Goal: Task Accomplishment & Management: Manage account settings

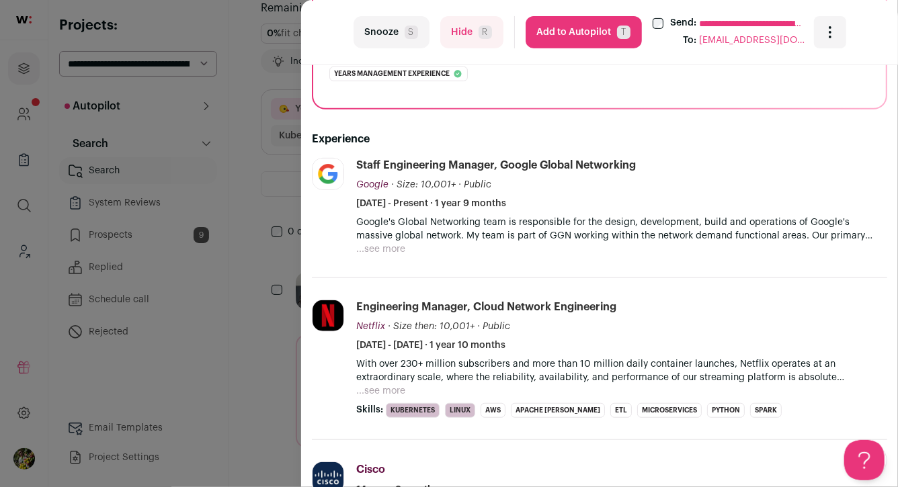
scroll to position [280, 0]
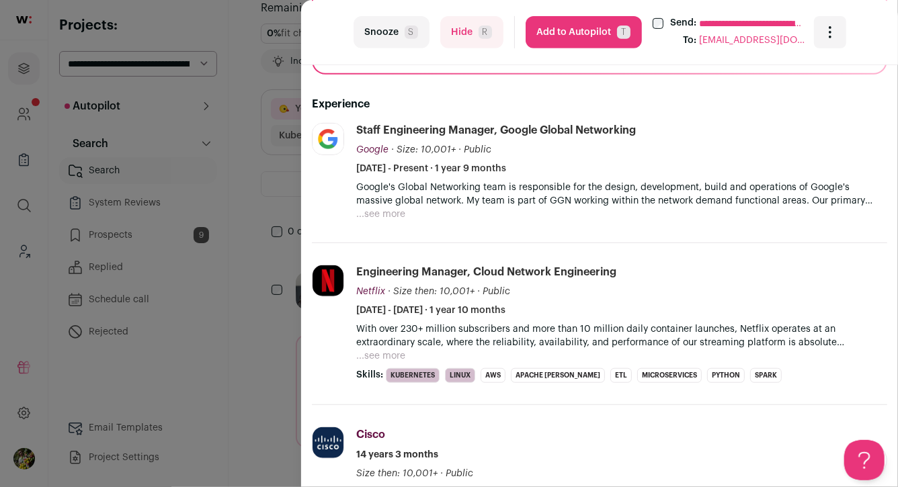
click at [388, 214] on button "...see more" at bounding box center [380, 214] width 49 height 13
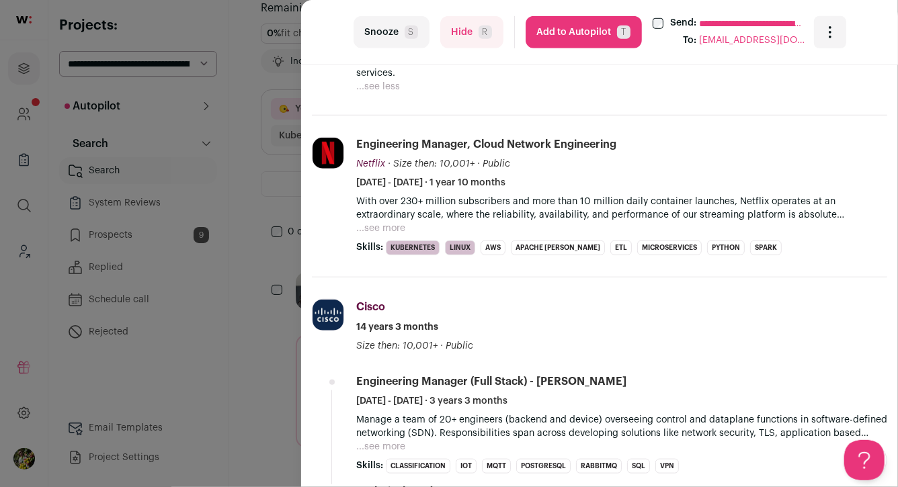
scroll to position [502, 0]
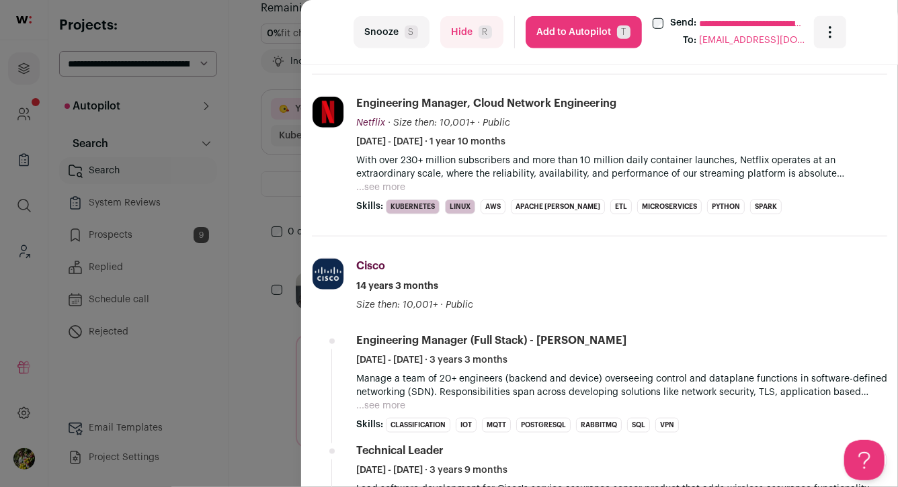
click at [386, 181] on button "...see more" at bounding box center [380, 187] width 49 height 13
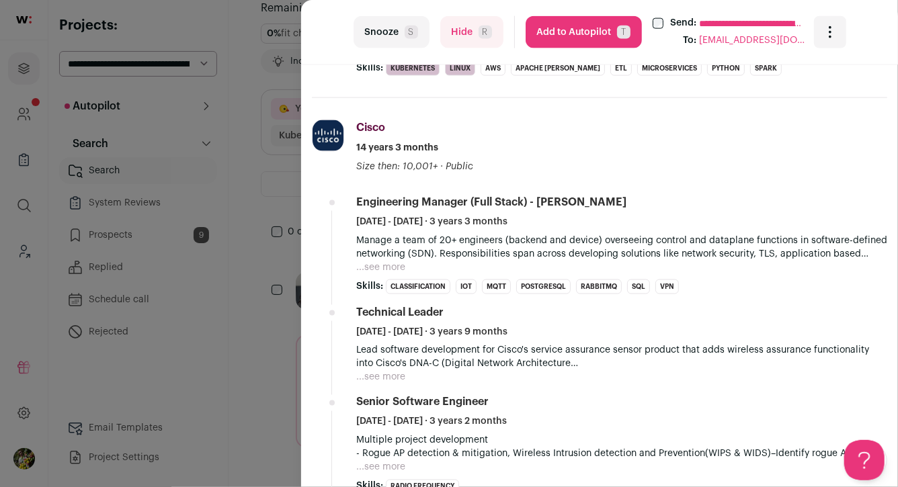
scroll to position [944, 0]
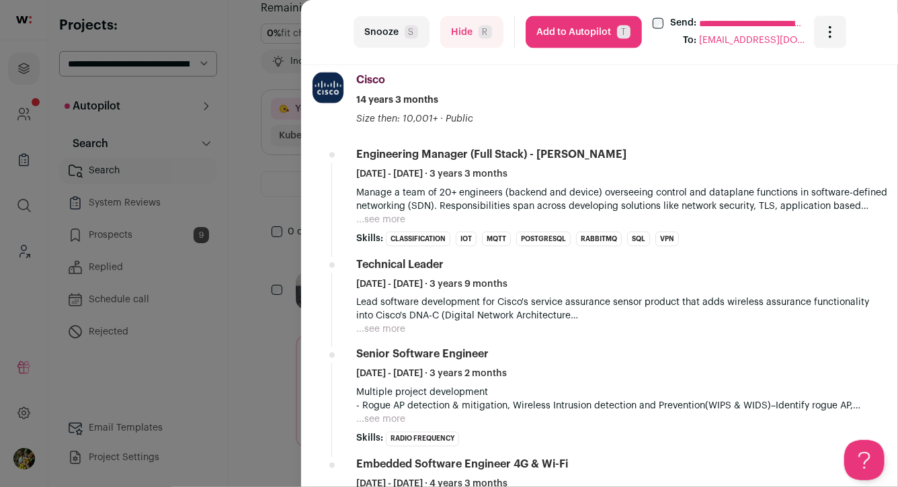
click at [579, 38] on button "Add to Autopilot T" at bounding box center [584, 32] width 116 height 32
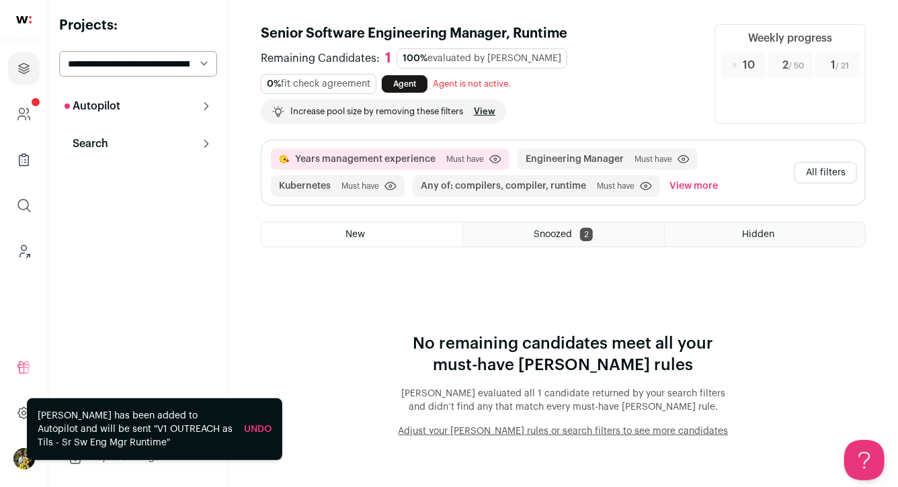
scroll to position [0, 0]
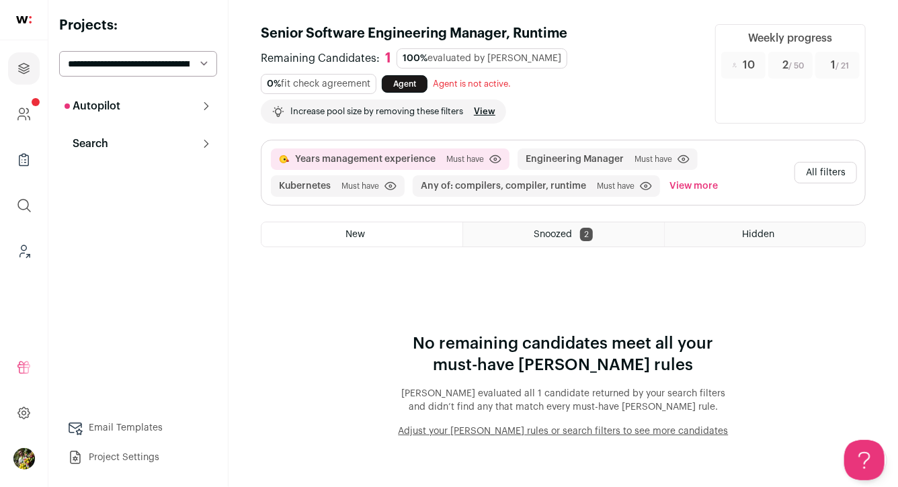
click at [692, 182] on button "View more" at bounding box center [694, 186] width 54 height 22
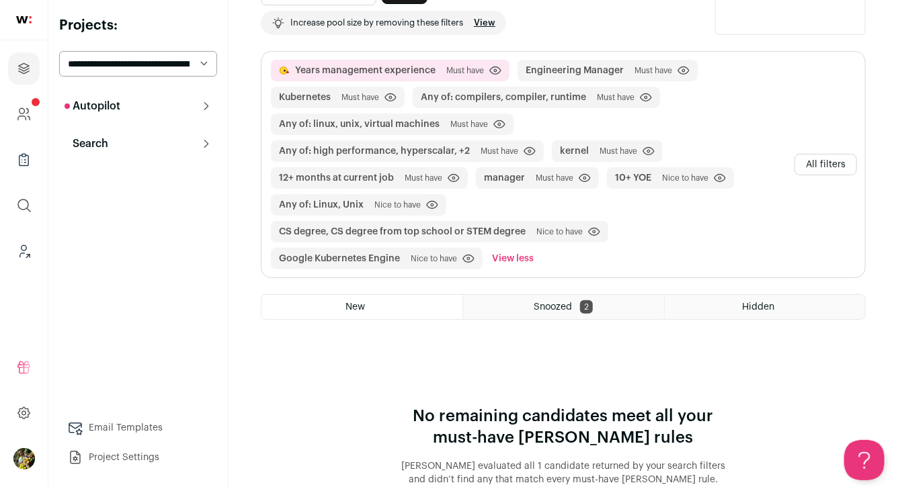
scroll to position [1, 0]
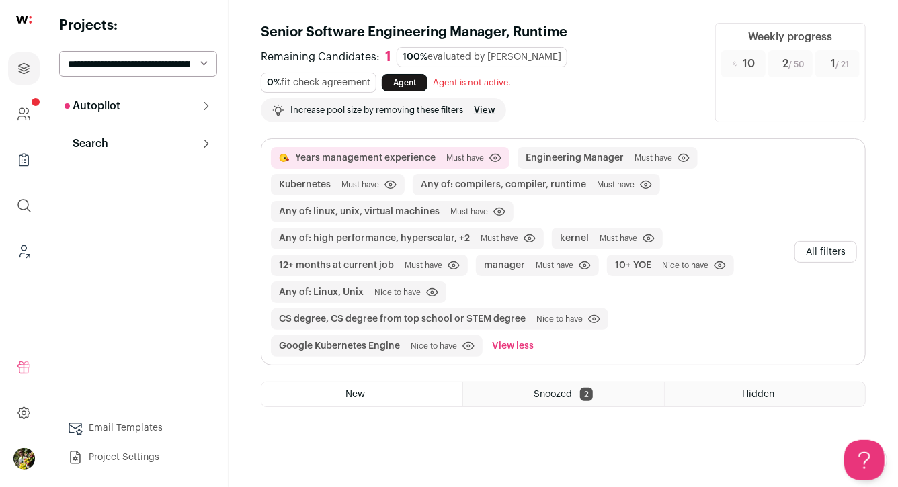
click at [804, 253] on button "All filters" at bounding box center [825, 252] width 63 height 22
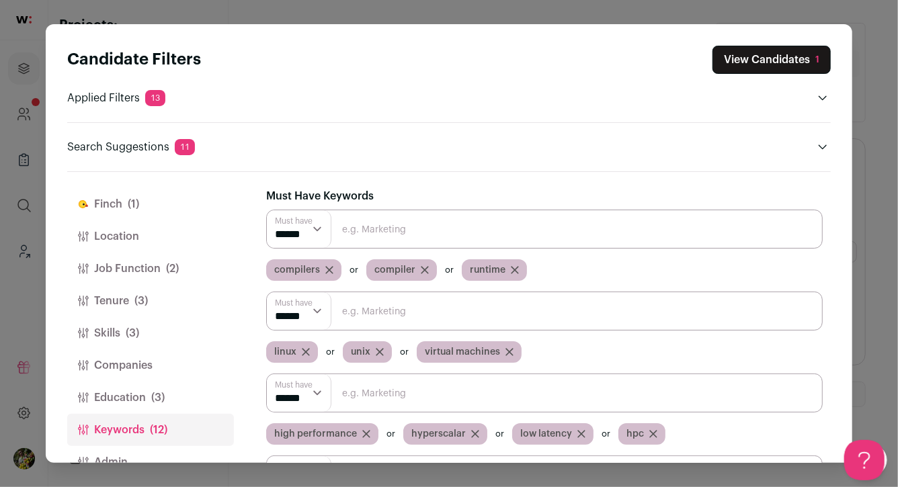
click at [169, 446] on button "Admin" at bounding box center [150, 462] width 167 height 32
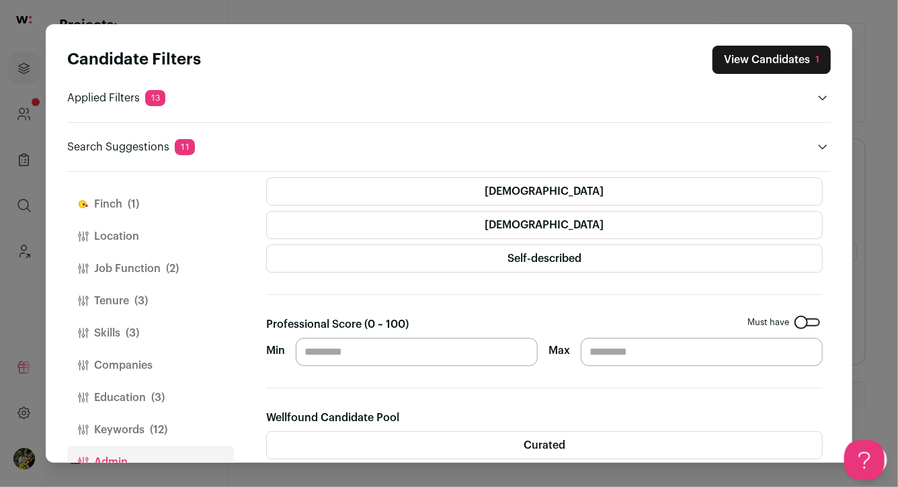
scroll to position [0, 0]
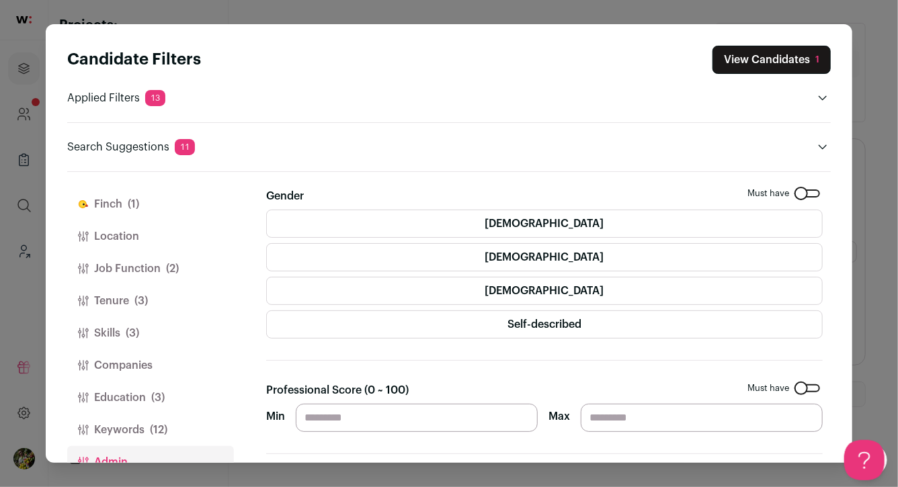
click at [186, 414] on button "Keywords (12)" at bounding box center [150, 430] width 167 height 32
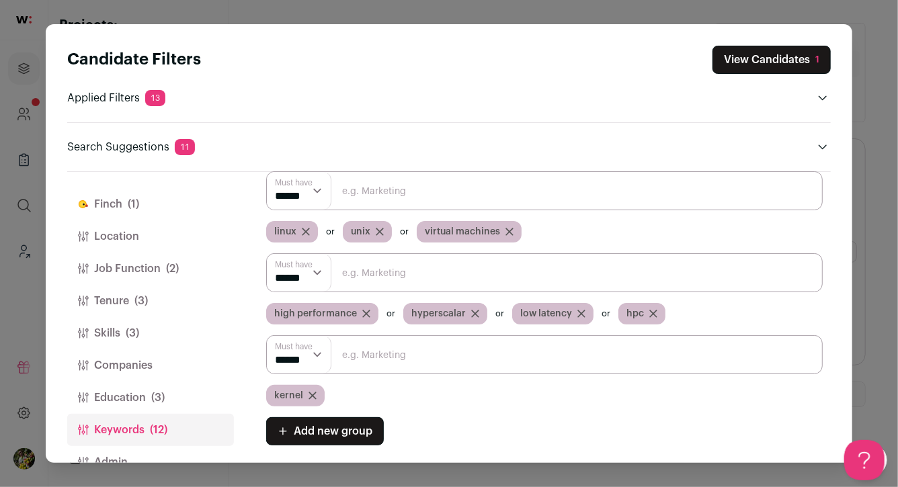
scroll to position [101, 0]
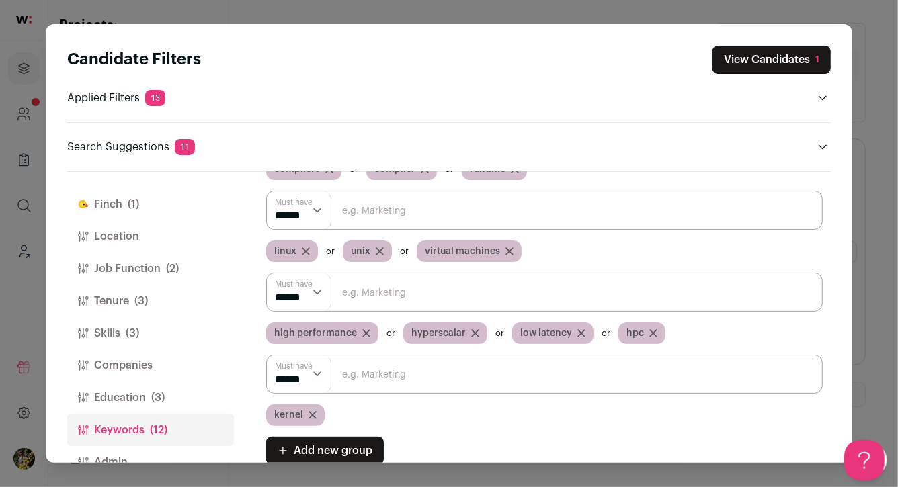
click at [359, 216] on input "Close modal via background" at bounding box center [544, 210] width 556 height 39
type input "VMs"
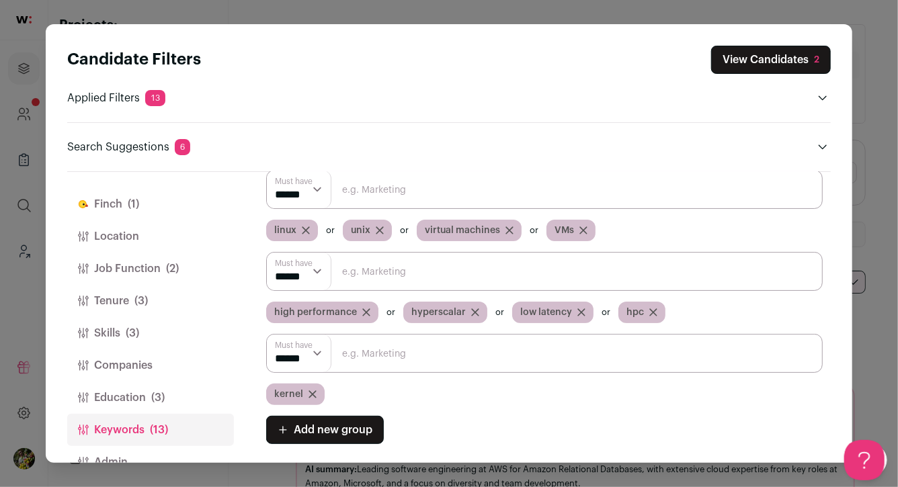
scroll to position [159, 0]
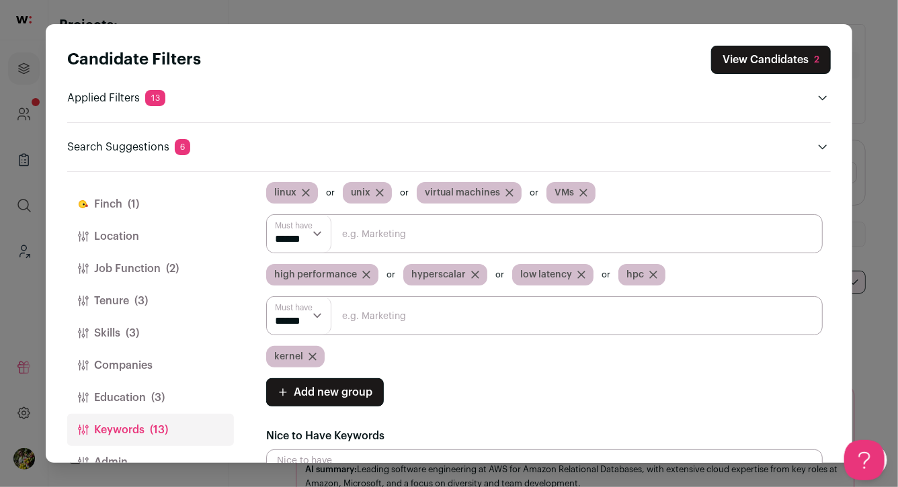
click at [556, 321] on input "Close modal via background" at bounding box center [544, 315] width 556 height 39
type input "kernels"
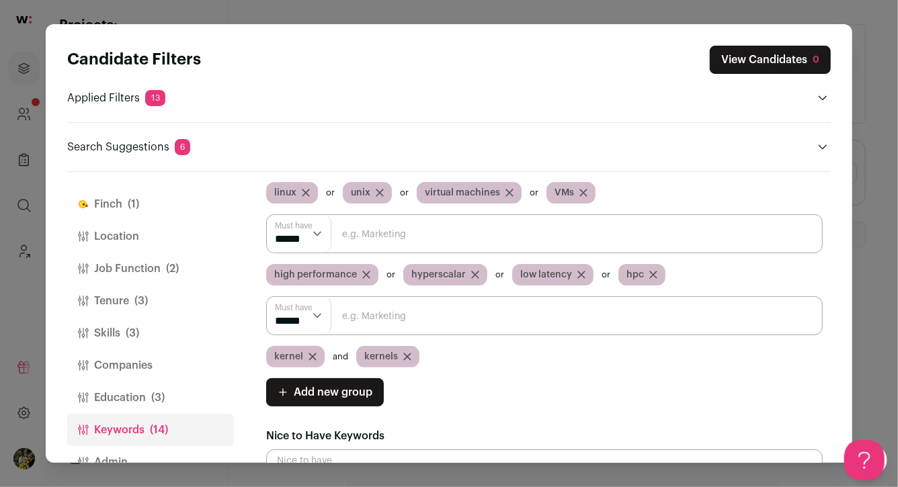
scroll to position [0, 0]
click at [284, 312] on select "****** ******" at bounding box center [299, 316] width 65 height 38
select select "**"
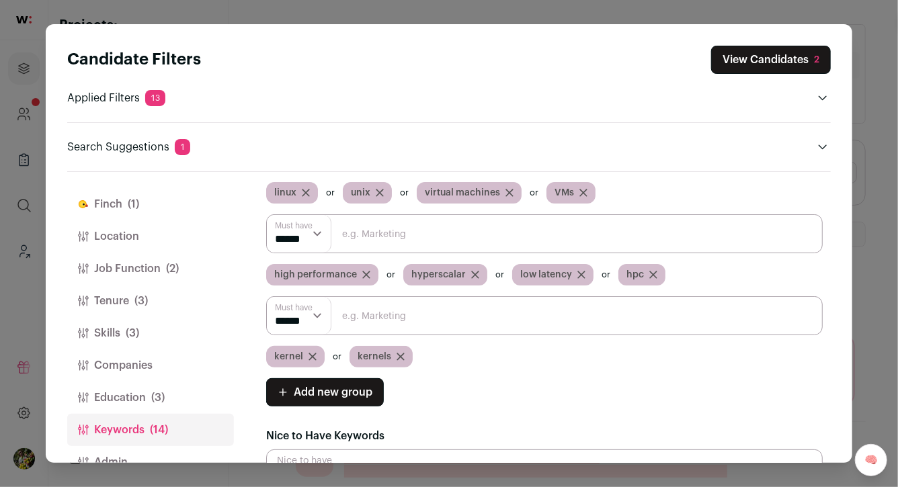
click at [184, 382] on button "Education (3)" at bounding box center [150, 398] width 167 height 32
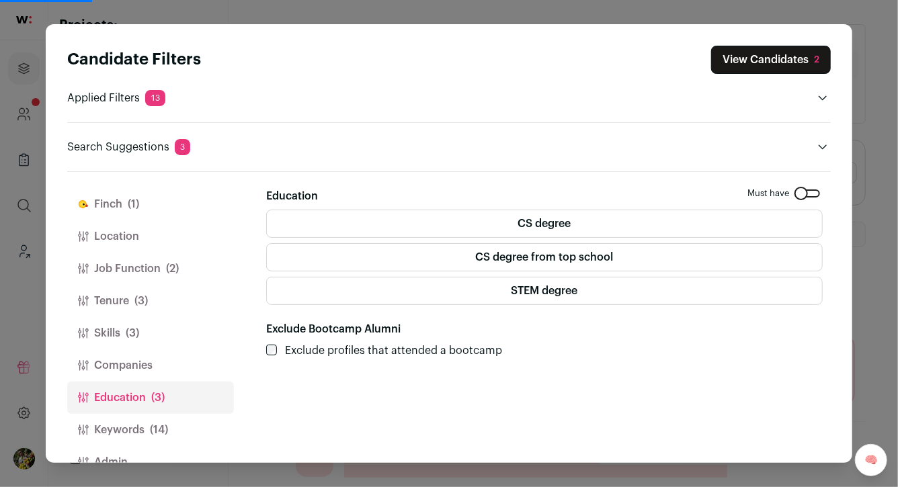
click at [196, 349] on button "Companies" at bounding box center [150, 365] width 167 height 32
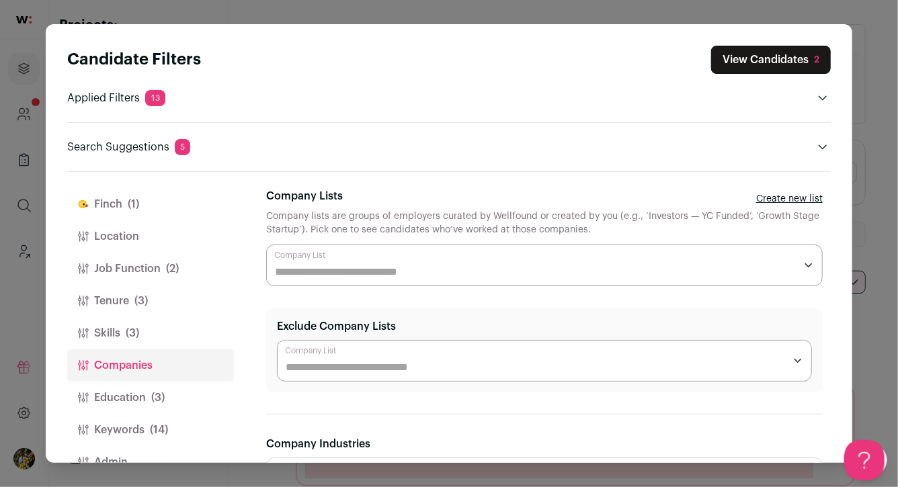
click at [194, 317] on button "Skills (3)" at bounding box center [150, 333] width 167 height 32
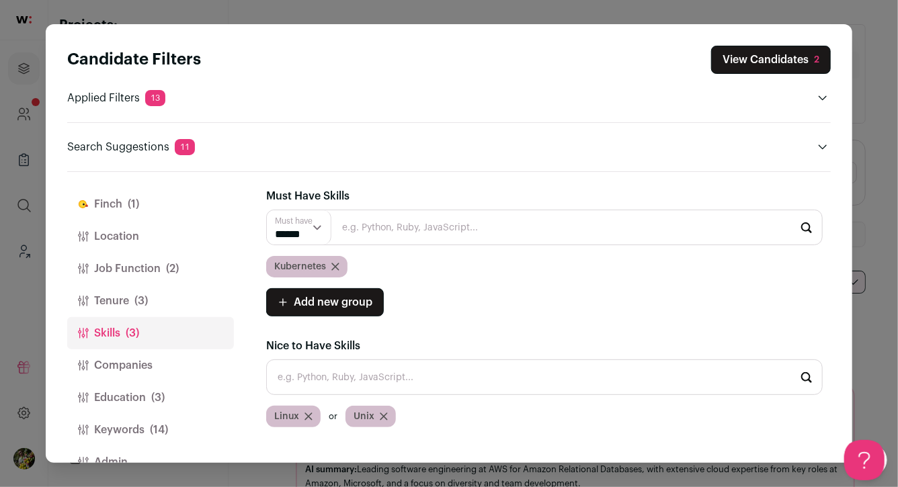
click at [182, 285] on button "Tenure (3)" at bounding box center [150, 301] width 167 height 32
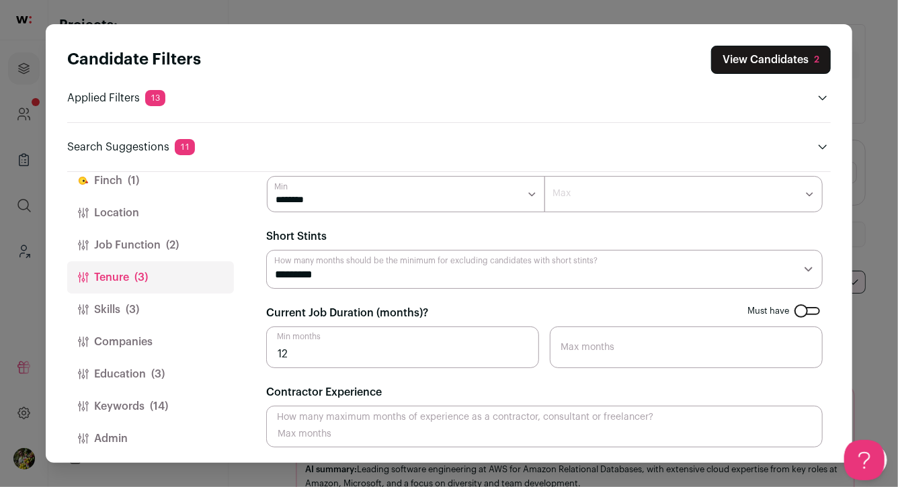
click at [185, 373] on button "Education (3)" at bounding box center [150, 374] width 167 height 32
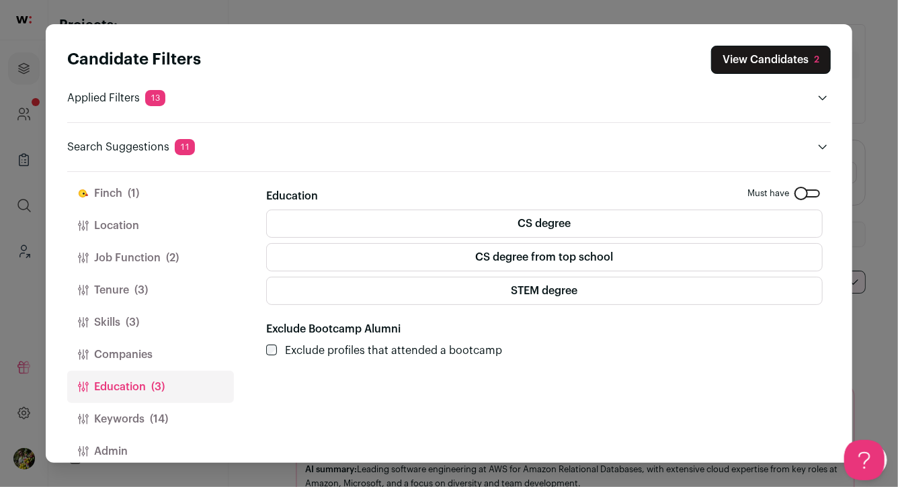
scroll to position [7, 0]
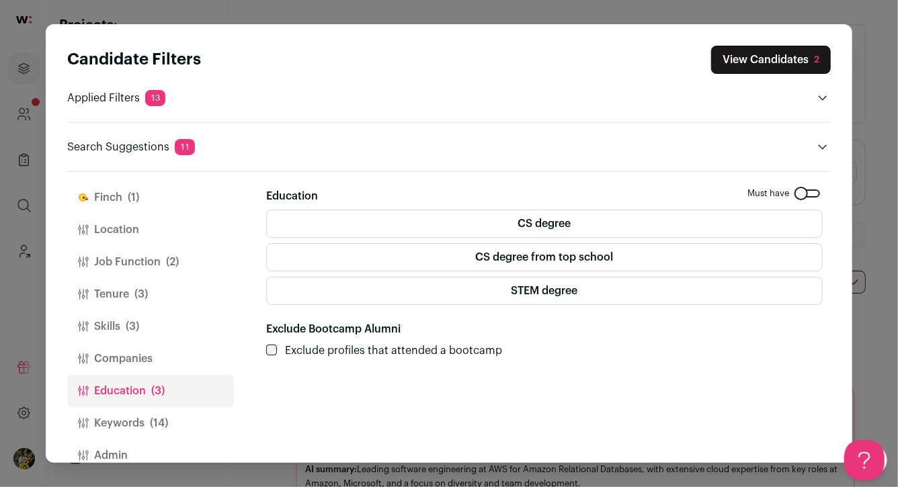
click at [163, 317] on button "Skills (3)" at bounding box center [150, 326] width 167 height 32
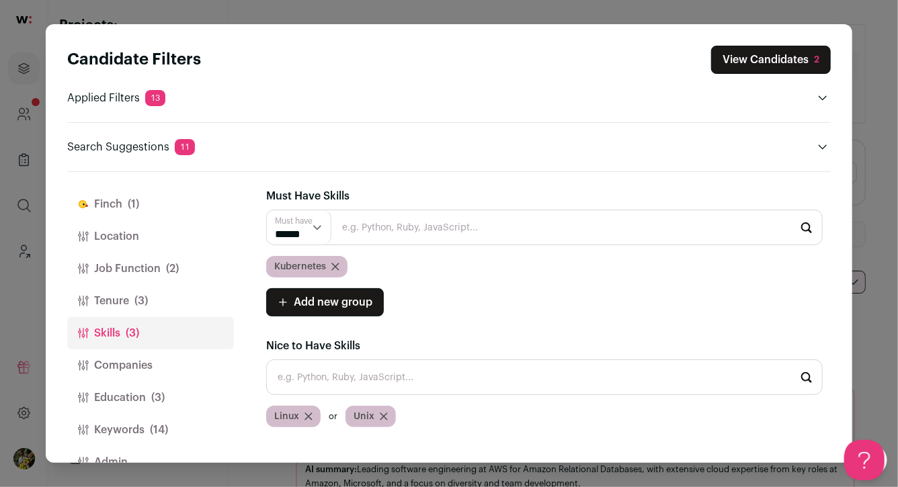
scroll to position [25, 0]
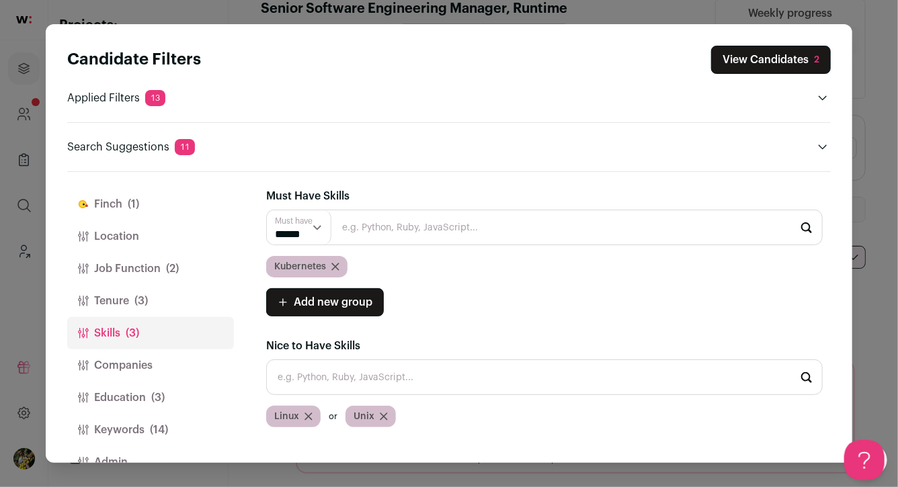
click at [335, 265] on icon "Close modal via background" at bounding box center [335, 267] width 8 height 8
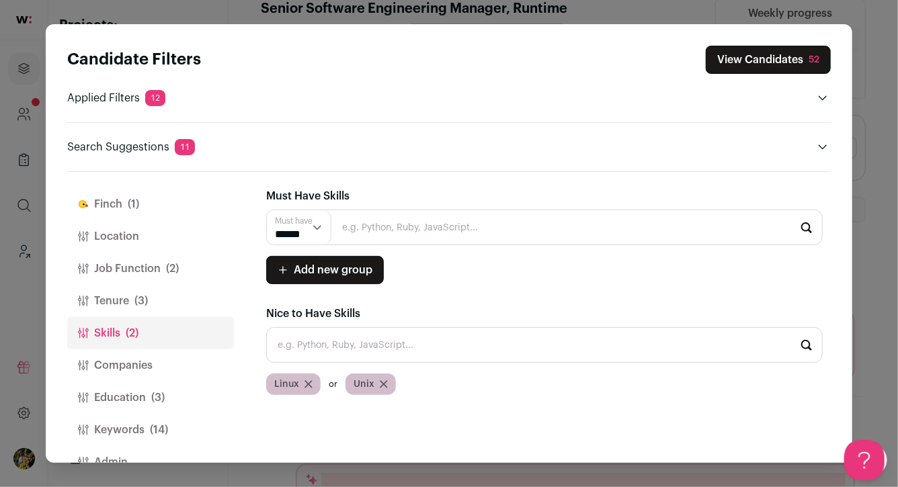
click at [347, 334] on input "Close modal via background" at bounding box center [544, 345] width 556 height 36
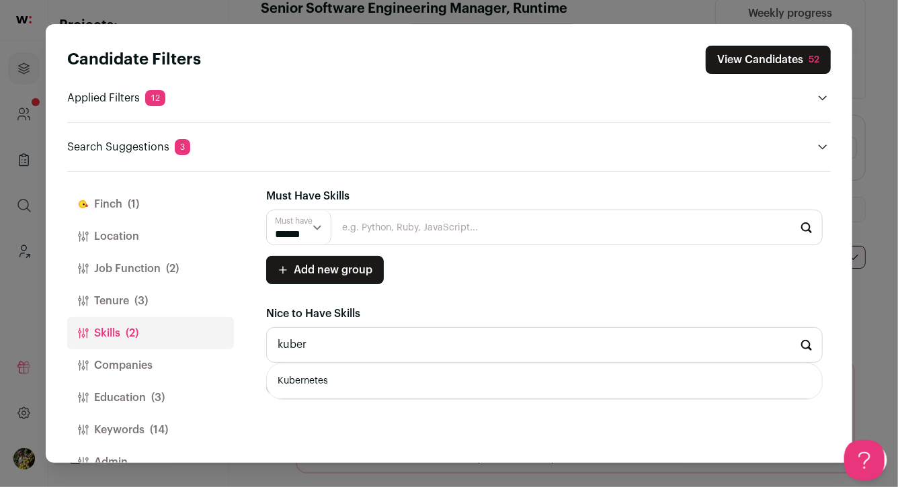
scroll to position [0, 0]
click at [348, 369] on li "Kubernetes" at bounding box center [544, 382] width 555 height 36
type input "Kubernetes"
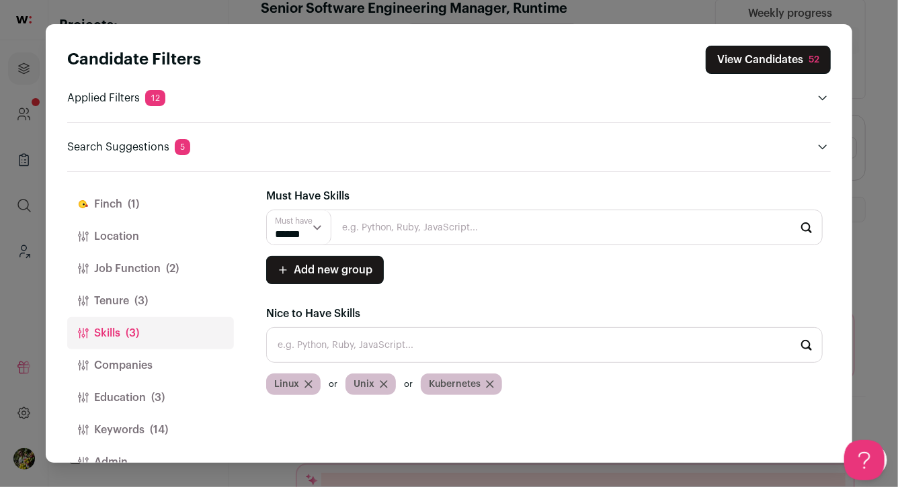
click at [741, 52] on button "View Candidates 52" at bounding box center [768, 60] width 125 height 28
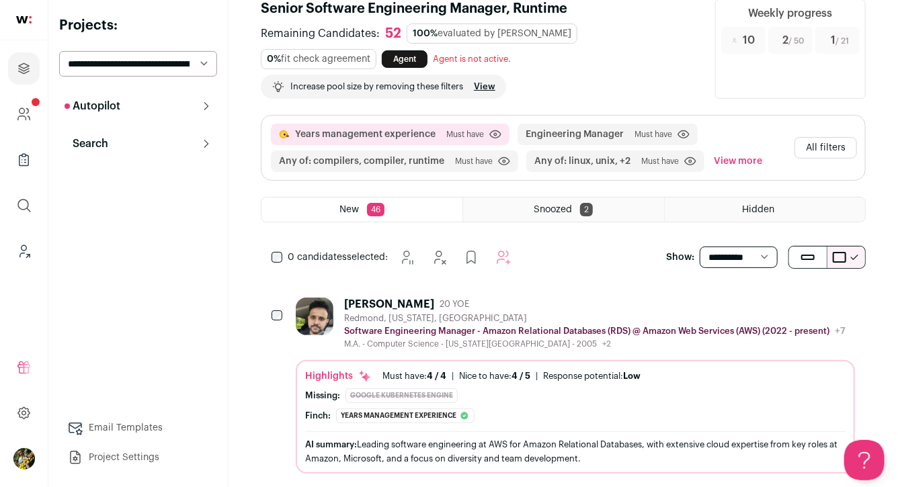
click at [749, 156] on button "View more" at bounding box center [738, 162] width 54 height 22
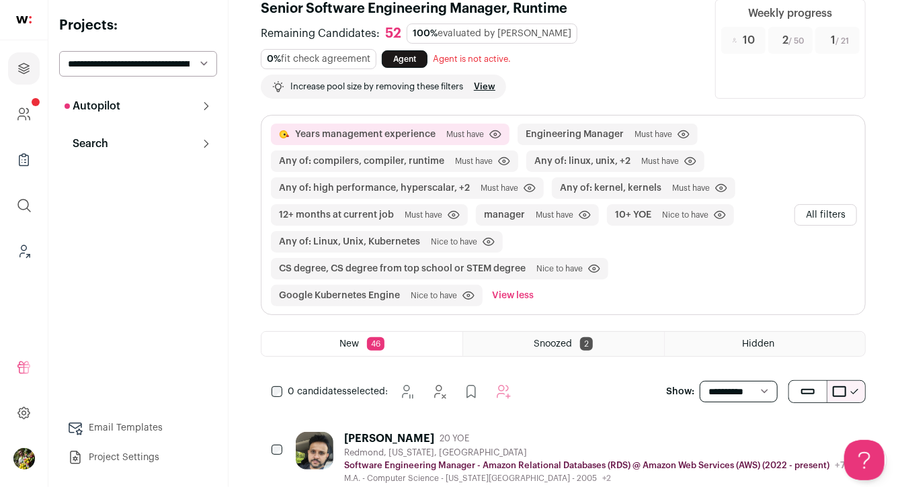
click at [835, 213] on button "All filters" at bounding box center [825, 215] width 63 height 22
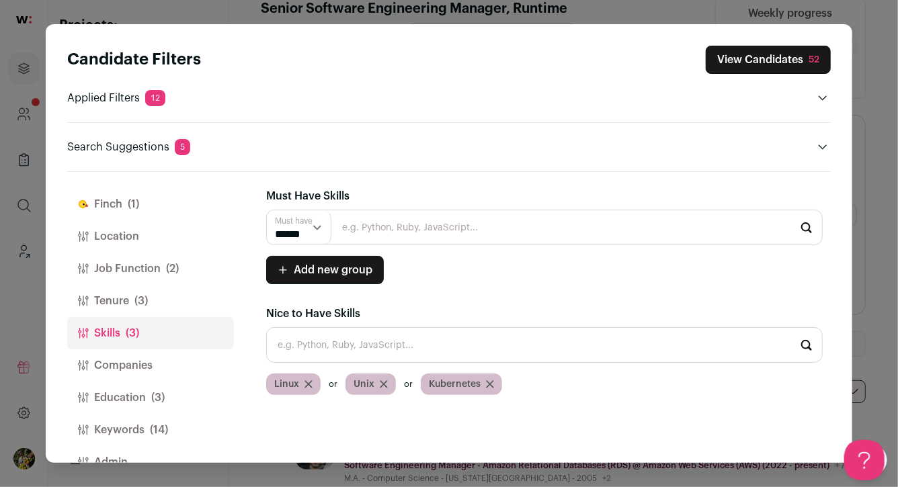
click at [168, 237] on button "Location" at bounding box center [150, 236] width 167 height 32
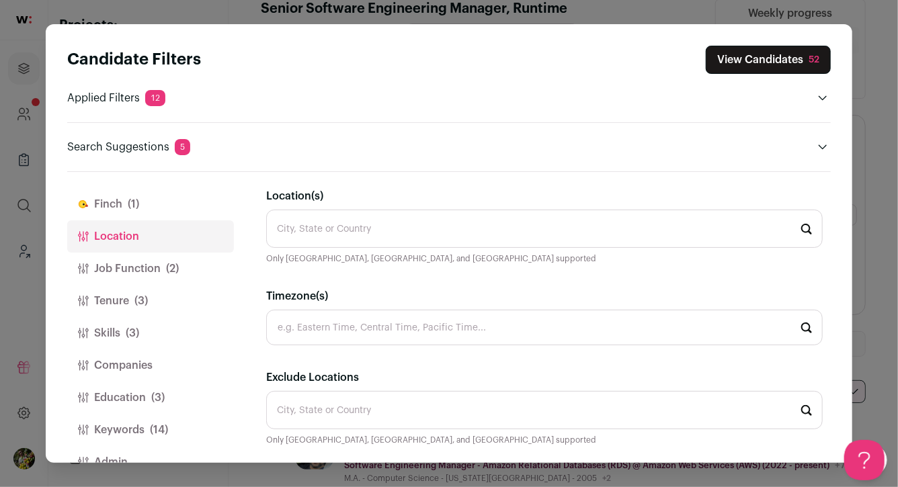
click at [337, 240] on input "Location(s)" at bounding box center [544, 229] width 556 height 38
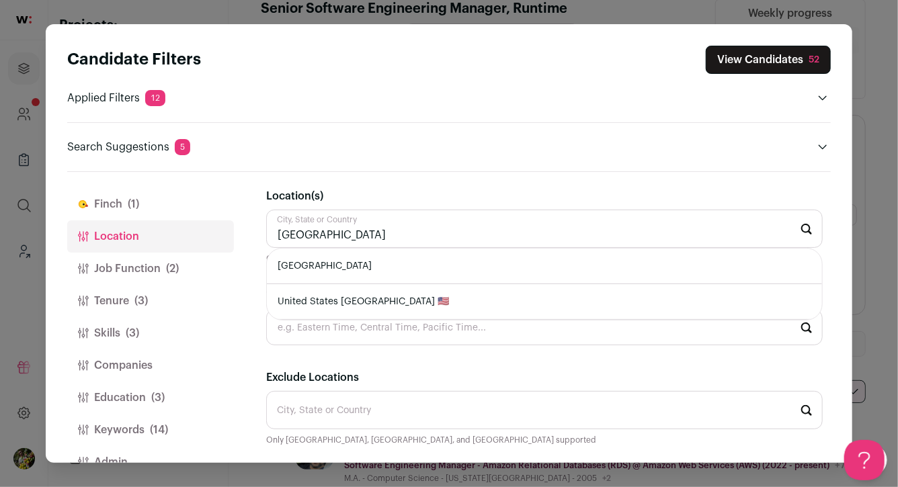
click at [341, 263] on li "United States" at bounding box center [544, 267] width 555 height 36
type input "United States"
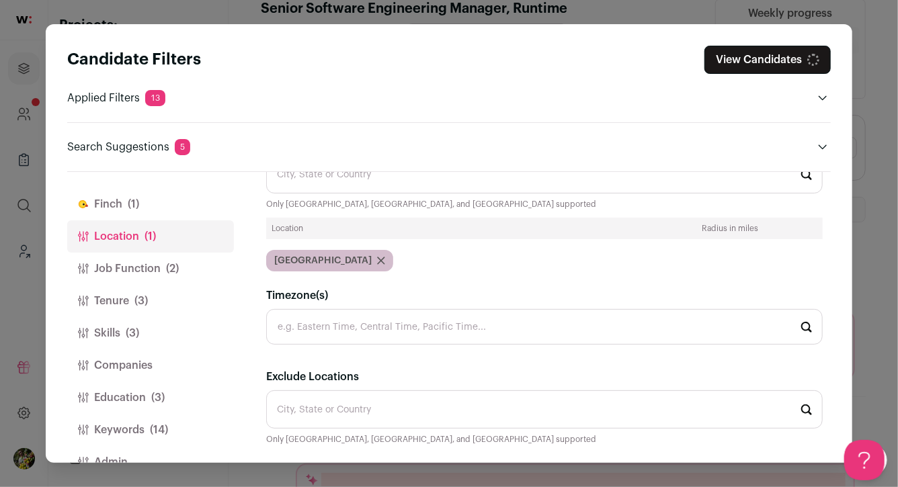
scroll to position [73, 0]
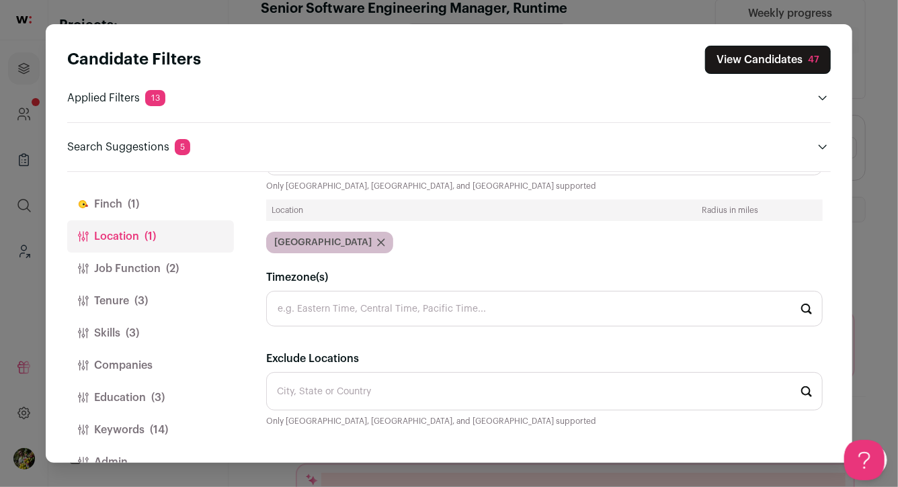
click at [218, 259] on button "Job Function (2)" at bounding box center [150, 269] width 167 height 32
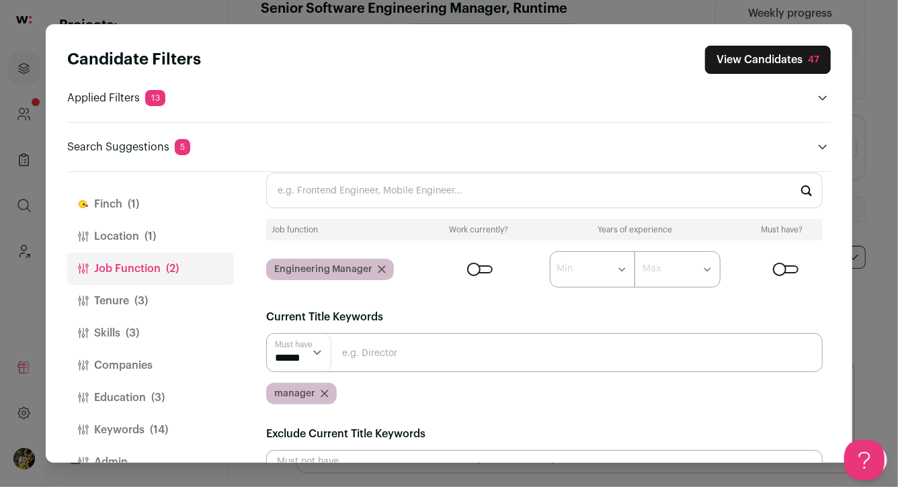
scroll to position [0, 0]
click at [177, 306] on button "Tenure (3)" at bounding box center [150, 301] width 167 height 32
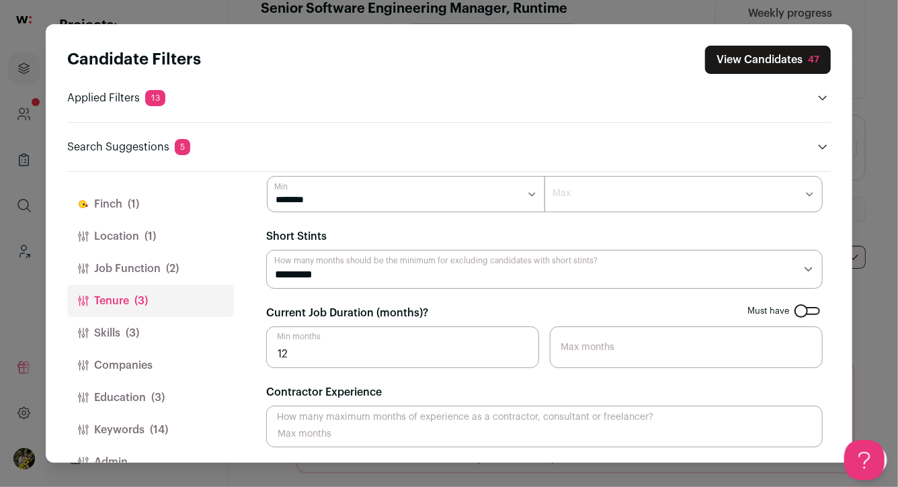
scroll to position [15, 0]
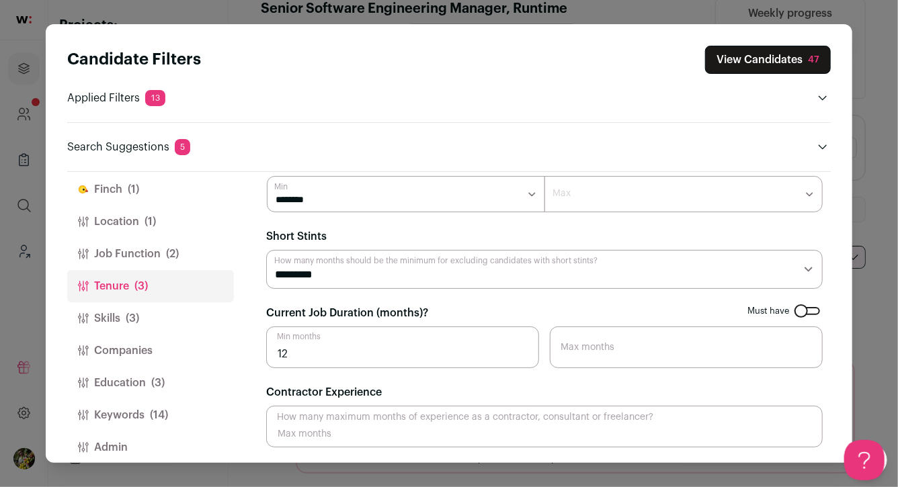
click at [177, 306] on button "Skills (3)" at bounding box center [150, 318] width 167 height 32
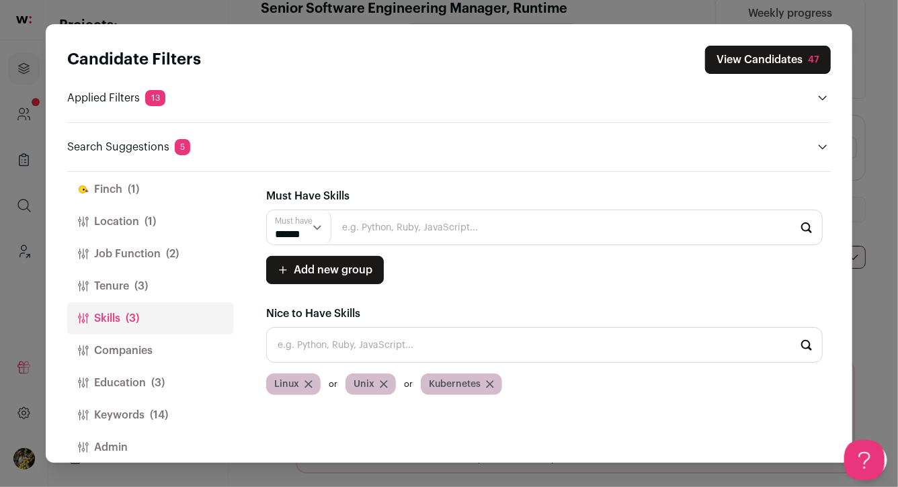
scroll to position [31, 0]
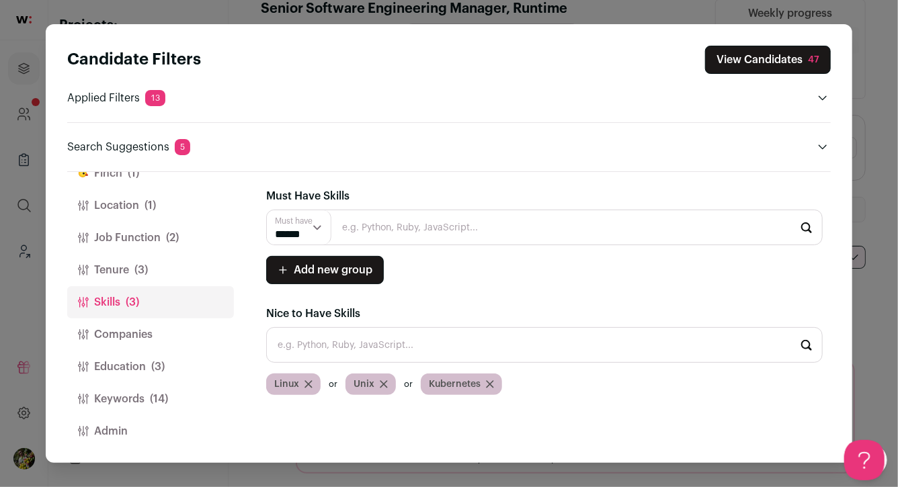
click at [177, 306] on button "Skills (3)" at bounding box center [150, 302] width 167 height 32
click at [167, 354] on button "Education (3)" at bounding box center [150, 367] width 167 height 32
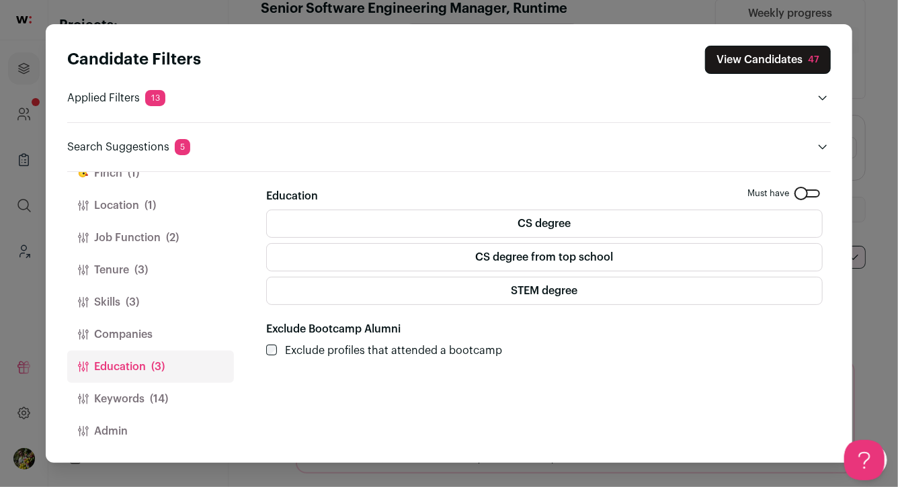
scroll to position [34, 0]
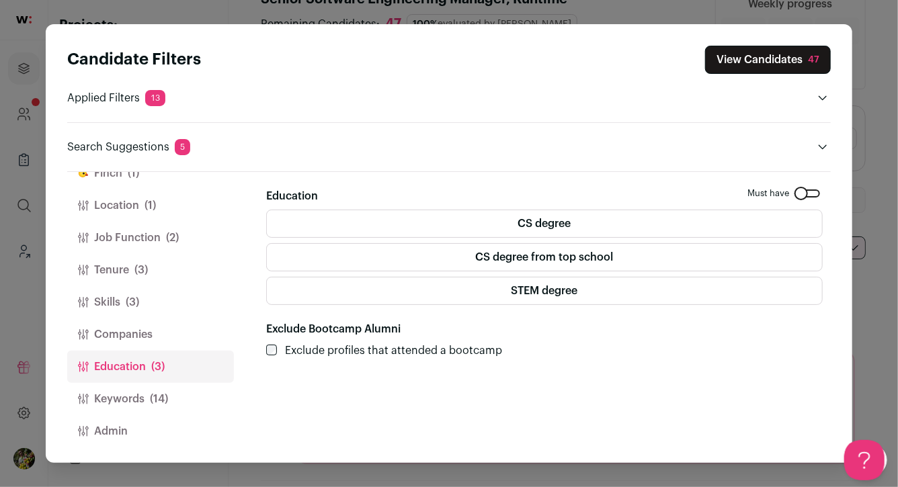
click at [174, 401] on button "Keywords (14)" at bounding box center [150, 399] width 167 height 32
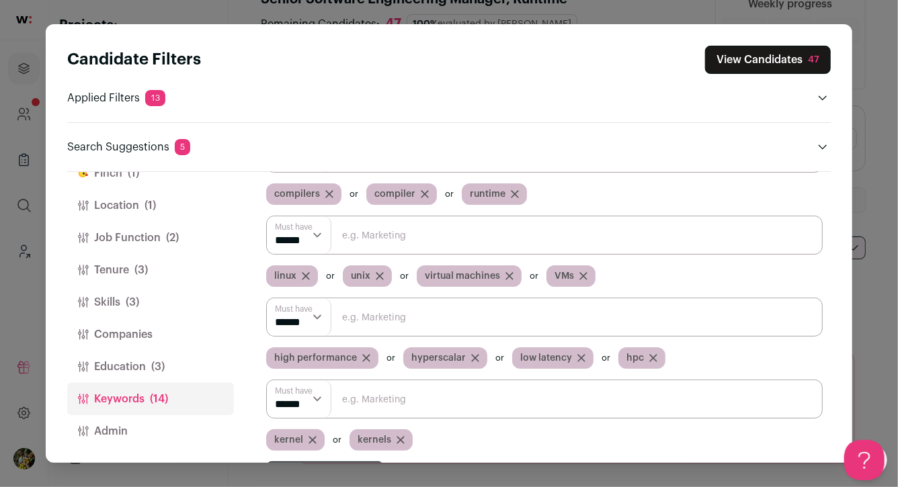
scroll to position [87, 0]
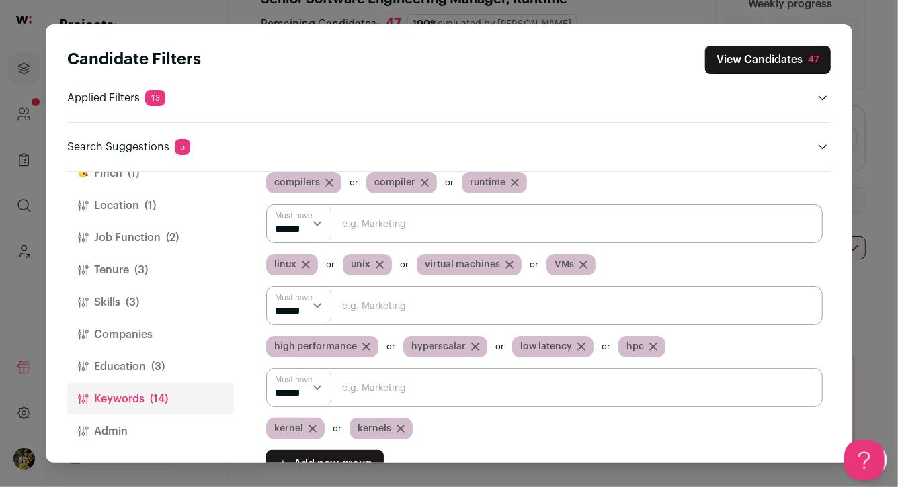
click at [190, 227] on button "Job Function (2)" at bounding box center [150, 238] width 167 height 32
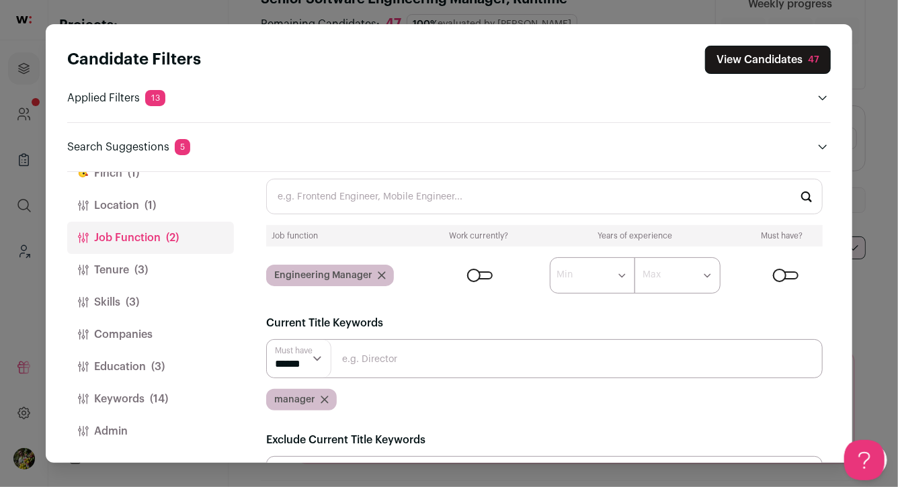
scroll to position [19, 0]
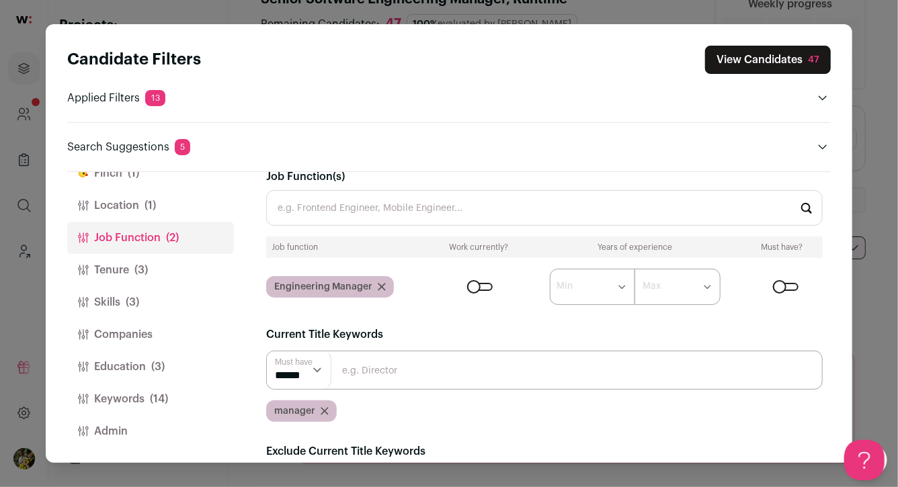
click at [751, 62] on button "View Candidates 47" at bounding box center [768, 60] width 126 height 28
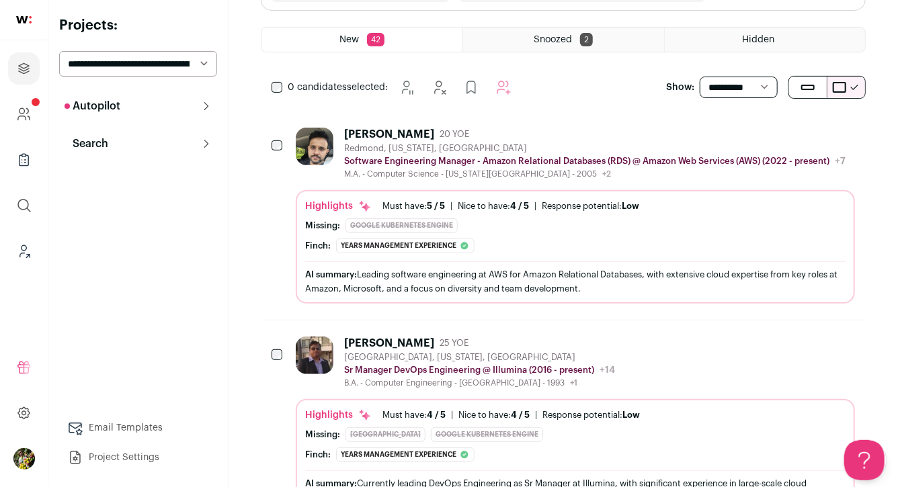
scroll to position [225, 0]
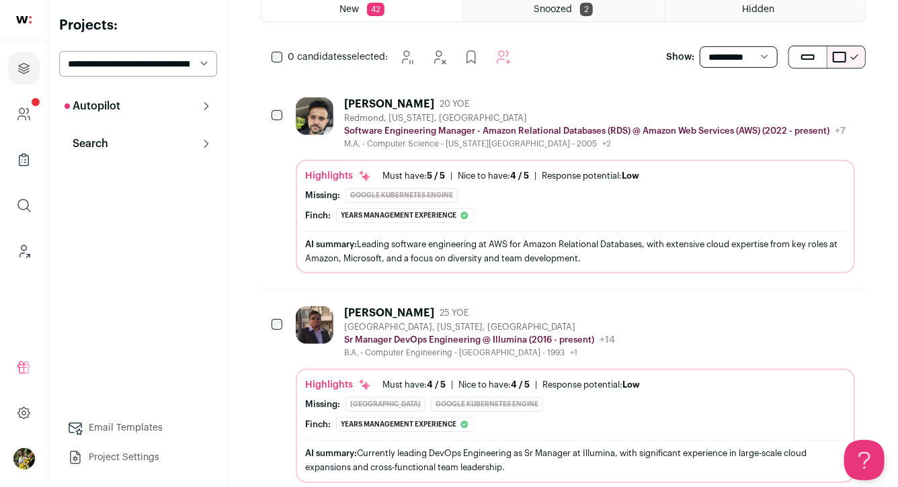
click at [726, 115] on div "Redmond, Washington, United States" at bounding box center [594, 118] width 501 height 11
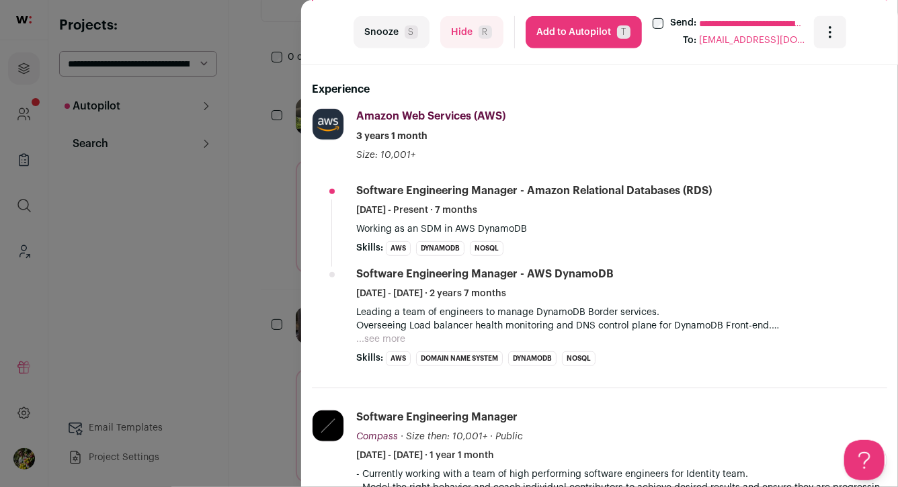
scroll to position [323, 0]
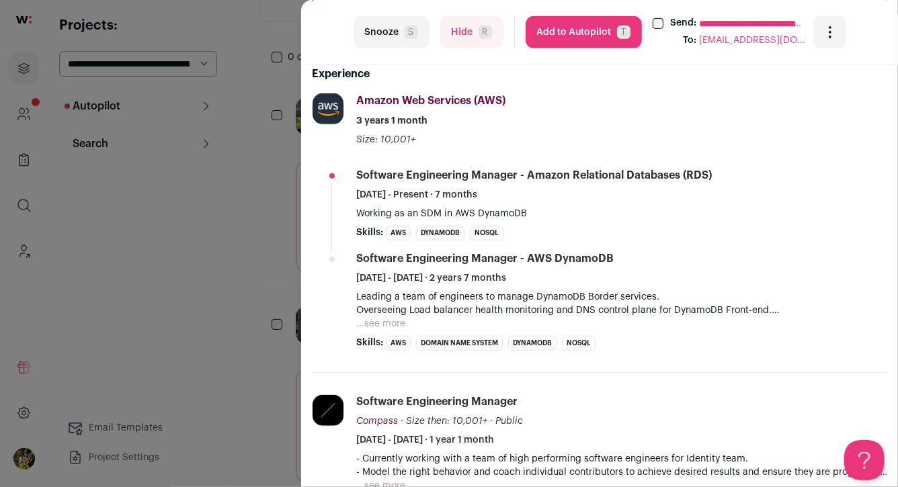
click at [397, 329] on button "...see more" at bounding box center [380, 323] width 49 height 13
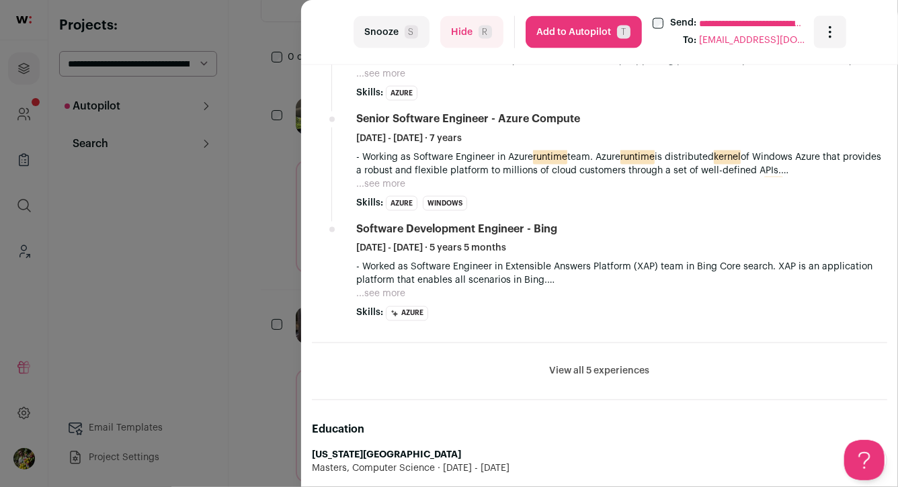
scroll to position [1014, 0]
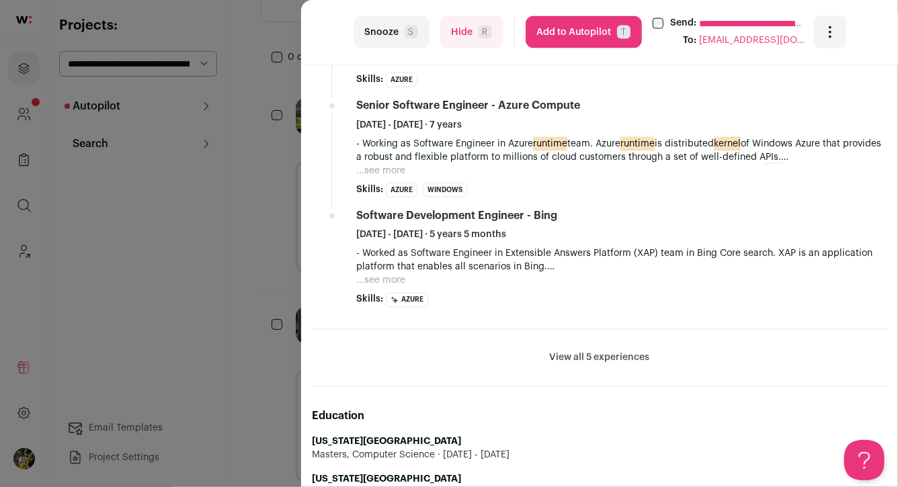
click at [388, 274] on button "...see more" at bounding box center [380, 280] width 49 height 13
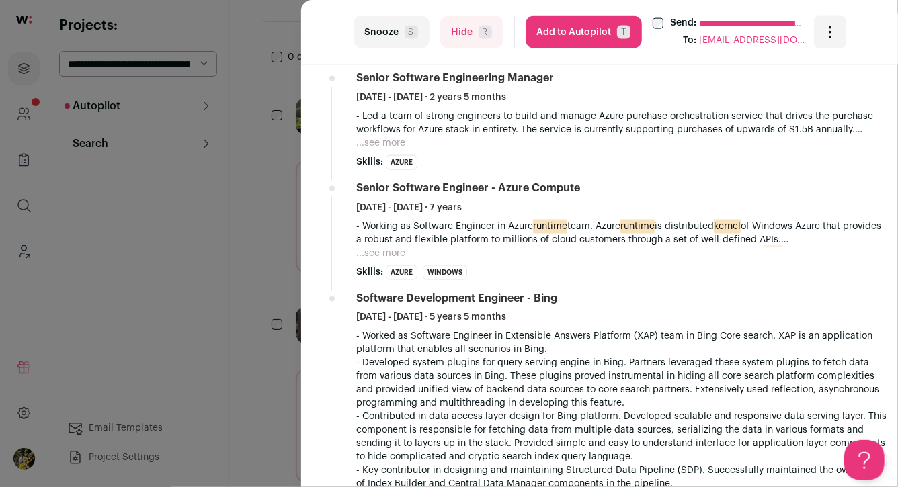
scroll to position [875, 0]
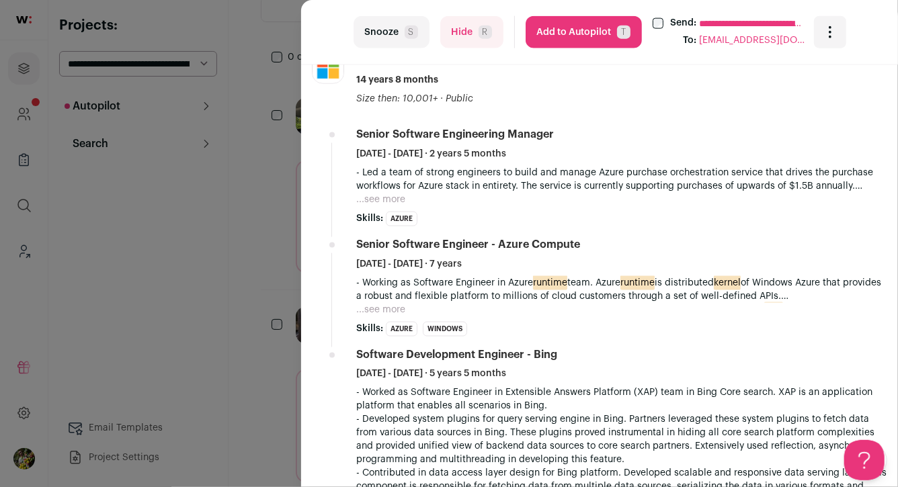
click at [388, 303] on button "...see more" at bounding box center [380, 309] width 49 height 13
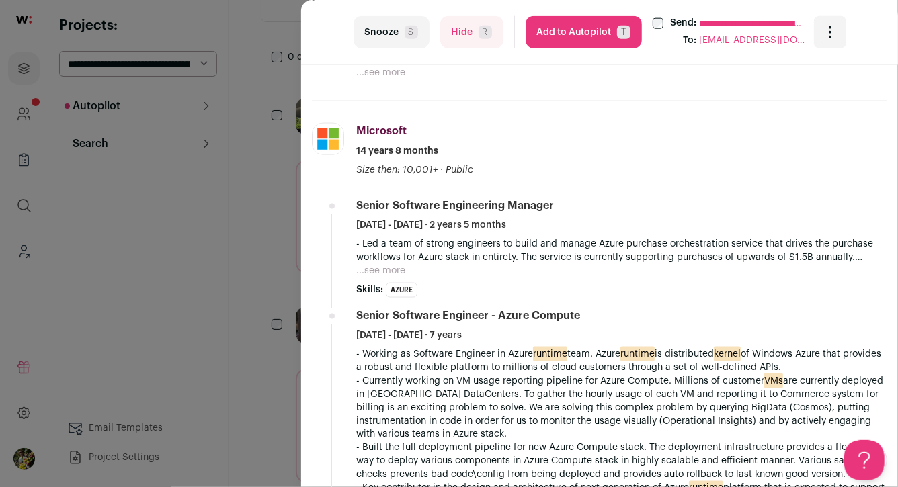
scroll to position [791, 0]
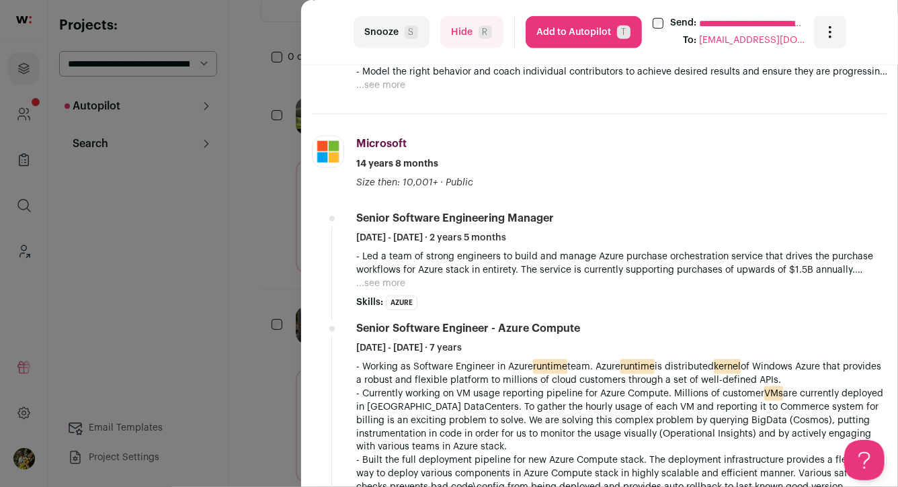
click at [392, 277] on button "...see more" at bounding box center [380, 283] width 49 height 13
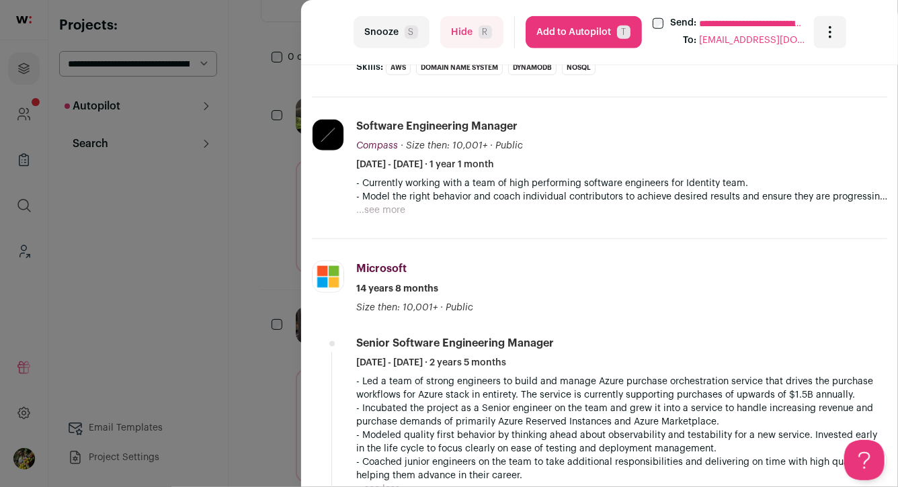
scroll to position [665, 0]
click at [380, 204] on button "...see more" at bounding box center [380, 210] width 49 height 13
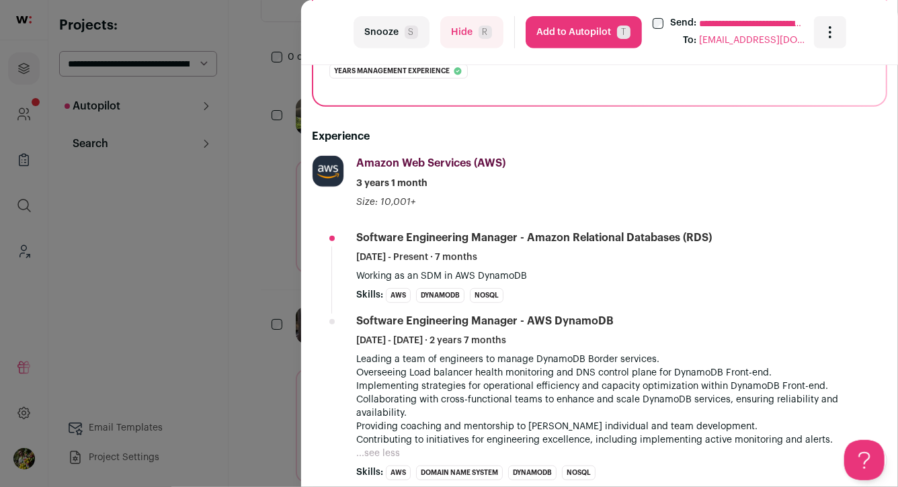
scroll to position [207, 0]
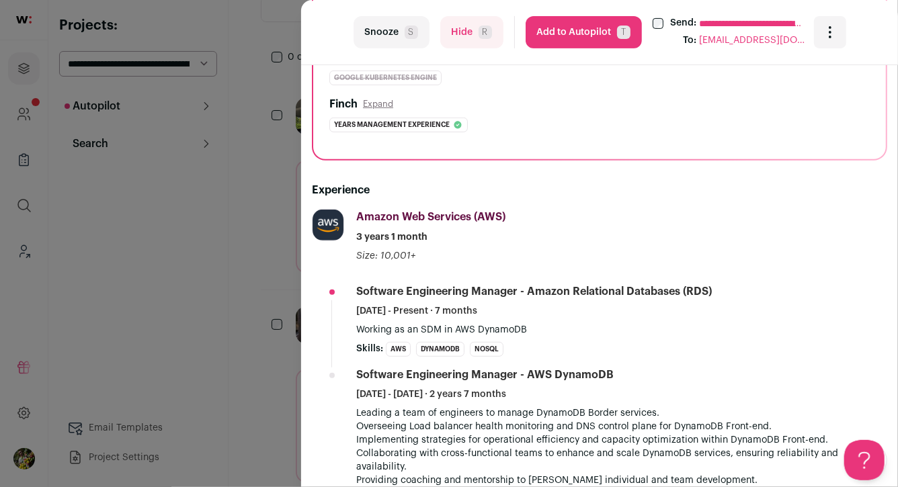
click at [604, 34] on button "Add to Autopilot T" at bounding box center [584, 32] width 116 height 32
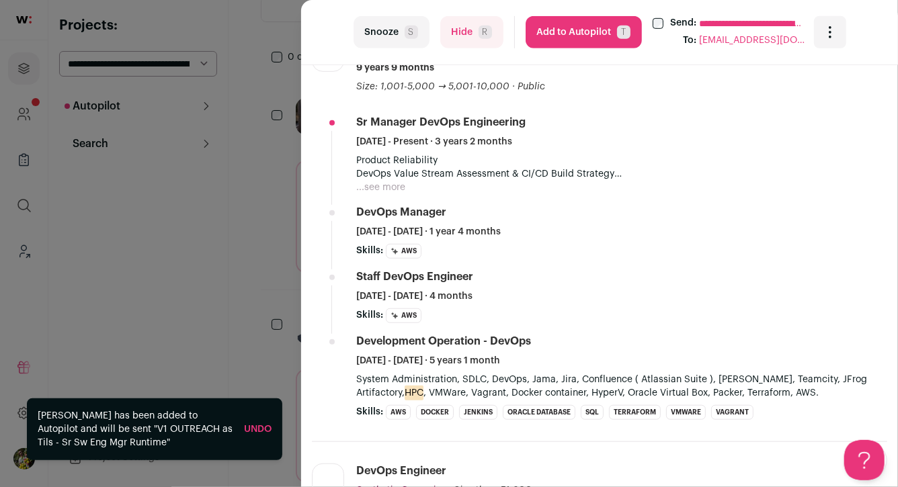
scroll to position [366, 0]
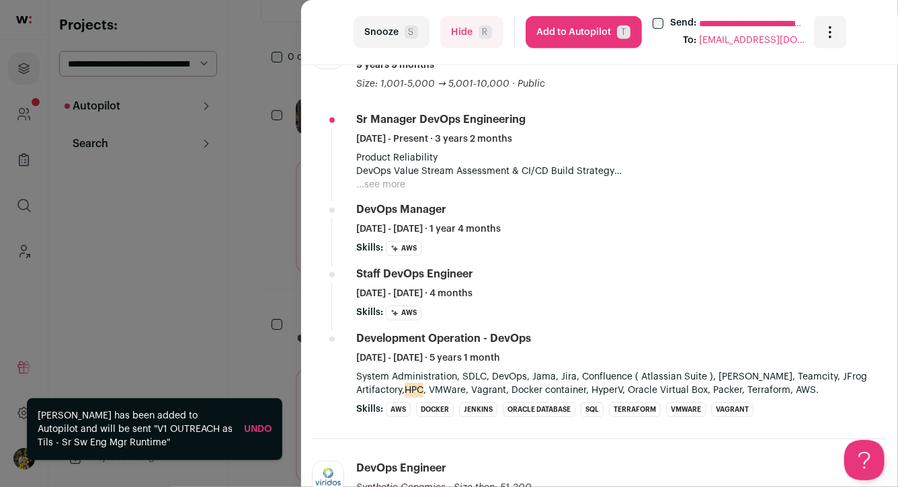
click at [395, 185] on button "...see more" at bounding box center [380, 184] width 49 height 13
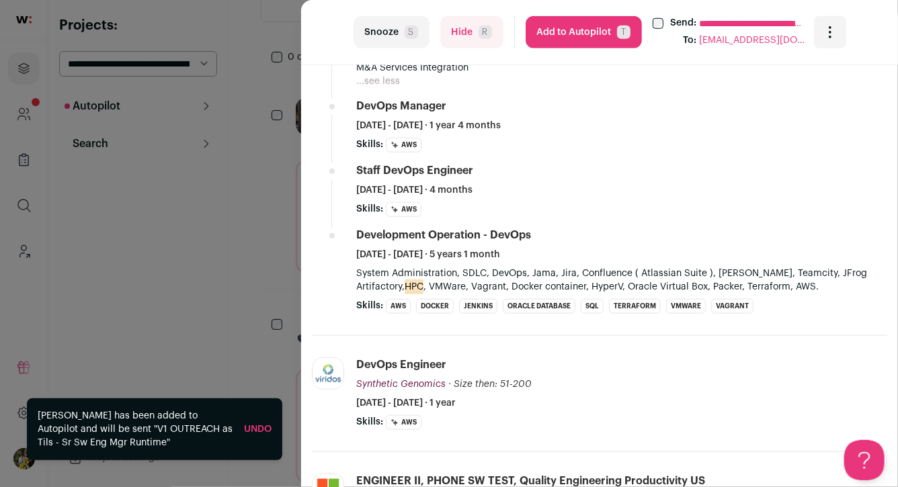
scroll to position [540, 0]
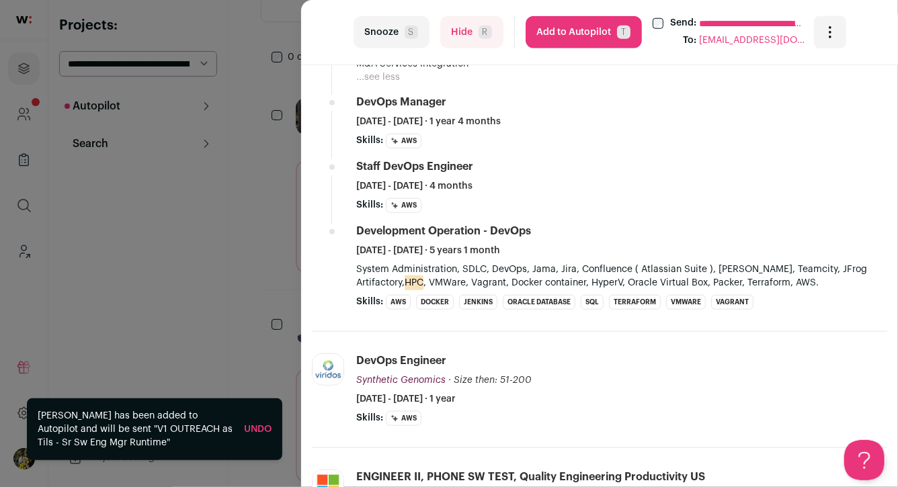
click at [277, 216] on div "**********" at bounding box center [449, 243] width 898 height 487
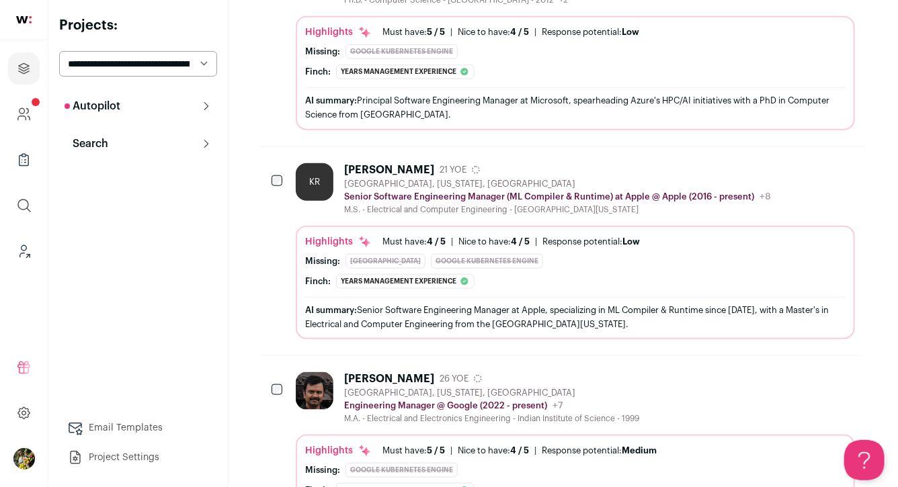
scroll to position [584, 0]
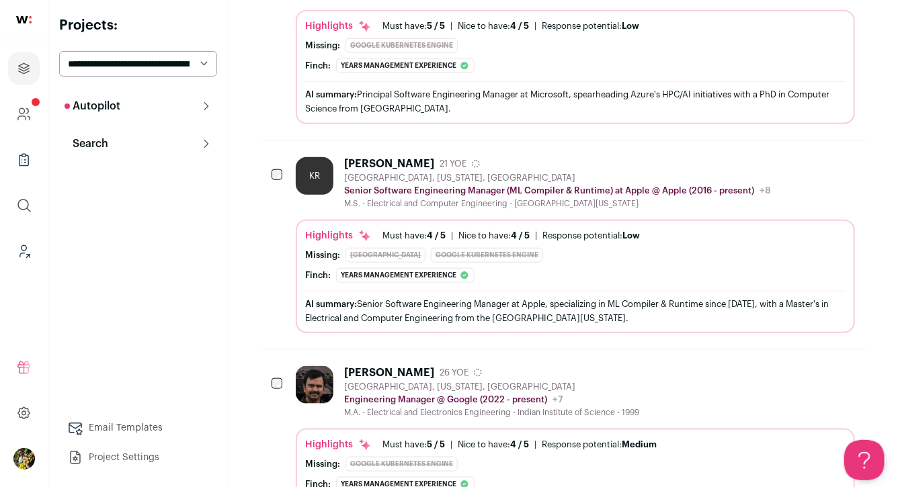
click at [306, 229] on div "Highlights" at bounding box center [338, 235] width 67 height 13
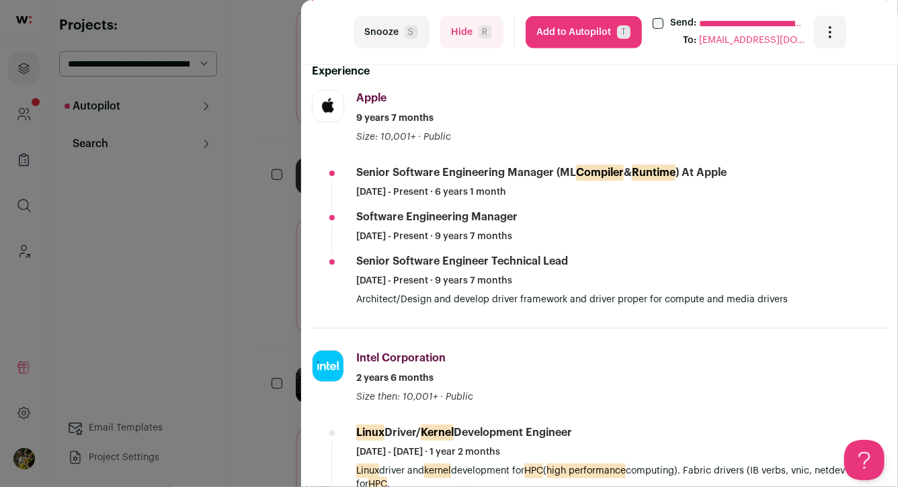
scroll to position [316, 0]
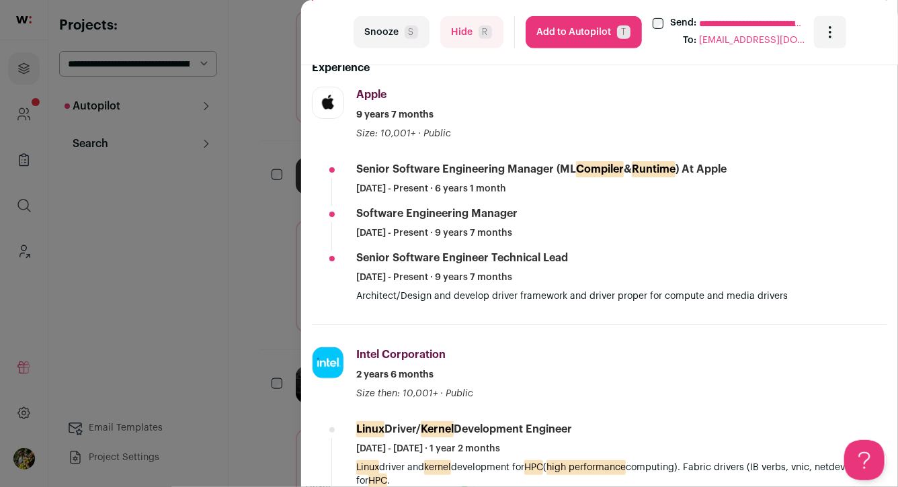
click at [573, 28] on button "Add to Autopilot T" at bounding box center [584, 32] width 116 height 32
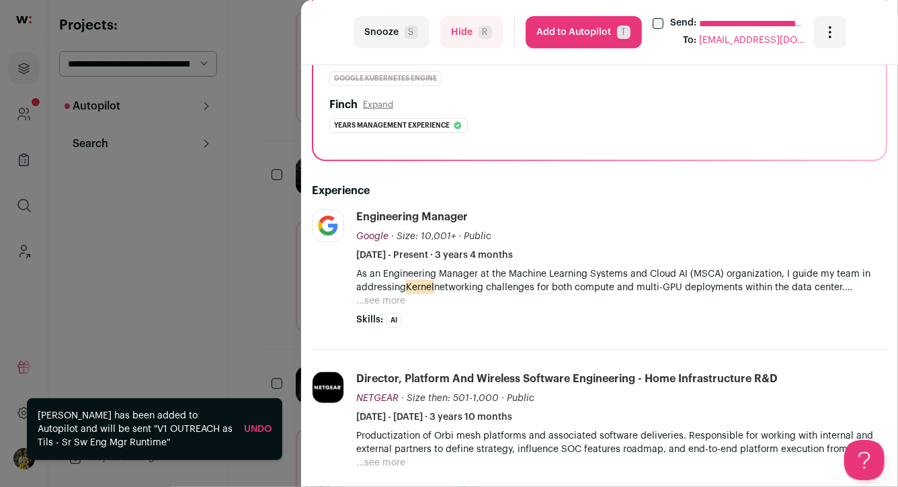
scroll to position [308, 0]
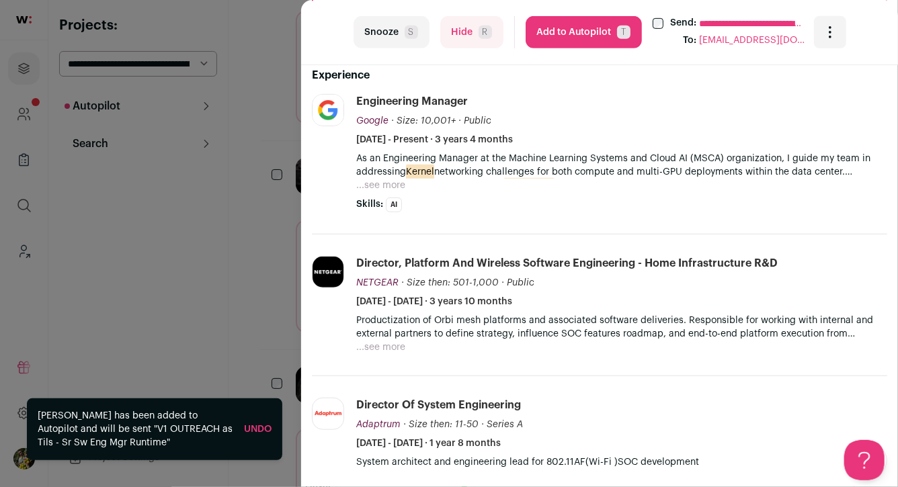
click at [388, 188] on button "...see more" at bounding box center [380, 185] width 49 height 13
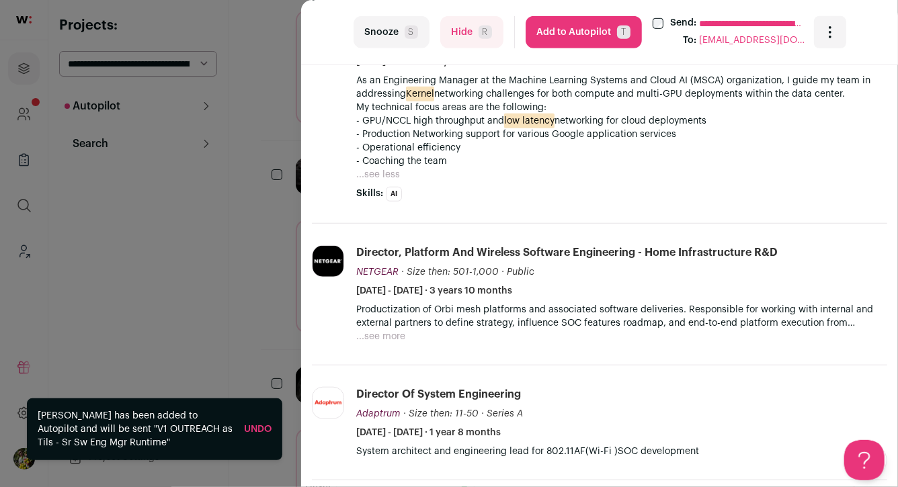
scroll to position [392, 0]
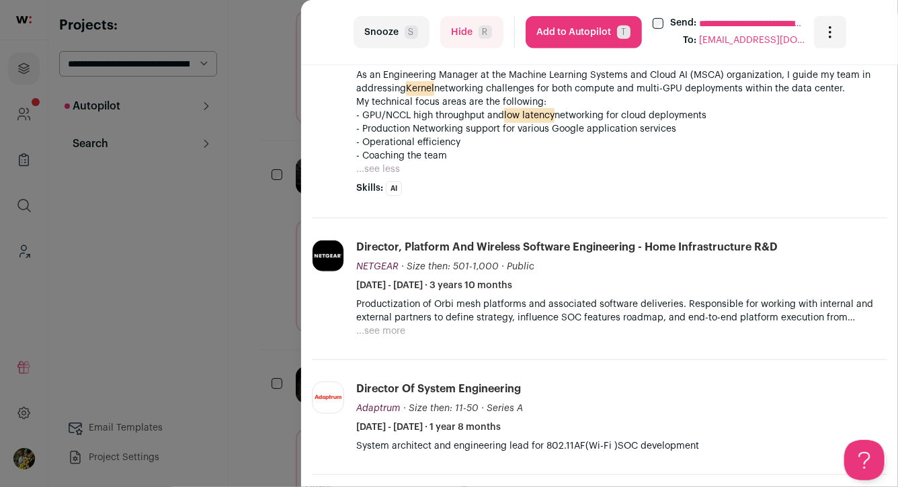
click at [580, 33] on button "Add to Autopilot T" at bounding box center [584, 32] width 116 height 32
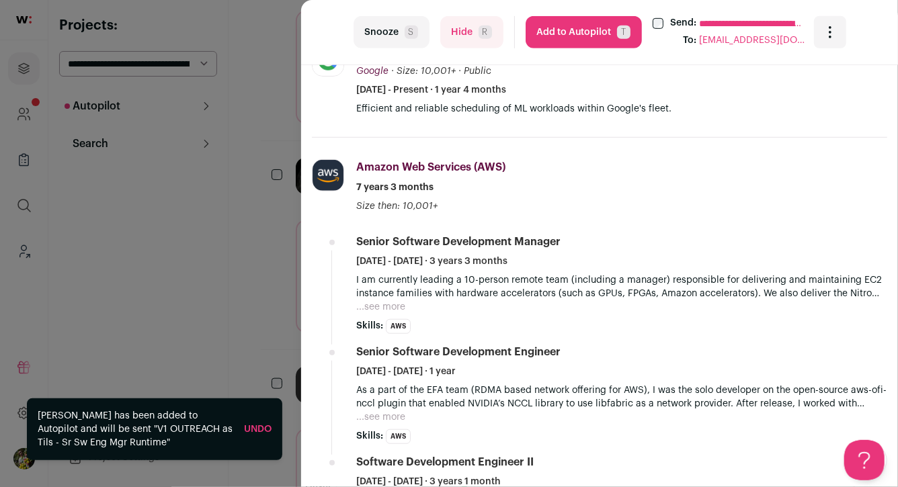
scroll to position [363, 0]
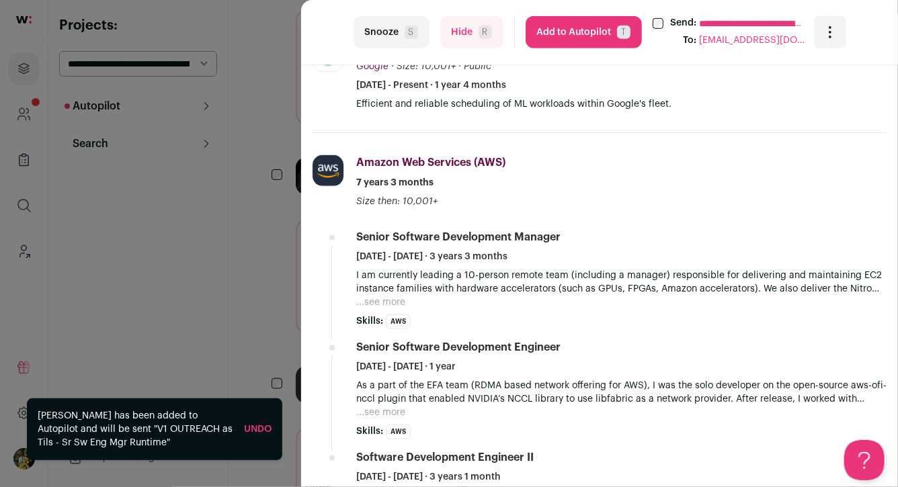
click at [380, 299] on button "...see more" at bounding box center [380, 302] width 49 height 13
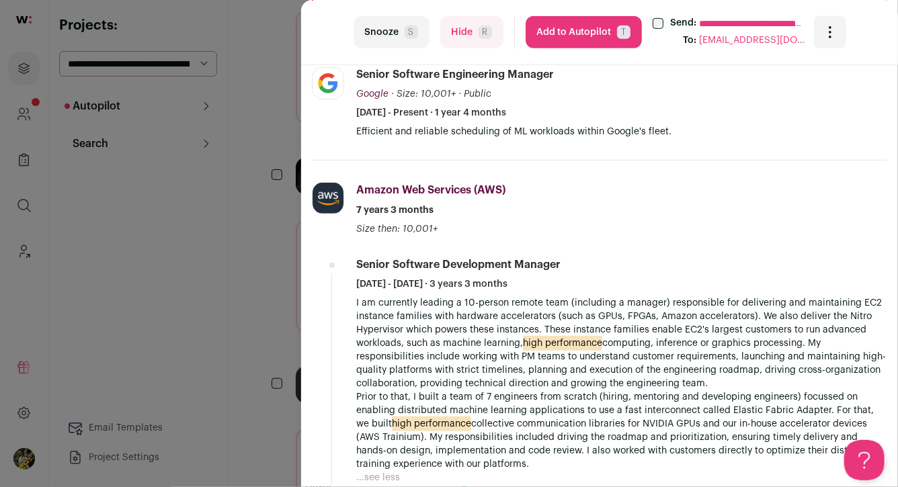
scroll to position [331, 0]
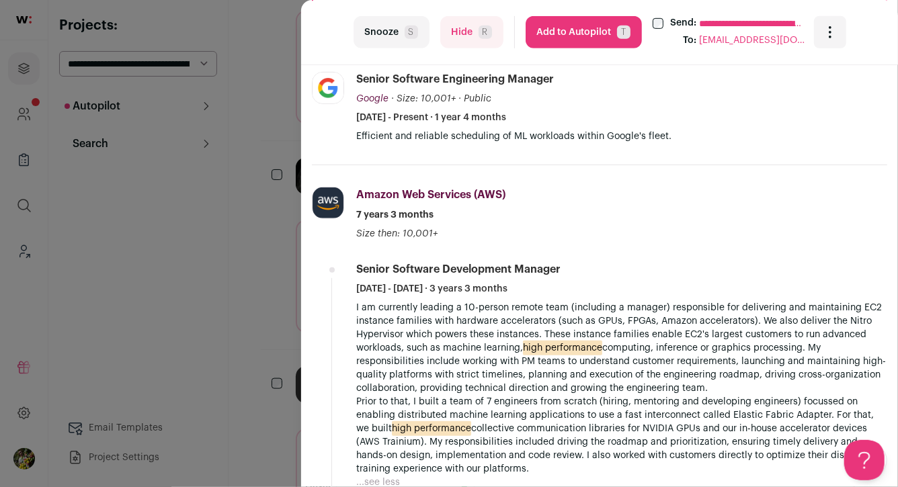
click at [572, 36] on button "Add to Autopilot T" at bounding box center [584, 32] width 116 height 32
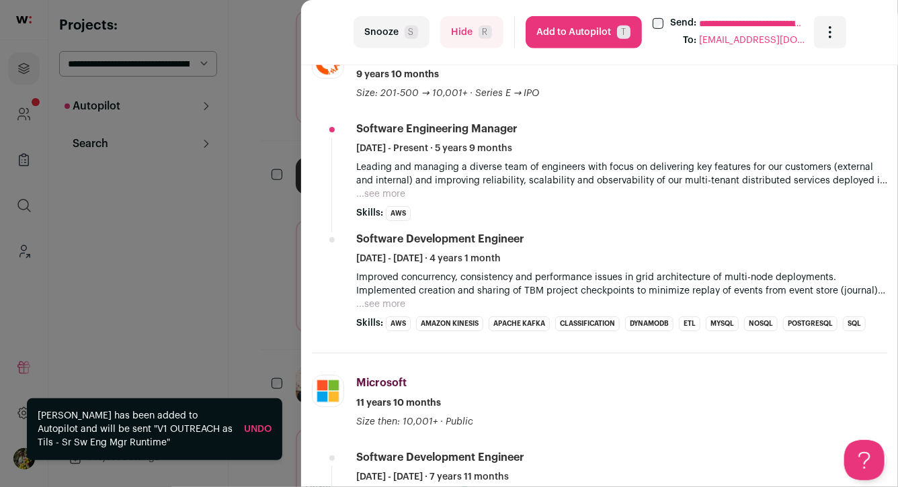
scroll to position [366, 0]
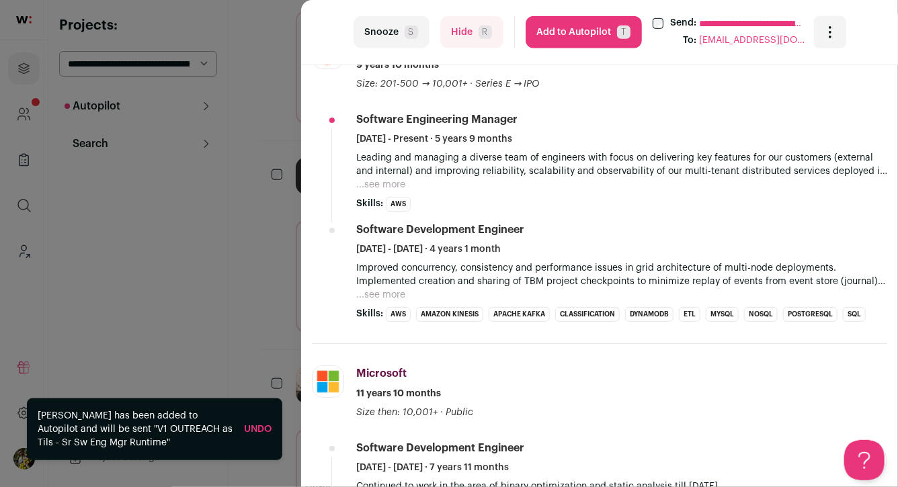
click at [389, 183] on button "...see more" at bounding box center [380, 184] width 49 height 13
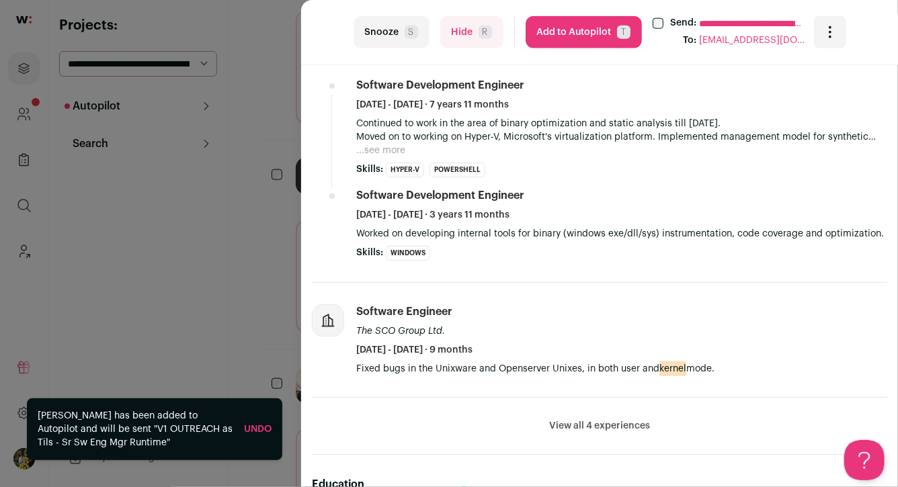
scroll to position [827, 0]
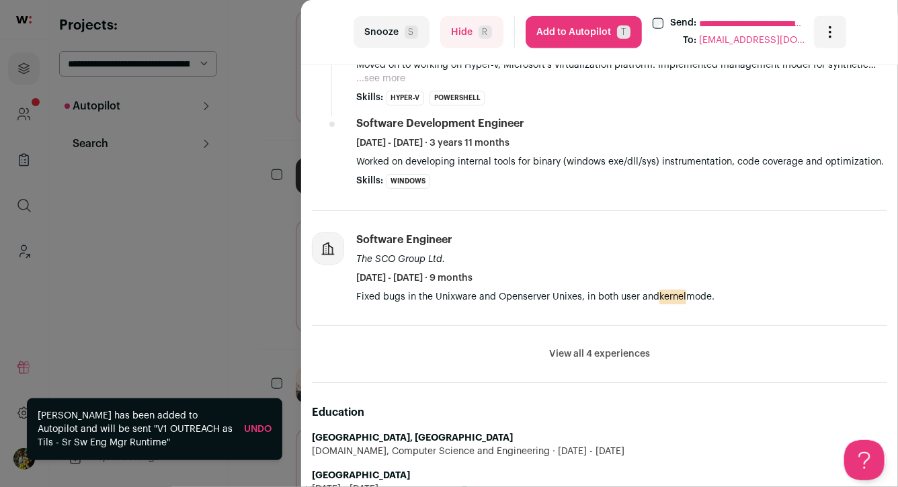
click at [284, 243] on div "**********" at bounding box center [449, 243] width 898 height 487
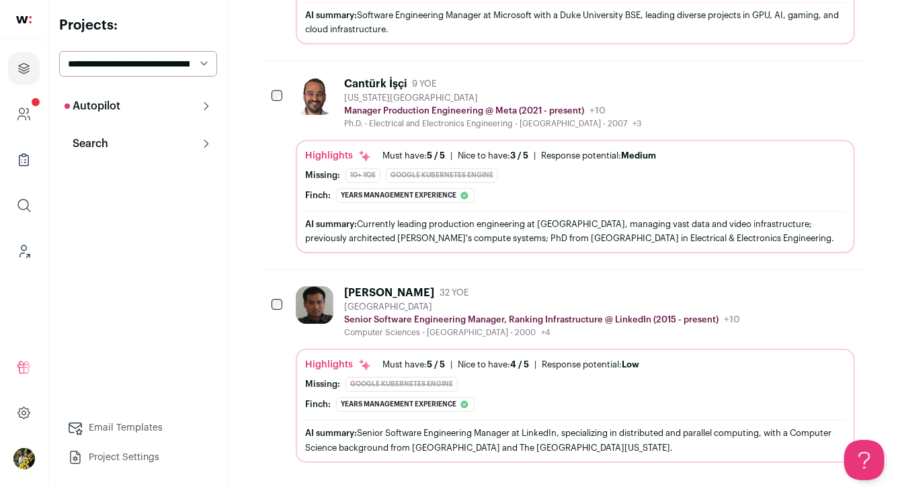
scroll to position [1930, 0]
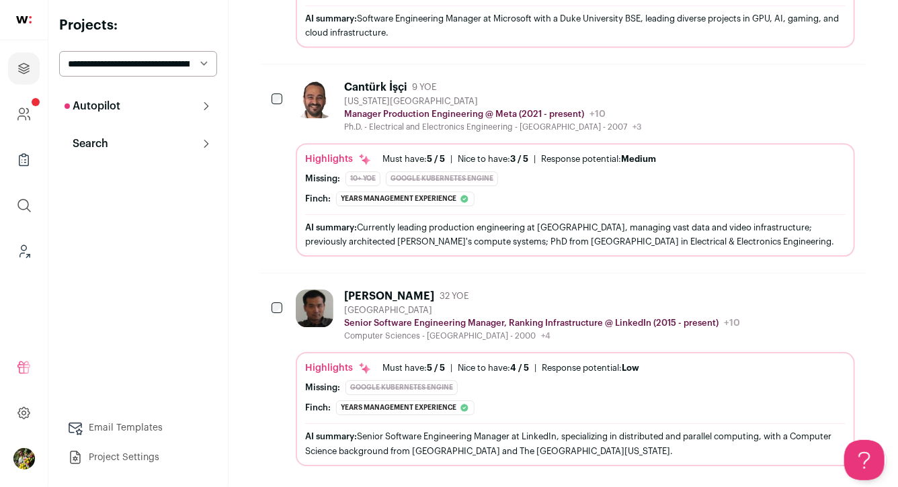
click at [467, 336] on div "Jimmy G. 32 YOE San Francisco Bay Area Senior Software Engineering Manager, Ran…" at bounding box center [575, 378] width 559 height 176
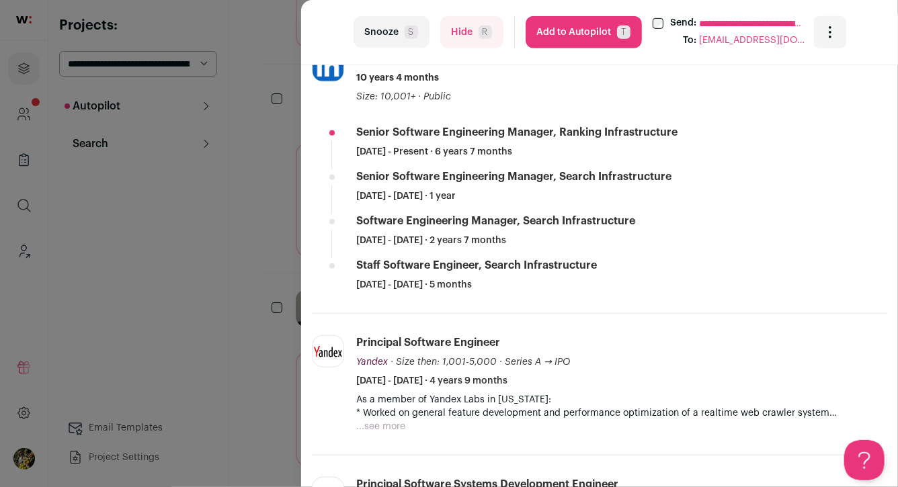
scroll to position [492, 0]
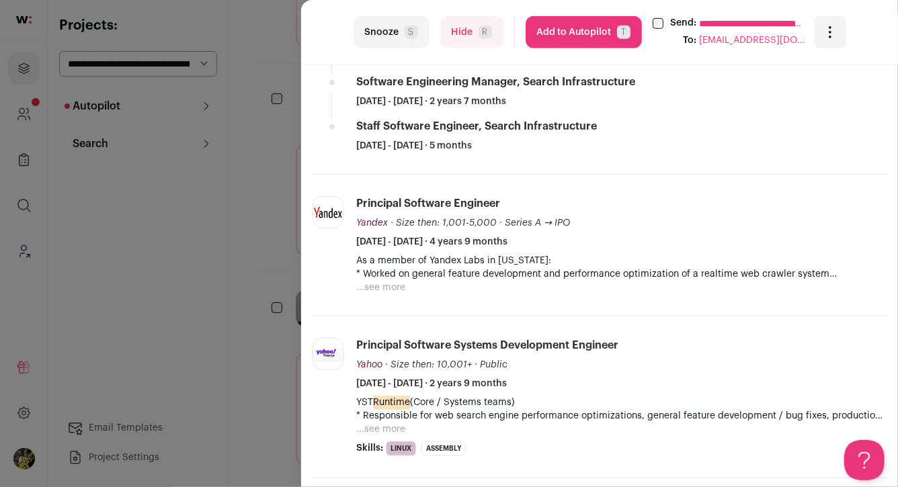
click at [401, 429] on button "...see more" at bounding box center [380, 429] width 49 height 13
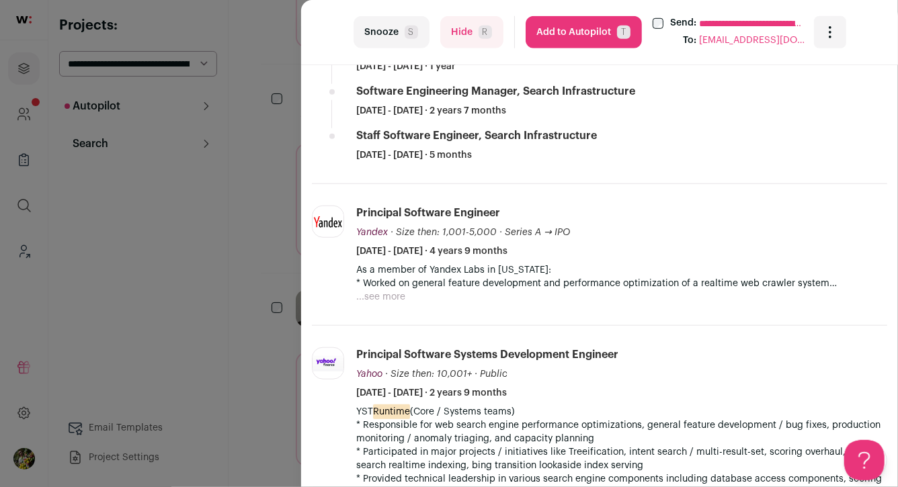
scroll to position [358, 0]
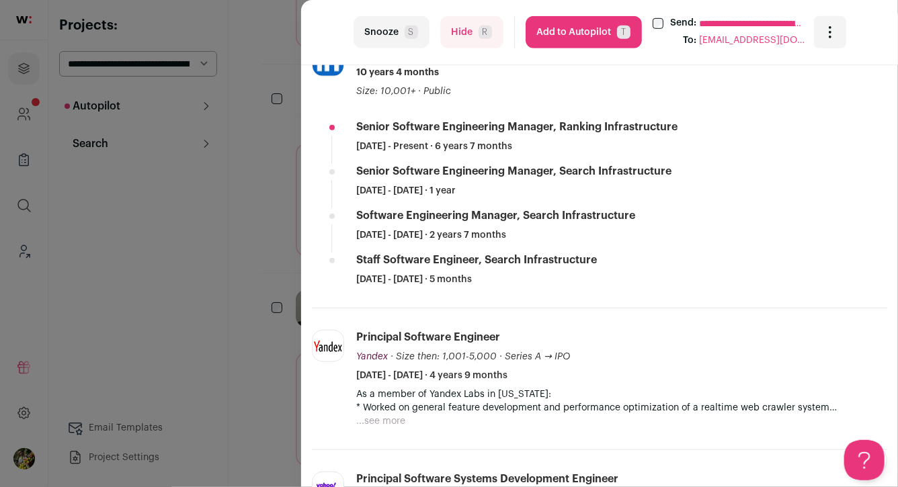
click at [394, 421] on button "...see more" at bounding box center [380, 421] width 49 height 13
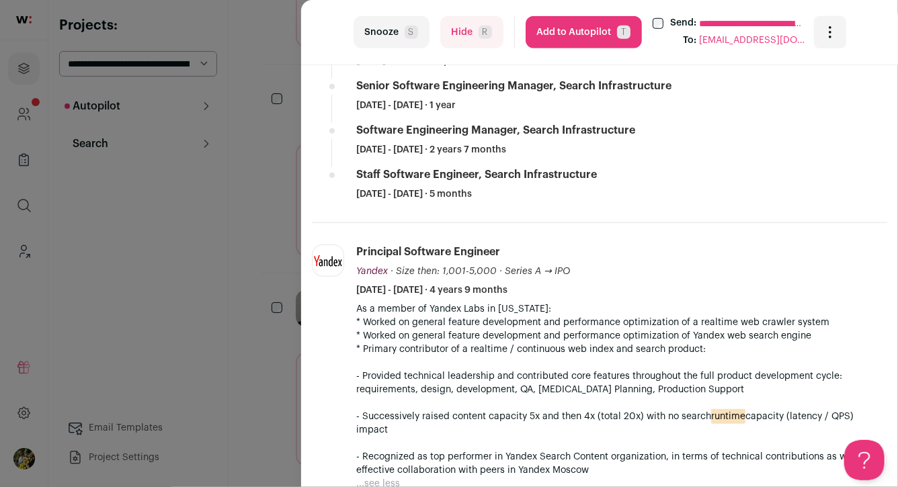
scroll to position [320, 0]
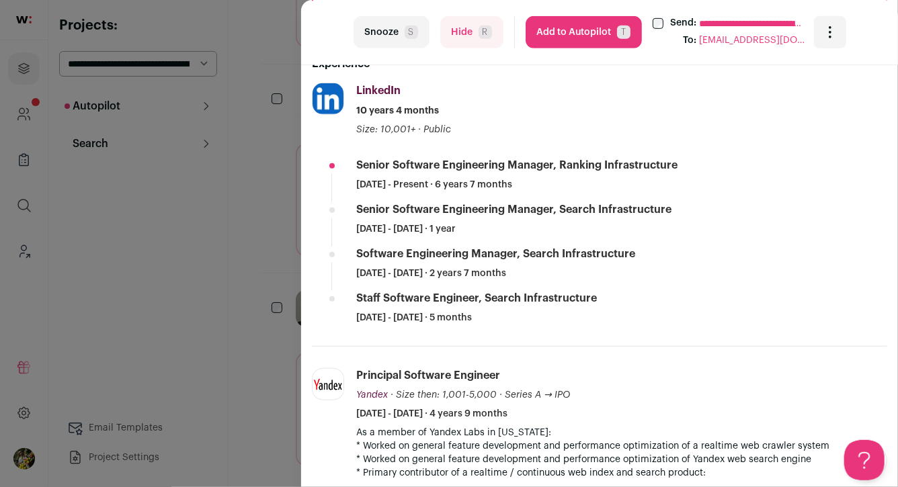
click at [560, 37] on button "Add to Autopilot T" at bounding box center [584, 32] width 116 height 32
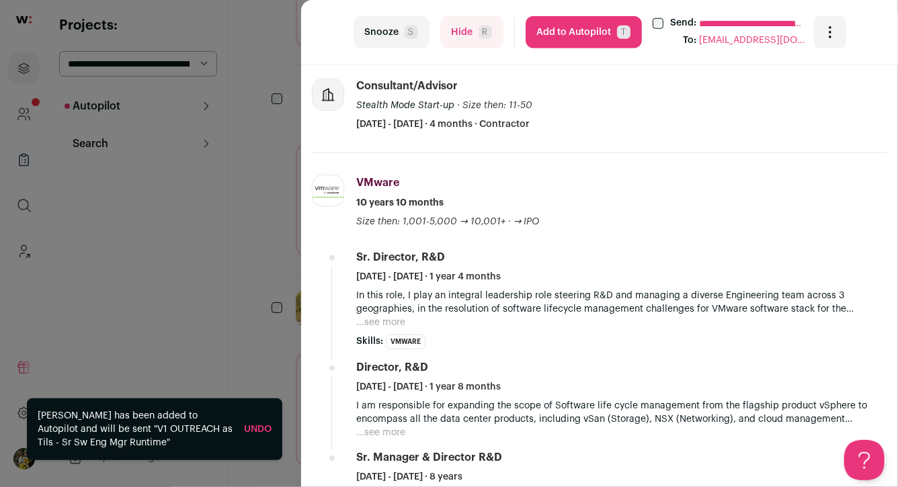
scroll to position [456, 0]
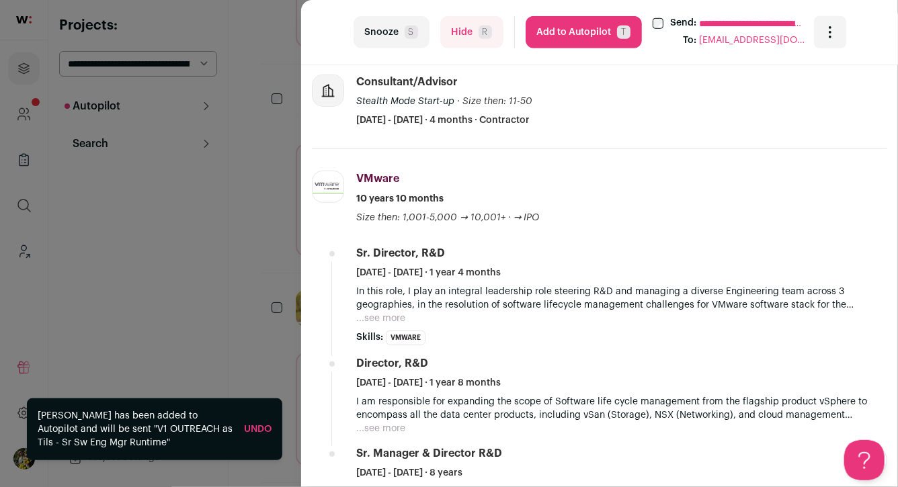
click at [286, 263] on div "**********" at bounding box center [449, 243] width 898 height 487
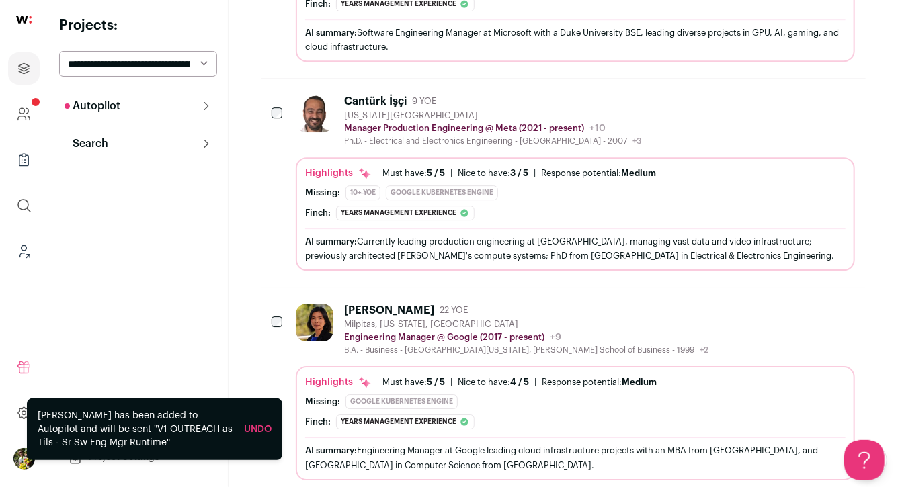
scroll to position [1911, 0]
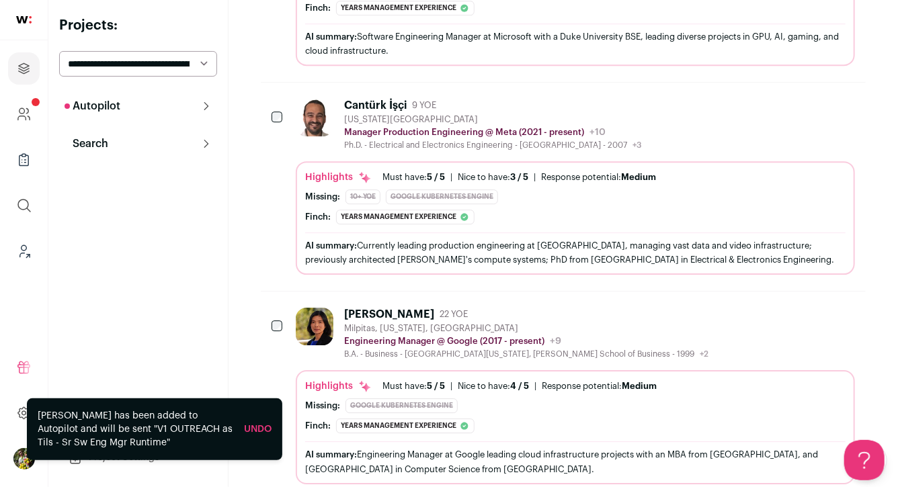
click at [351, 356] on div "Vicky Xu 22 YOE Milpitas, California, United States Engineering Manager @ Googl…" at bounding box center [575, 396] width 559 height 176
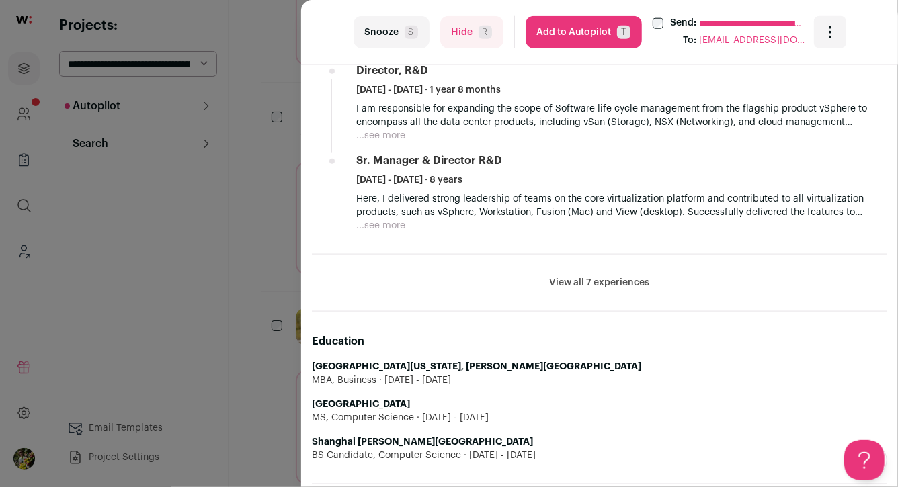
scroll to position [743, 0]
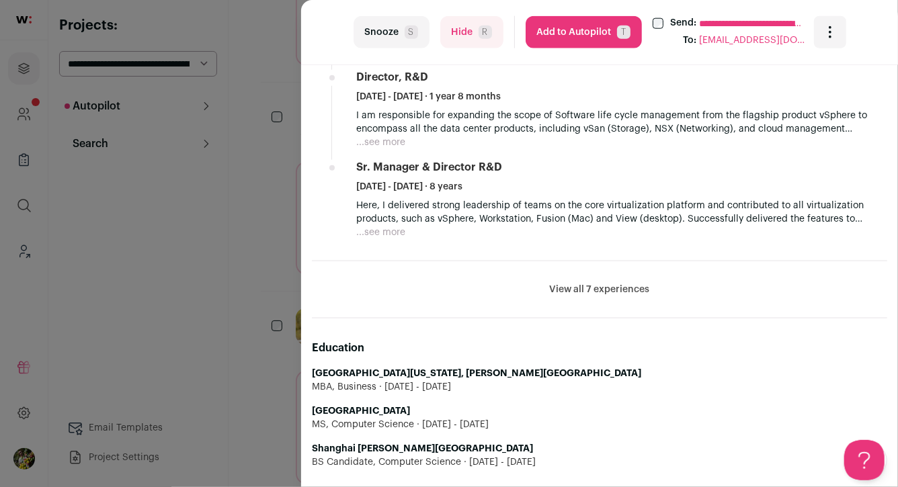
click at [567, 284] on button "View all 7 experiences" at bounding box center [600, 289] width 100 height 13
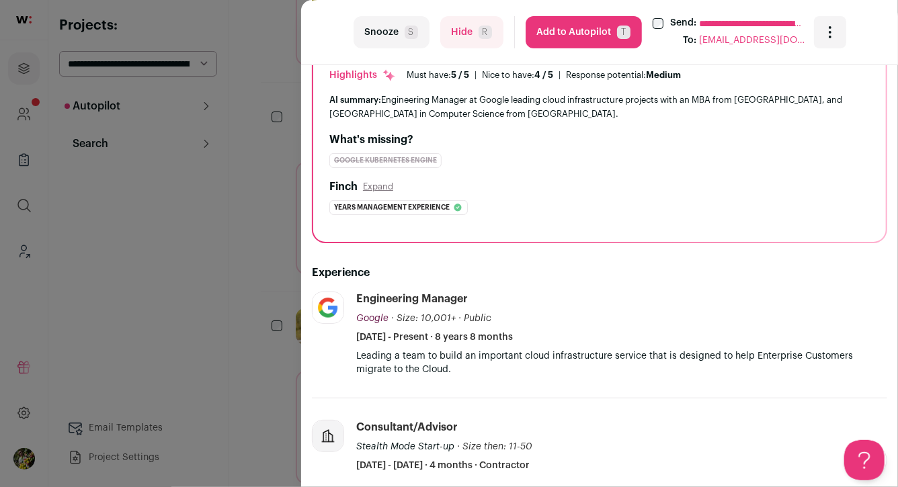
scroll to position [106, 0]
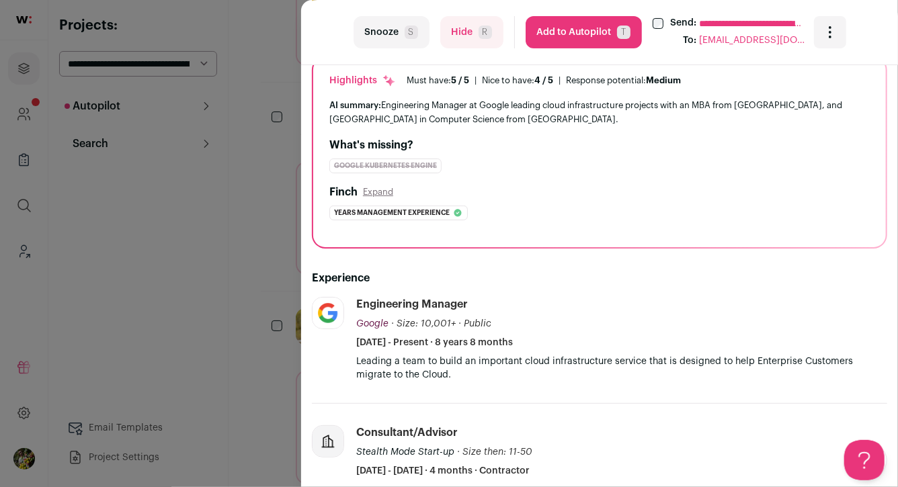
click at [240, 258] on div "**********" at bounding box center [449, 243] width 898 height 487
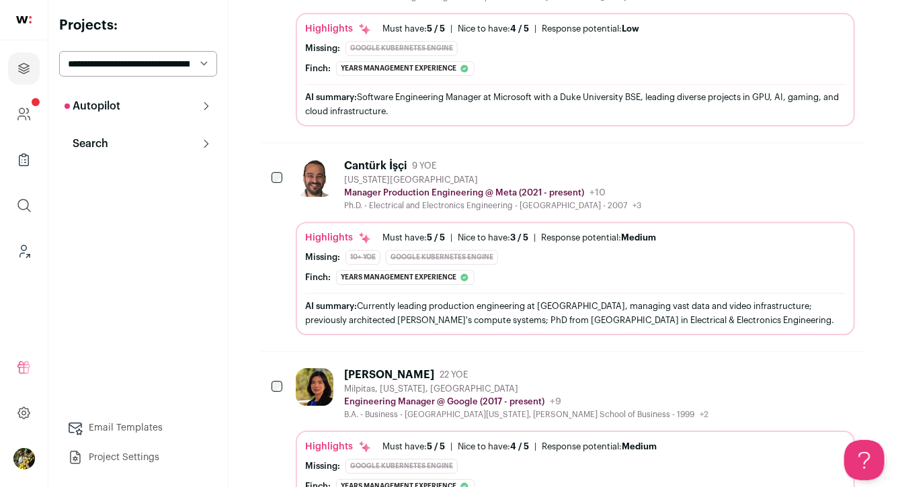
scroll to position [1829, 0]
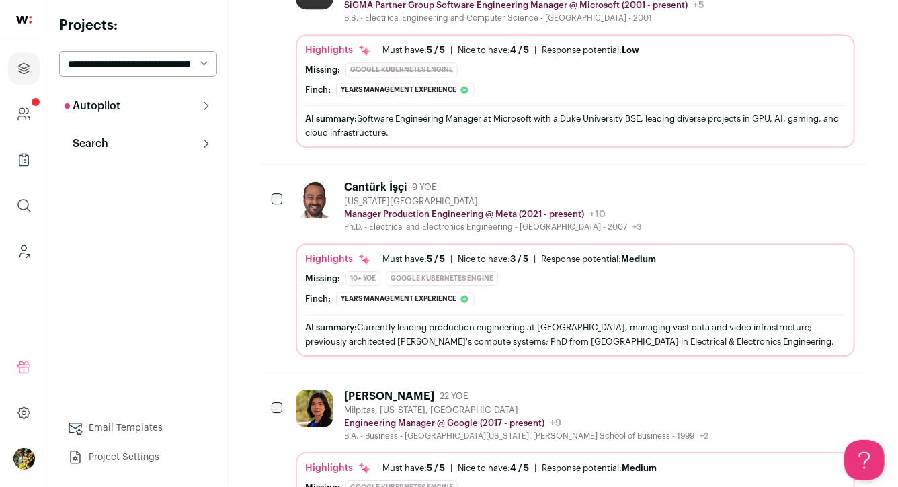
click at [429, 196] on div "New York City Metropolitan Area" at bounding box center [492, 201] width 297 height 11
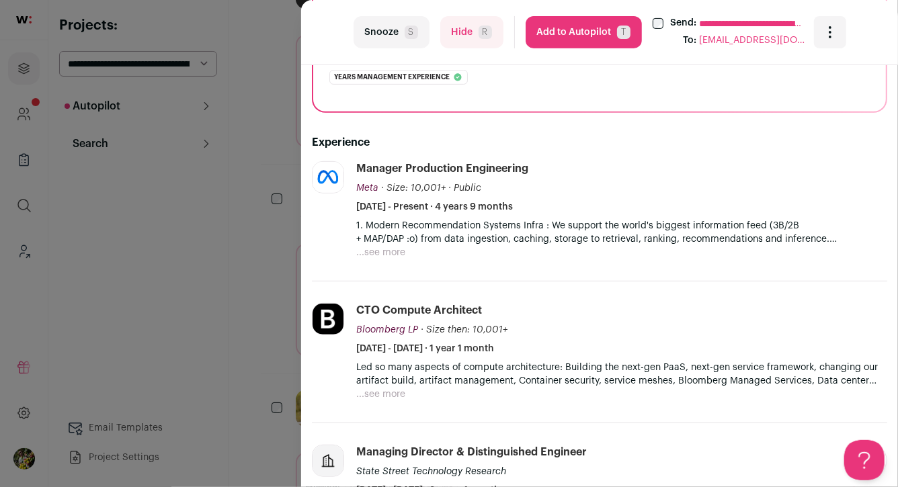
scroll to position [261, 0]
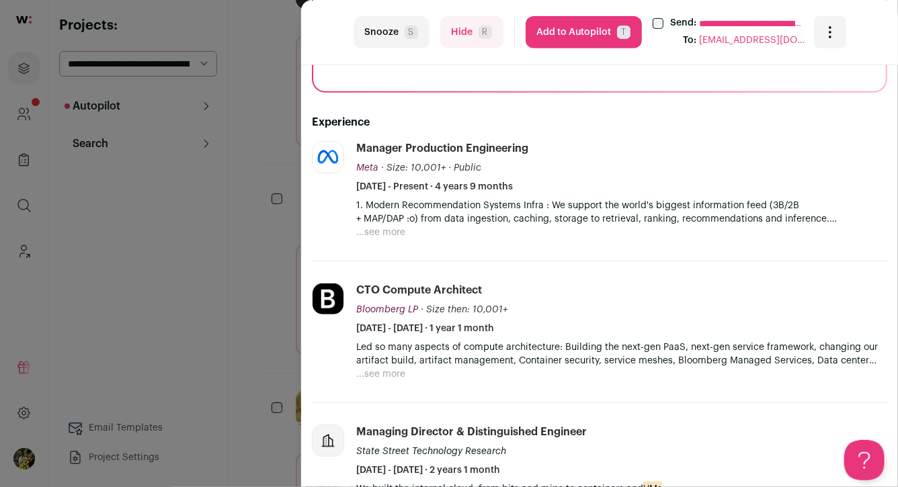
click at [401, 230] on button "...see more" at bounding box center [380, 232] width 49 height 13
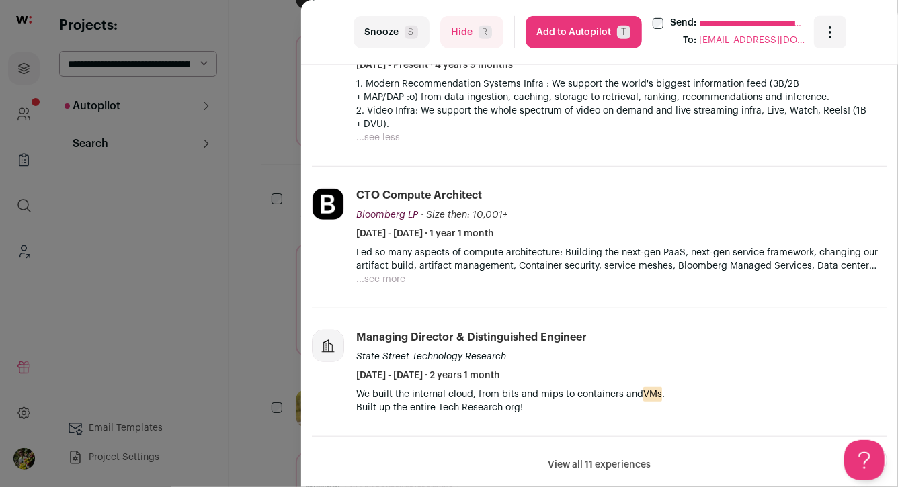
scroll to position [389, 0]
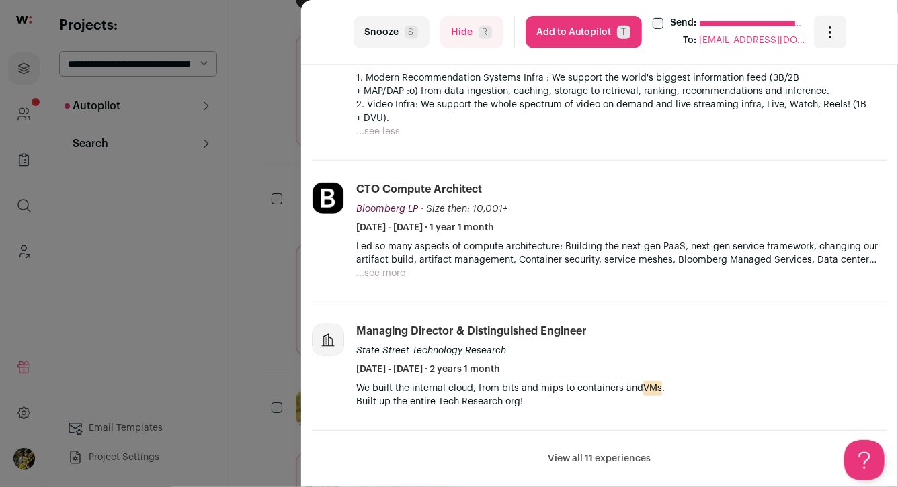
click at [263, 136] on div "**********" at bounding box center [449, 243] width 898 height 487
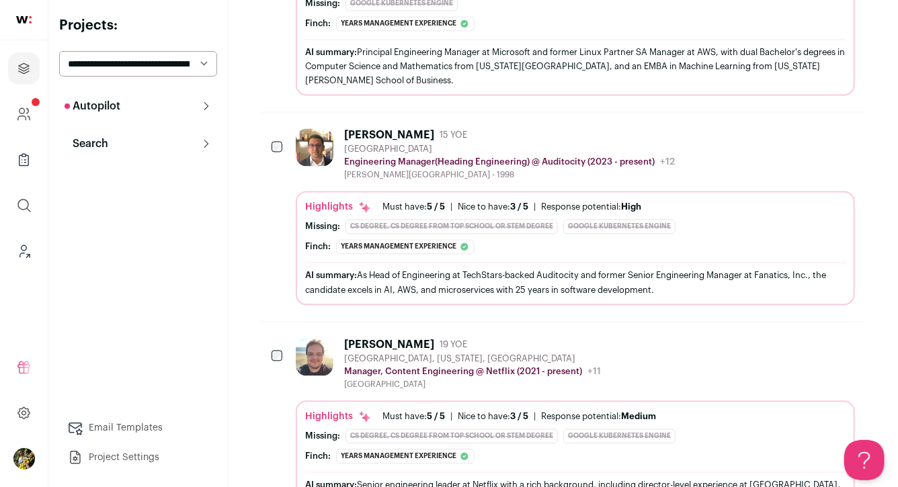
scroll to position [999, 0]
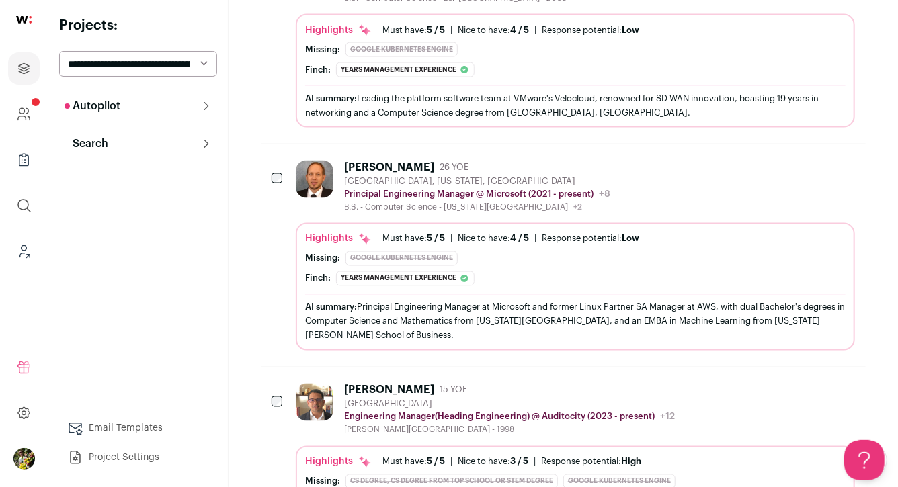
click at [440, 165] on span "26 YOE" at bounding box center [454, 167] width 29 height 11
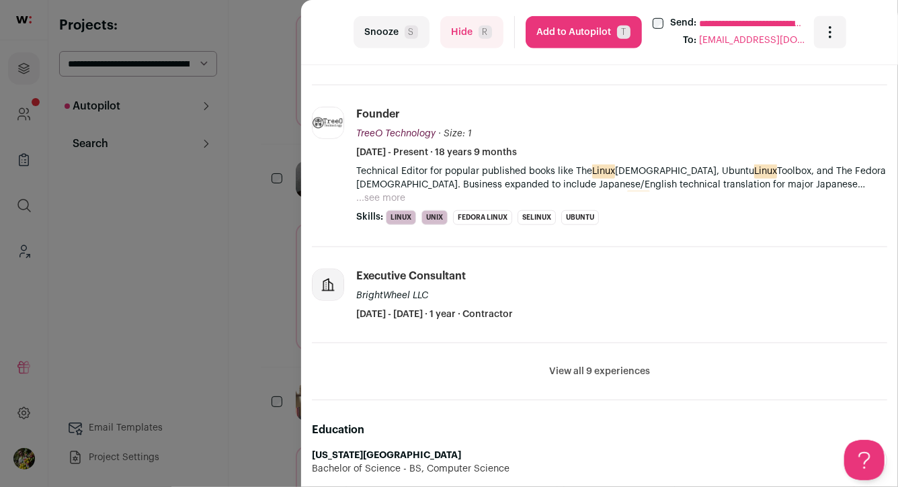
scroll to position [468, 0]
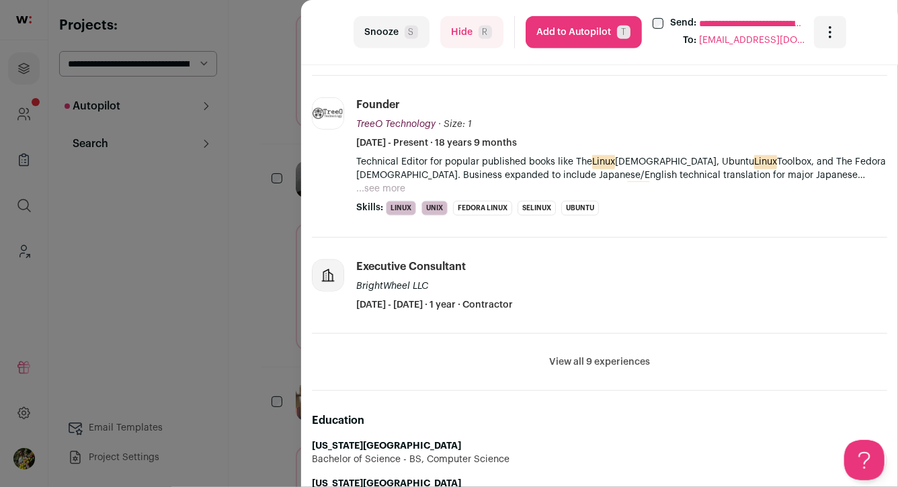
click at [386, 188] on button "...see more" at bounding box center [380, 188] width 49 height 13
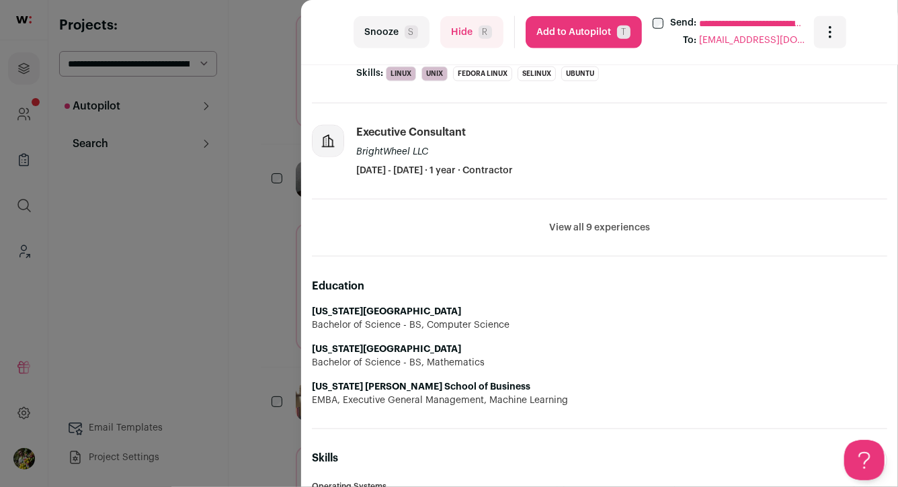
scroll to position [806, 0]
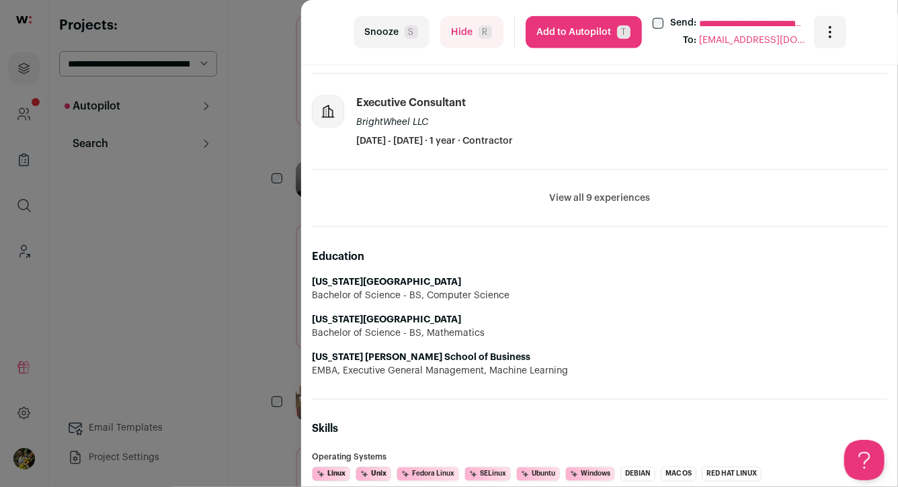
click at [567, 192] on button "View all 9 experiences" at bounding box center [599, 198] width 101 height 13
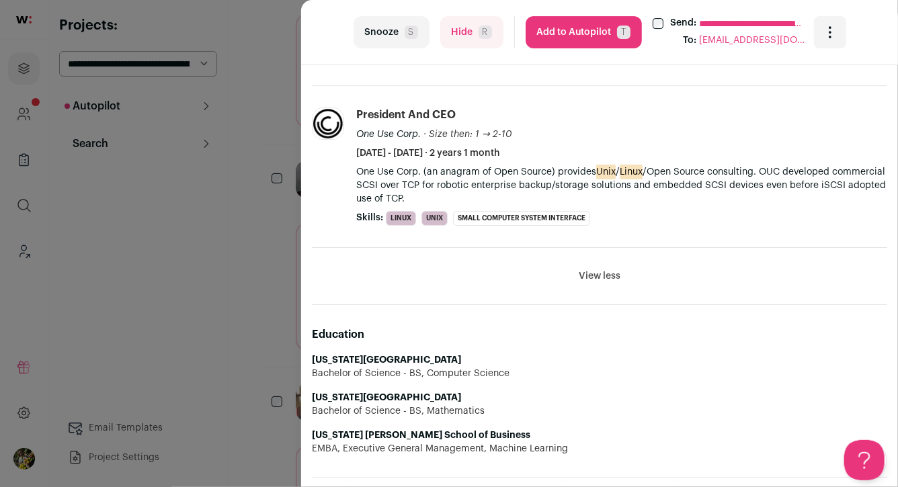
click at [608, 270] on button "View less" at bounding box center [600, 276] width 42 height 13
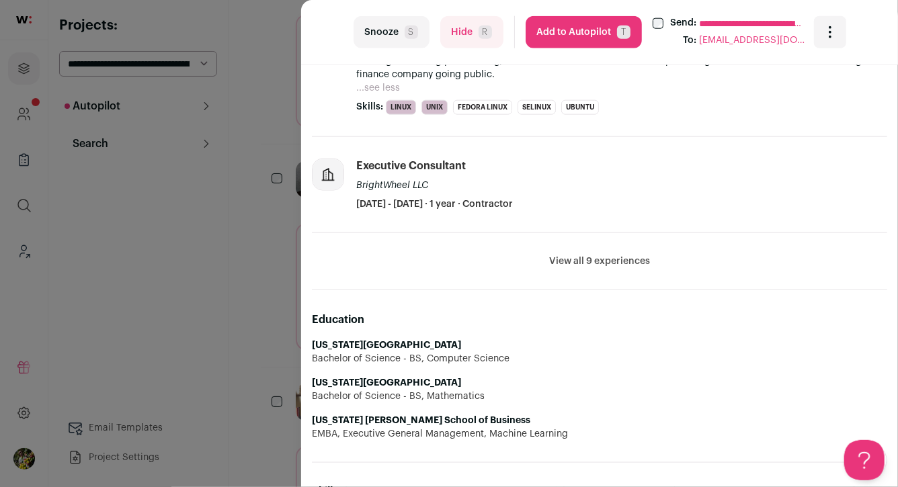
click at [607, 255] on button "View all 9 experiences" at bounding box center [599, 261] width 101 height 13
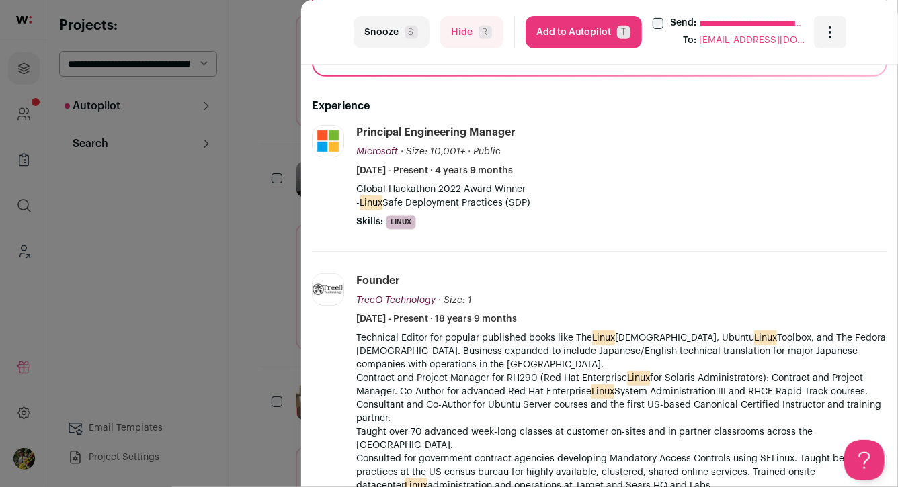
scroll to position [296, 0]
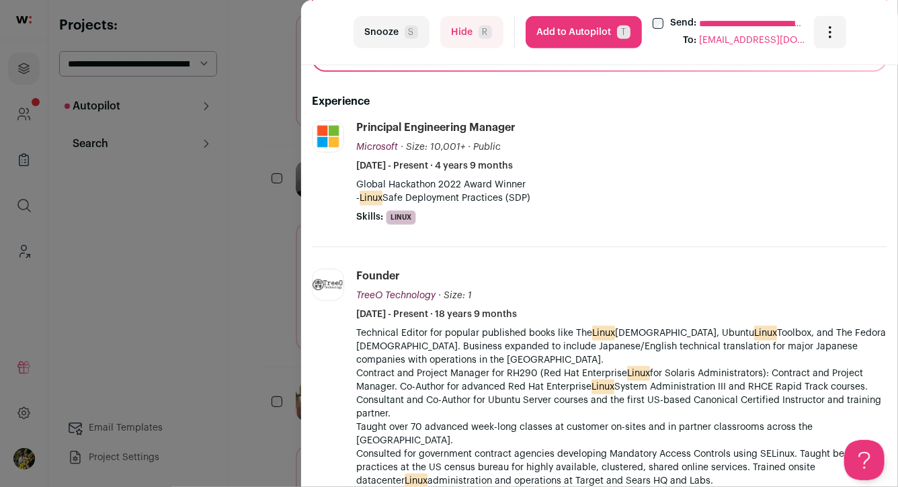
drag, startPoint x: 573, startPoint y: 33, endPoint x: 616, endPoint y: 184, distance: 157.0
click at [616, 183] on turbo-frame "**********" at bounding box center [599, 243] width 597 height 487
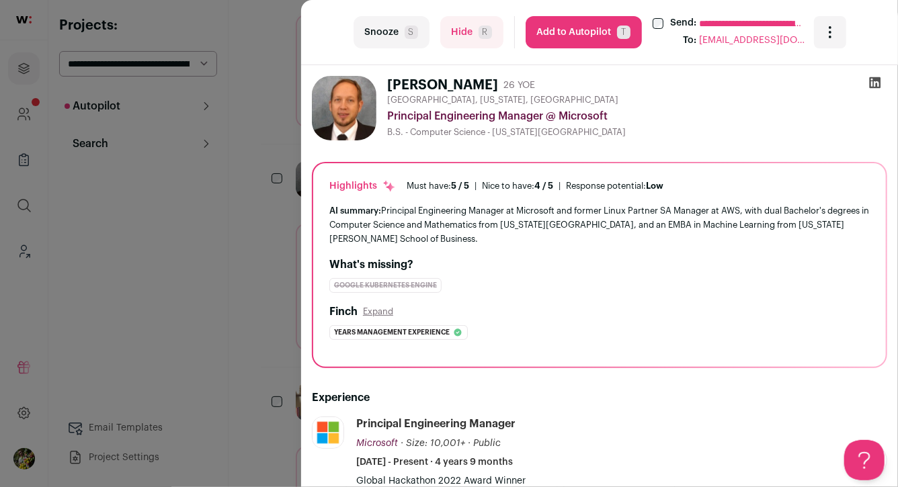
click at [583, 29] on button "Add to Autopilot T" at bounding box center [584, 32] width 116 height 32
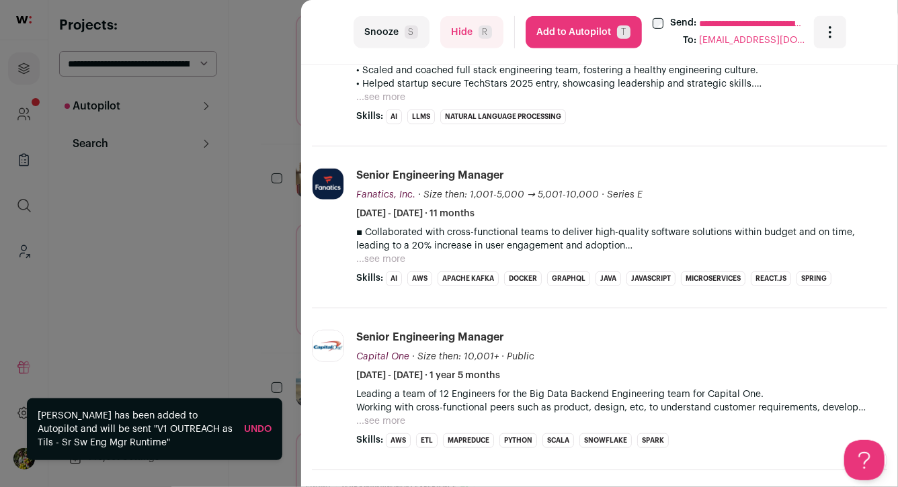
scroll to position [399, 0]
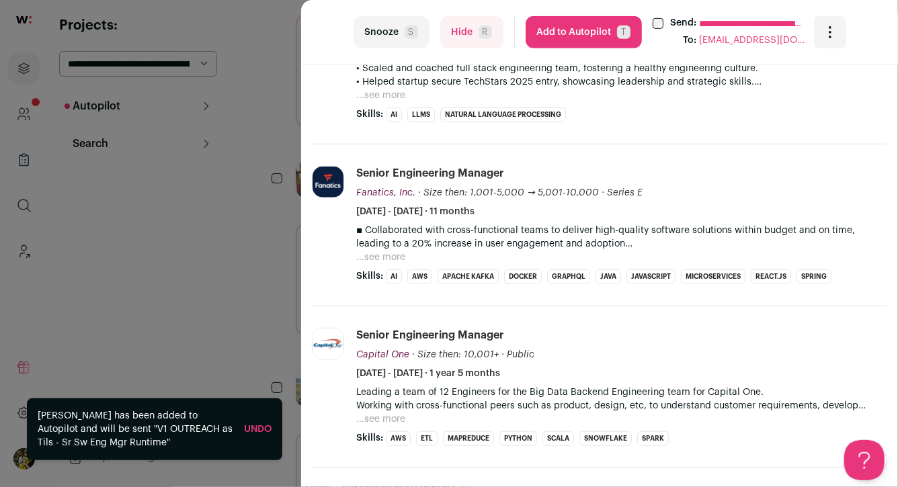
click at [272, 208] on div "**********" at bounding box center [449, 243] width 898 height 487
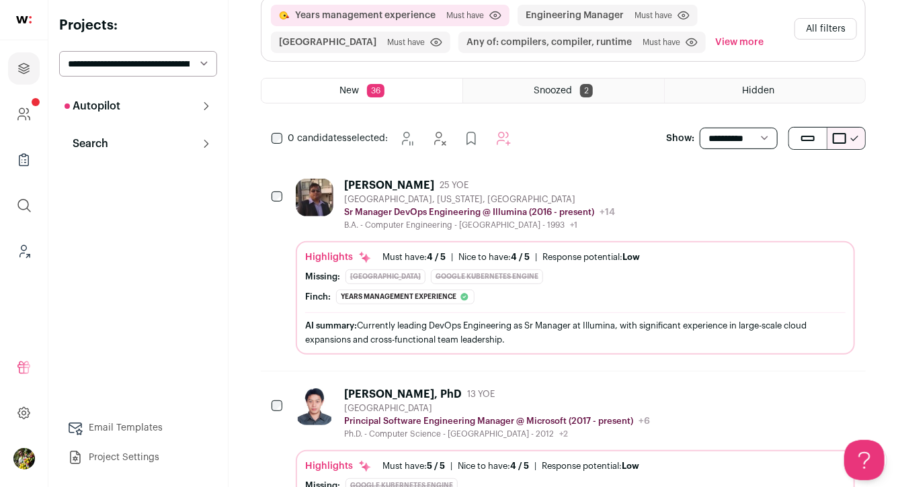
scroll to position [0, 0]
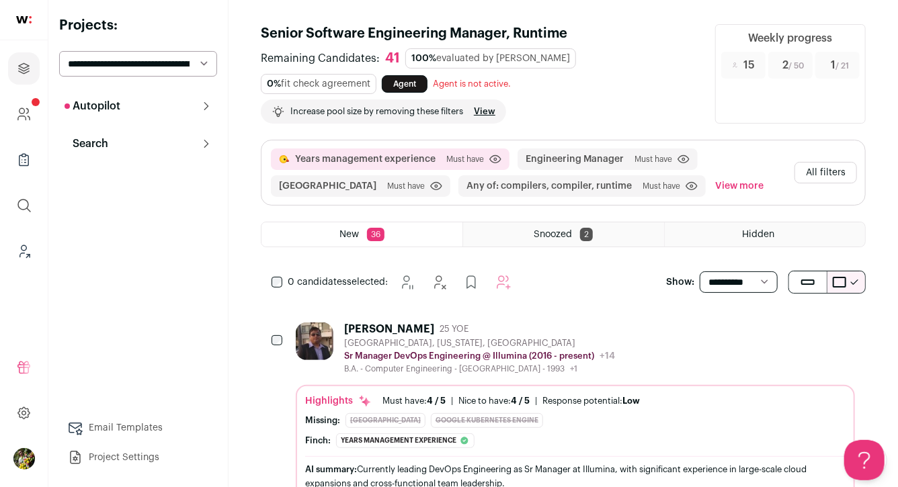
click at [175, 59] on select "**********" at bounding box center [138, 64] width 158 height 26
select select "*****"
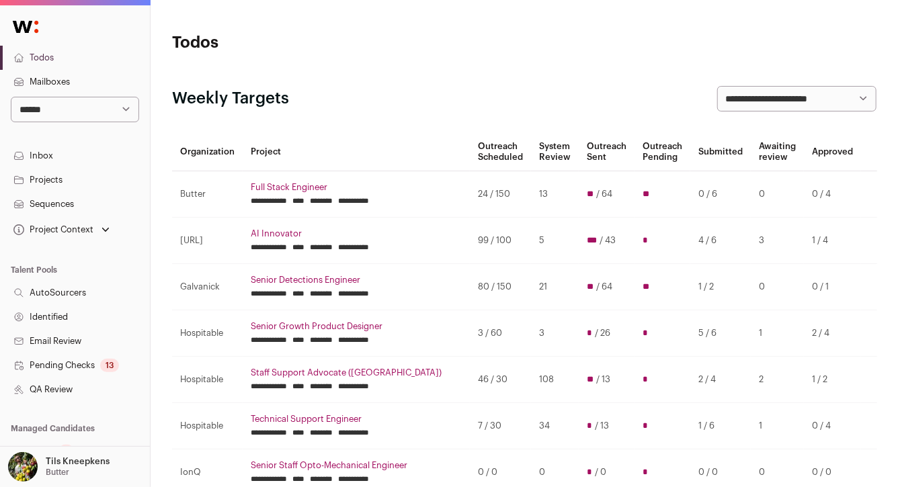
click at [130, 107] on select "**********" at bounding box center [75, 110] width 128 height 26
select select "**"
click at [127, 173] on link "Projects" at bounding box center [75, 180] width 150 height 24
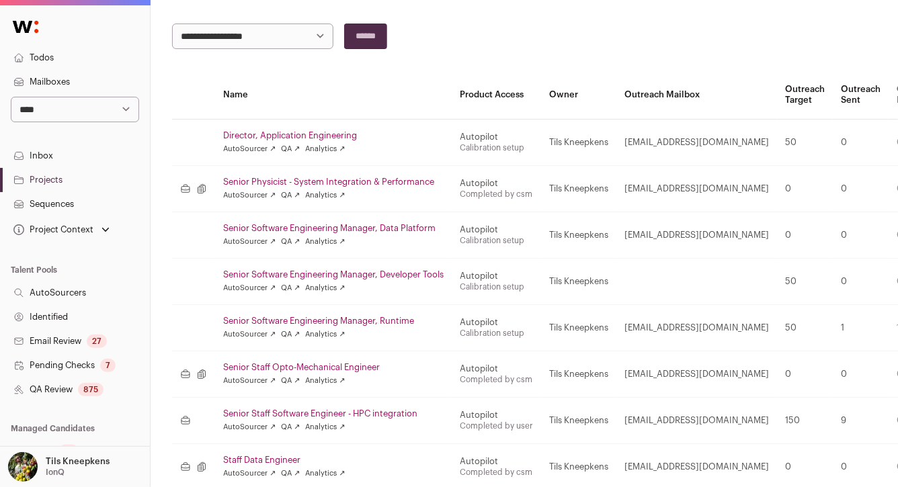
scroll to position [149, 0]
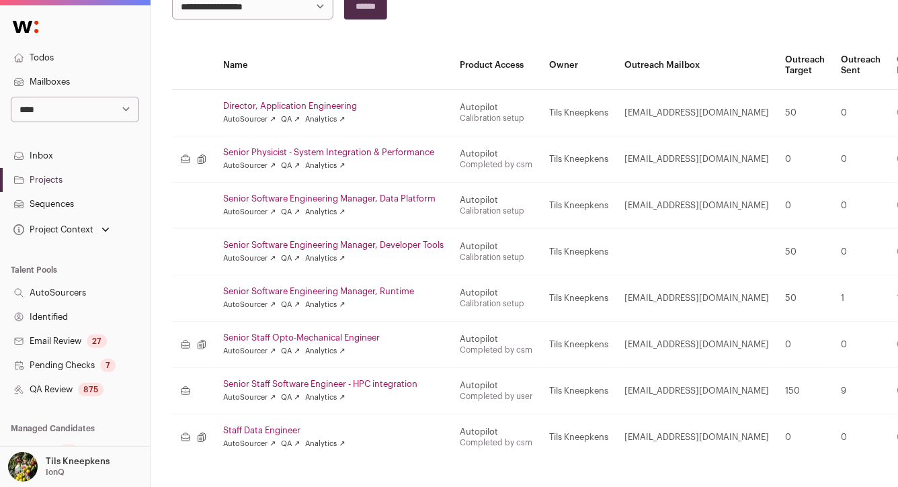
click at [239, 240] on link "Senior Software Engineering Manager, Developer Tools" at bounding box center [333, 245] width 220 height 11
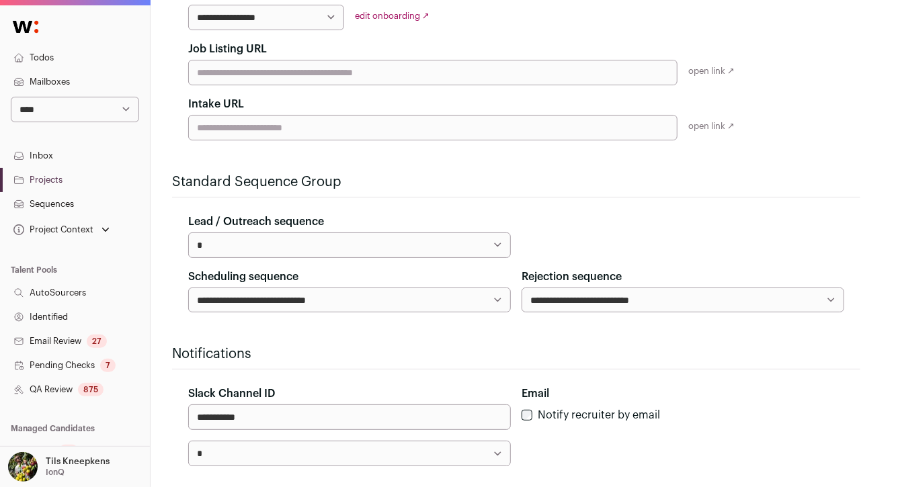
scroll to position [370, 0]
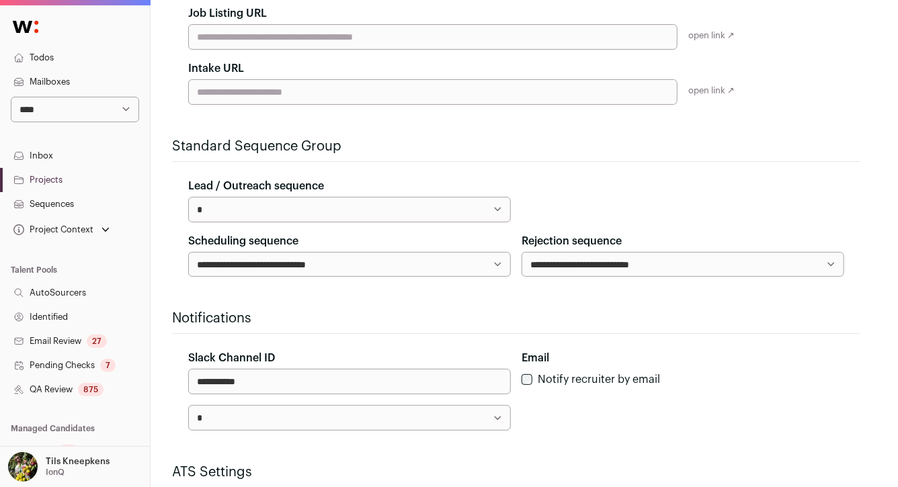
click at [239, 240] on label "Scheduling sequence" at bounding box center [243, 241] width 110 height 16
click at [239, 252] on select "**********" at bounding box center [349, 265] width 323 height 26
click at [238, 222] on div "**********" at bounding box center [516, 227] width 688 height 99
click at [238, 215] on select "**********" at bounding box center [349, 210] width 323 height 26
click at [104, 199] on link "Sequences" at bounding box center [75, 204] width 150 height 24
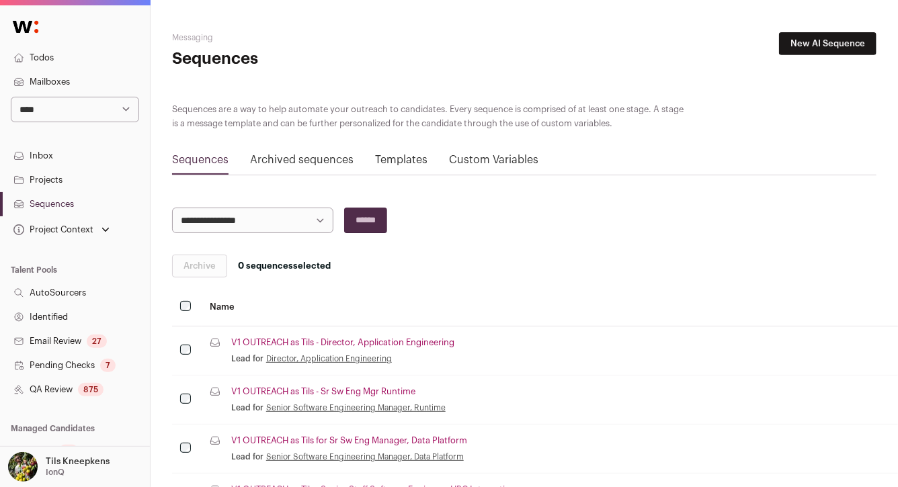
click at [819, 45] on link "New AI Sequence" at bounding box center [827, 43] width 97 height 23
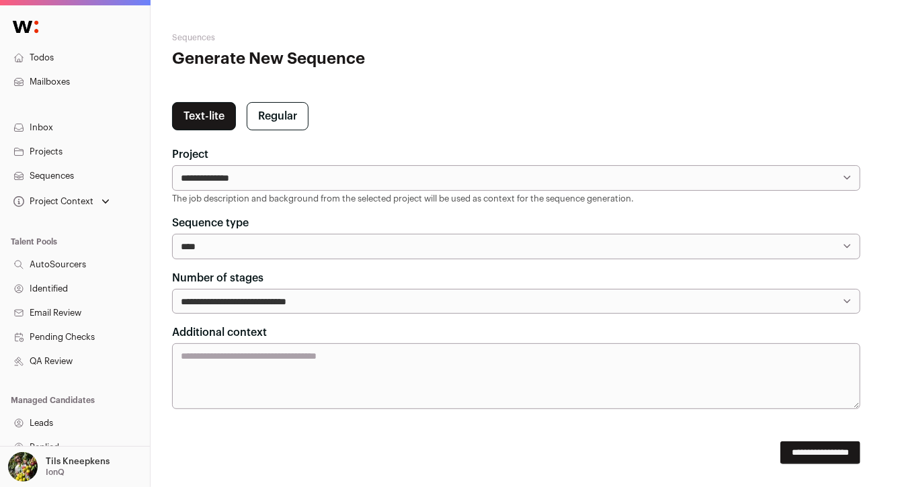
click at [715, 169] on select "**********" at bounding box center [516, 178] width 688 height 26
select select "*****"
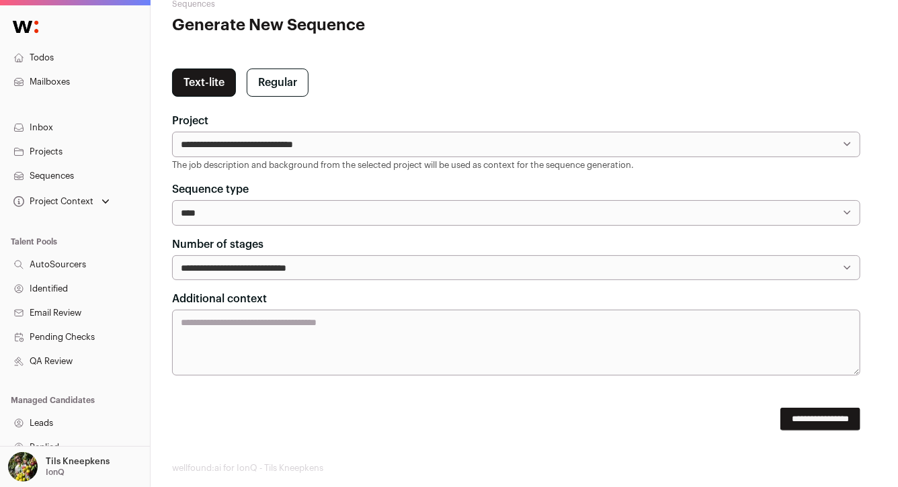
scroll to position [52, 0]
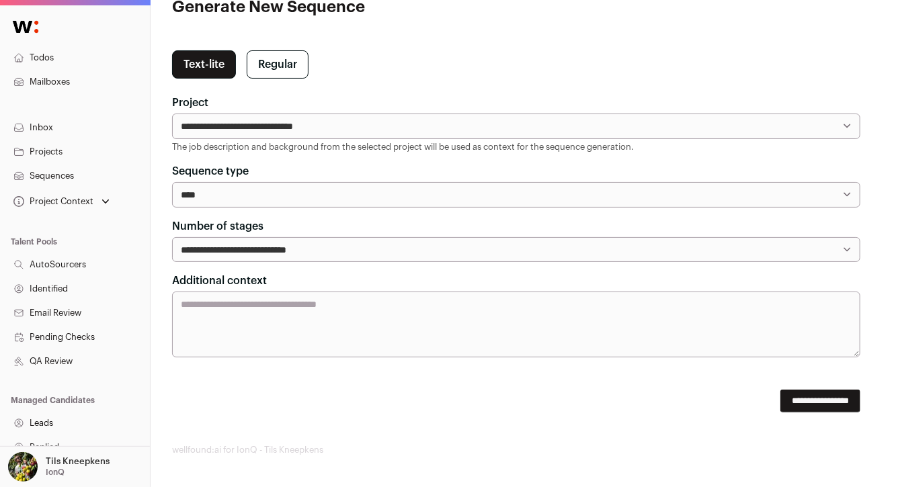
click at [628, 297] on textarea "Additional context" at bounding box center [516, 325] width 688 height 66
paste textarea "**********"
click at [192, 304] on textarea "**********" at bounding box center [516, 325] width 688 height 66
click at [214, 329] on textarea "**********" at bounding box center [516, 325] width 688 height 66
click at [610, 311] on textarea "**********" at bounding box center [516, 325] width 688 height 66
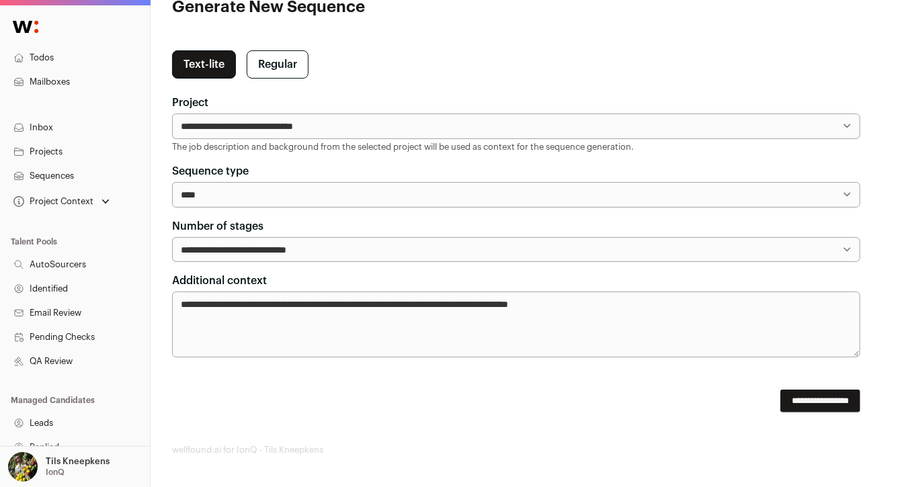
click at [610, 308] on textarea "**********" at bounding box center [516, 325] width 688 height 66
click at [593, 336] on textarea "**********" at bounding box center [516, 325] width 688 height 66
click at [561, 302] on textarea "**********" at bounding box center [516, 325] width 688 height 66
click at [561, 327] on textarea "**********" at bounding box center [516, 325] width 688 height 66
paste textarea "**********"
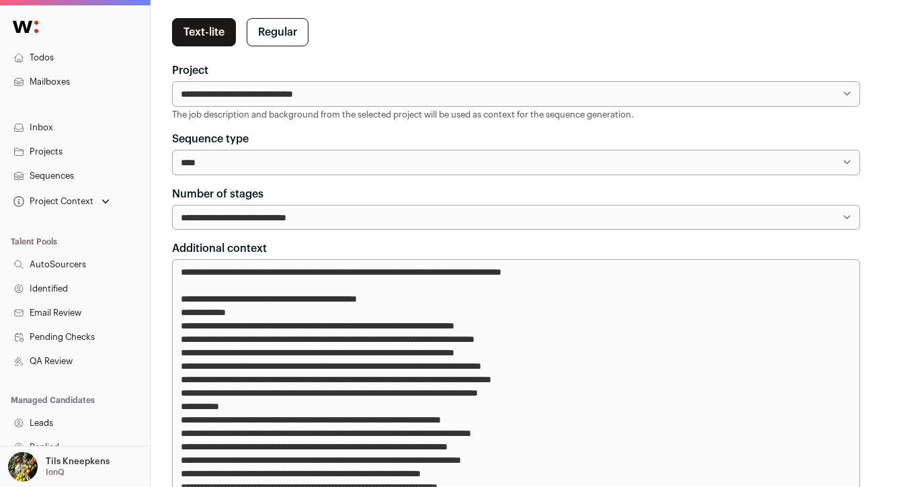
scroll to position [40, 0]
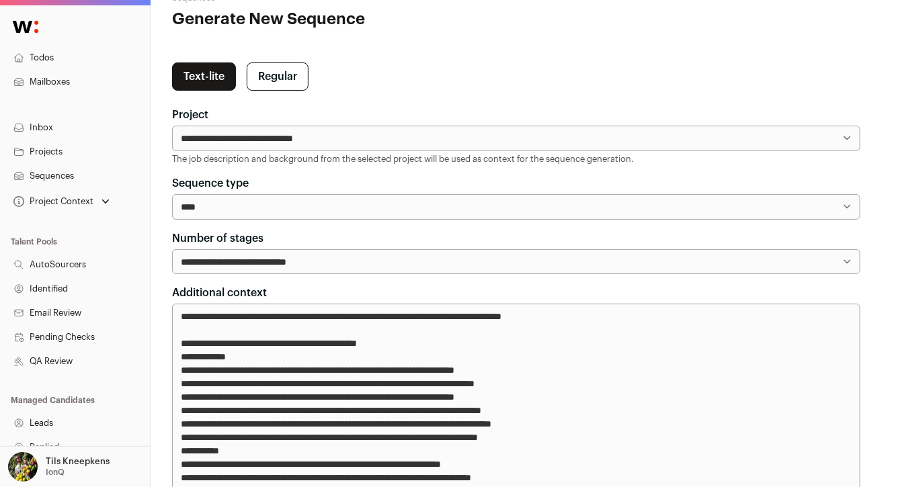
type textarea "**********"
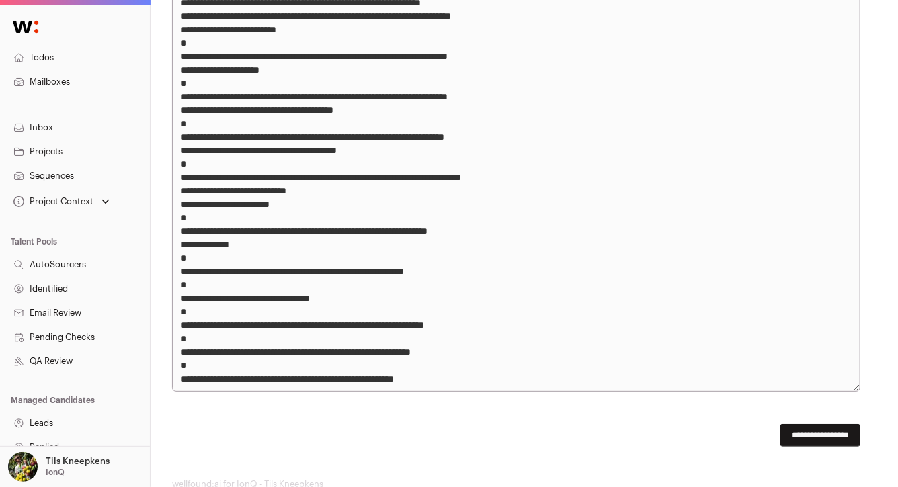
scroll to position [1315, 0]
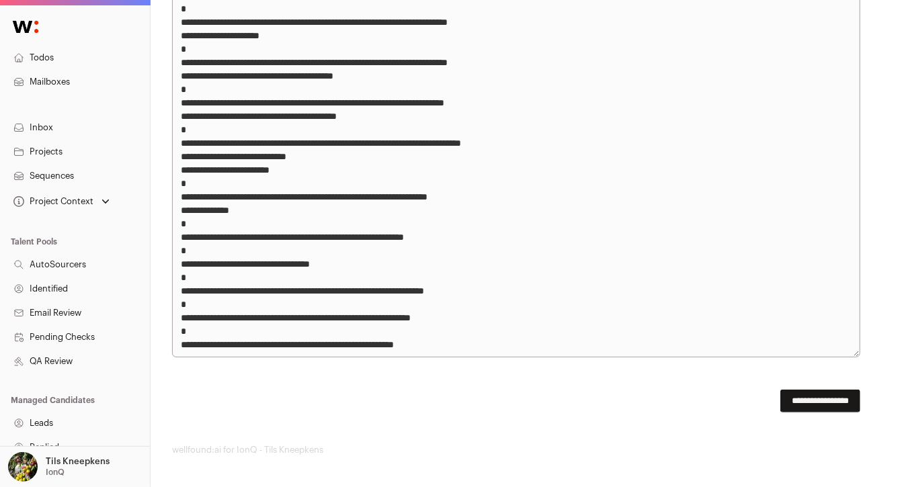
click at [806, 405] on input "**********" at bounding box center [820, 401] width 80 height 23
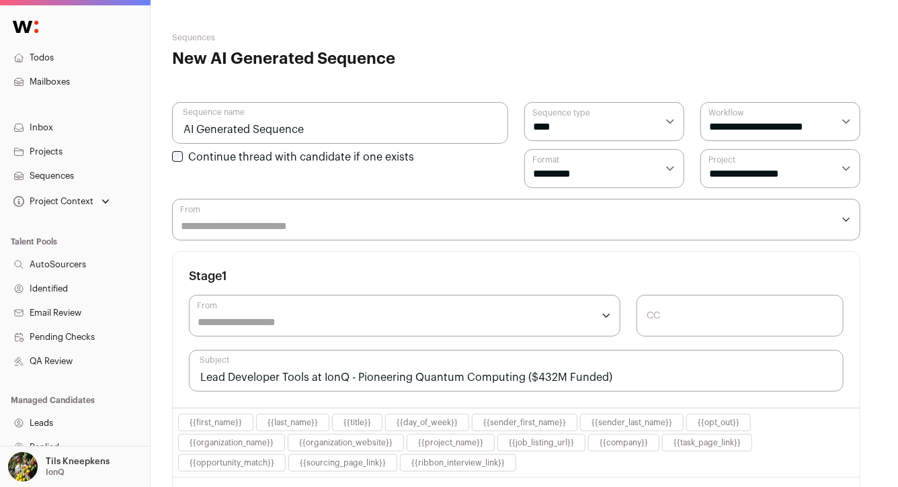
click at [403, 123] on input "AI Generated Sequence" at bounding box center [340, 123] width 336 height 42
paste input "Engineering Manager, Developer Tools"
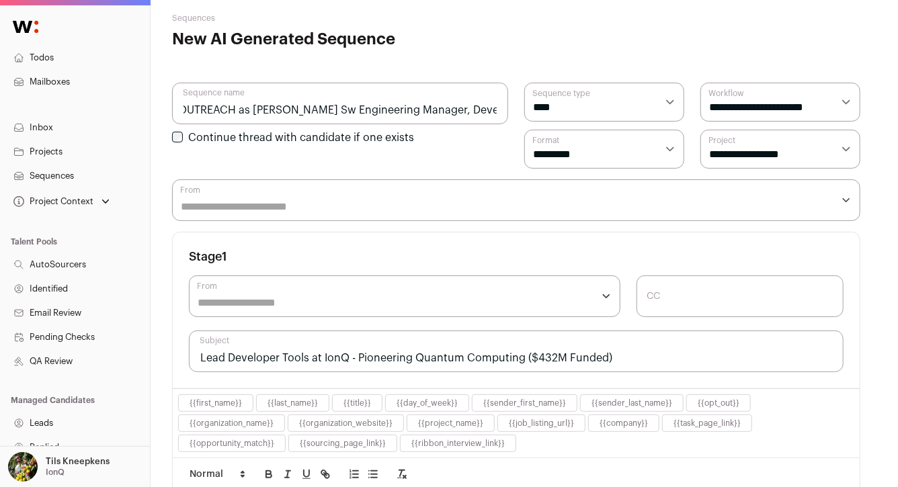
type input "V1 OUTREACH as Tils Sr Sw Engineering Manager, Developer Tools"
click at [792, 155] on select "**********" at bounding box center [780, 149] width 160 height 39
select select "*****"
click at [689, 163] on div "**********" at bounding box center [516, 149] width 688 height 39
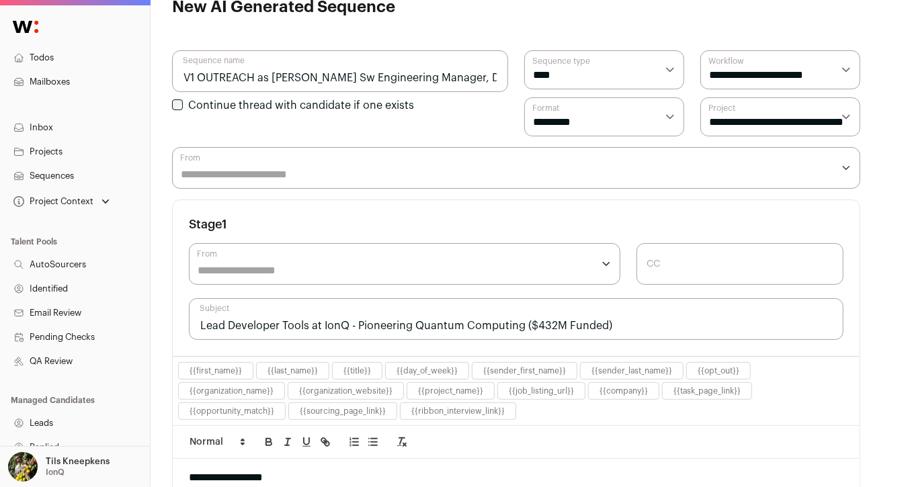
scroll to position [54, 0]
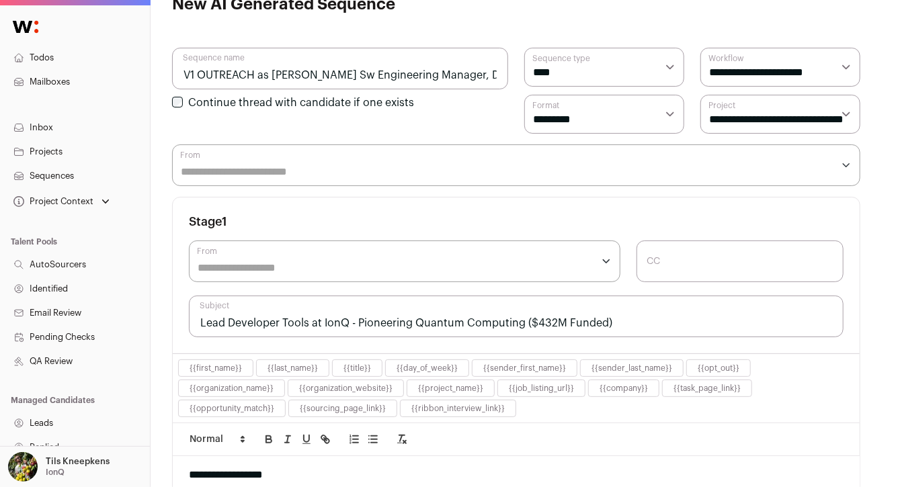
click at [653, 164] on input "From" at bounding box center [507, 172] width 652 height 16
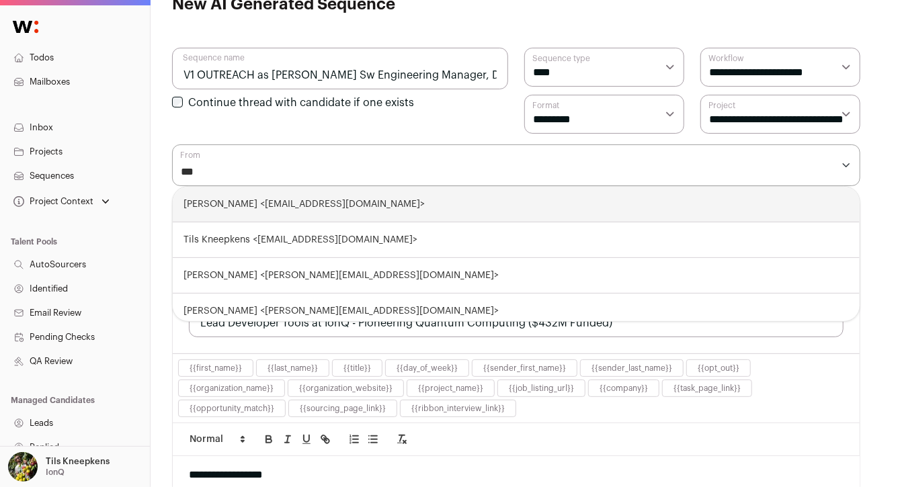
type input "****"
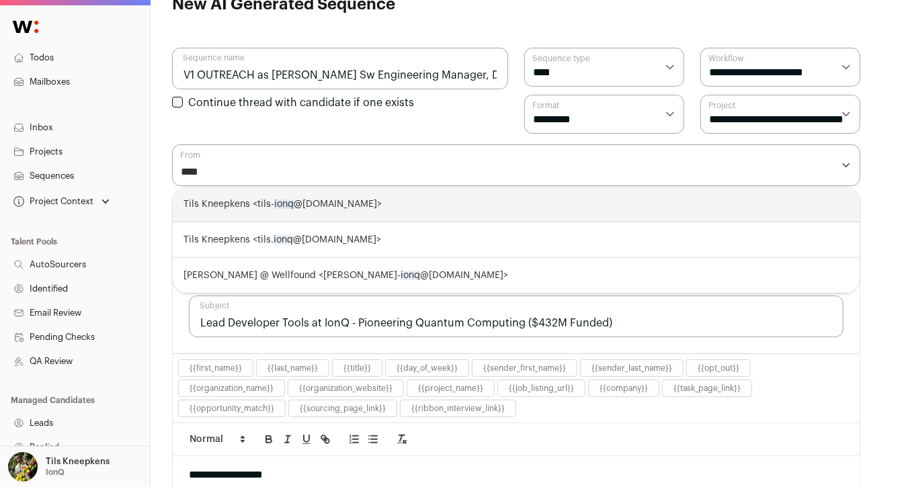
click at [495, 213] on div "Tils Kneepkens <tils- ionq @wellfound.us>" at bounding box center [516, 205] width 687 height 36
select select "****"
select select
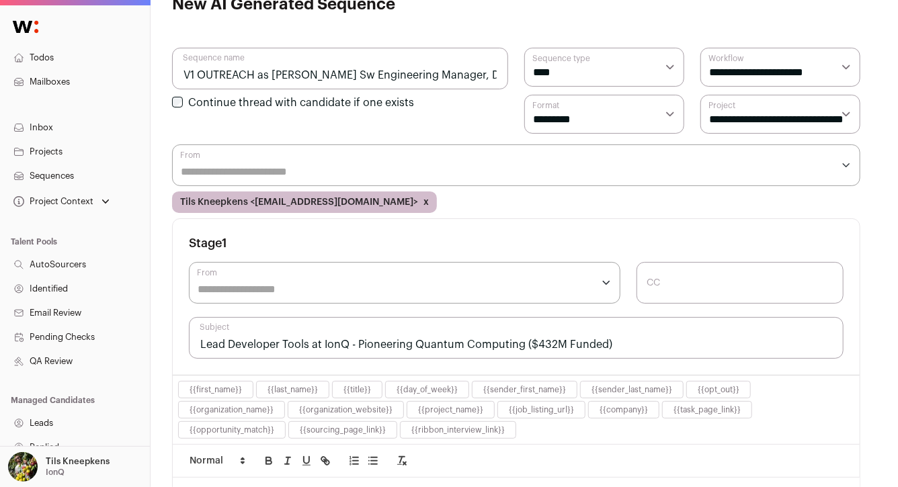
click at [445, 284] on input "From" at bounding box center [395, 290] width 395 height 16
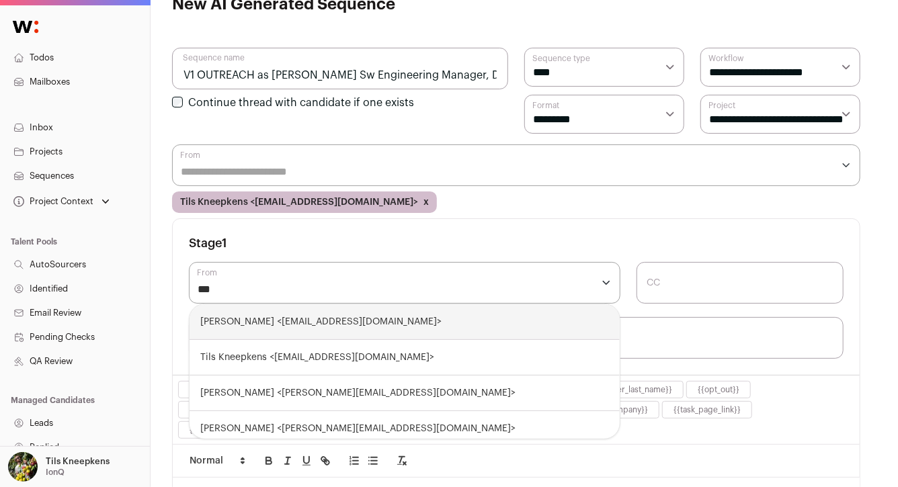
type input "****"
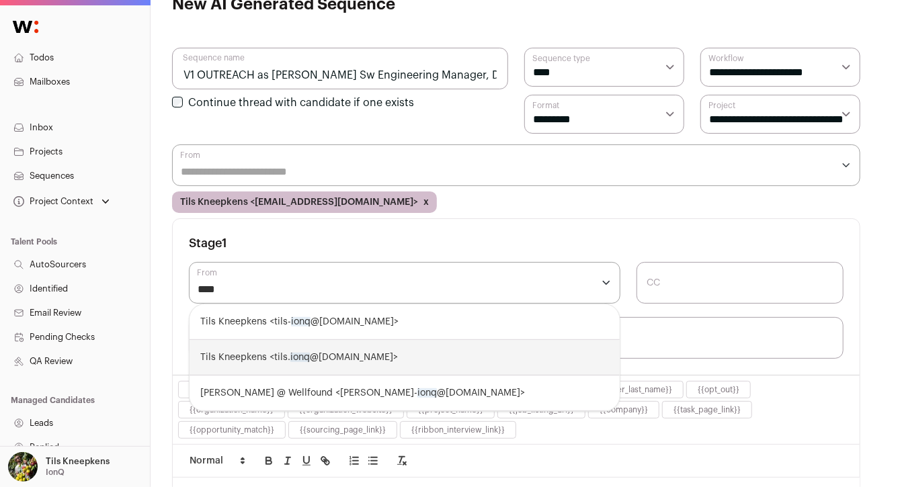
click at [406, 351] on div "Tils Kneepkens <tils. ionq @wellfound.us>" at bounding box center [405, 358] width 430 height 36
select select "****"
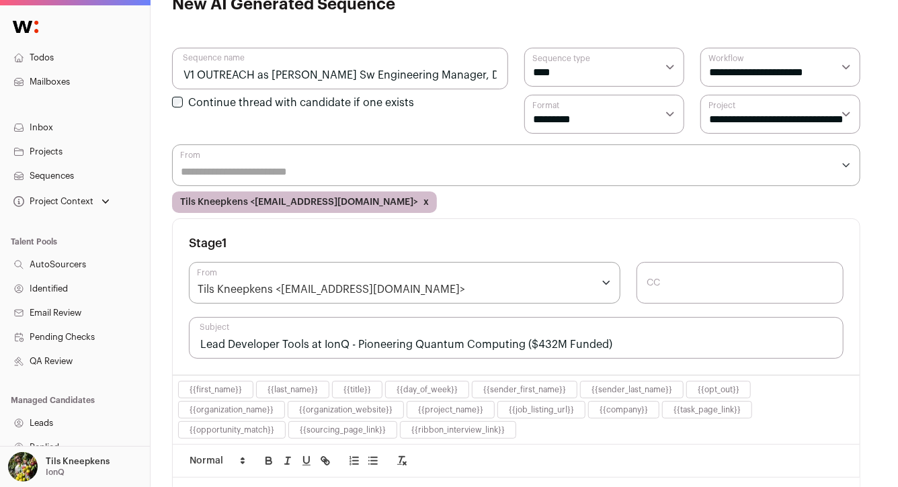
click at [479, 313] on div "**********" at bounding box center [516, 297] width 687 height 156
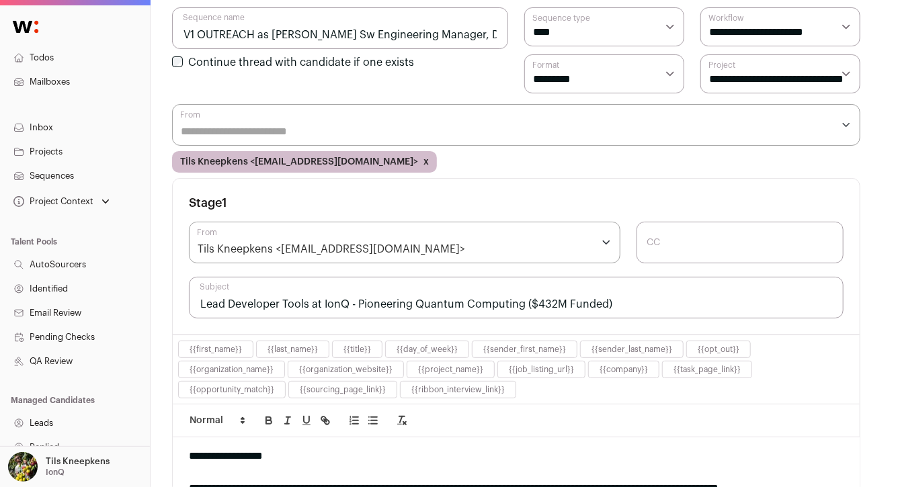
scroll to position [118, 0]
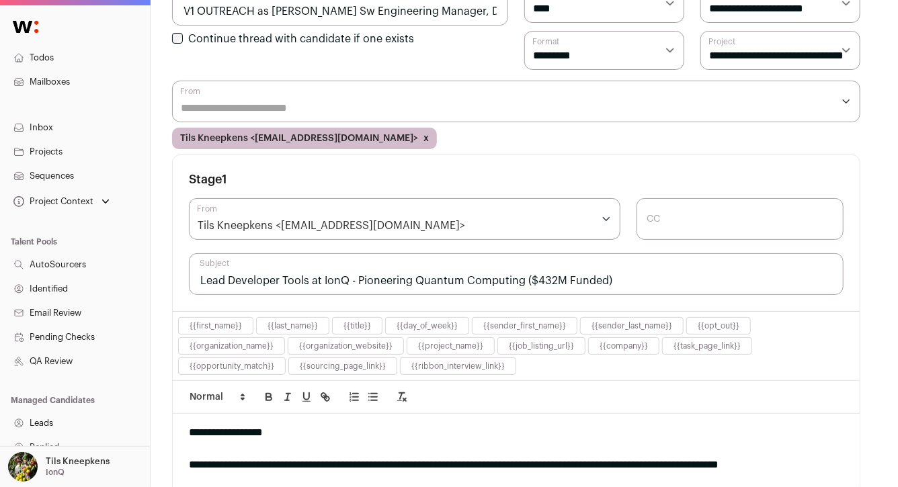
click at [304, 288] on input "Lead Developer Tools at IonQ - Pioneering Quantum Computing ($432M Funded)" at bounding box center [516, 274] width 655 height 42
paste input "Engineering Manager, Developer Tools"
click at [200, 277] on input "Engineering Manager, Developer Tools" at bounding box center [516, 274] width 655 height 42
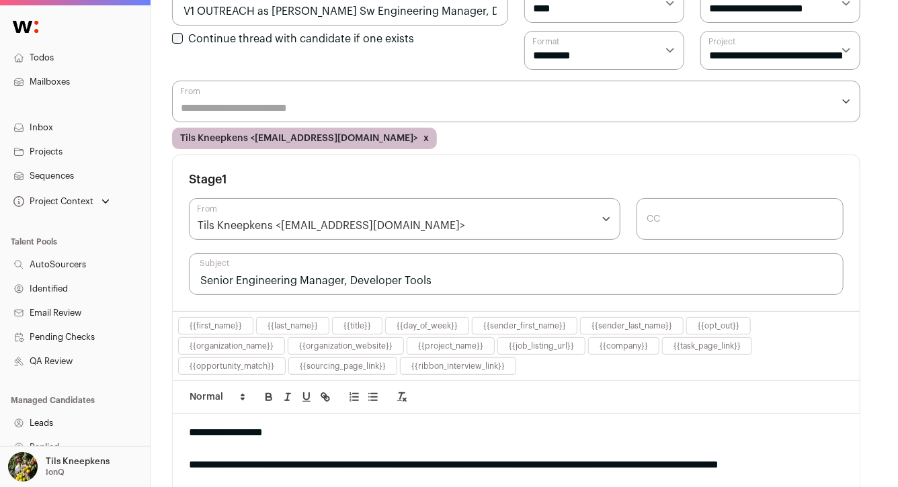
click at [431, 279] on input "Senior Engineering Manager, Developer Tools" at bounding box center [516, 274] width 655 height 42
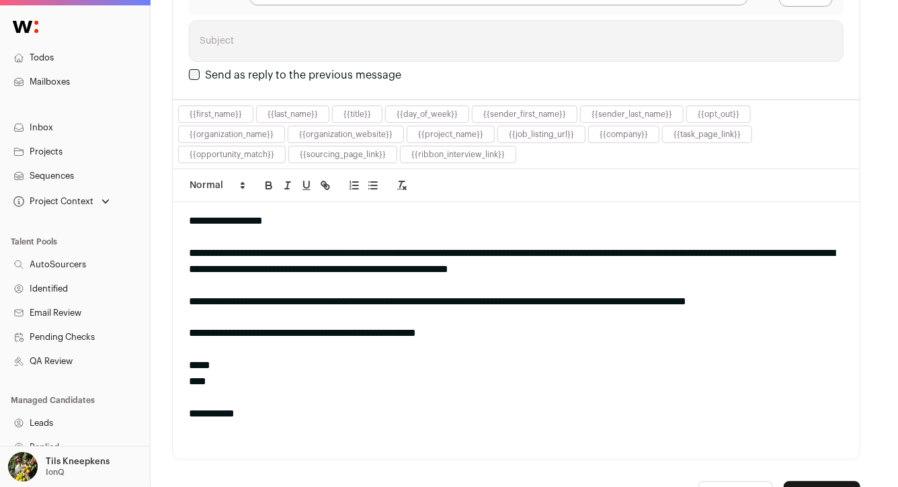
scroll to position [1450, 0]
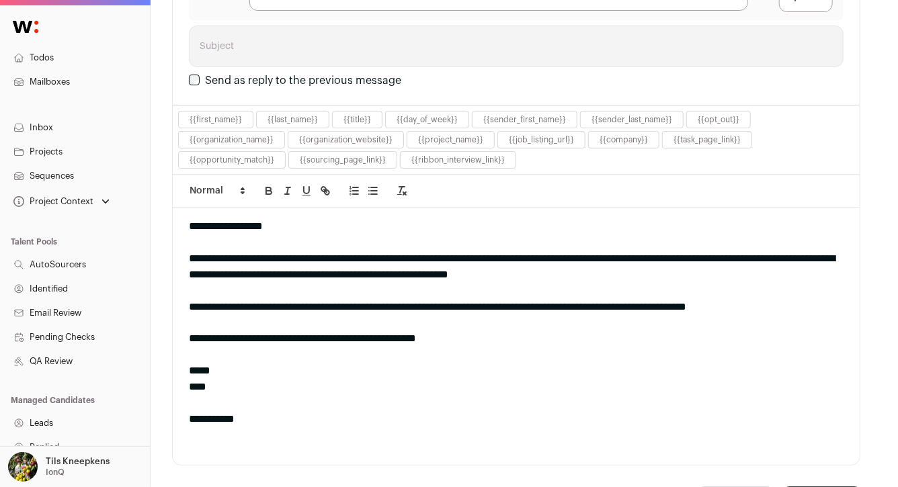
type input "Senior Engineering Manager, Developer Tools at IonQ"
click at [811, 285] on div at bounding box center [516, 291] width 655 height 16
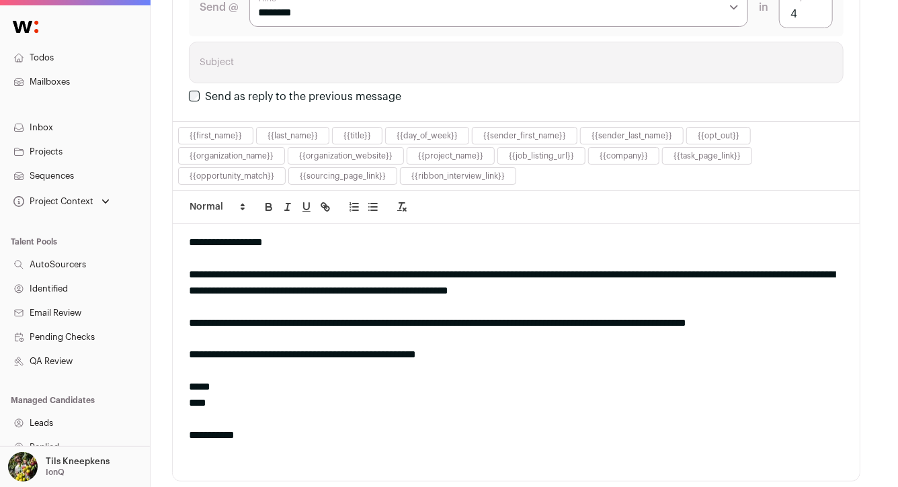
scroll to position [1428, 0]
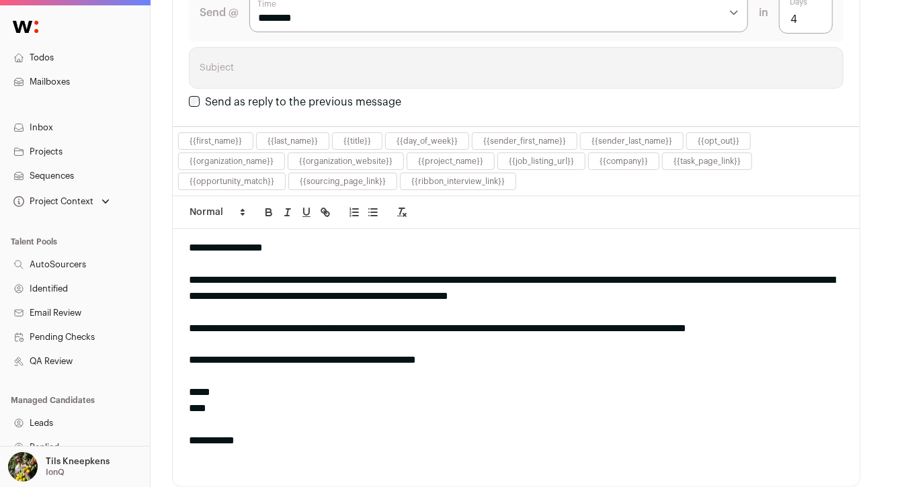
click at [811, 284] on div "**********" at bounding box center [516, 288] width 655 height 32
click at [809, 292] on div "**********" at bounding box center [516, 288] width 655 height 32
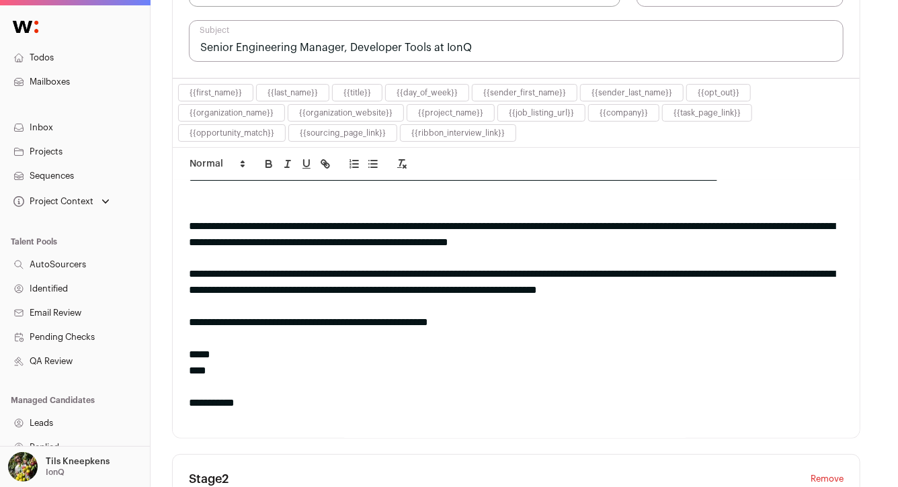
scroll to position [26, 0]
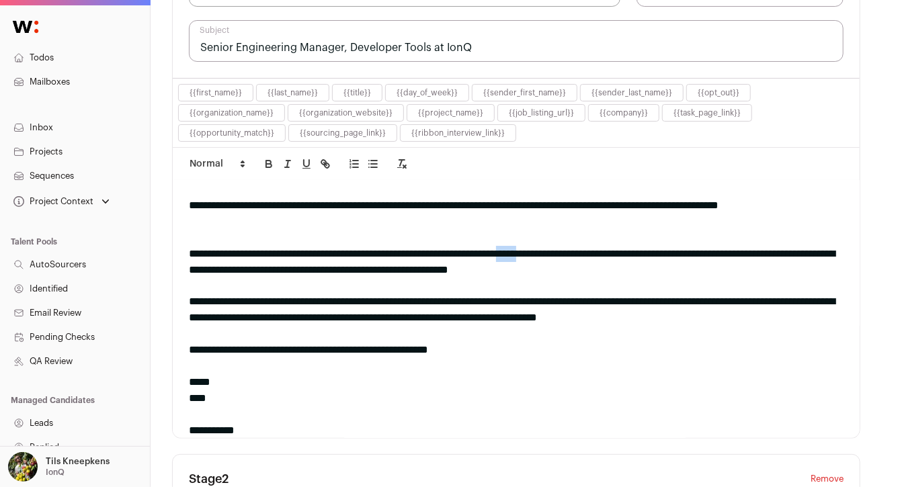
drag, startPoint x: 618, startPoint y: 255, endPoint x: 582, endPoint y: 255, distance: 36.3
click at [582, 255] on div "**********" at bounding box center [516, 262] width 655 height 32
click at [629, 271] on div "**********" at bounding box center [516, 262] width 655 height 32
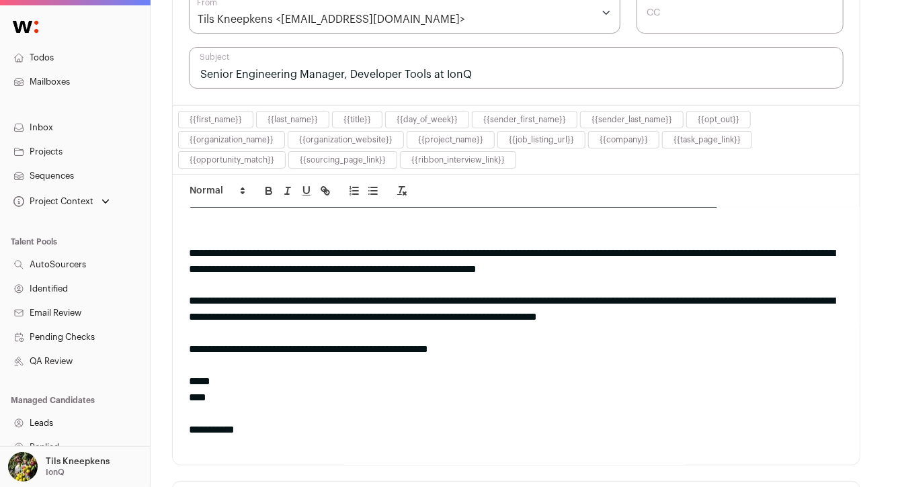
scroll to position [323, 0]
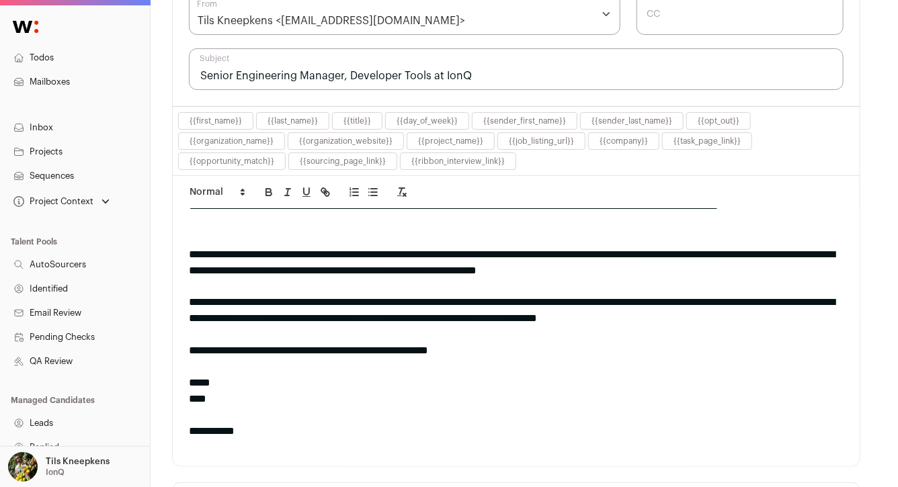
click at [630, 362] on div at bounding box center [516, 367] width 655 height 16
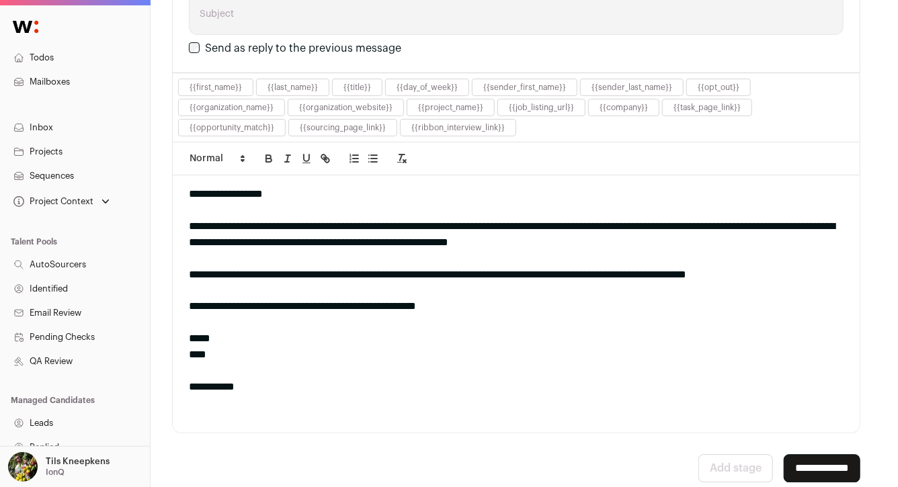
scroll to position [1549, 0]
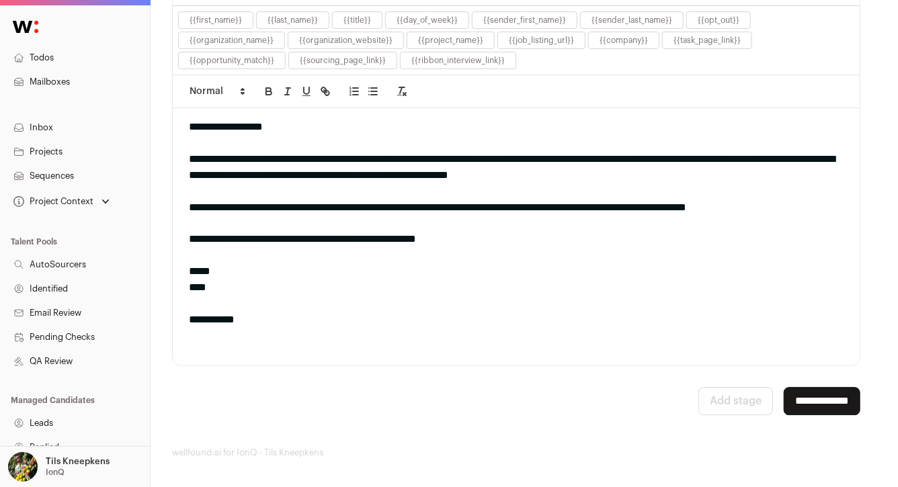
click at [806, 405] on input "**********" at bounding box center [822, 401] width 77 height 28
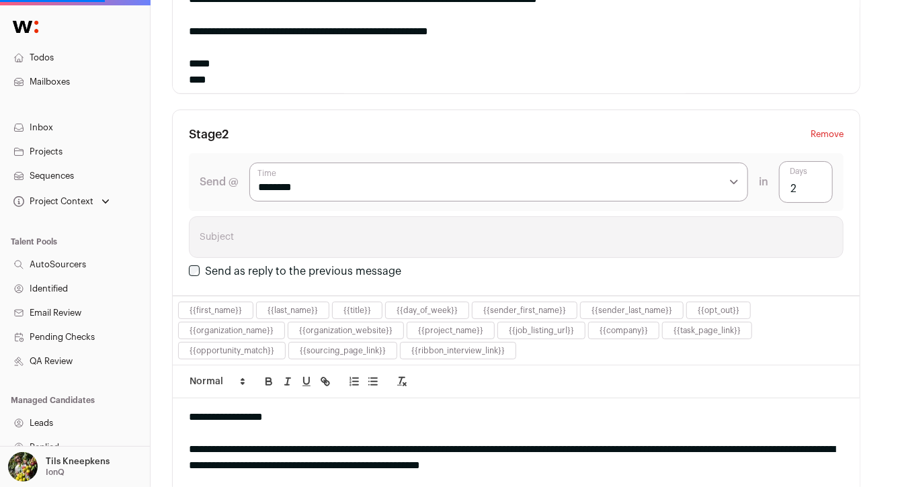
scroll to position [0, 0]
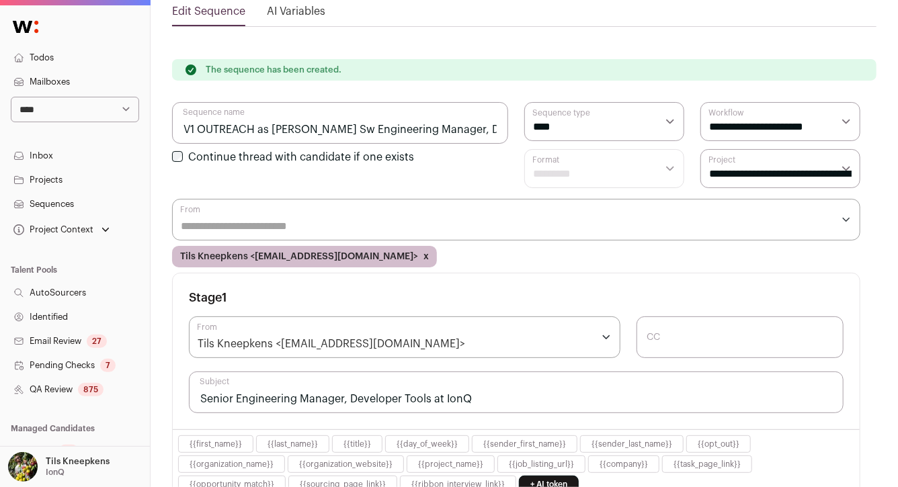
scroll to position [150, 0]
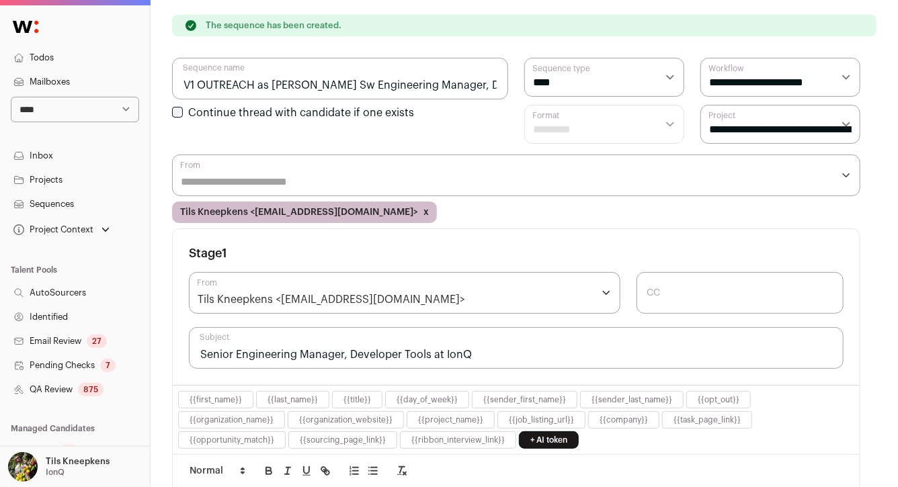
click at [67, 179] on link "Projects" at bounding box center [75, 180] width 150 height 24
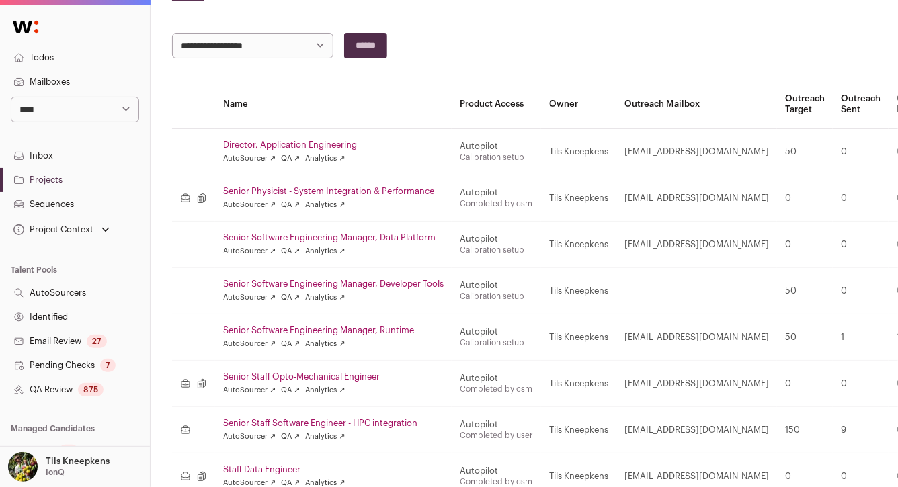
scroll to position [120, 0]
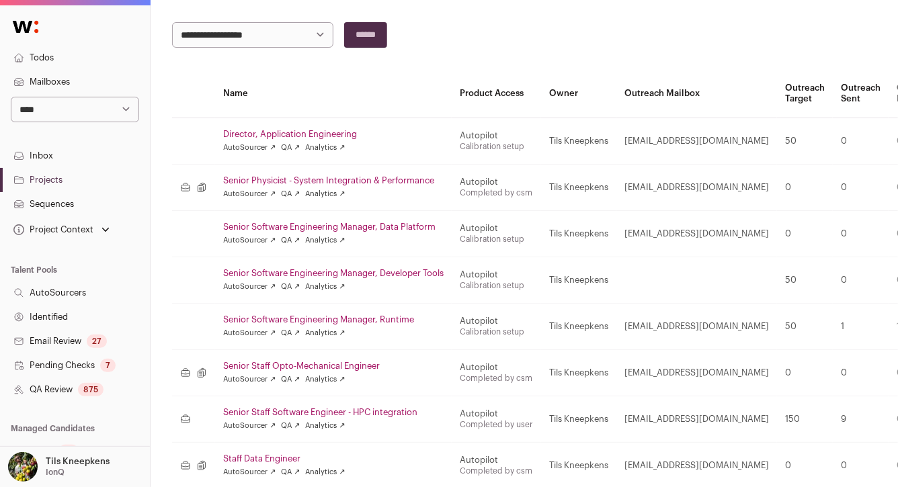
click at [290, 275] on link "Senior Software Engineering Manager, Developer Tools" at bounding box center [333, 273] width 220 height 11
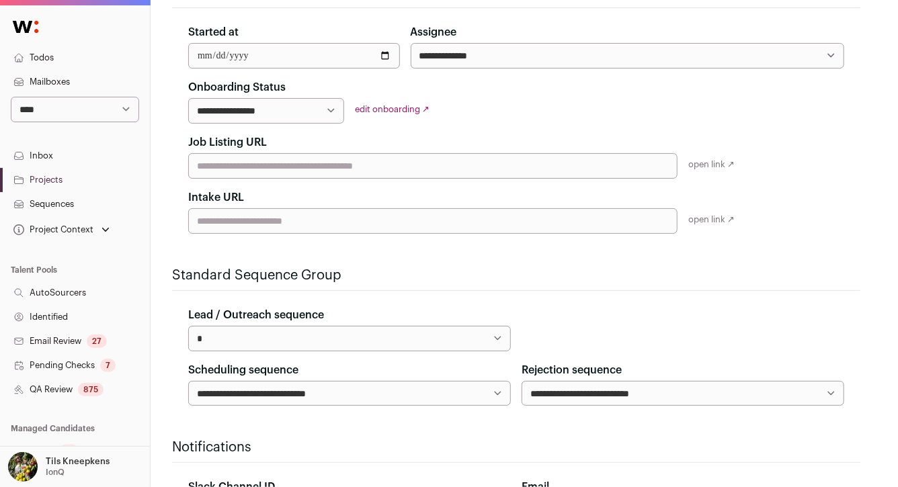
scroll to position [272, 0]
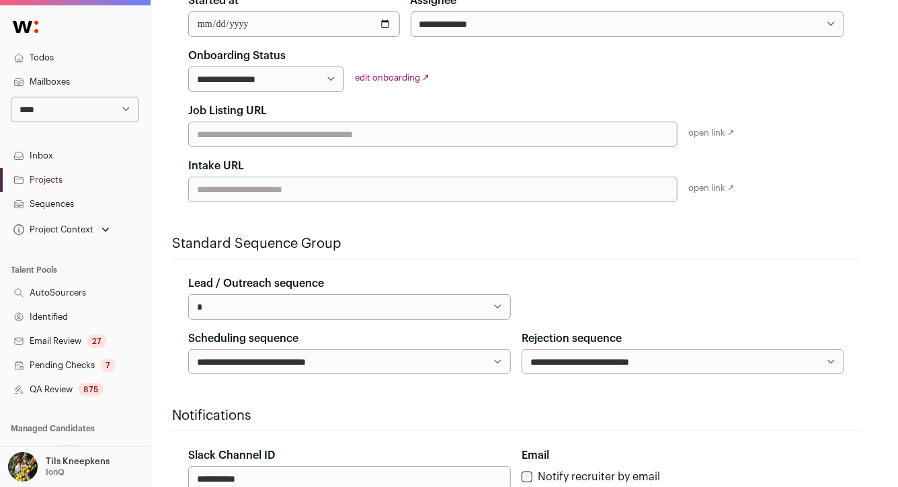
click at [326, 310] on select "**********" at bounding box center [349, 307] width 323 height 26
select select "*****"
click at [526, 301] on div at bounding box center [683, 298] width 323 height 44
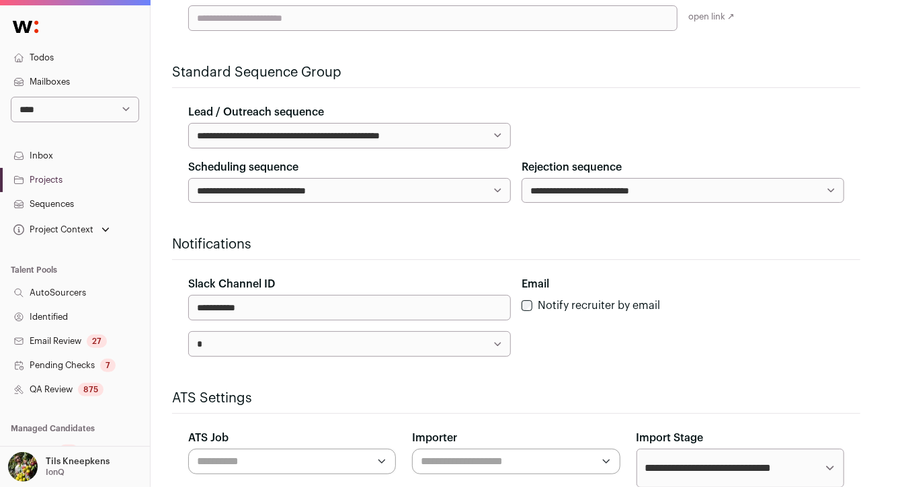
scroll to position [573, 0]
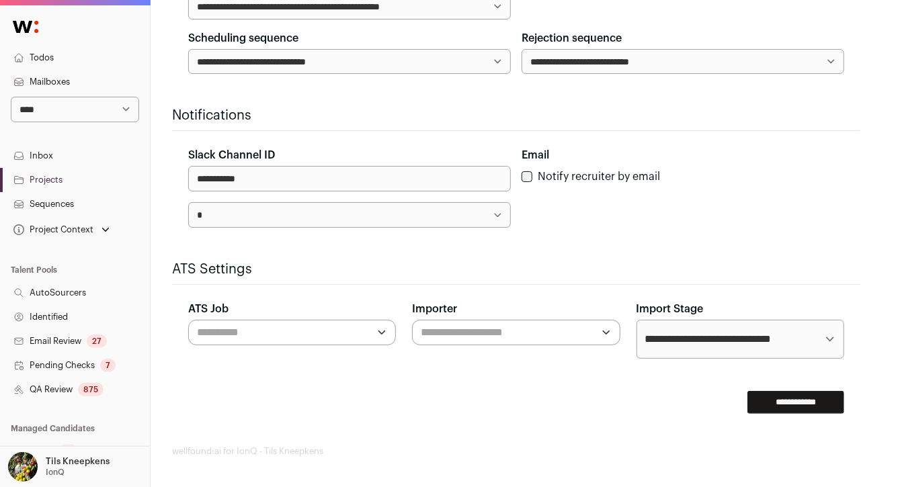
click at [773, 403] on input "**********" at bounding box center [795, 402] width 97 height 23
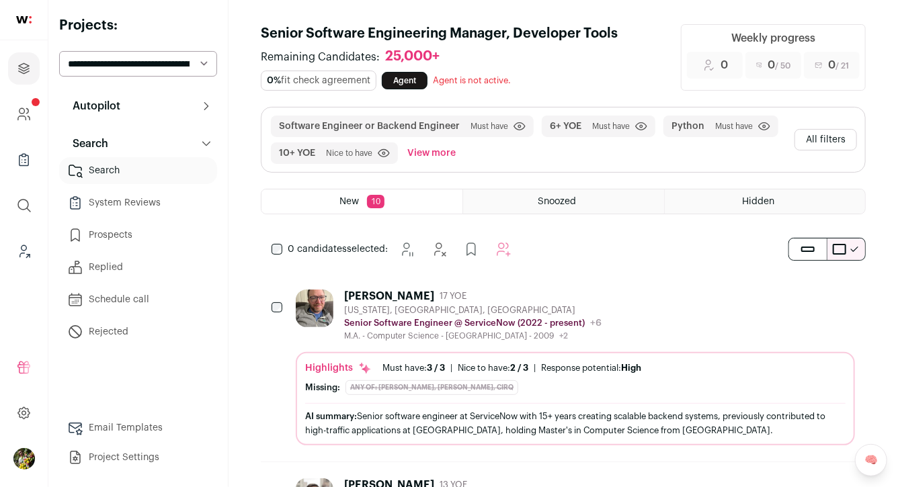
click at [194, 102] on button "Autopilot" at bounding box center [138, 106] width 158 height 27
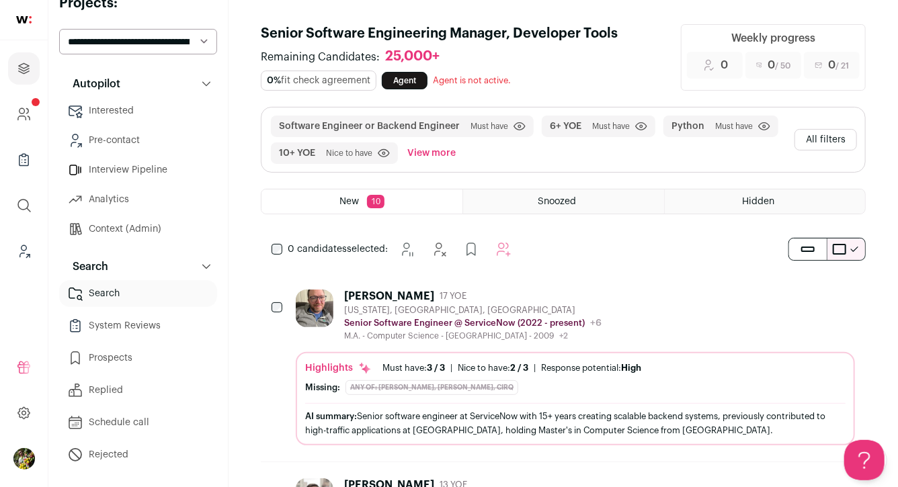
click at [484, 335] on div "M.A. - Computer Science - [GEOGRAPHIC_DATA] - 2009 +2 [DATE] - [DATE] The [GEOG…" at bounding box center [472, 336] width 257 height 11
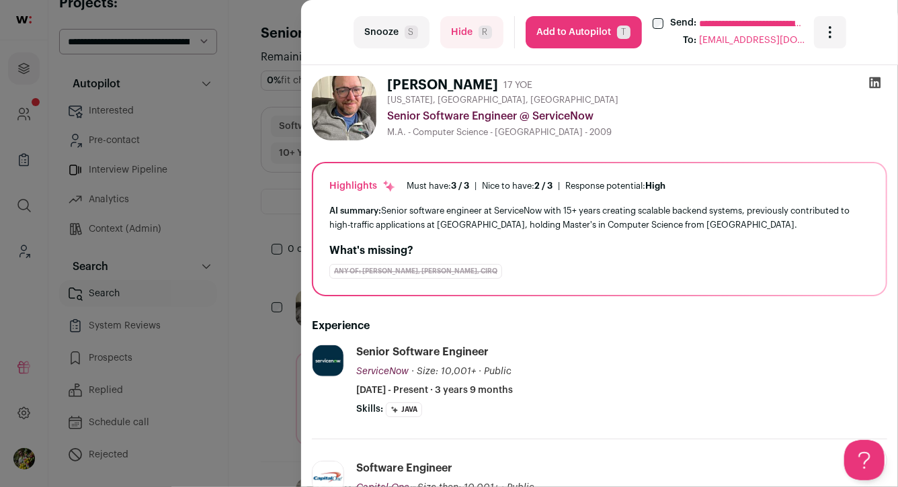
click at [239, 175] on div "**********" at bounding box center [449, 243] width 898 height 487
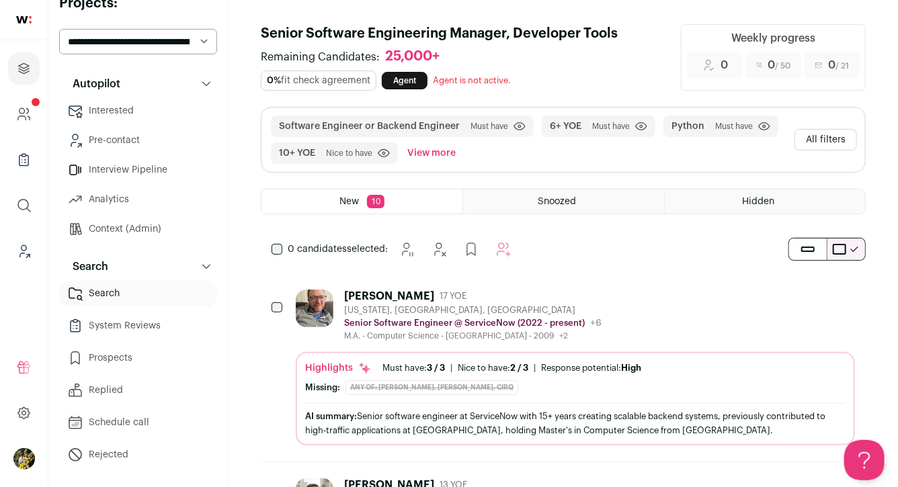
click at [193, 46] on select "**********" at bounding box center [138, 42] width 158 height 26
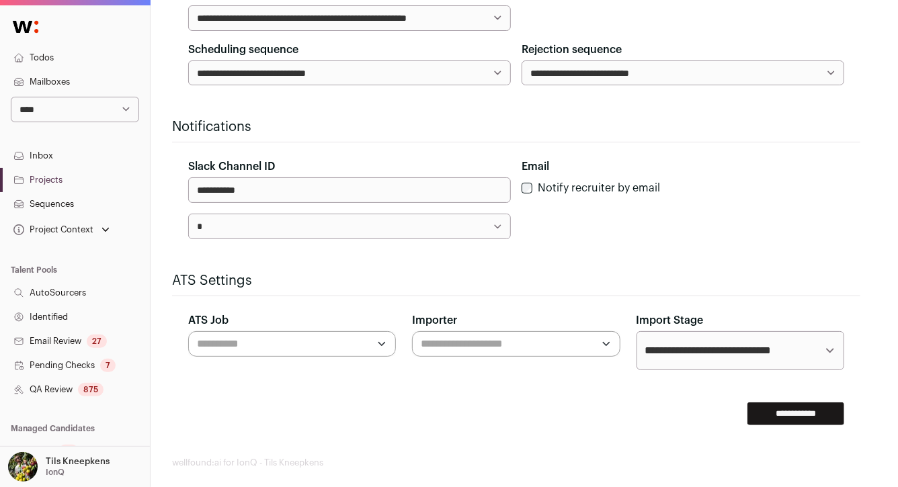
scroll to position [616, 0]
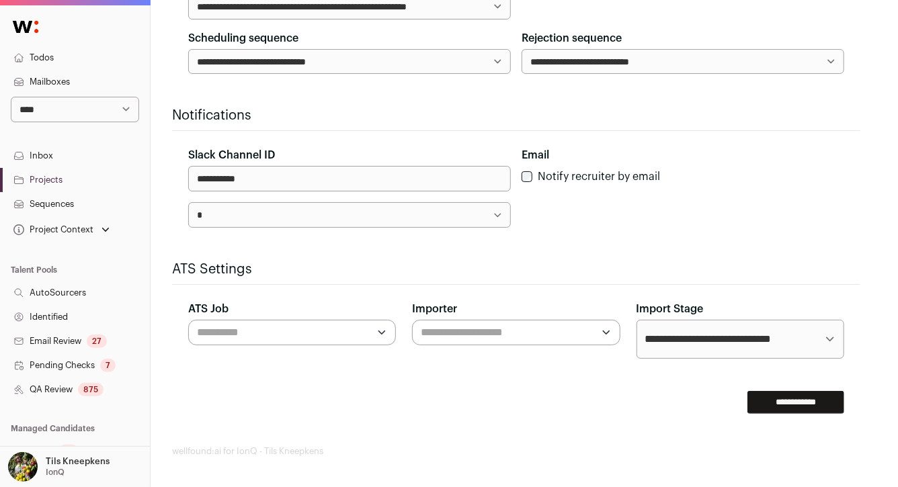
click at [346, 331] on input "ATS Job" at bounding box center [282, 333] width 171 height 16
type input "**********"
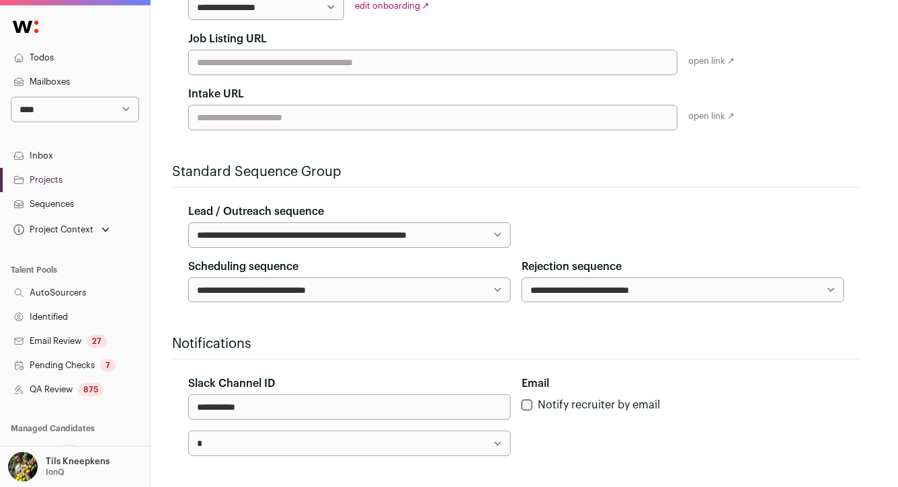
scroll to position [392, 0]
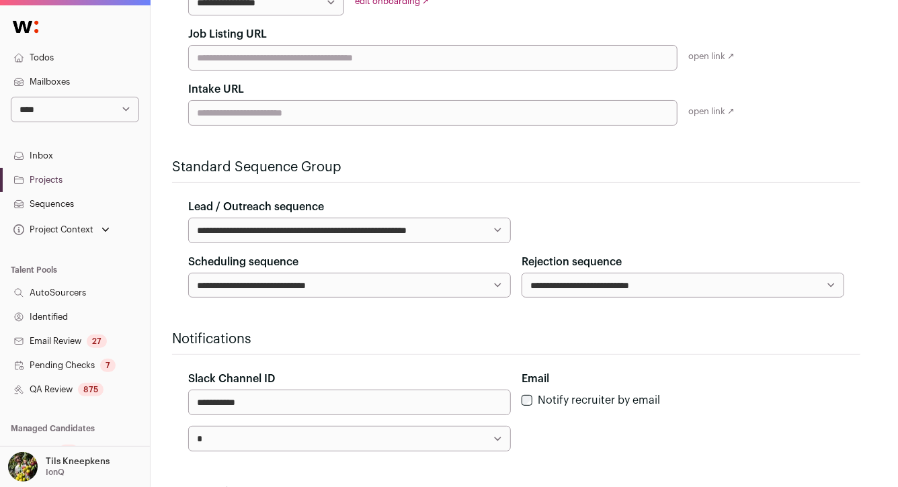
click at [56, 205] on link "Sequences" at bounding box center [75, 204] width 150 height 24
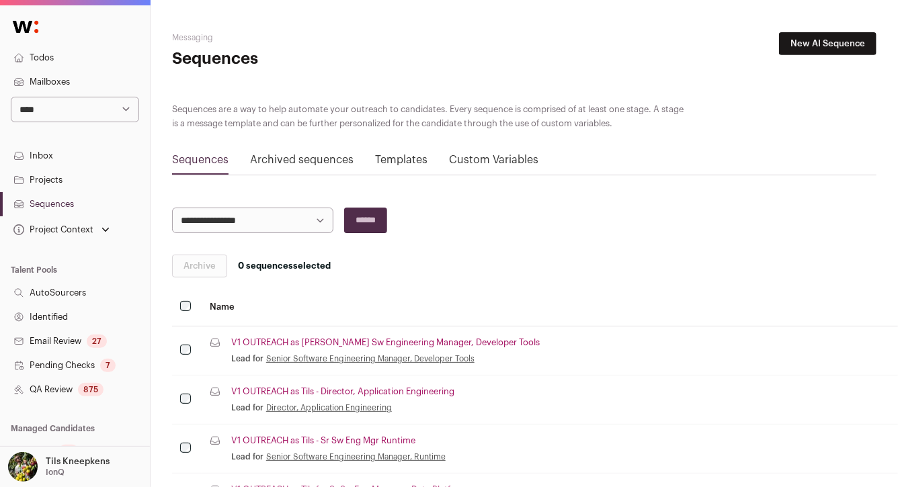
click at [271, 342] on link "V1 OUTREACH as [PERSON_NAME] Sw Engineering Manager, Developer Tools" at bounding box center [385, 342] width 308 height 11
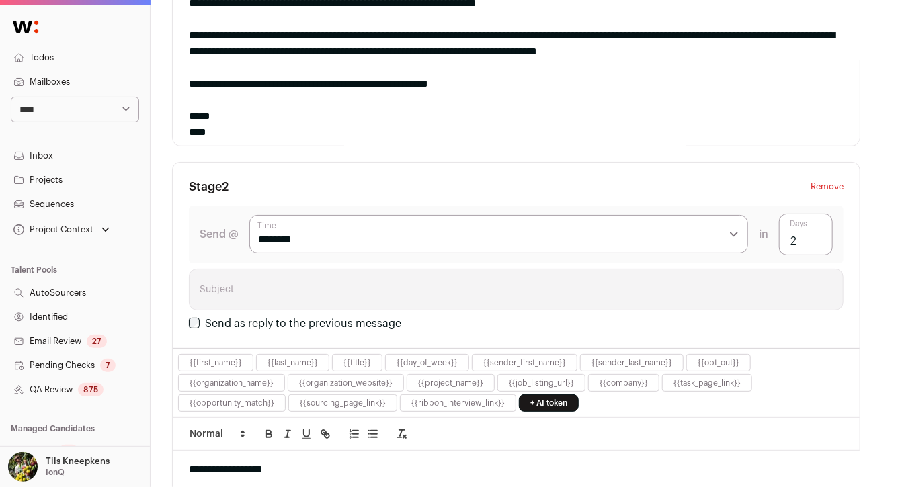
scroll to position [709, 0]
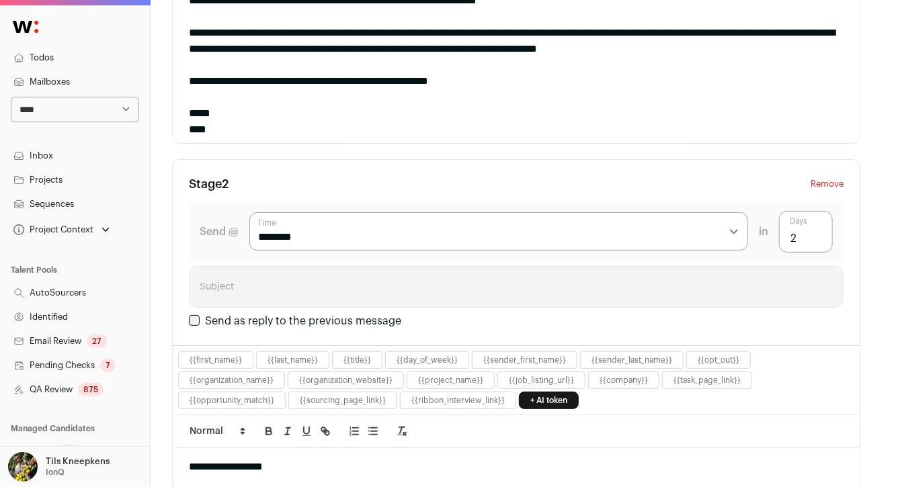
click at [56, 54] on link "Todos" at bounding box center [75, 58] width 150 height 24
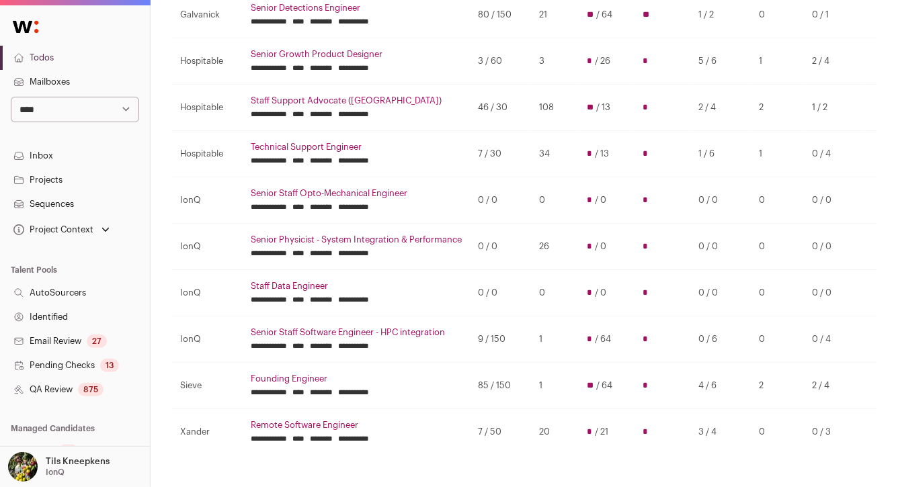
scroll to position [275, 0]
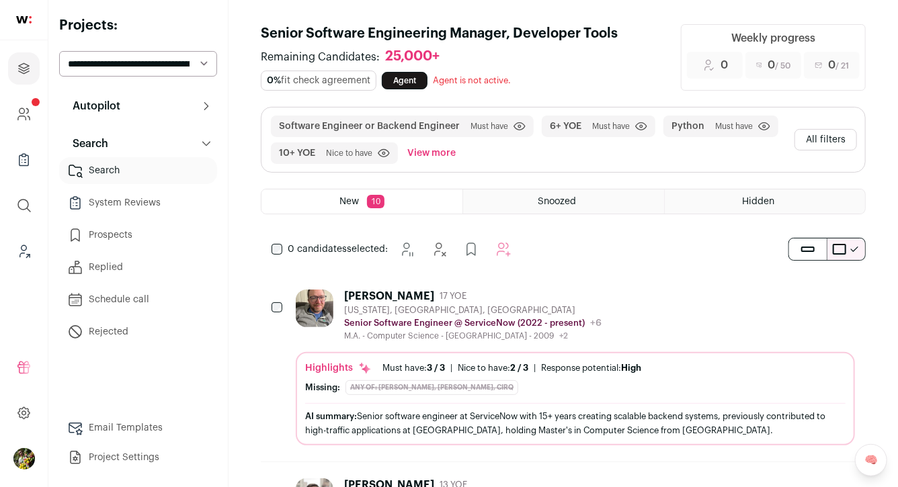
click at [662, 313] on div "[PERSON_NAME] 17 YOE [US_STATE], [GEOGRAPHIC_DATA], [GEOGRAPHIC_DATA] Senior So…" at bounding box center [575, 316] width 559 height 52
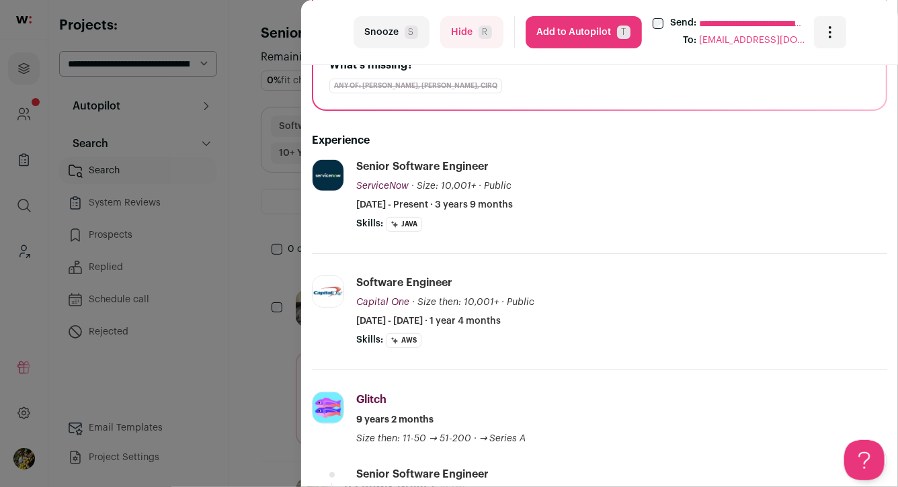
scroll to position [190, 0]
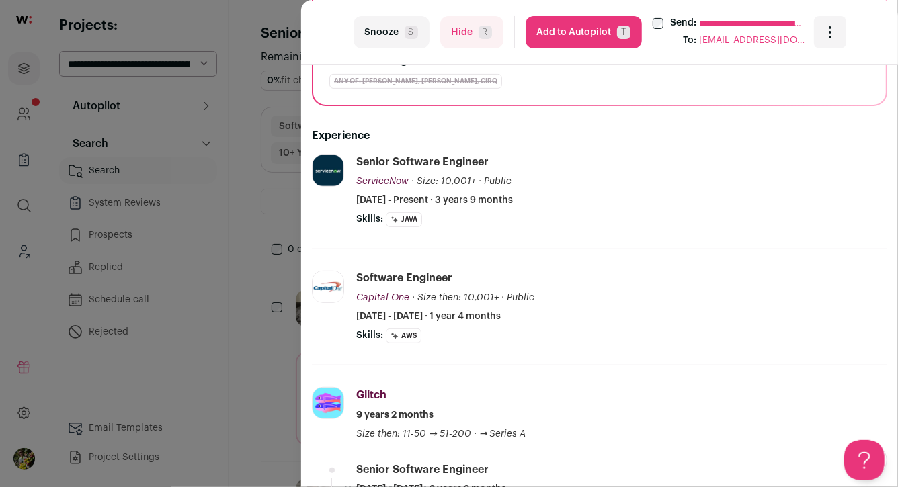
click at [485, 31] on span "R" at bounding box center [485, 32] width 13 height 13
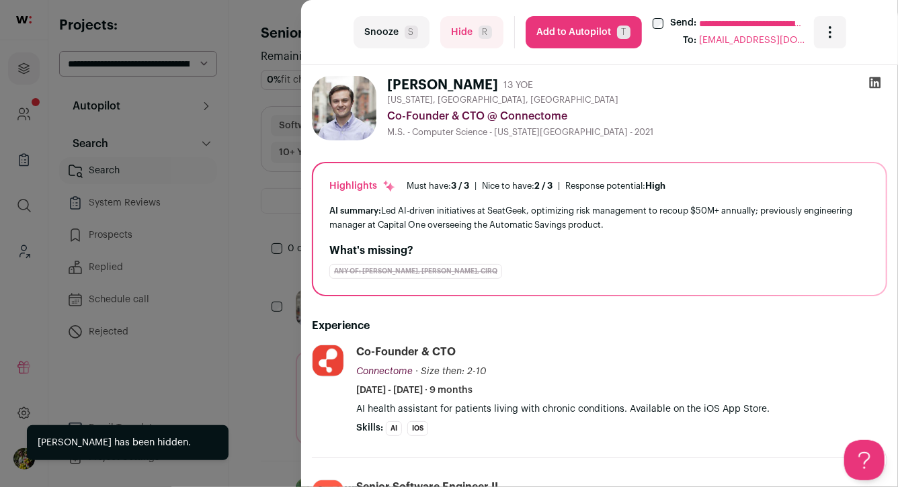
click at [257, 134] on div "**********" at bounding box center [449, 243] width 898 height 487
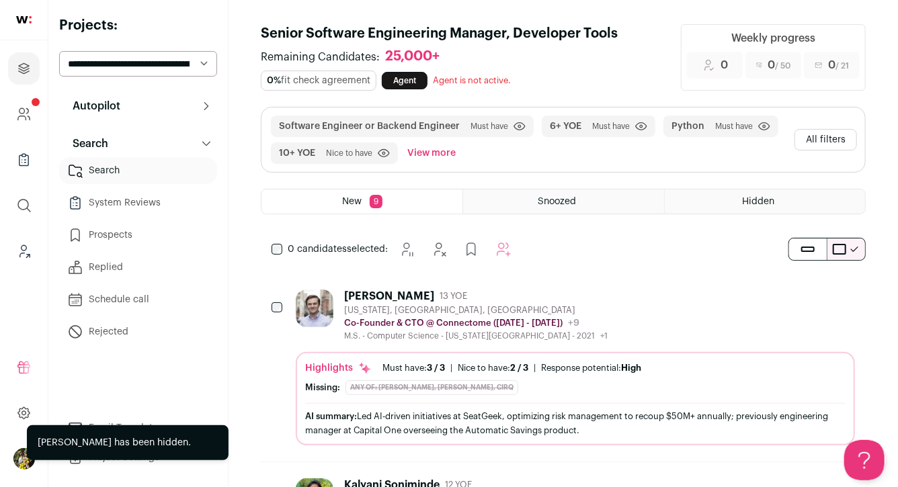
click at [163, 112] on button "Autopilot" at bounding box center [138, 106] width 158 height 27
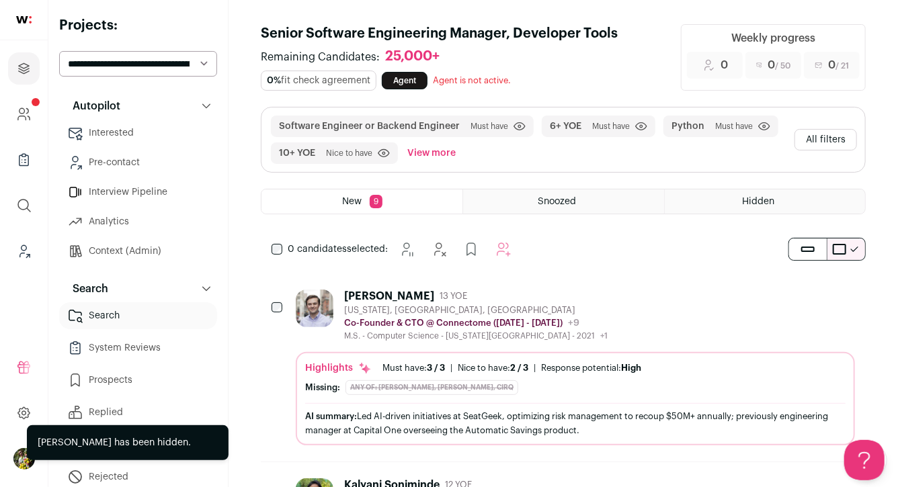
click at [181, 310] on link "Search" at bounding box center [138, 315] width 158 height 27
click at [827, 142] on button "All filters" at bounding box center [825, 140] width 63 height 22
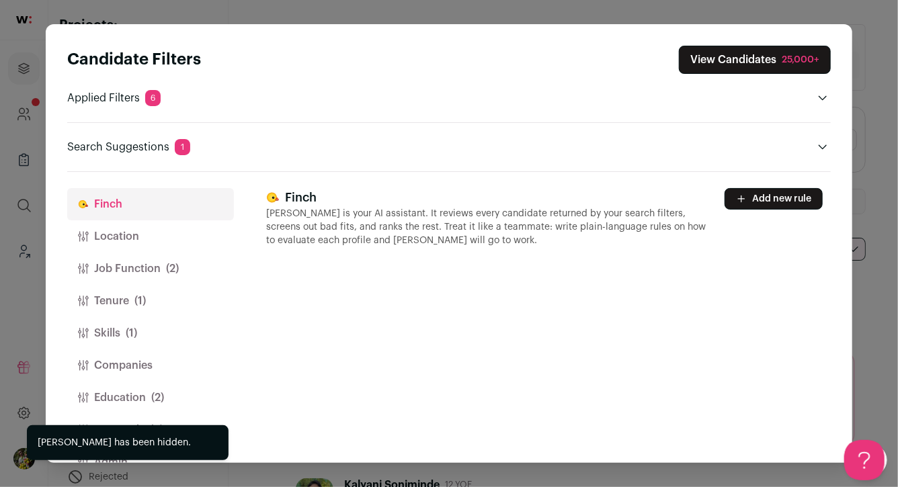
click at [129, 262] on button "Job Function (2)" at bounding box center [150, 269] width 167 height 32
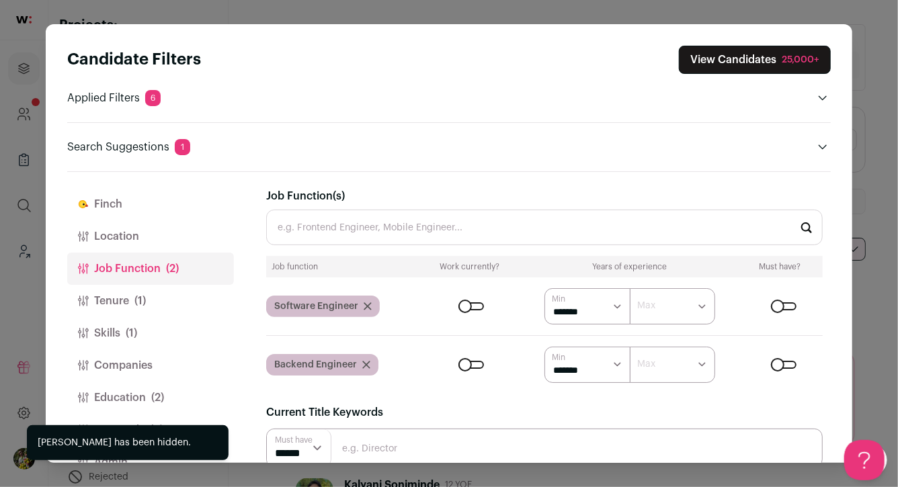
click at [364, 303] on icon "Close modal via background" at bounding box center [368, 306] width 8 height 8
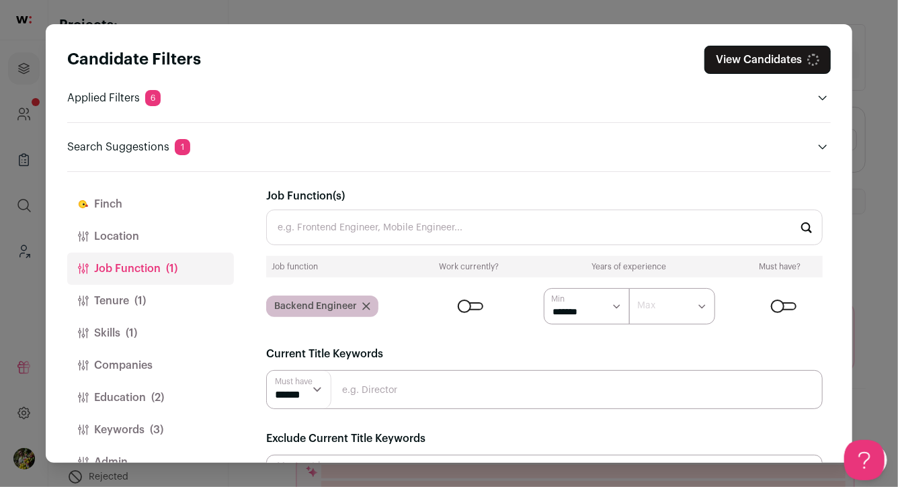
click at [362, 304] on icon "Close modal via background" at bounding box center [366, 306] width 8 height 8
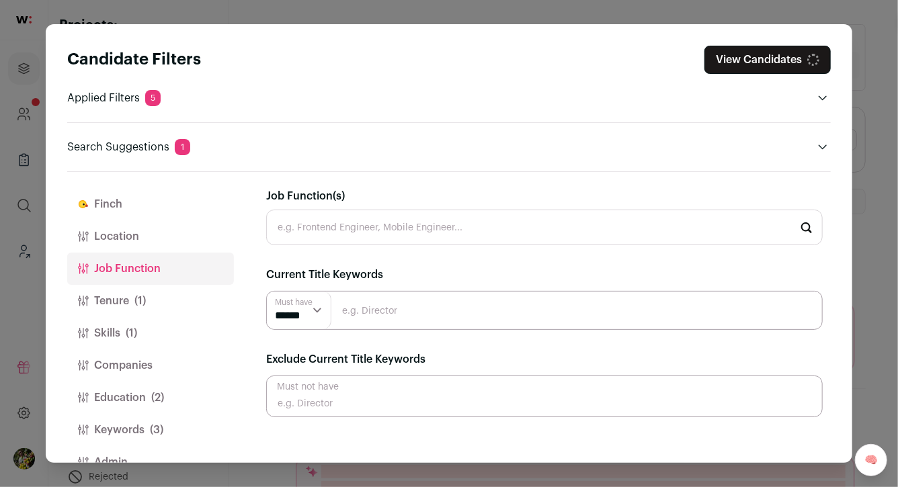
click at [360, 226] on input "Job Function(s)" at bounding box center [544, 228] width 556 height 36
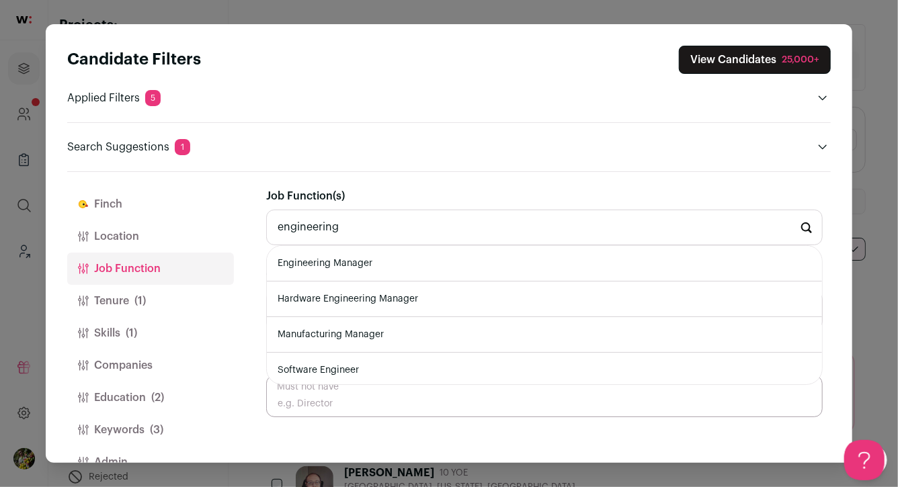
click at [351, 260] on li "Engineering Manager" at bounding box center [544, 264] width 555 height 36
type input "Engineering Manager"
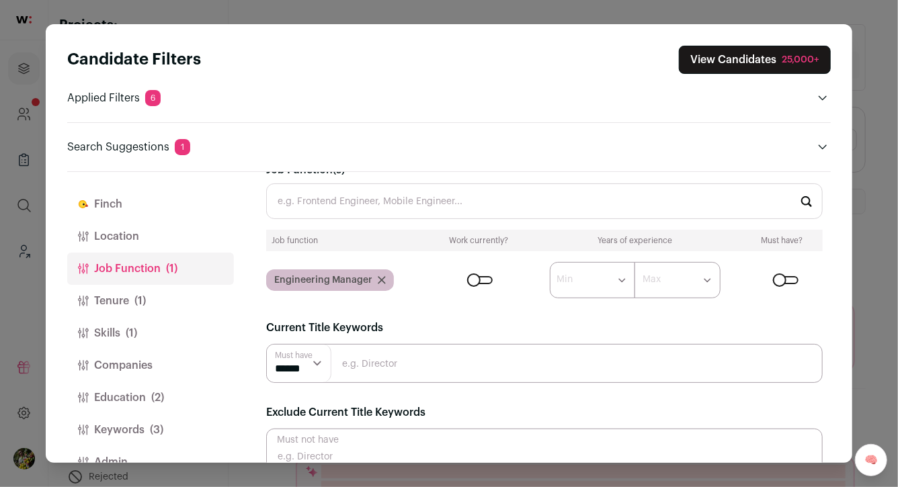
scroll to position [49, 0]
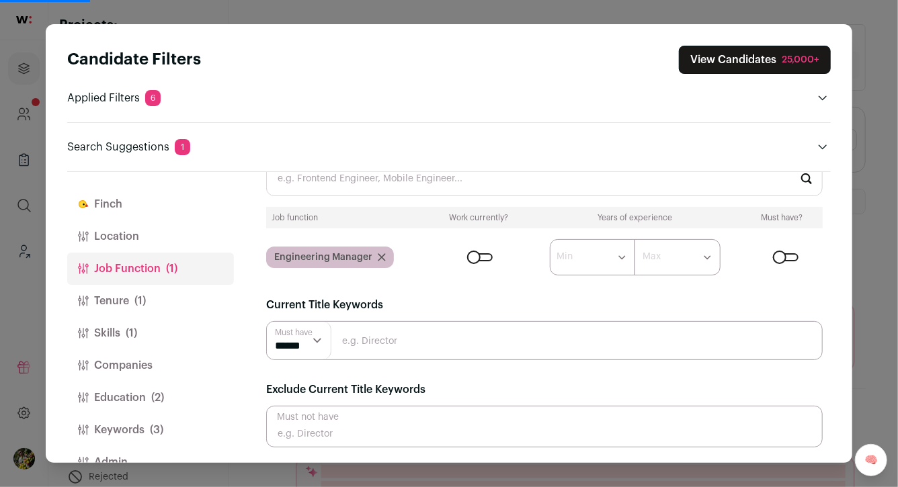
click at [390, 329] on input "Close modal via background" at bounding box center [544, 340] width 556 height 39
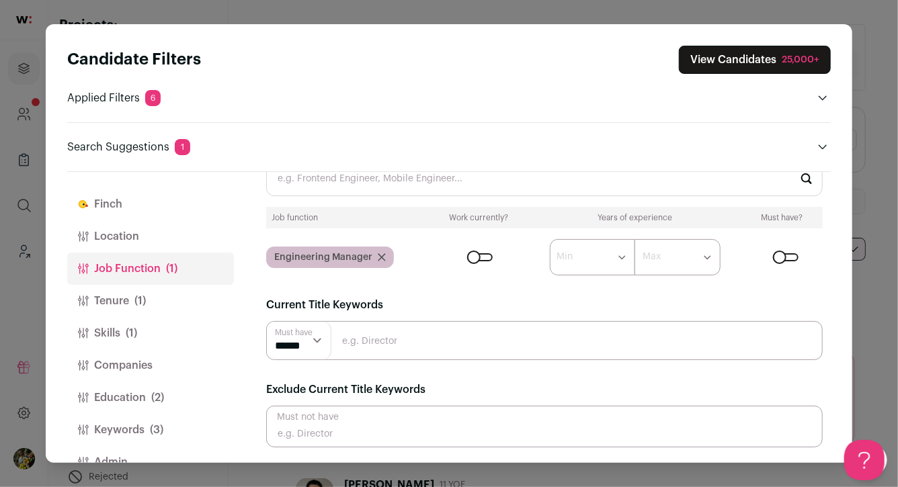
scroll to position [0, 0]
type input "data"
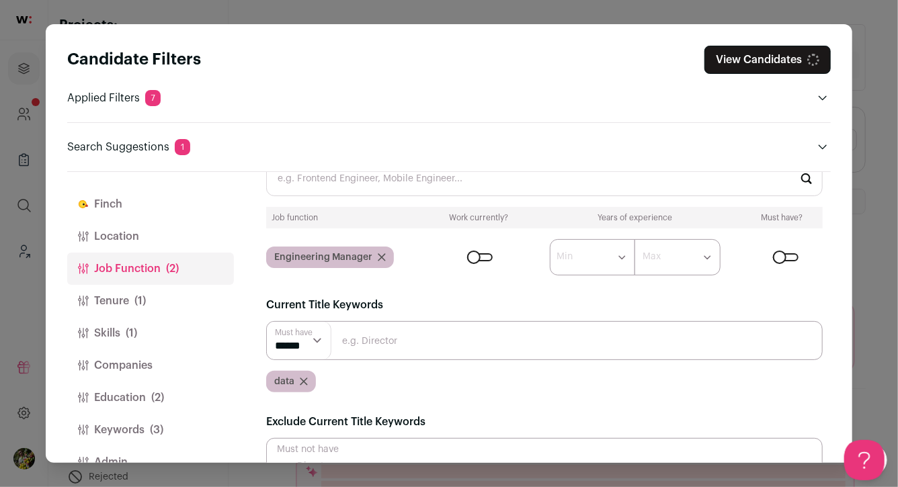
click at [390, 331] on input "Close modal via background" at bounding box center [544, 340] width 556 height 39
type input "platform"
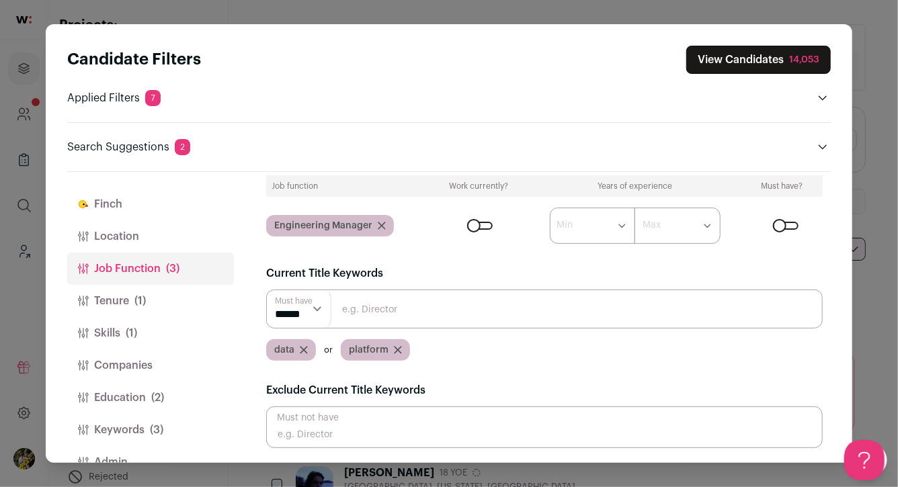
click at [184, 296] on button "Tenure (1)" at bounding box center [150, 301] width 167 height 32
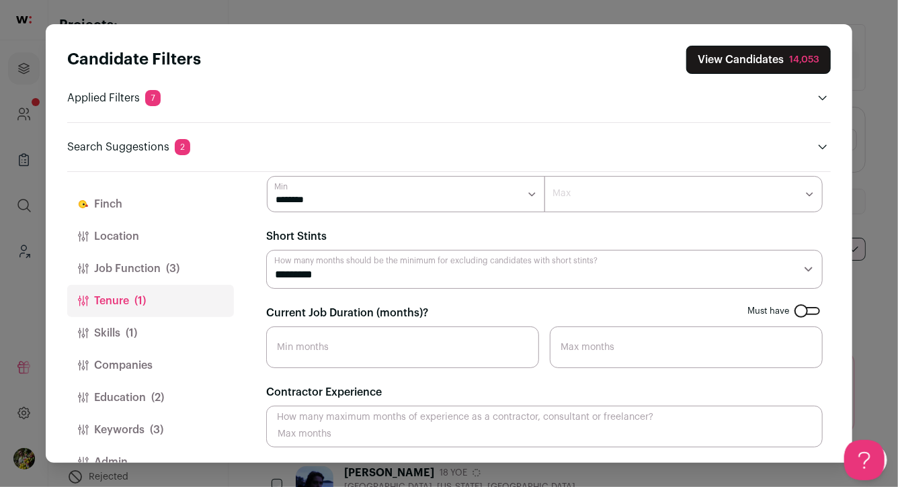
click at [309, 270] on select "********* ******** ******* ******** ******** ******** ******** ******** *******…" at bounding box center [544, 269] width 556 height 39
click at [311, 275] on select "********* ******** ******* ******** ******** ******** ******** ******** *******…" at bounding box center [544, 269] width 556 height 39
select select "**"
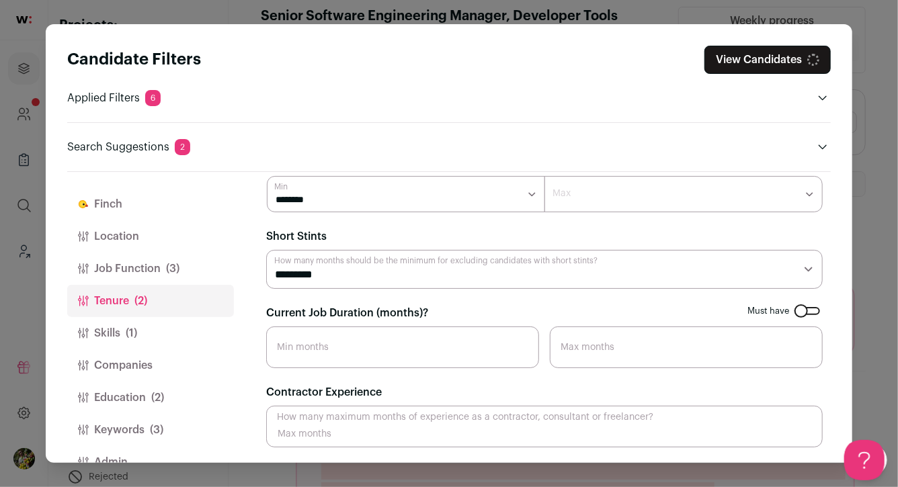
click at [322, 337] on input "Current Job Duration (months)?" at bounding box center [402, 348] width 273 height 42
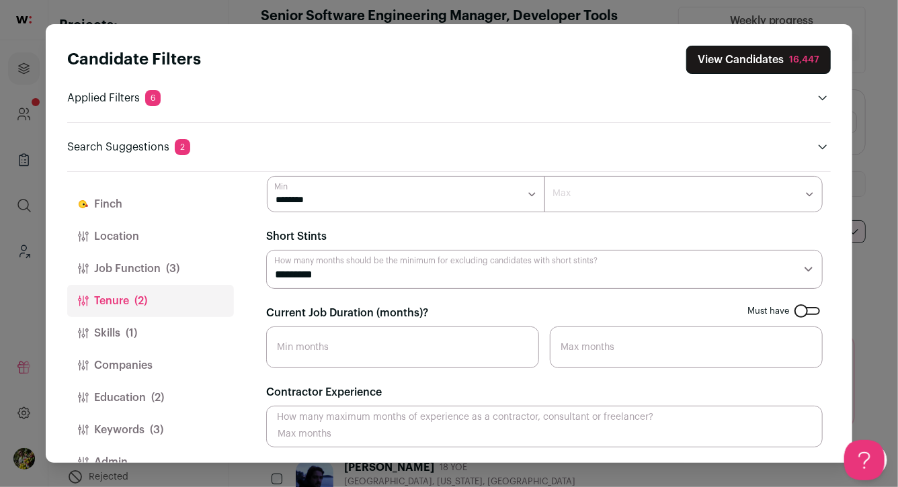
scroll to position [0, 0]
type input "12"
click at [358, 303] on form "Must have Years of Experience ******* ****** ******* ******* ******* ******* **…" at bounding box center [544, 301] width 556 height 293
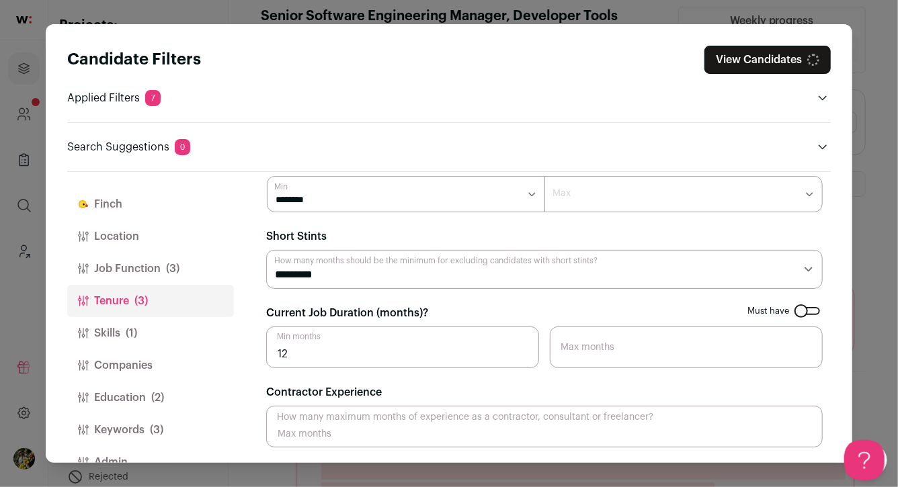
click at [379, 436] on input "Contractor Experience" at bounding box center [544, 427] width 556 height 42
type input "36"
drag, startPoint x: 305, startPoint y: 433, endPoint x: 260, endPoint y: 428, distance: 45.3
click at [260, 428] on div "Finch Location Job Function (3) Tenure (4) Skills (1) Companies Education (2) K…" at bounding box center [448, 317] width 763 height 291
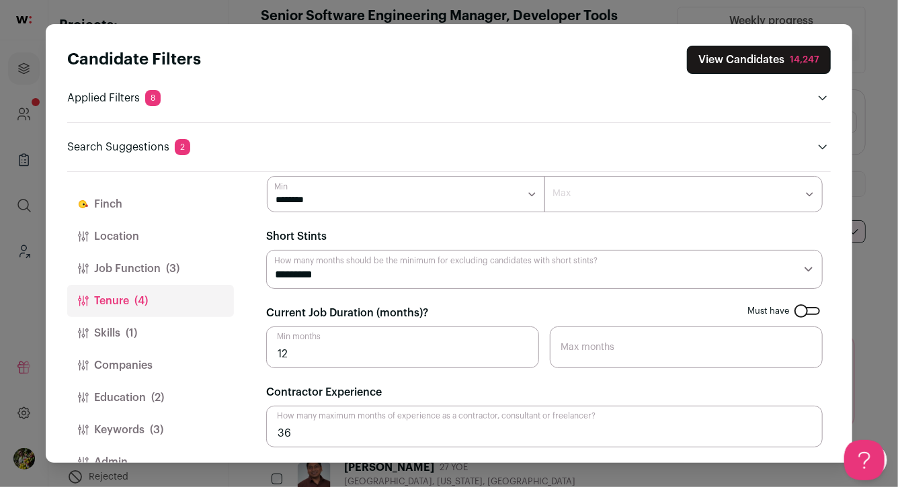
click at [297, 375] on form "Must have Years of Experience ******* ****** ******* ******* ******* ******* **…" at bounding box center [544, 301] width 556 height 293
click at [165, 331] on button "Skills (1)" at bounding box center [150, 333] width 167 height 32
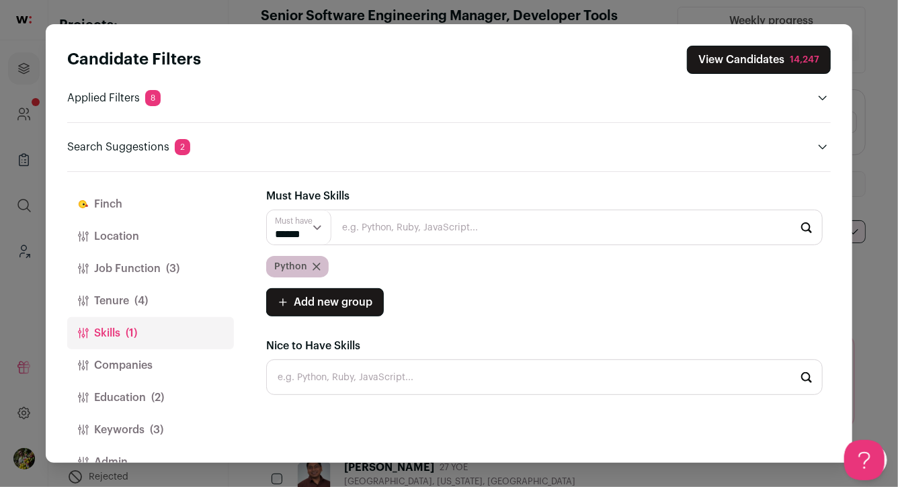
click at [171, 289] on button "Tenure (4)" at bounding box center [150, 301] width 167 height 32
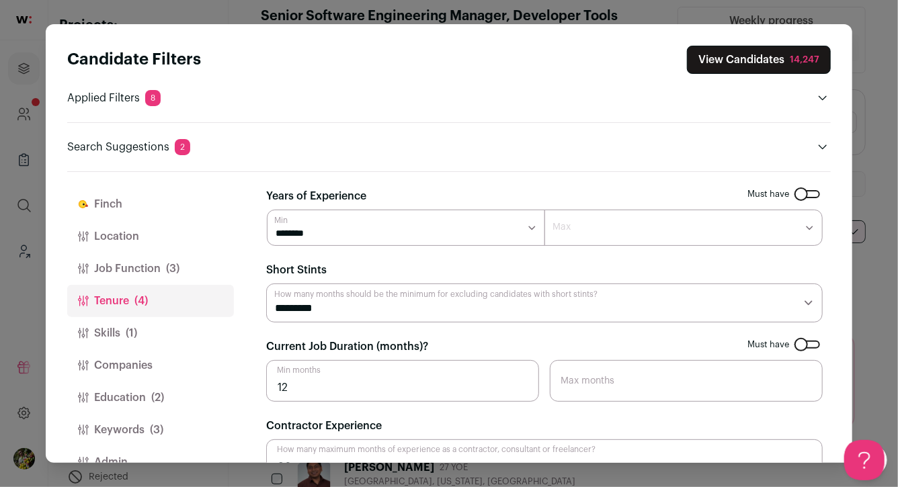
click at [177, 272] on span "(3)" at bounding box center [172, 269] width 13 height 16
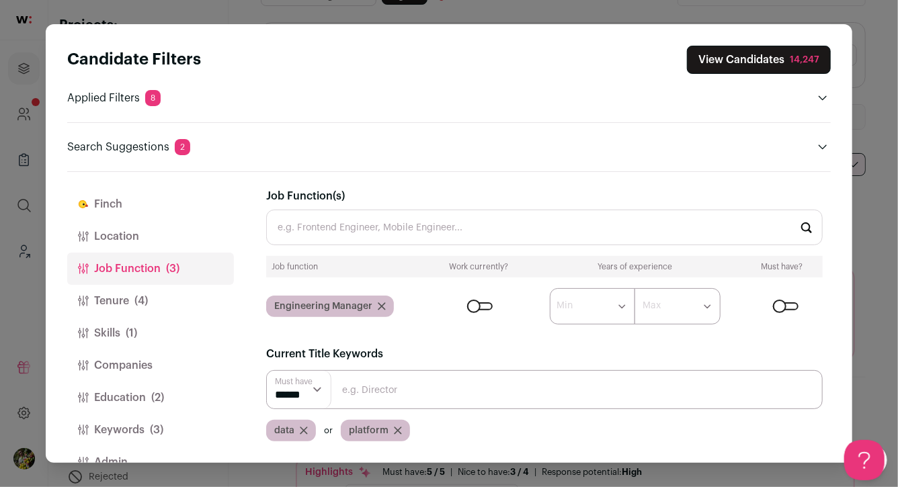
click at [144, 304] on span "(4)" at bounding box center [140, 301] width 13 height 16
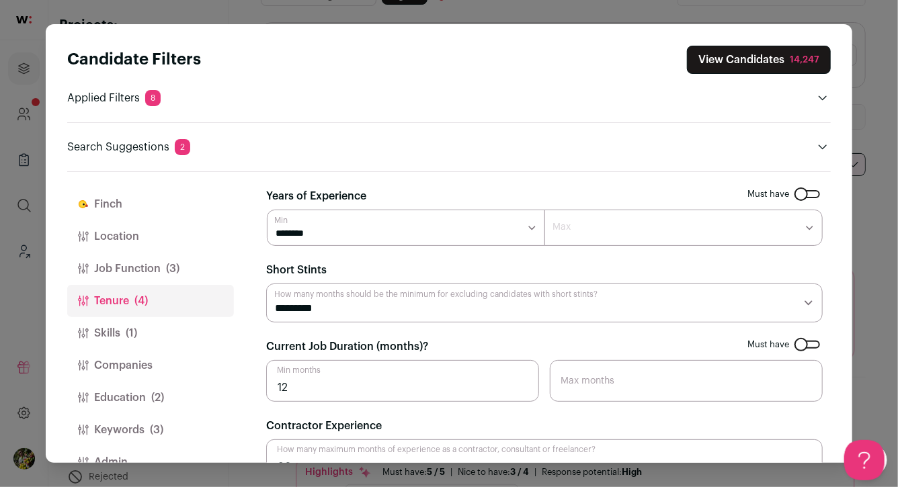
click at [150, 326] on button "Skills (1)" at bounding box center [150, 333] width 167 height 32
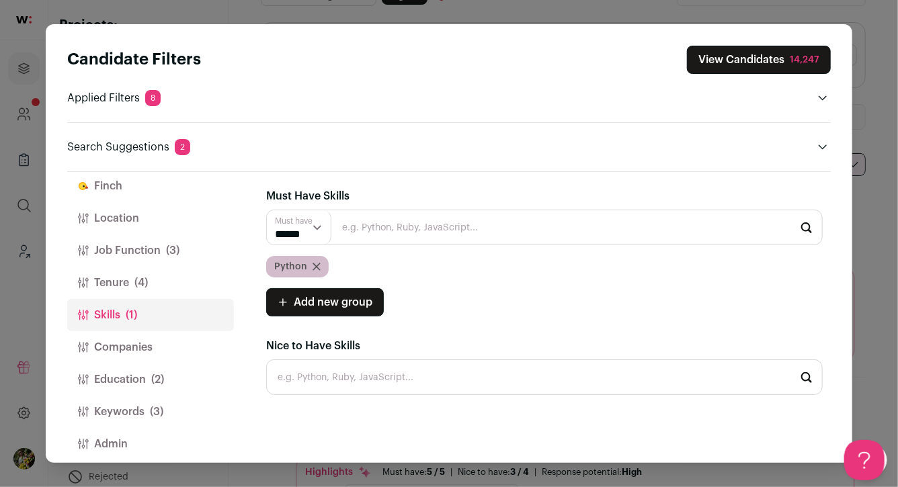
scroll to position [31, 0]
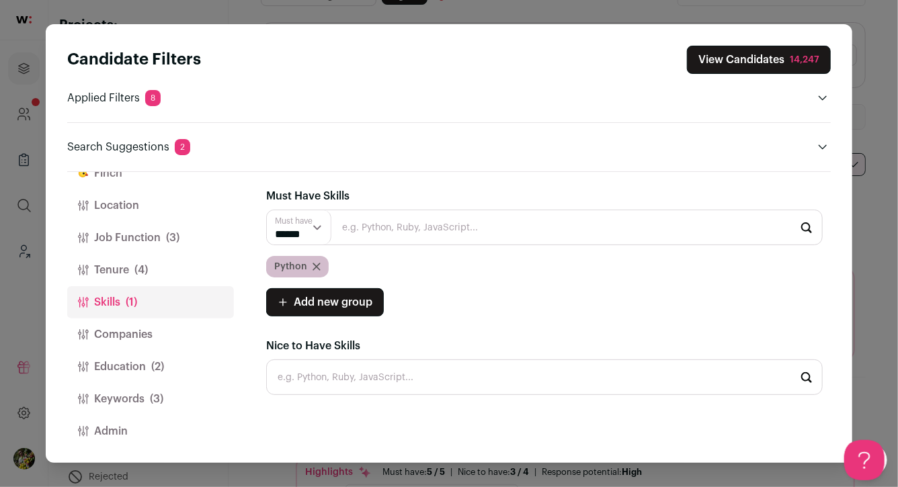
click at [151, 327] on button "Companies" at bounding box center [150, 335] width 167 height 32
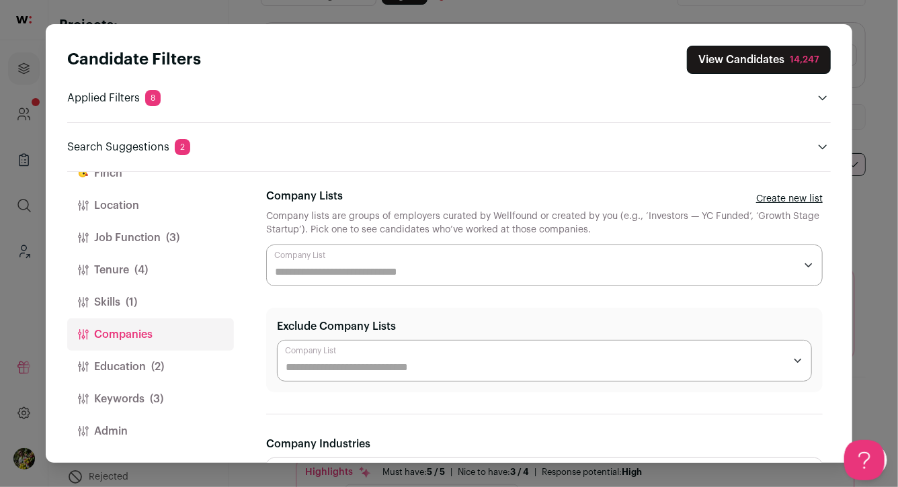
click at [152, 358] on button "Education (2)" at bounding box center [150, 367] width 167 height 32
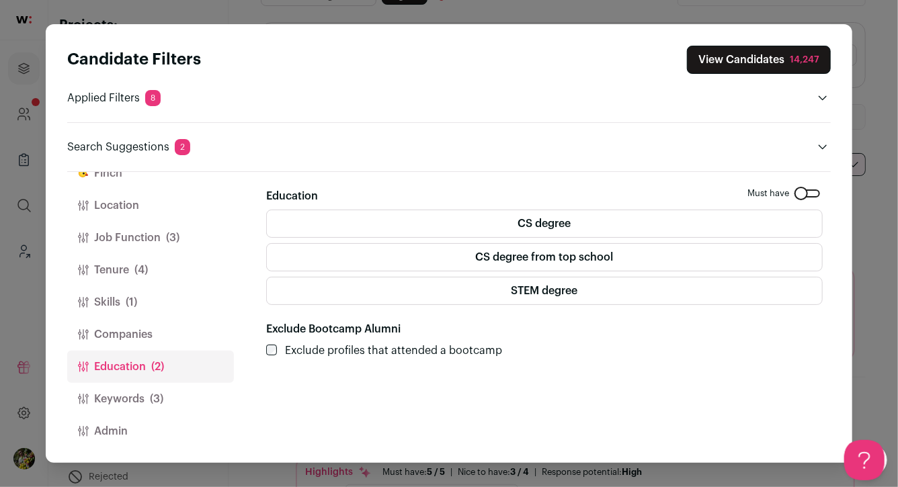
click at [357, 259] on label "CS degree from top school" at bounding box center [544, 257] width 556 height 28
click at [180, 388] on button "Keywords (3)" at bounding box center [150, 399] width 167 height 32
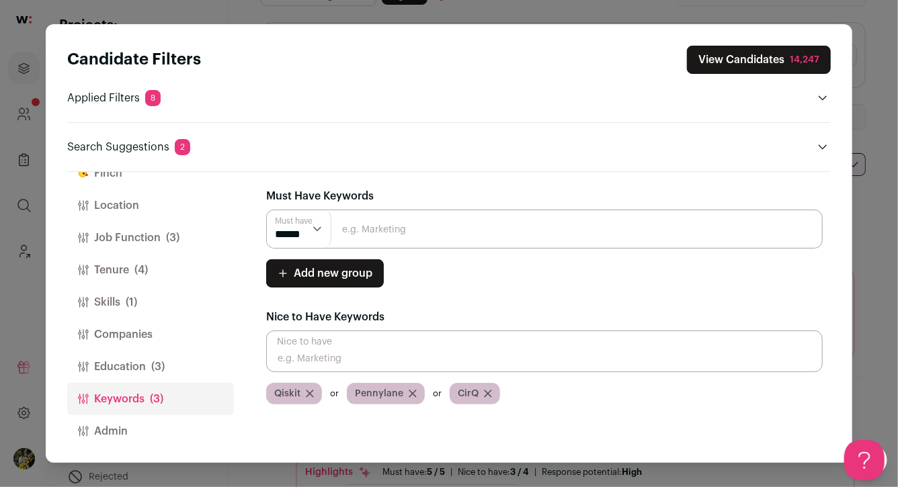
scroll to position [0, 0]
click at [180, 351] on button "Education (3)" at bounding box center [150, 367] width 167 height 32
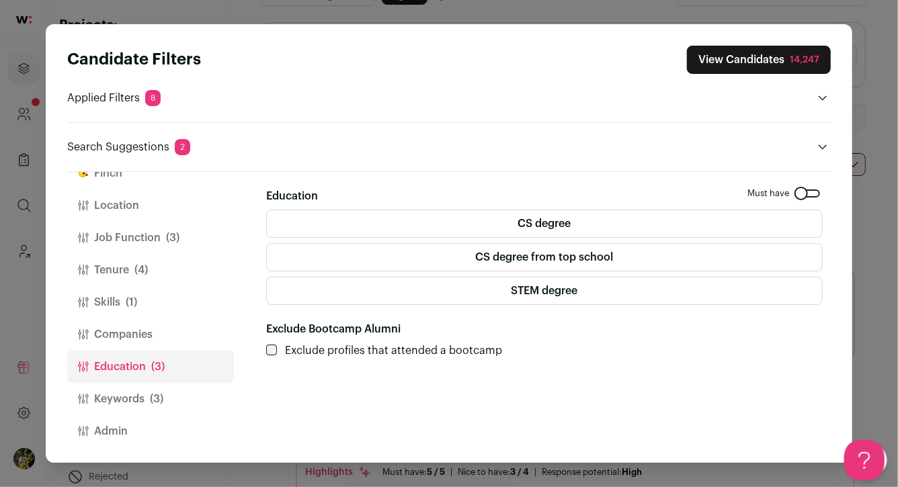
click at [169, 330] on button "Companies" at bounding box center [150, 335] width 167 height 32
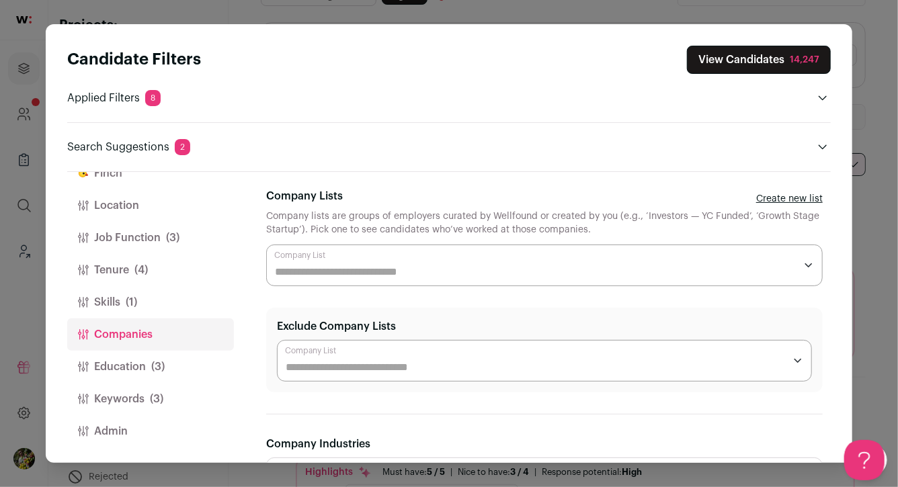
click at [167, 388] on button "Keywords (3)" at bounding box center [150, 399] width 167 height 32
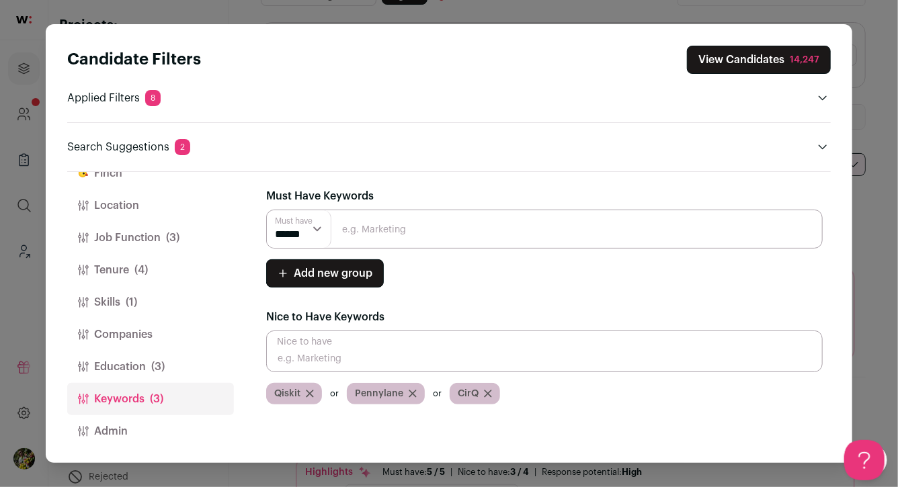
click at [347, 235] on input "Close modal via background" at bounding box center [544, 229] width 556 height 39
type input "open source"
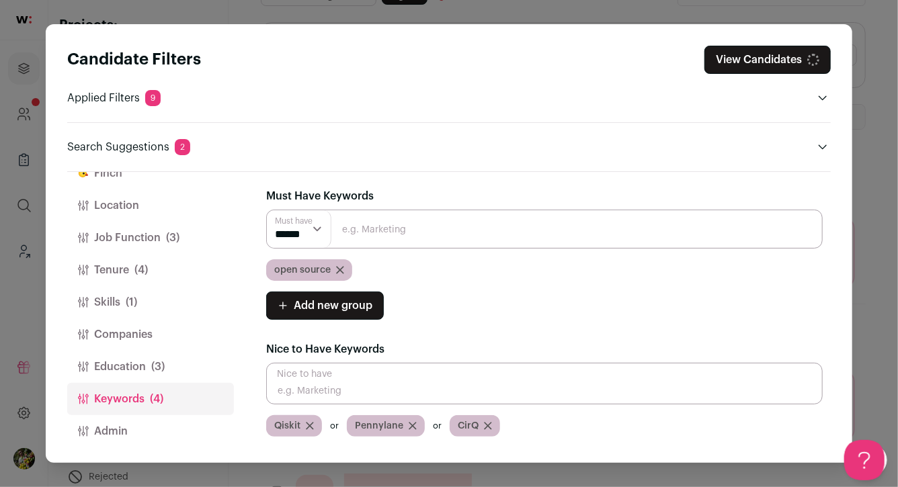
click at [340, 310] on span "Add new group" at bounding box center [333, 306] width 79 height 16
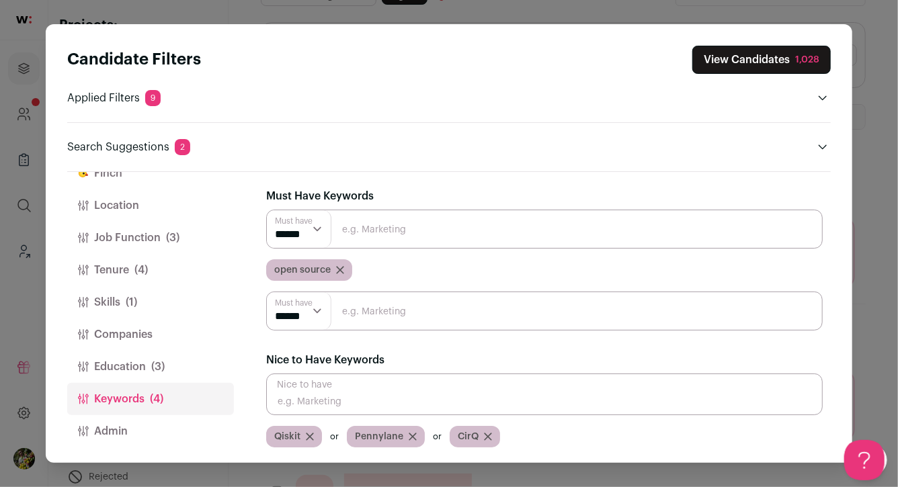
click at [340, 310] on input "Close modal via background" at bounding box center [544, 311] width 556 height 39
type input "data"
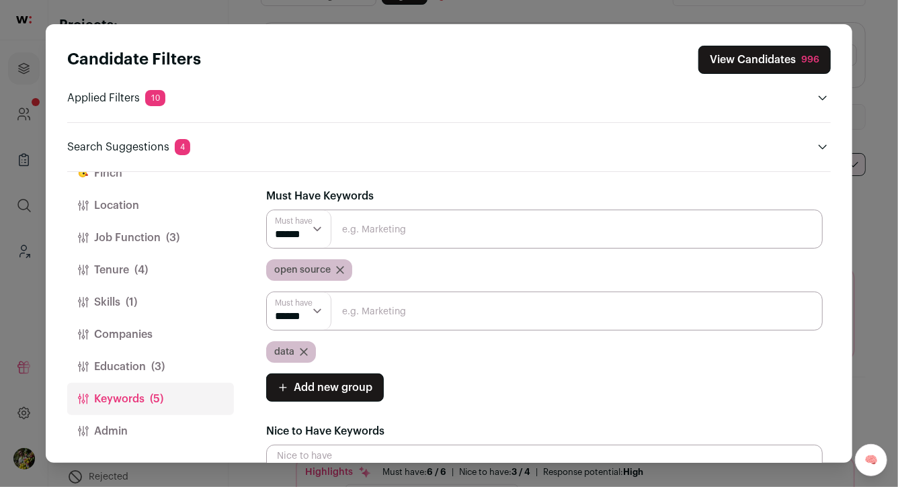
click at [331, 392] on span "Add new group" at bounding box center [333, 388] width 79 height 16
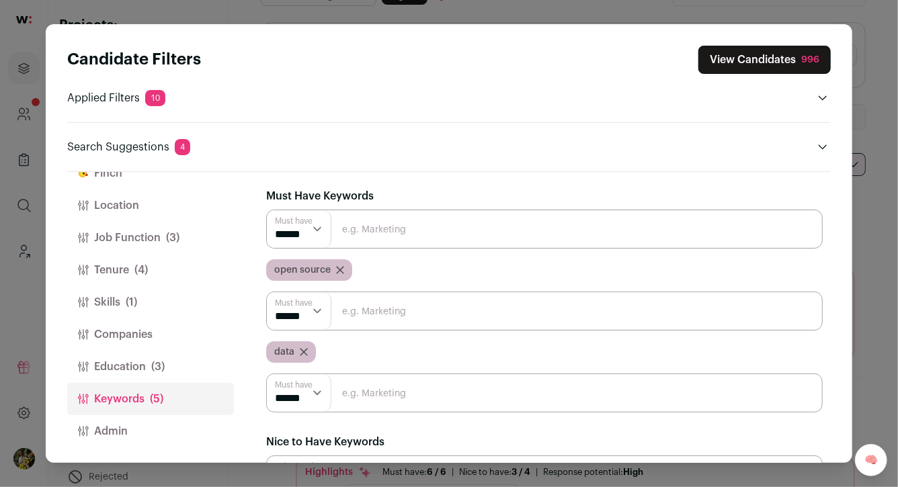
click at [344, 391] on input "Close modal via background" at bounding box center [544, 393] width 556 height 39
type input "python"
click at [181, 173] on button "Finch" at bounding box center [150, 173] width 167 height 32
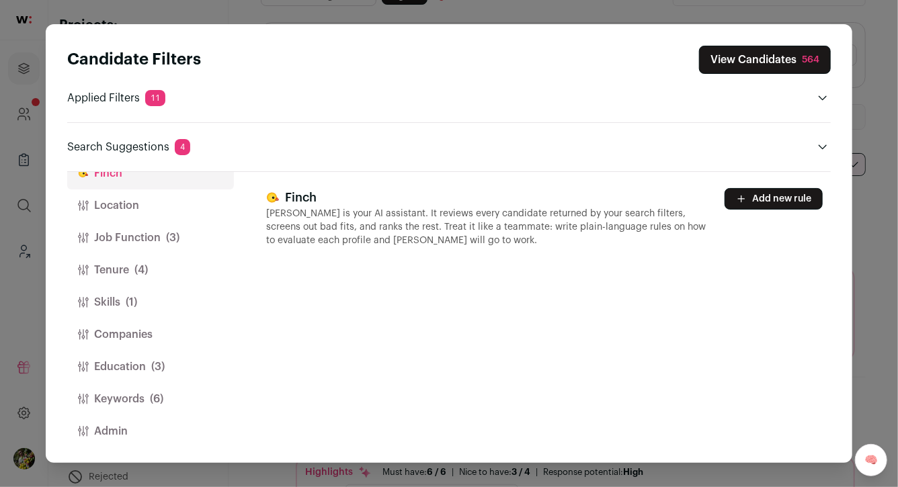
click at [777, 194] on button "Add new rule" at bounding box center [773, 199] width 98 height 22
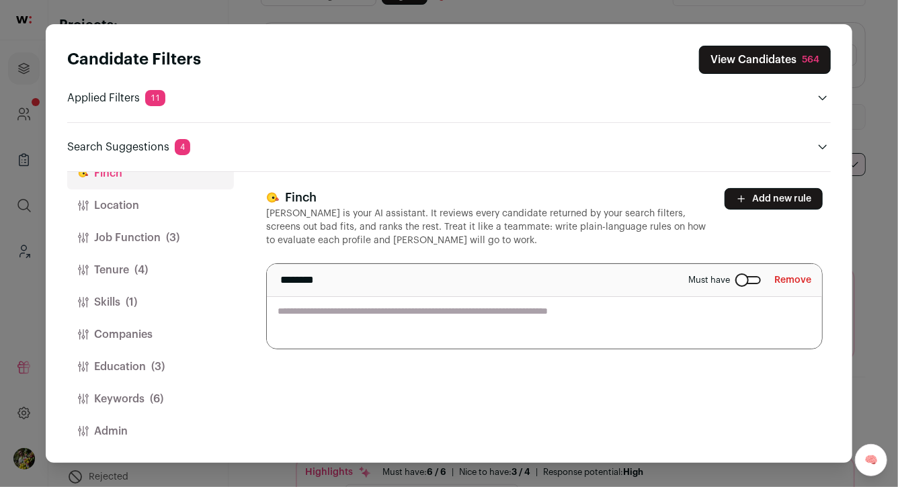
click at [648, 324] on textarea "Close modal via background" at bounding box center [544, 306] width 555 height 85
type textarea "**********"
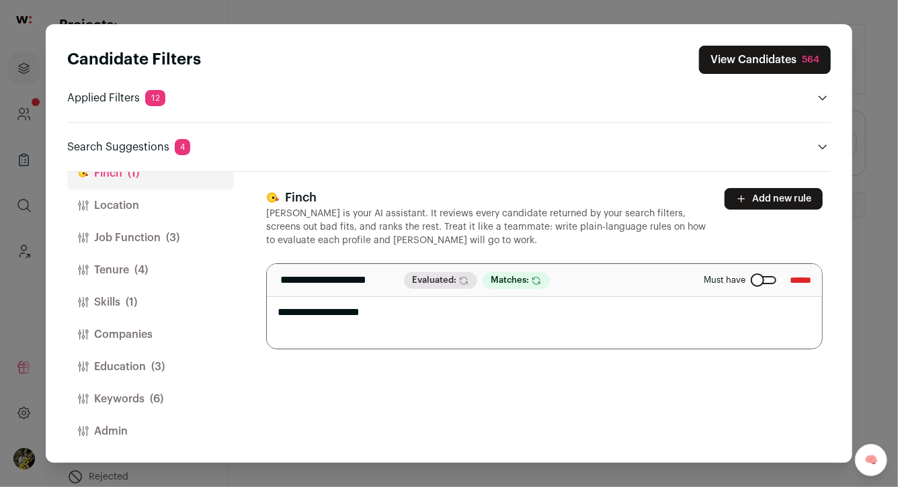
click at [398, 320] on textarea "**********" at bounding box center [544, 306] width 555 height 85
click at [343, 311] on textarea "**********" at bounding box center [544, 306] width 555 height 85
click at [376, 313] on textarea "**********" at bounding box center [544, 306] width 555 height 85
type textarea "**********"
click at [386, 388] on div "**********" at bounding box center [548, 317] width 565 height 291
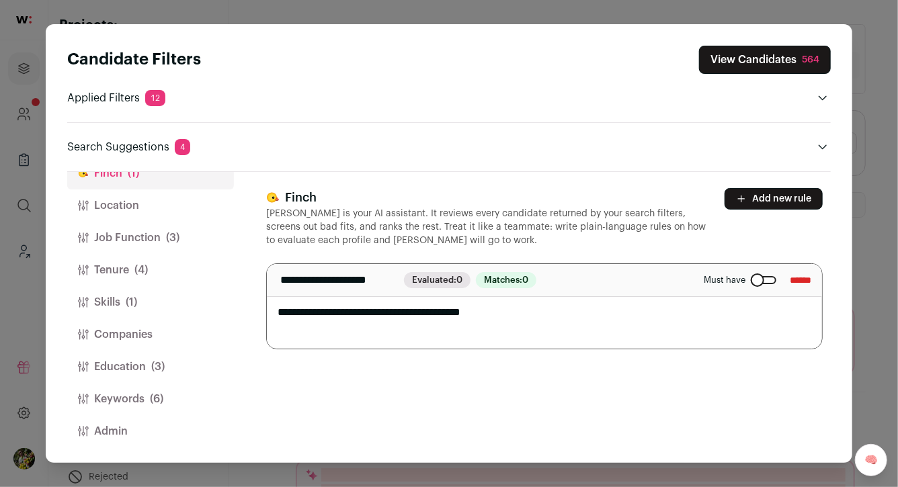
click at [159, 392] on span "(6)" at bounding box center [156, 399] width 13 height 16
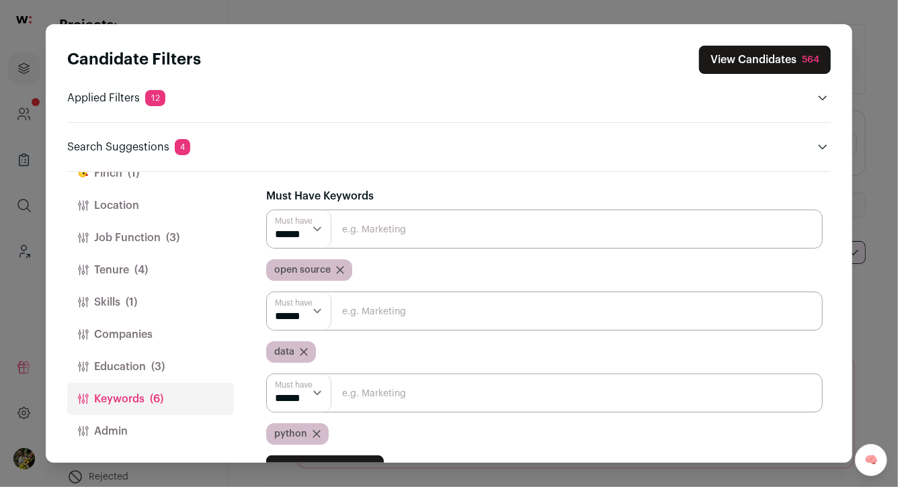
scroll to position [54, 0]
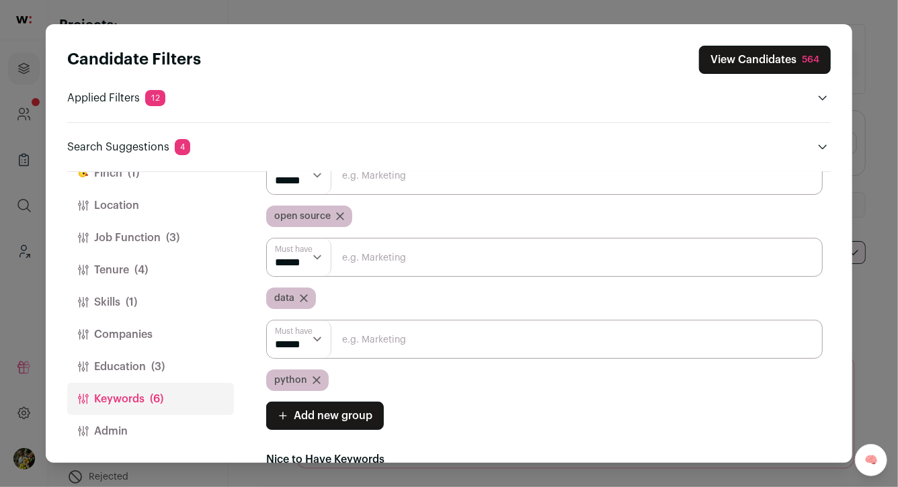
click at [351, 417] on span "Add new group" at bounding box center [333, 416] width 79 height 16
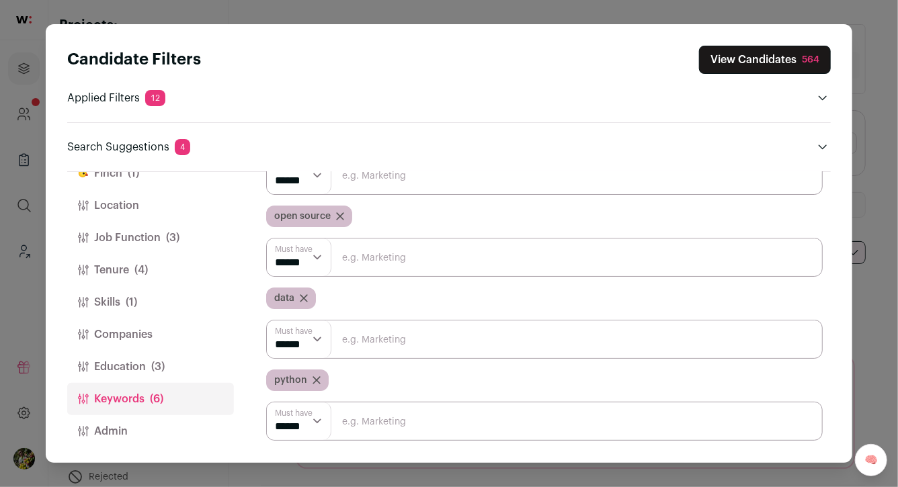
click at [361, 421] on input "Close modal via background" at bounding box center [544, 421] width 556 height 39
type input "sdk"
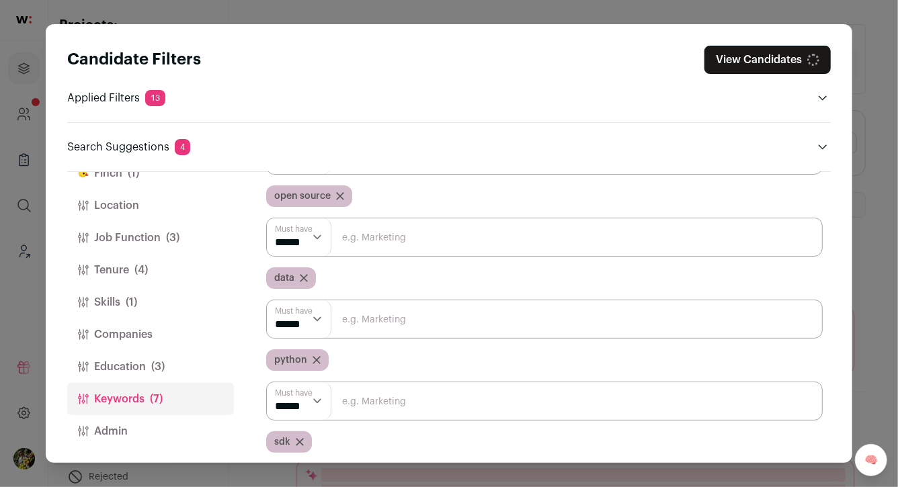
scroll to position [95, 0]
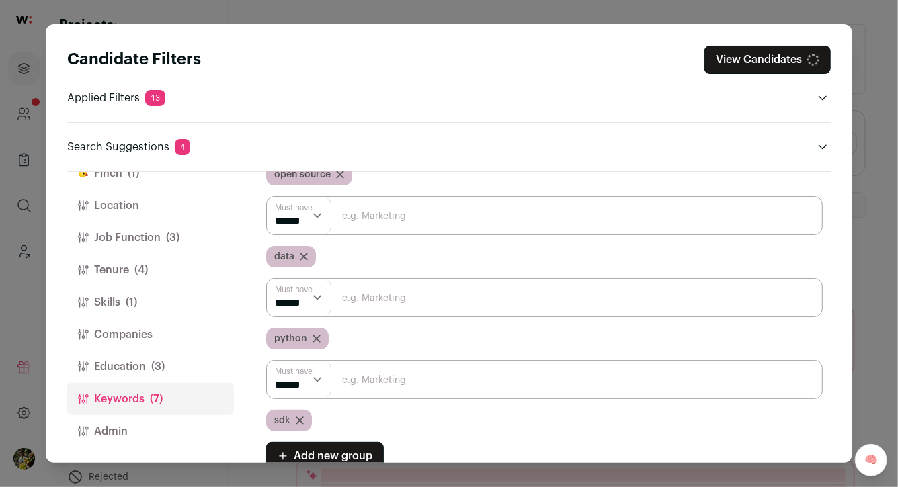
click at [374, 396] on input "Close modal via background" at bounding box center [544, 379] width 556 height 39
type input "hybrid cloud"
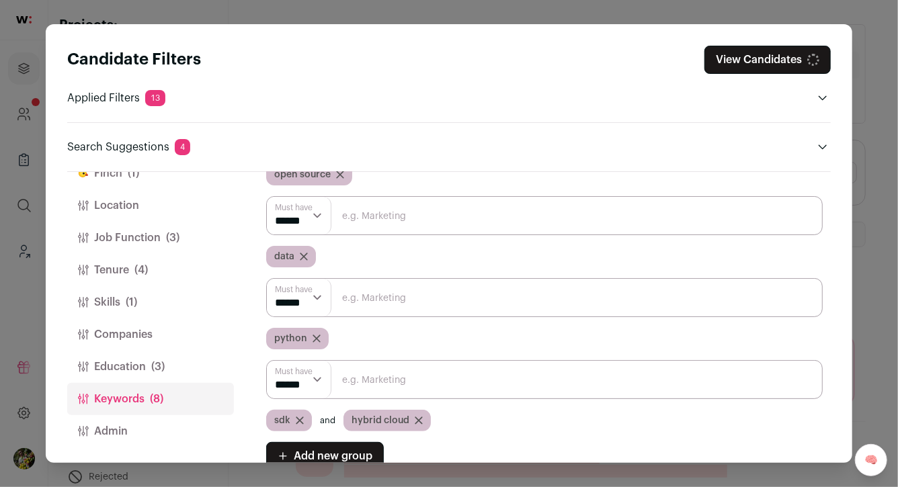
click at [307, 382] on select "****** ******" at bounding box center [299, 380] width 65 height 38
select select "**"
click at [436, 378] on input "Close modal via background" at bounding box center [544, 379] width 556 height 39
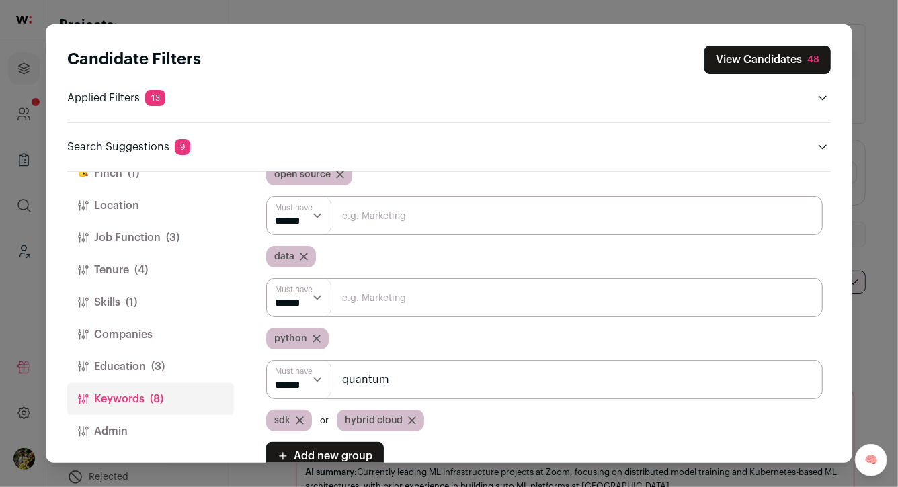
type input "quantum"
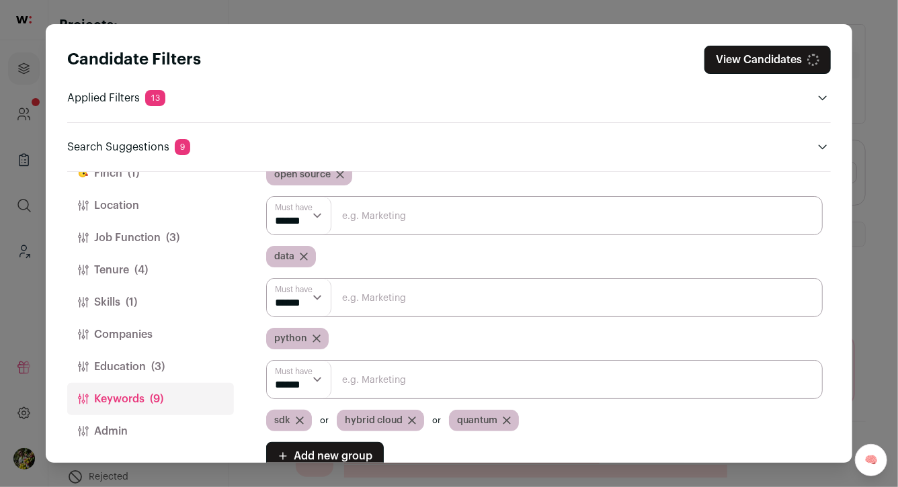
scroll to position [107, 0]
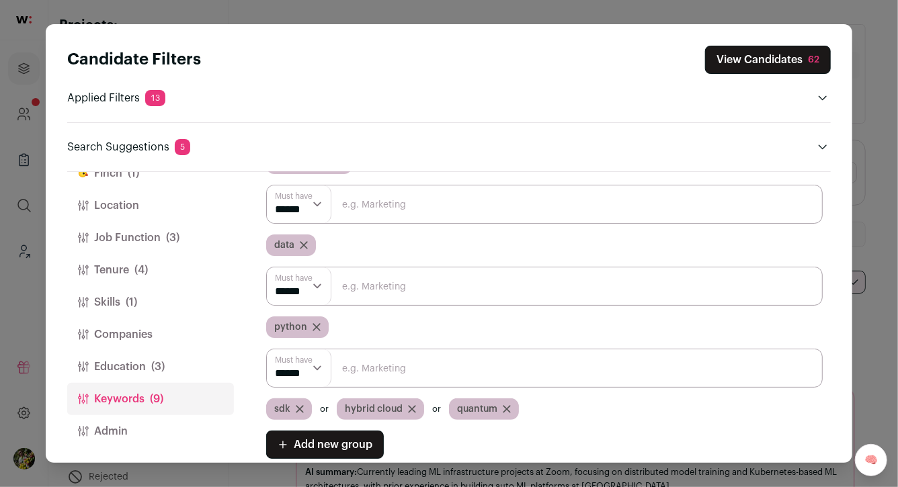
click at [468, 375] on input "Close modal via background" at bounding box center [544, 368] width 556 height 39
paste input "Qiskit"
type input "Qiskit"
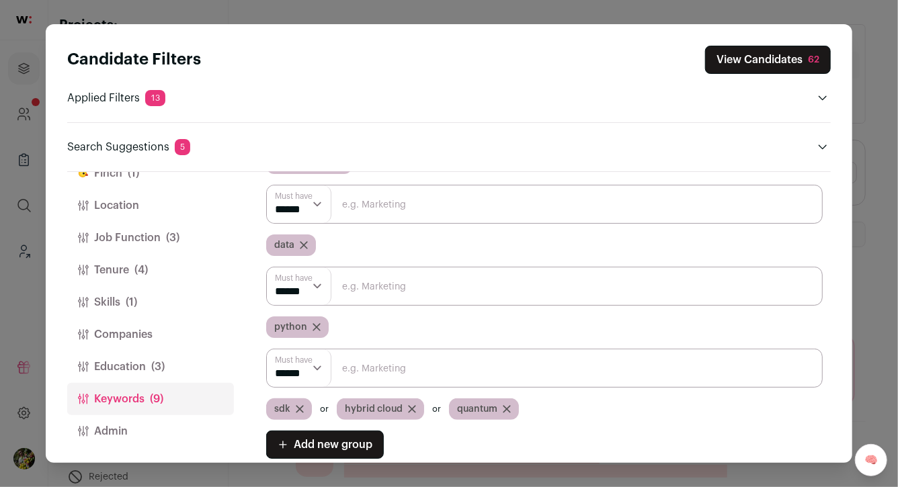
click at [594, 376] on input "Close modal via background" at bounding box center [544, 368] width 556 height 39
paste input "Pennylane"
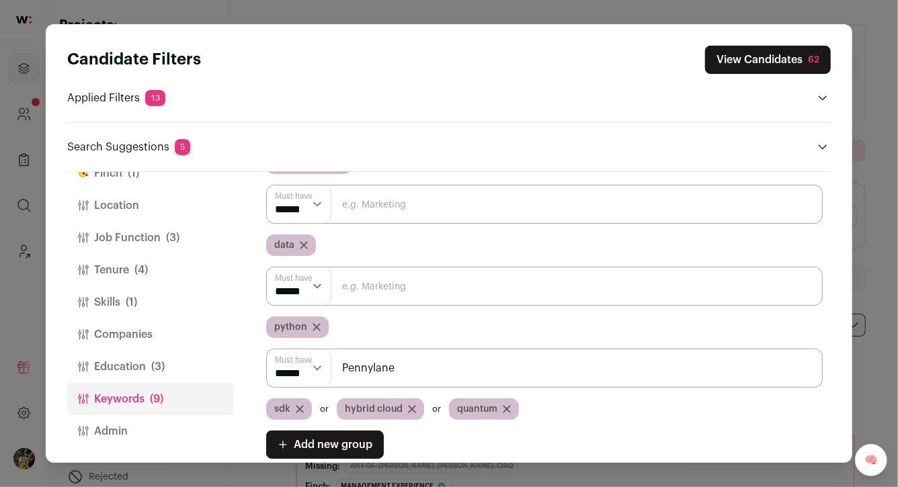
type input "Pennylane"
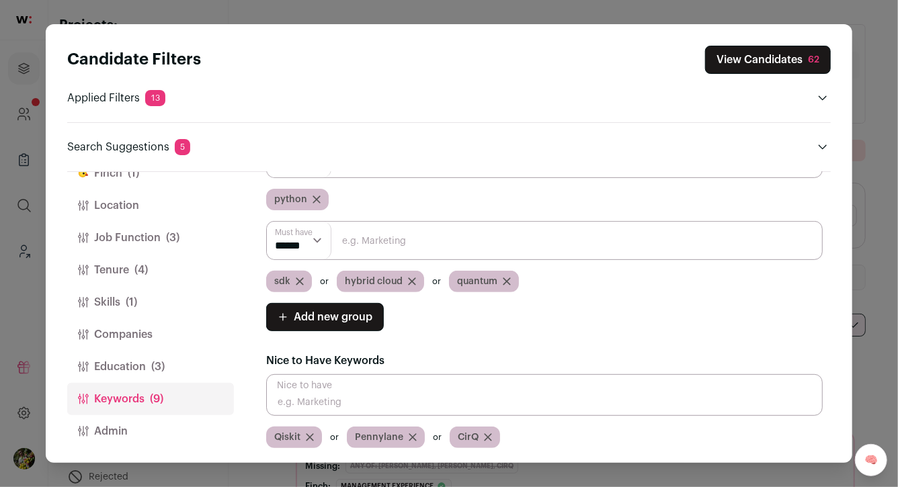
scroll to position [93, 0]
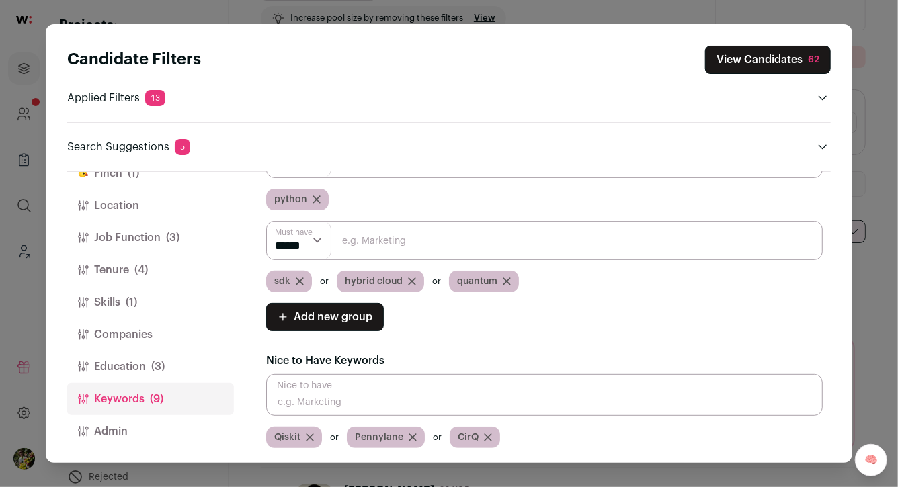
click at [565, 398] on input "Close modal via background" at bounding box center [544, 395] width 556 height 42
paste input "CirQ"
type input "CirQ"
click at [565, 344] on div "Must Have Keywords Must have ****** ****** open source Remove Must have ****** …" at bounding box center [544, 201] width 556 height 495
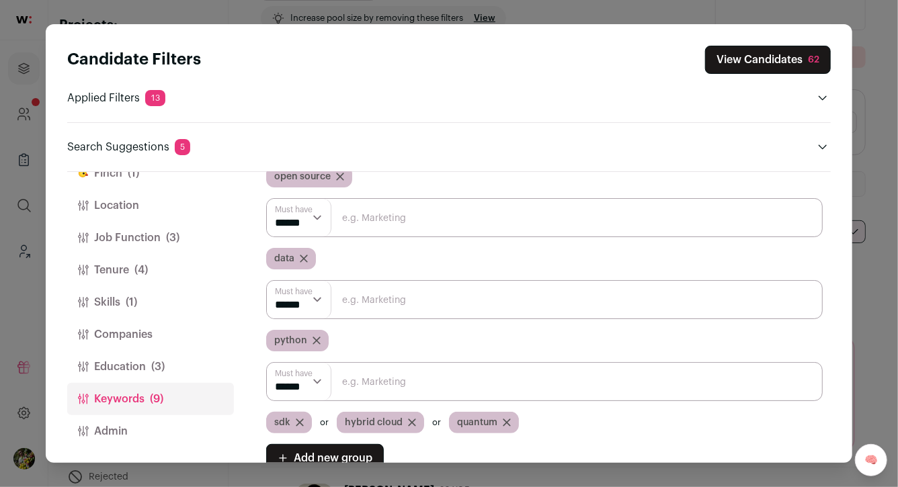
scroll to position [184, 0]
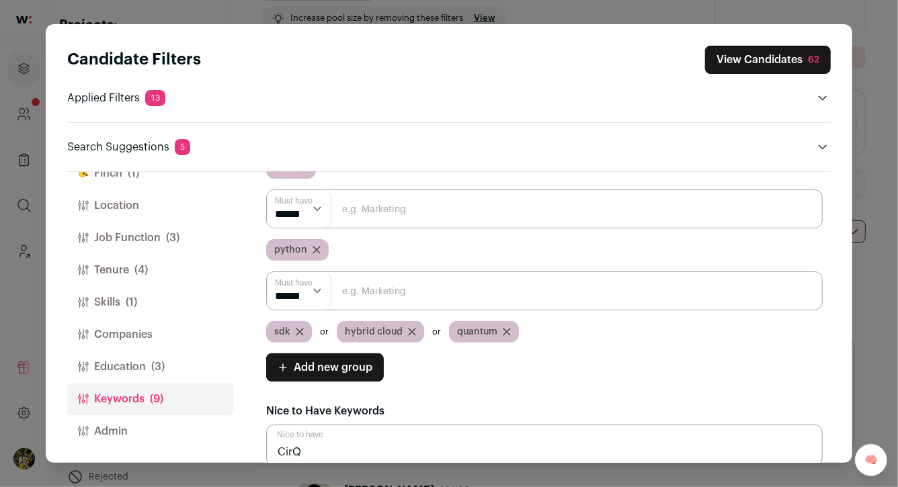
click at [765, 67] on button "View Candidates 62" at bounding box center [768, 60] width 126 height 28
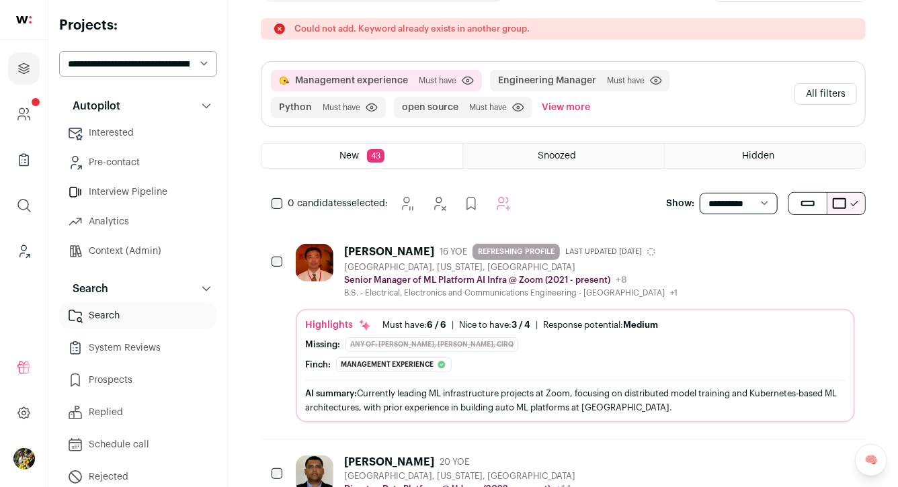
scroll to position [9, 0]
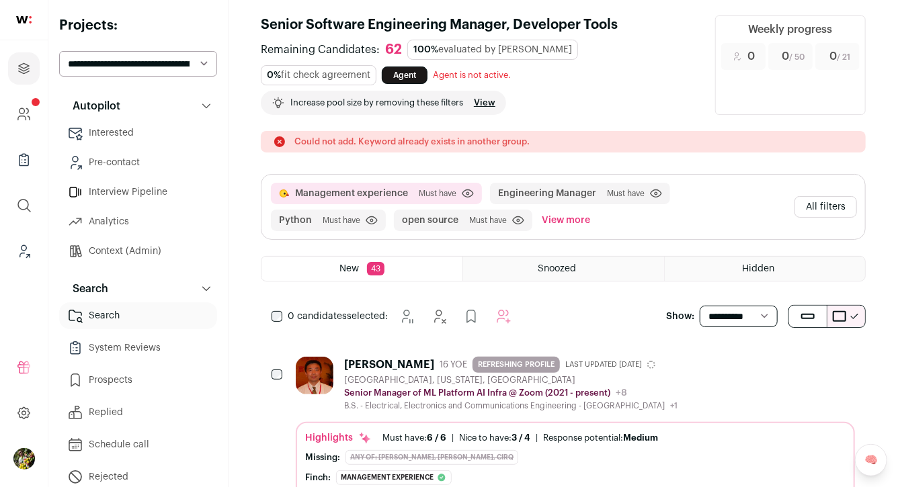
click at [815, 208] on button "All filters" at bounding box center [825, 207] width 63 height 22
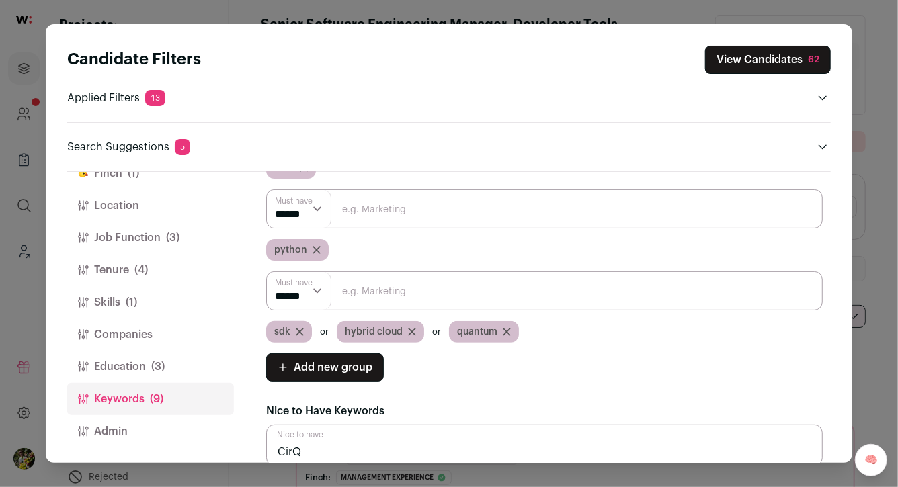
click at [180, 238] on button "Job Function (3)" at bounding box center [150, 238] width 167 height 32
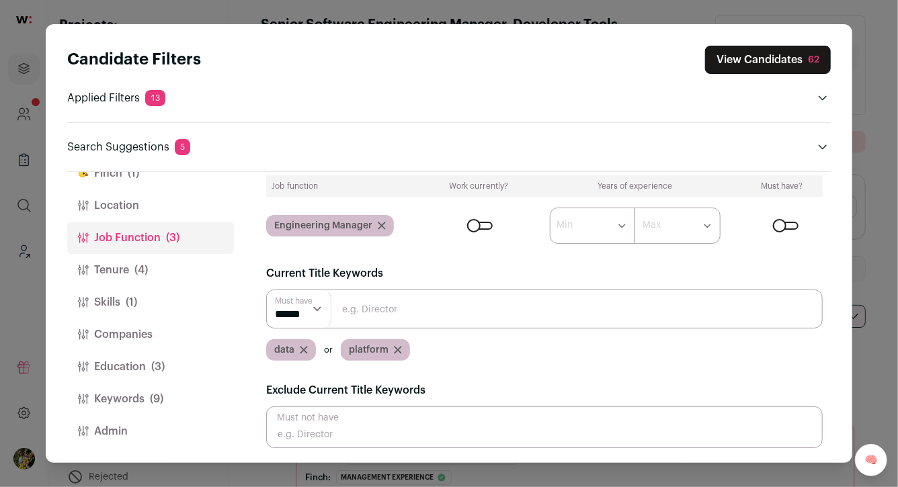
click at [306, 349] on icon "Close modal via background" at bounding box center [304, 350] width 8 height 8
click at [321, 349] on icon "Close modal via background" at bounding box center [323, 350] width 7 height 7
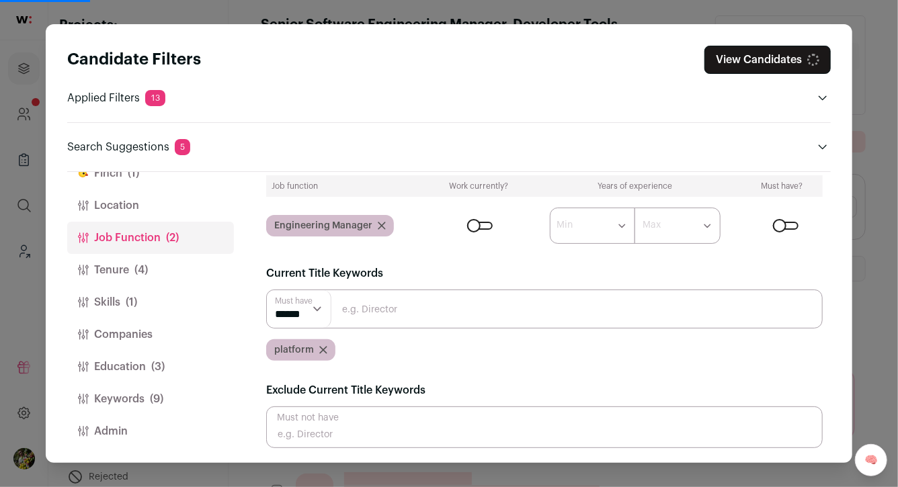
scroll to position [49, 0]
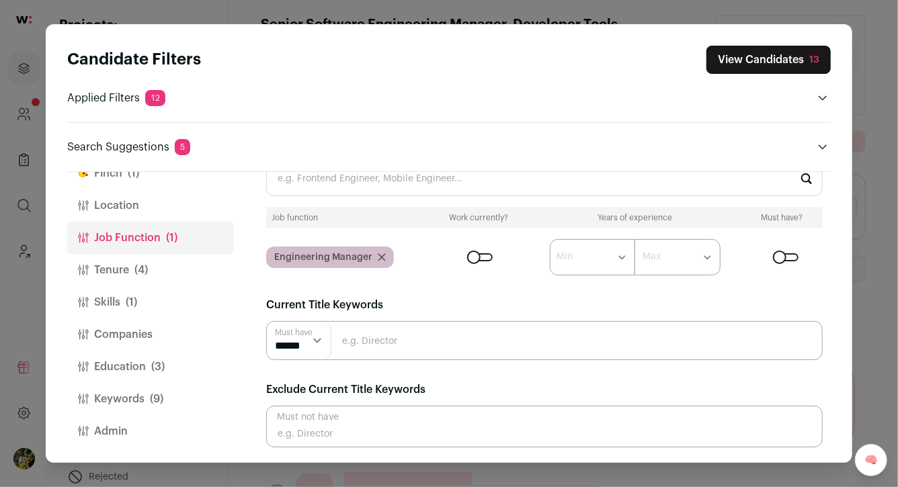
click at [362, 337] on input "Close modal via background" at bounding box center [544, 340] width 556 height 39
type input "devtools"
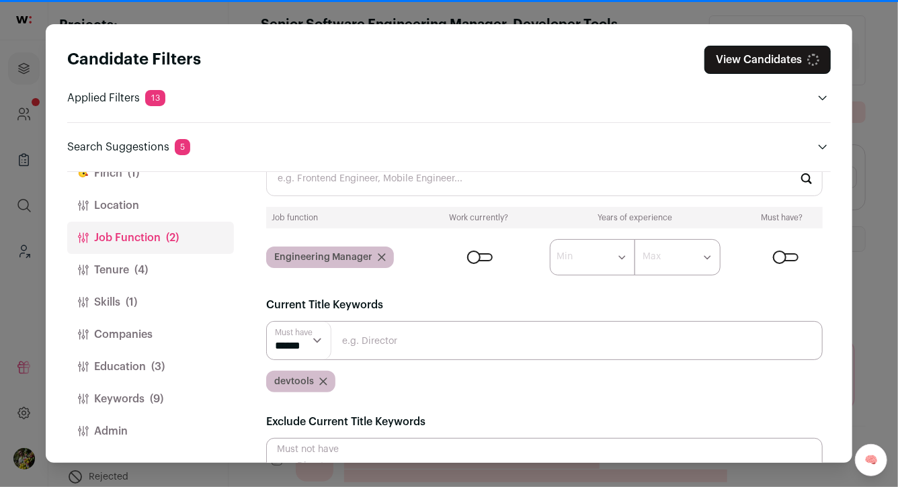
click at [362, 343] on input "Close modal via background" at bounding box center [544, 340] width 556 height 39
type input "d"
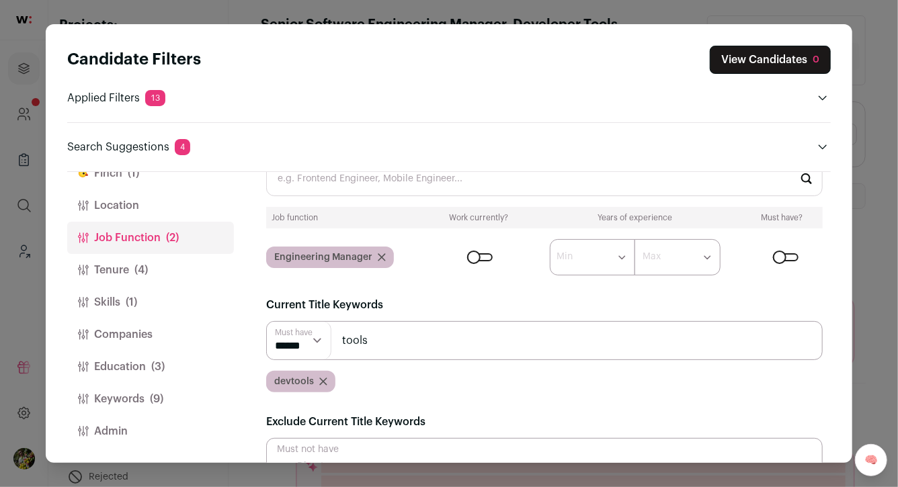
type input "tools"
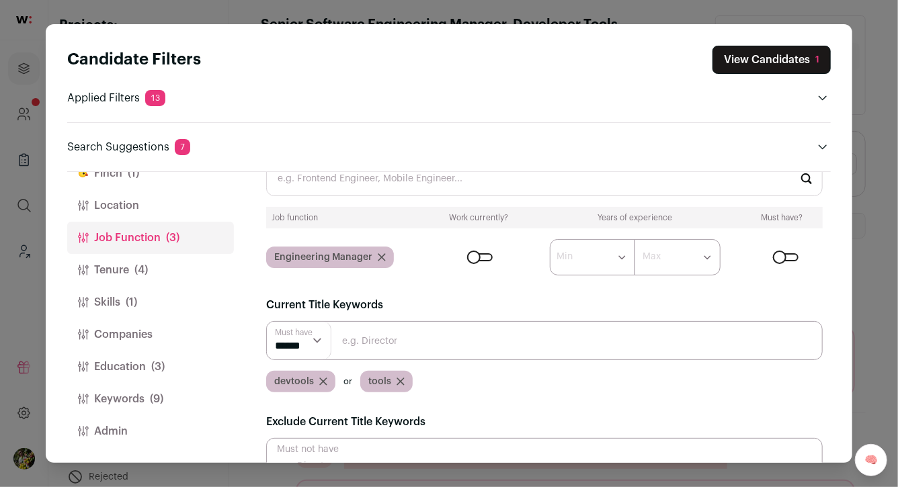
click at [768, 63] on button "View Candidates 1" at bounding box center [771, 60] width 118 height 28
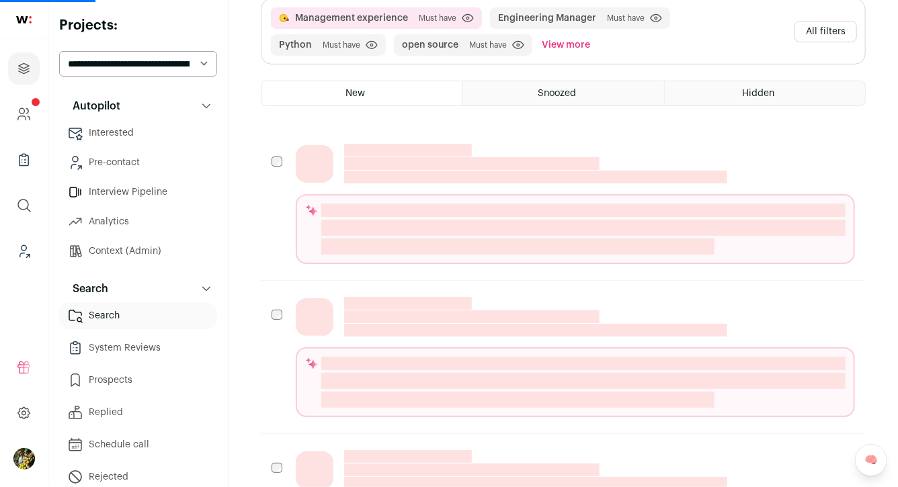
scroll to position [0, 0]
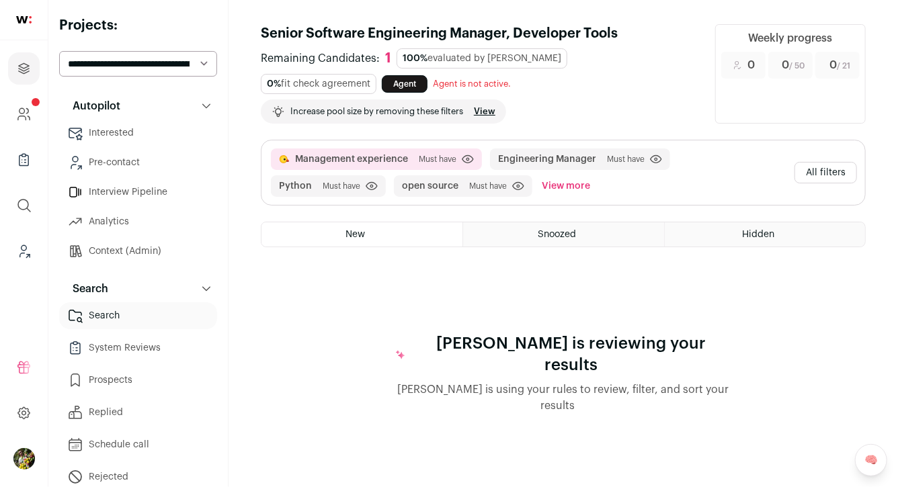
click at [827, 170] on button "All filters" at bounding box center [825, 173] width 63 height 22
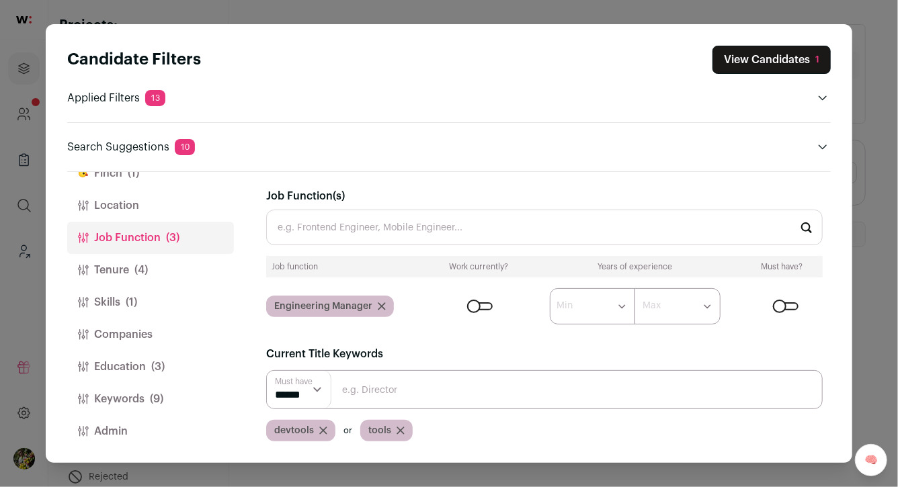
click at [185, 392] on button "Keywords (9)" at bounding box center [150, 399] width 167 height 32
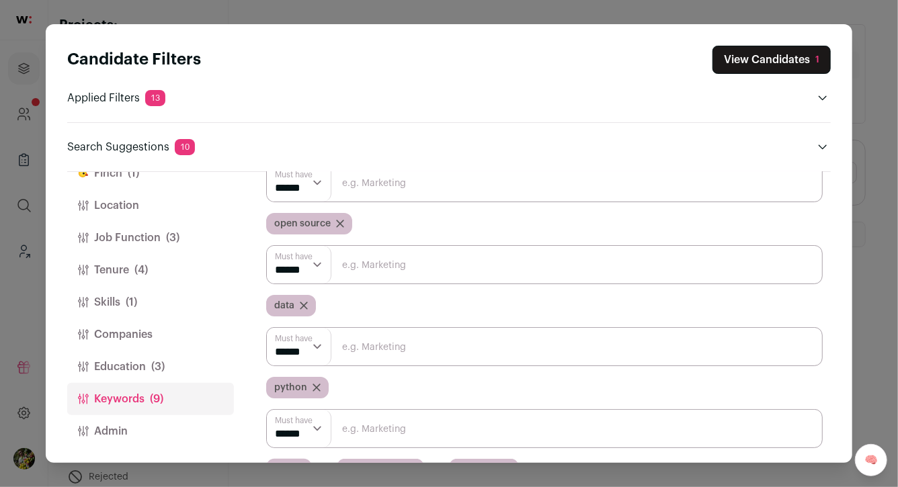
scroll to position [47, 0]
click at [358, 262] on input "Close modal via background" at bounding box center [544, 264] width 556 height 39
type input "devtools"
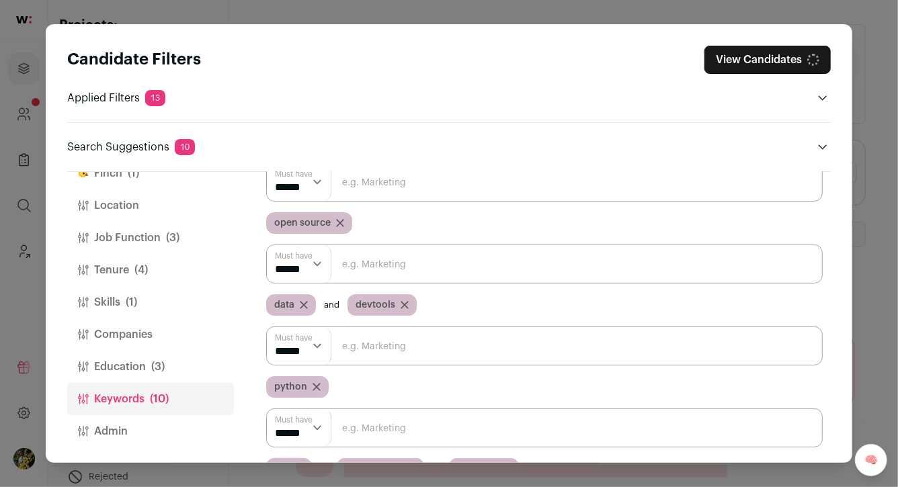
click at [368, 267] on input "Close modal via background" at bounding box center [544, 264] width 556 height 39
type input "developer tools"
click at [302, 301] on icon "Close modal via background" at bounding box center [304, 305] width 8 height 8
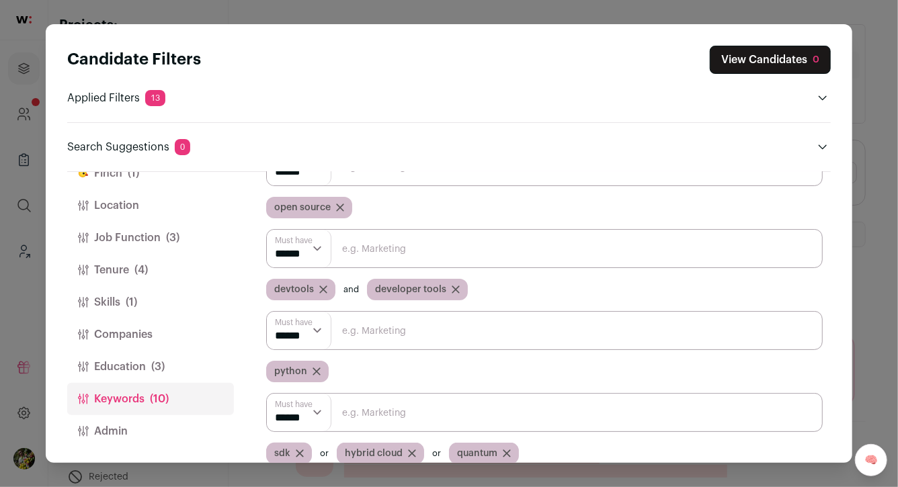
scroll to position [98, 0]
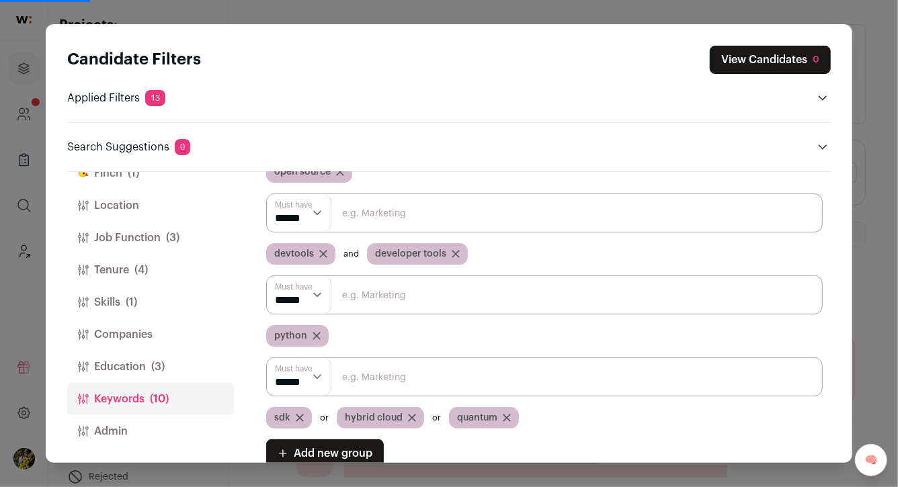
click at [313, 220] on select "****** ******" at bounding box center [299, 213] width 65 height 38
select select "**"
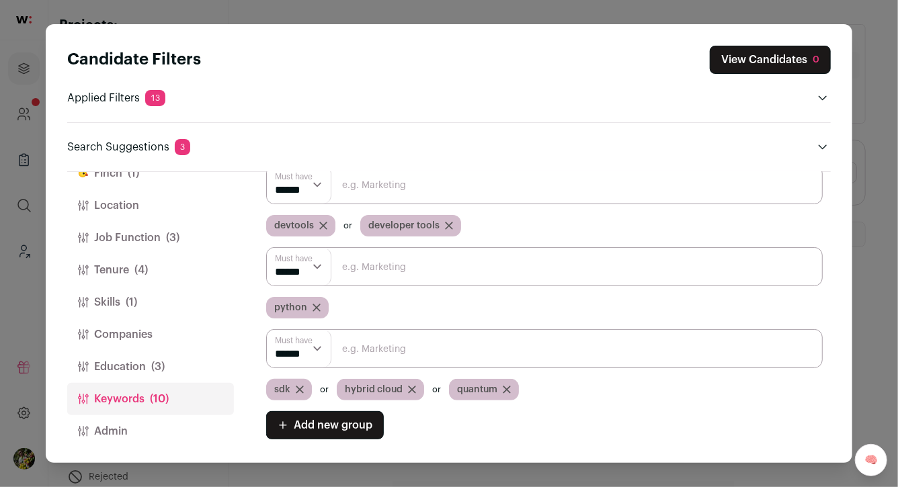
scroll to position [133, 0]
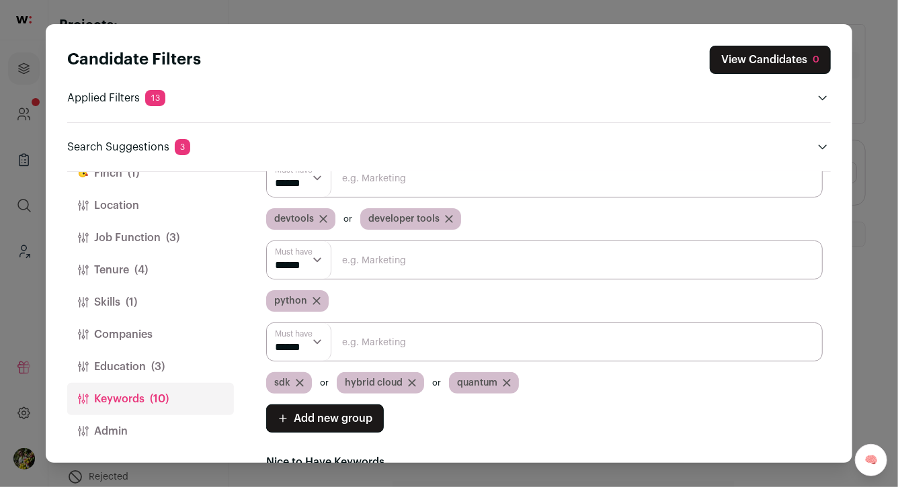
click at [281, 378] on span "sdk" at bounding box center [282, 382] width 16 height 13
click at [280, 377] on span "sdk" at bounding box center [282, 382] width 16 height 13
click at [381, 259] on input "Close modal via background" at bounding box center [544, 260] width 556 height 39
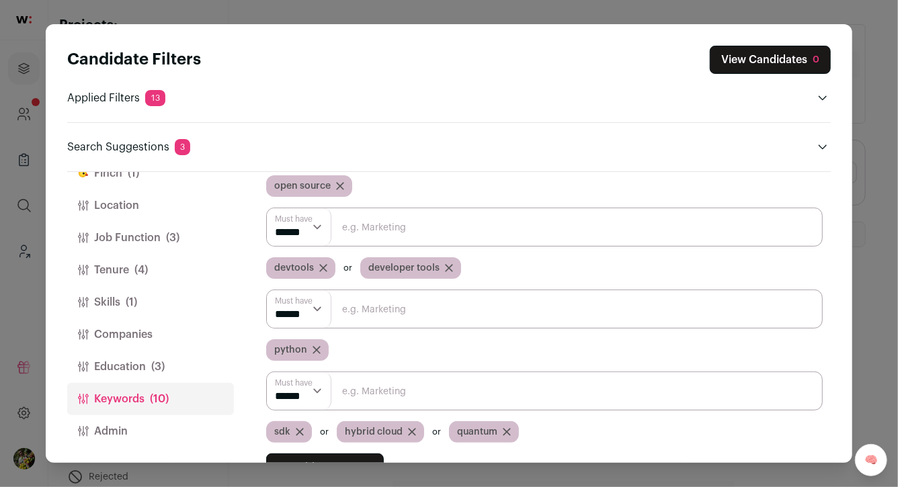
scroll to position [99, 0]
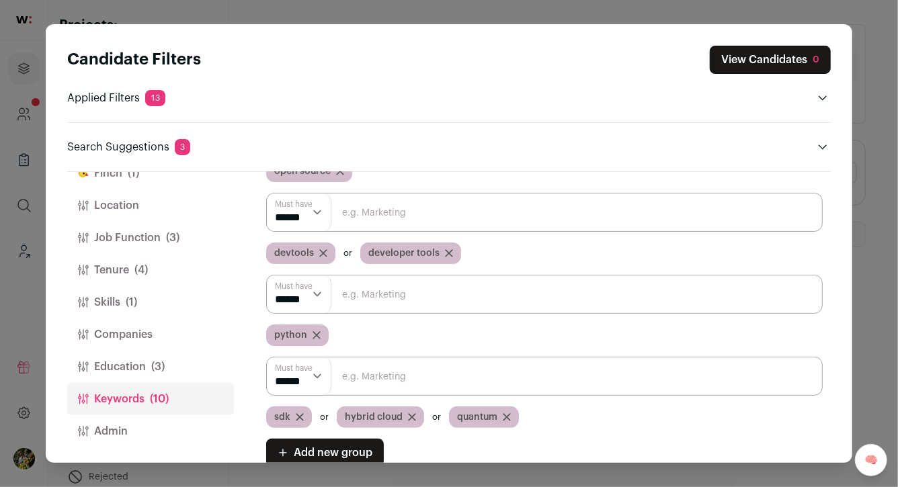
click at [285, 413] on span "sdk" at bounding box center [282, 417] width 16 height 13
copy span "sdk"
click at [372, 299] on input "Close modal via background" at bounding box center [544, 294] width 556 height 39
paste input "sdk"
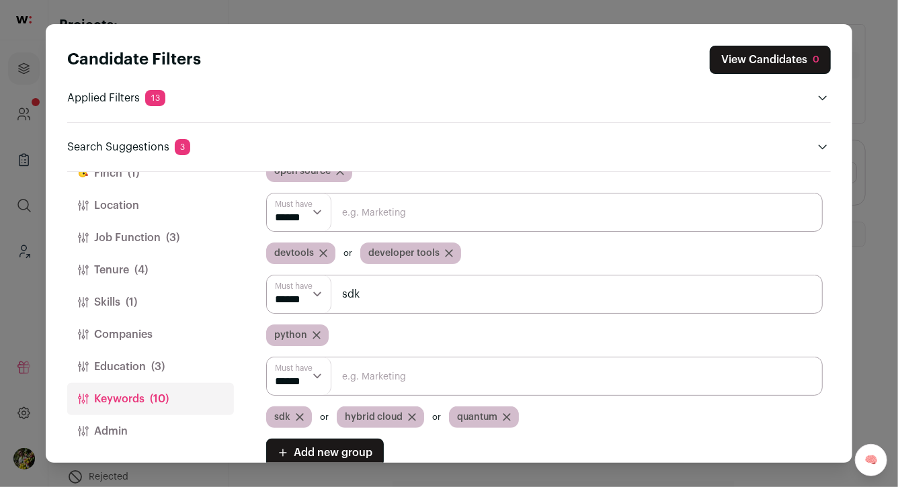
type input "sdk"
click at [298, 415] on icon "Close modal via background" at bounding box center [299, 417] width 7 height 7
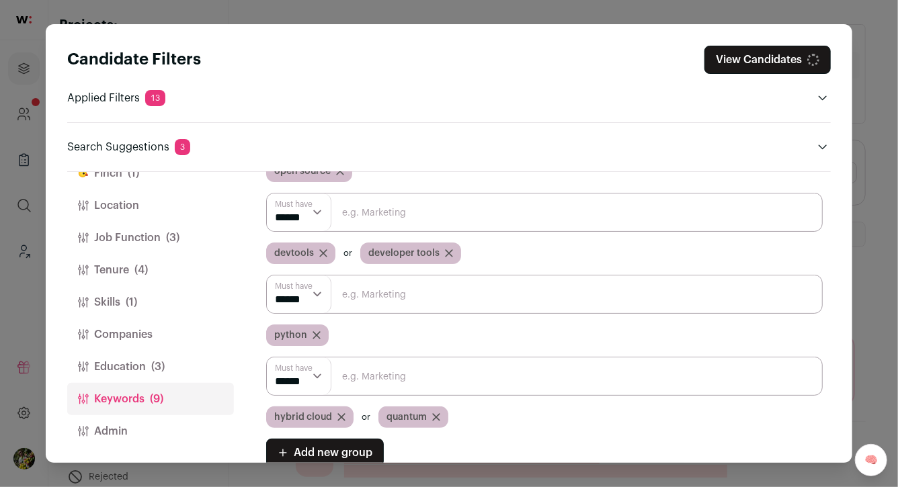
click at [378, 297] on input "Close modal via background" at bounding box center [544, 294] width 556 height 39
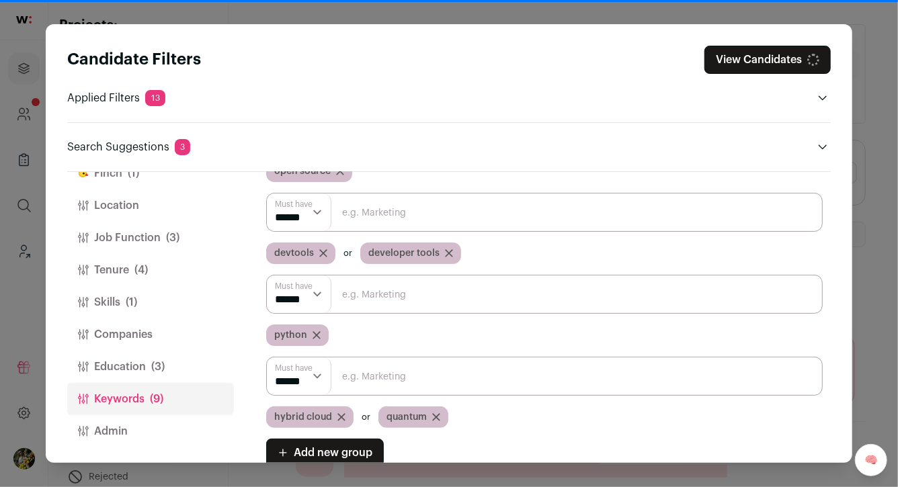
paste input "sdk"
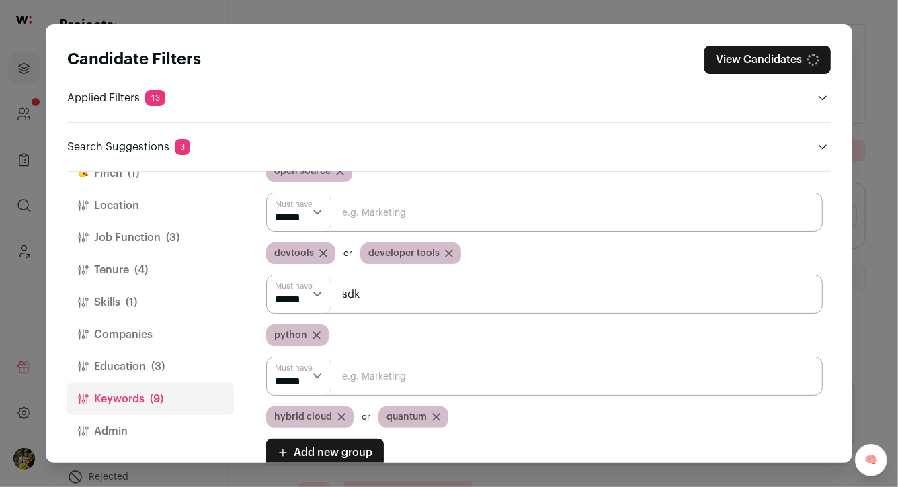
type input "sdk"
click at [337, 416] on icon "Close modal via background" at bounding box center [341, 417] width 8 height 8
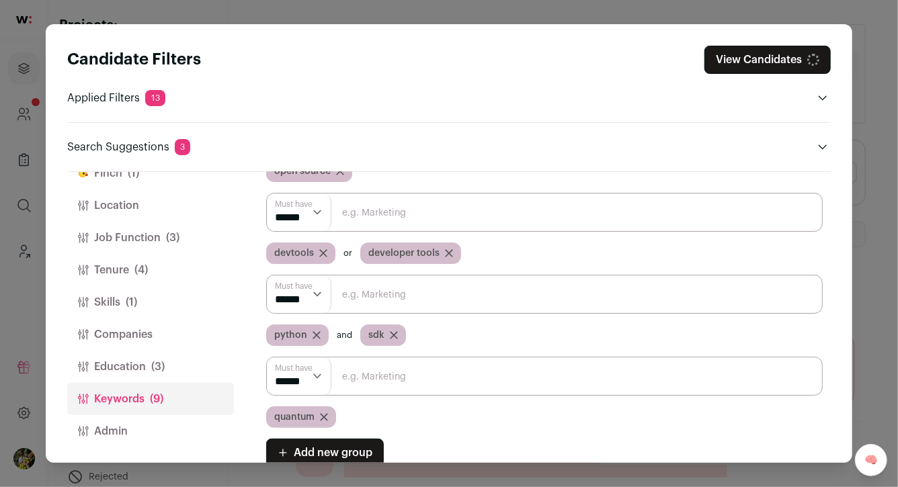
click at [298, 415] on span "quantum" at bounding box center [294, 417] width 40 height 13
copy span "quantum"
click at [313, 298] on select "****** ******" at bounding box center [299, 295] width 65 height 38
select select "**"
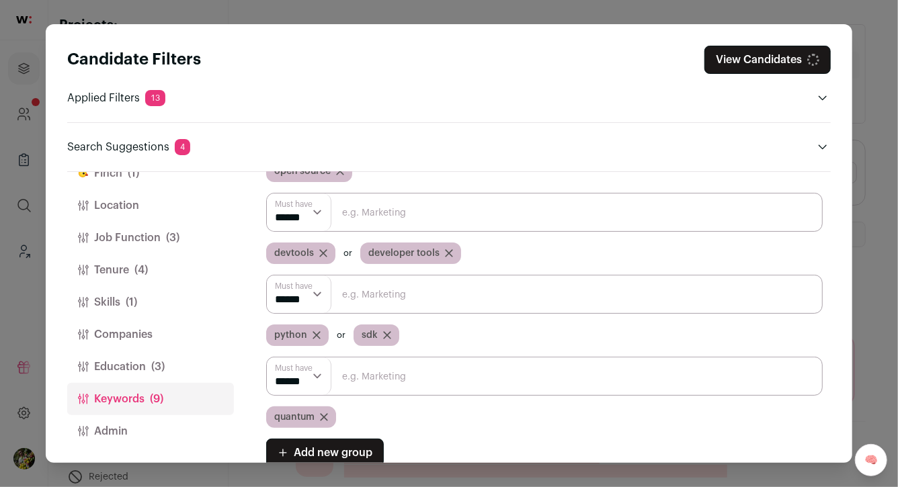
click at [358, 300] on input "Close modal via background" at bounding box center [544, 294] width 556 height 39
paste input "quantum"
type input "quantum"
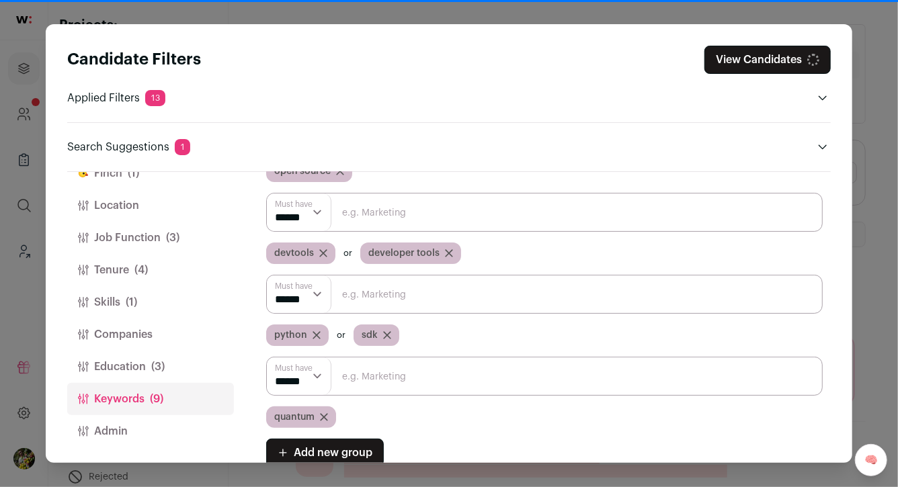
click at [324, 413] on icon "Close modal via background" at bounding box center [324, 417] width 8 height 8
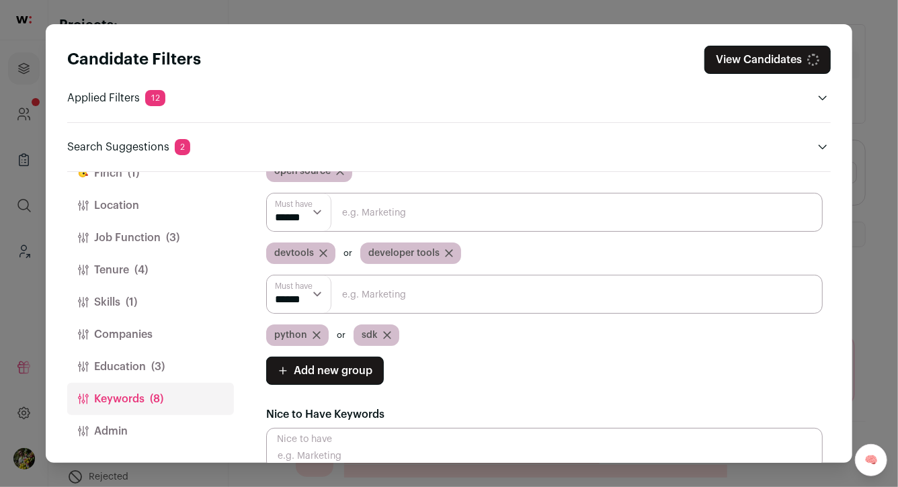
click at [417, 301] on input "Close modal via background" at bounding box center [544, 294] width 556 height 39
paste input "quantum"
type input "quantum"
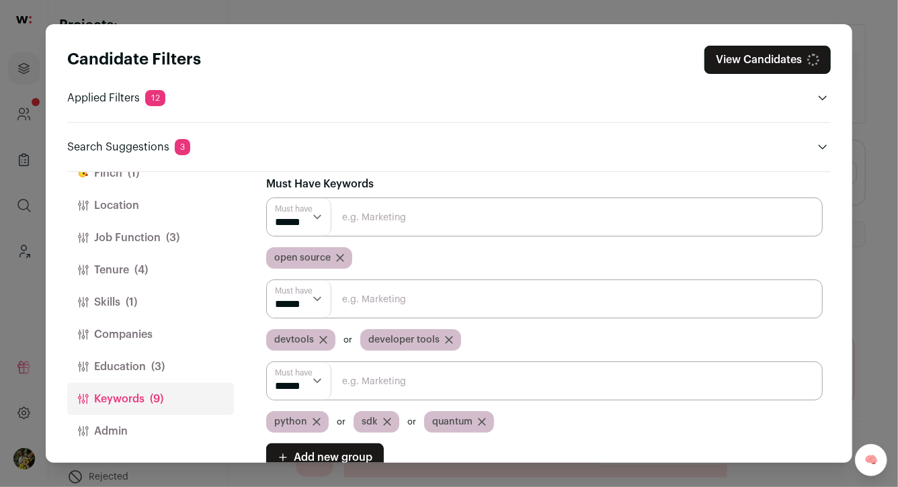
scroll to position [5, 0]
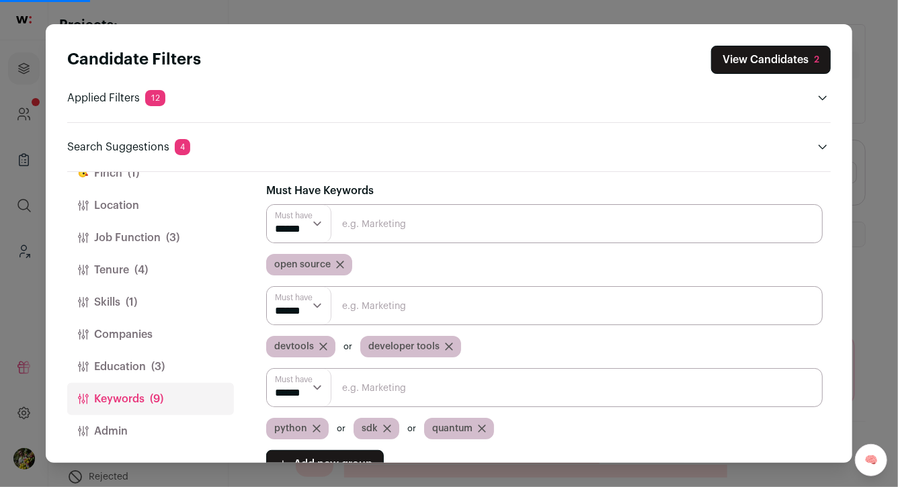
click at [808, 50] on button "View Candidates 2" at bounding box center [771, 60] width 120 height 28
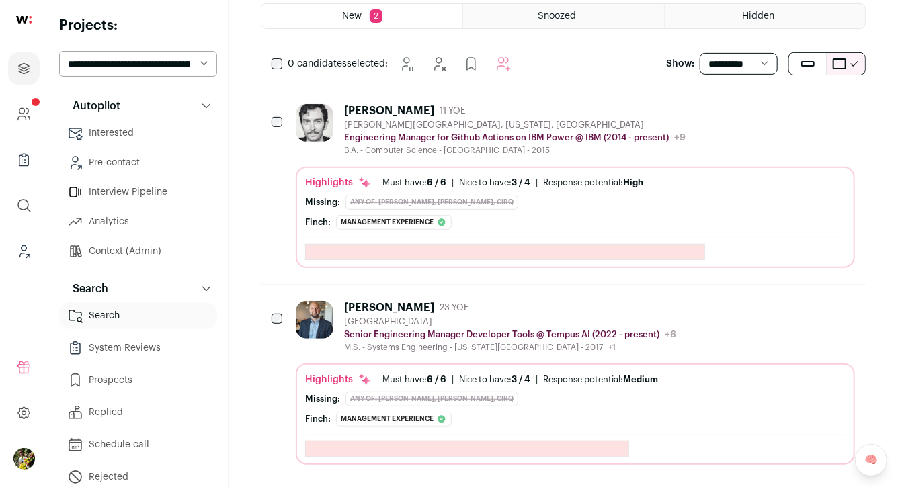
scroll to position [224, 0]
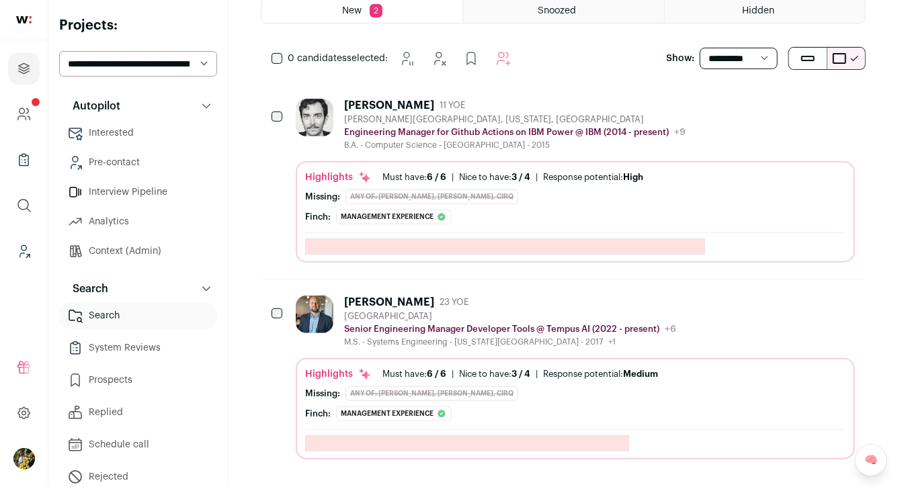
click at [563, 151] on div "Mick Tarsel 11 YOE Cannon Beach, Oregon, United States Engineering Manager for …" at bounding box center [575, 181] width 559 height 164
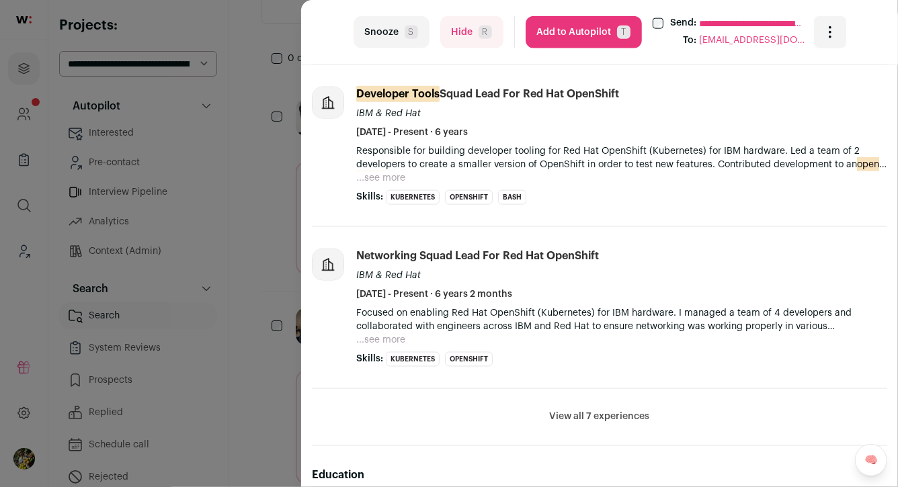
scroll to position [828, 0]
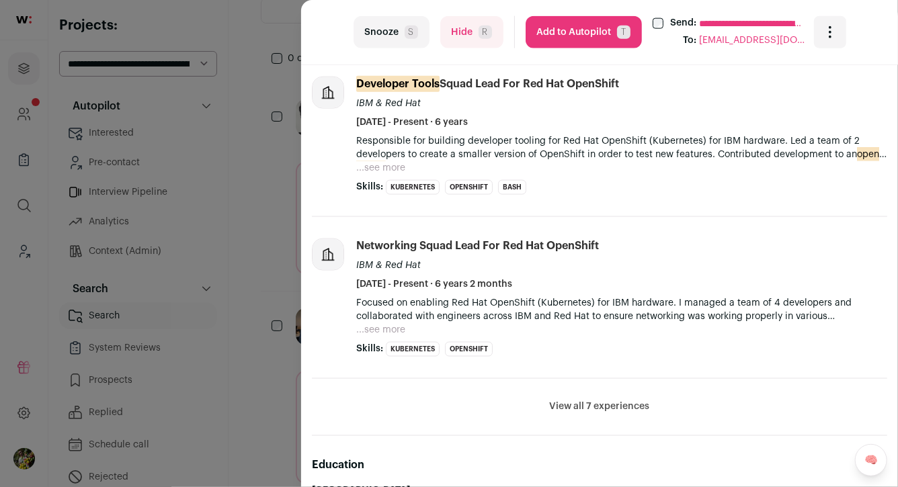
click at [589, 402] on button "View all 7 experiences" at bounding box center [600, 407] width 100 height 13
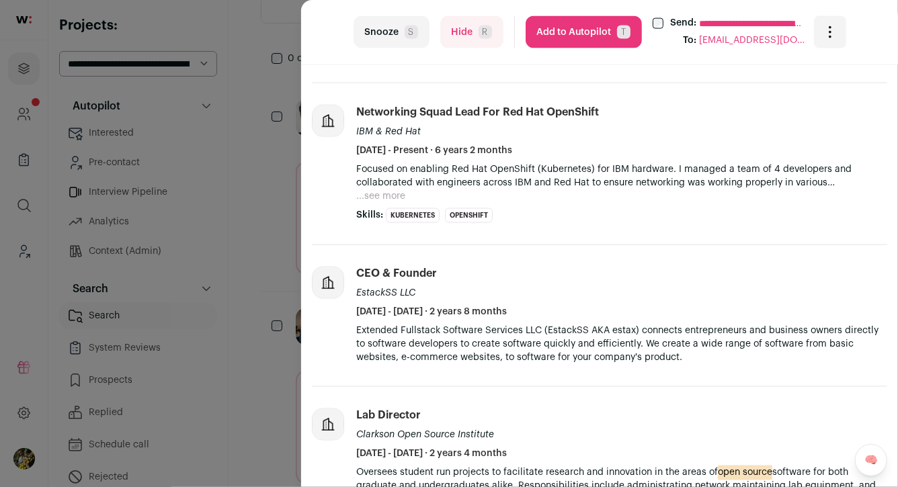
scroll to position [976, 0]
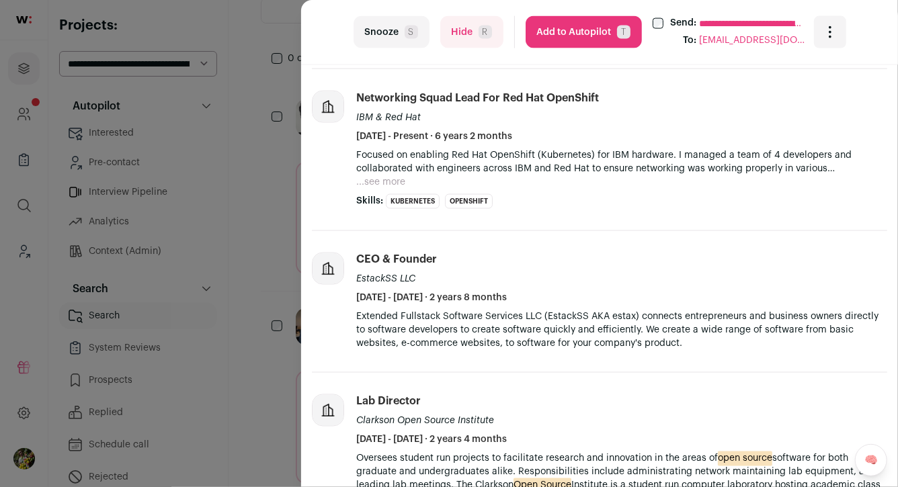
click at [578, 30] on button "Add to Autopilot T" at bounding box center [584, 32] width 116 height 32
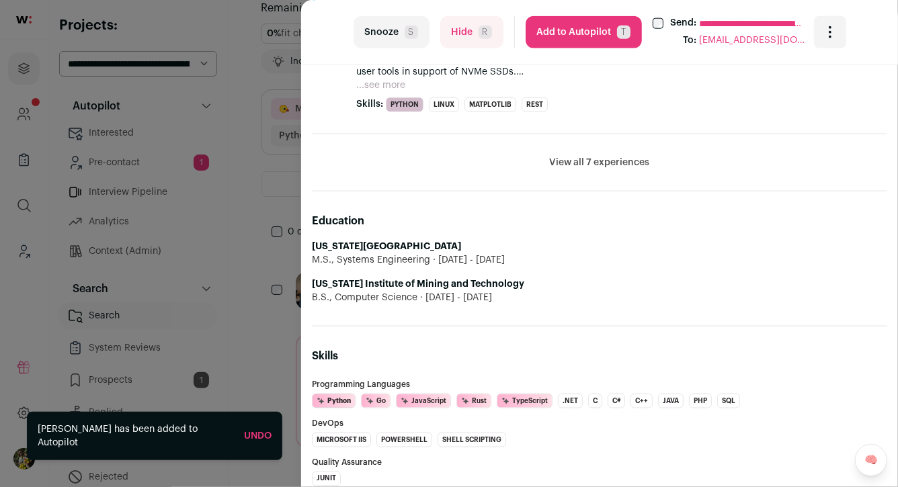
scroll to position [761, 0]
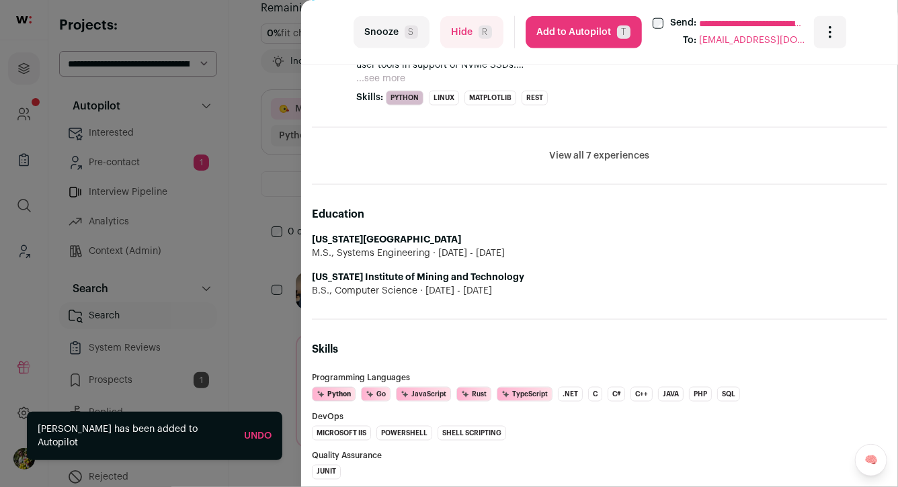
click at [591, 160] on button "View all 7 experiences" at bounding box center [600, 155] width 100 height 13
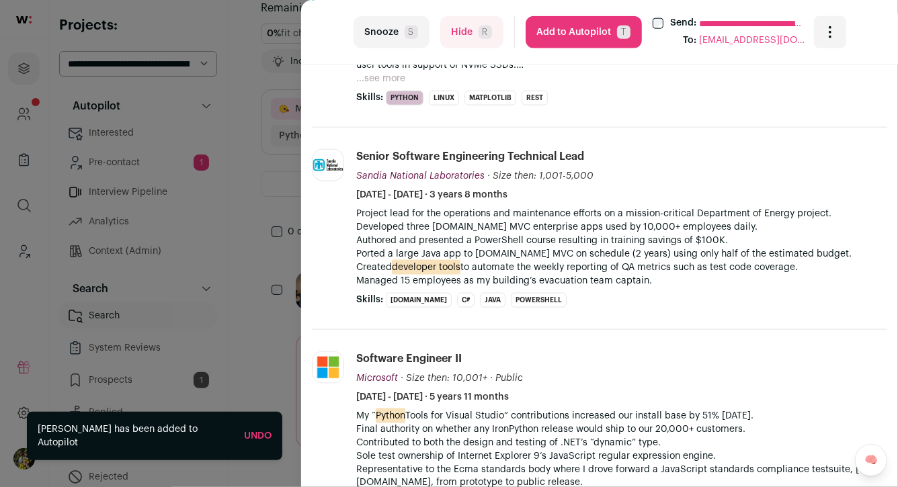
click at [590, 23] on button "Add to Autopilot T" at bounding box center [584, 32] width 116 height 32
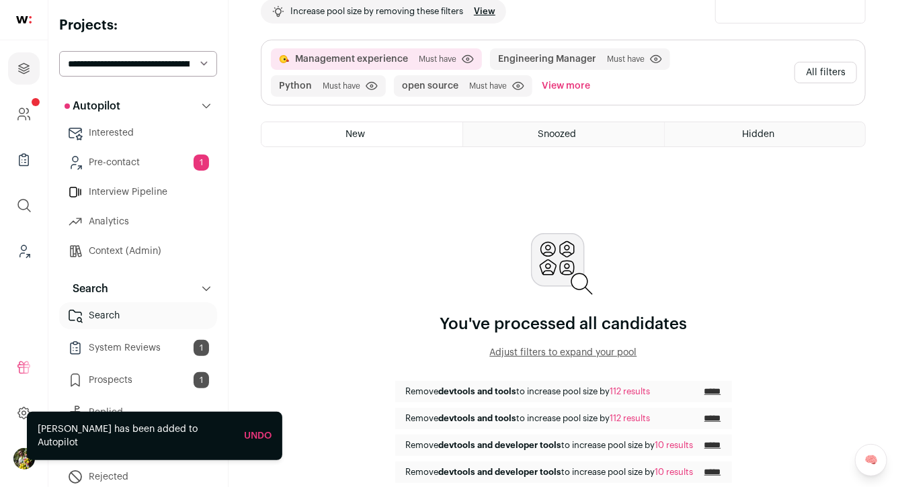
scroll to position [124, 0]
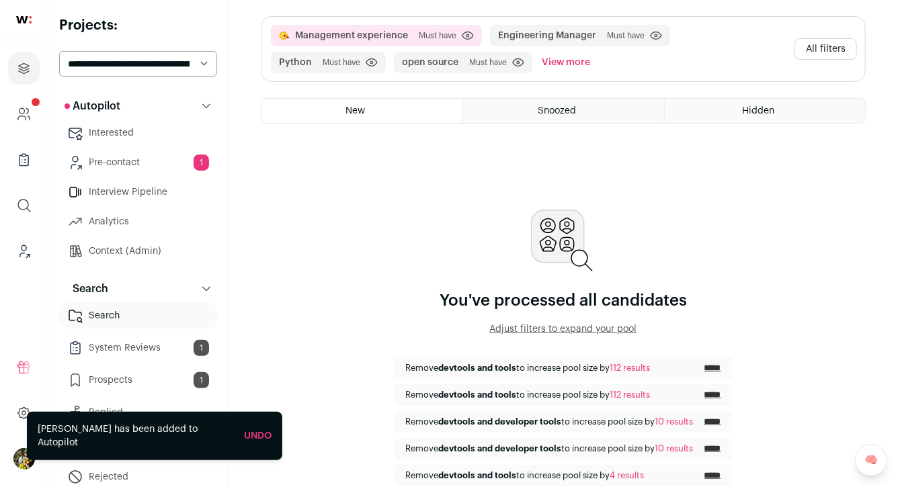
click at [830, 47] on button "All filters" at bounding box center [825, 49] width 63 height 22
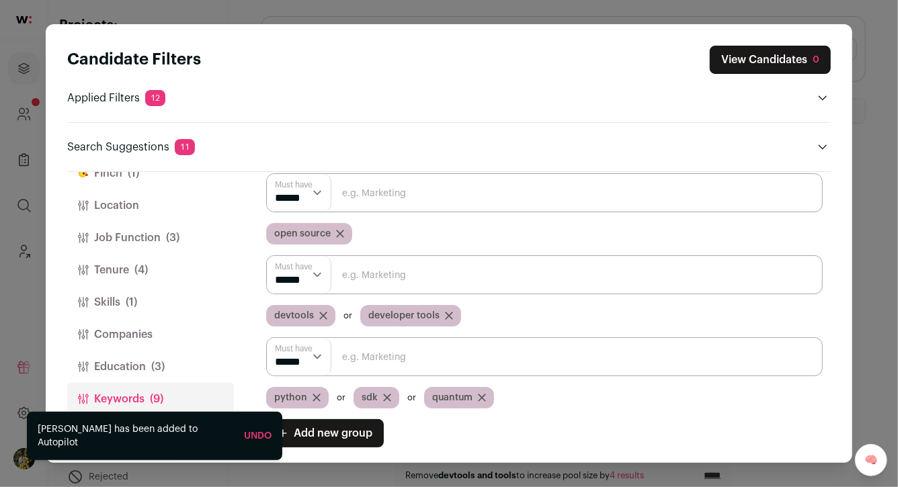
scroll to position [63, 0]
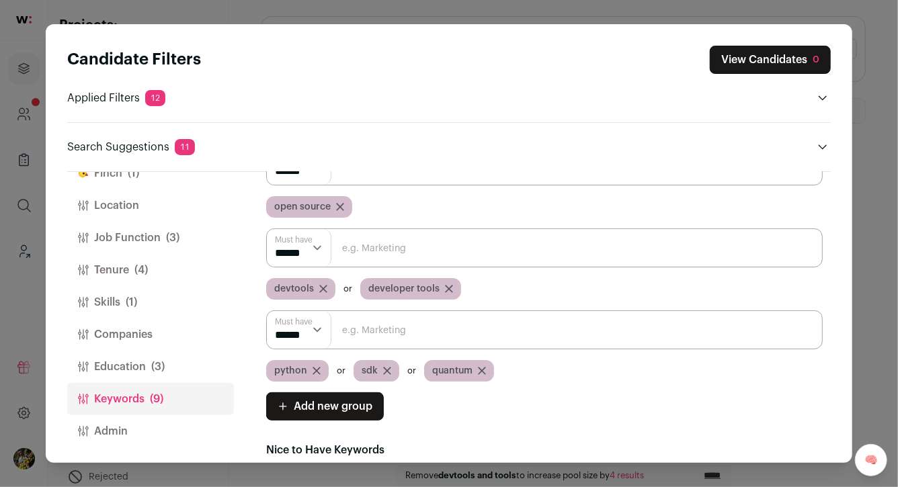
click at [364, 369] on span "sdk" at bounding box center [370, 370] width 16 height 13
copy span "sdk"
click at [316, 370] on icon "Close modal via background" at bounding box center [316, 371] width 7 height 7
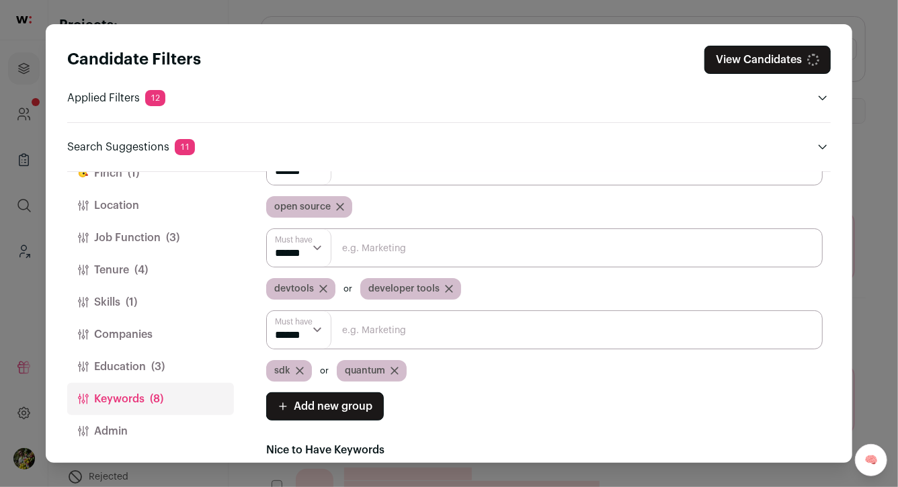
click at [299, 370] on icon "Close modal via background" at bounding box center [299, 371] width 7 height 7
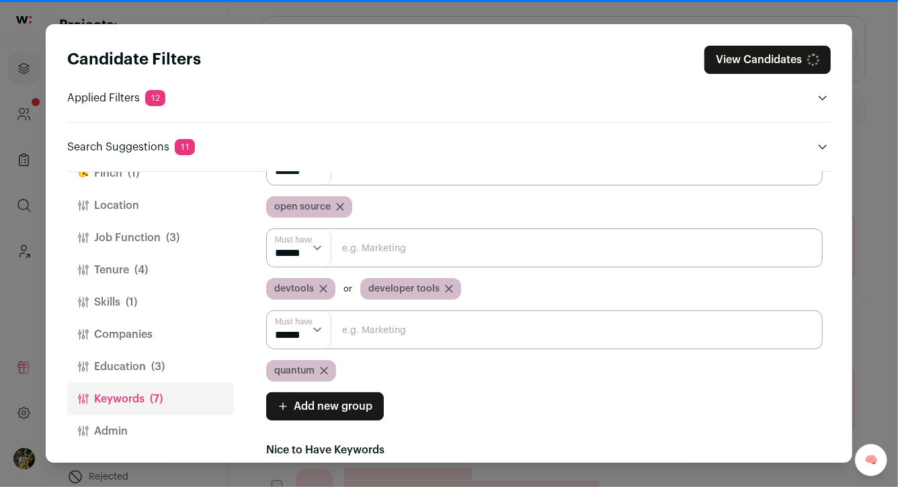
click at [323, 365] on div "quantum" at bounding box center [301, 371] width 70 height 22
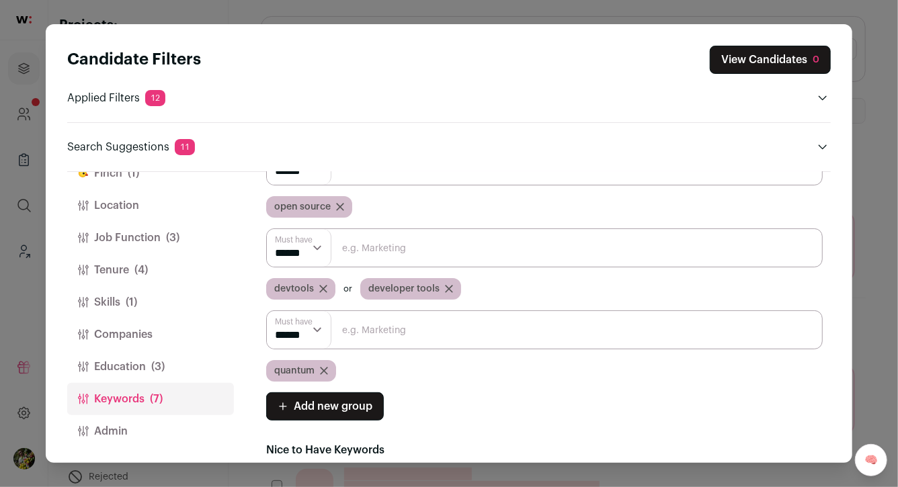
click at [325, 368] on icon "Close modal via background" at bounding box center [324, 371] width 8 height 8
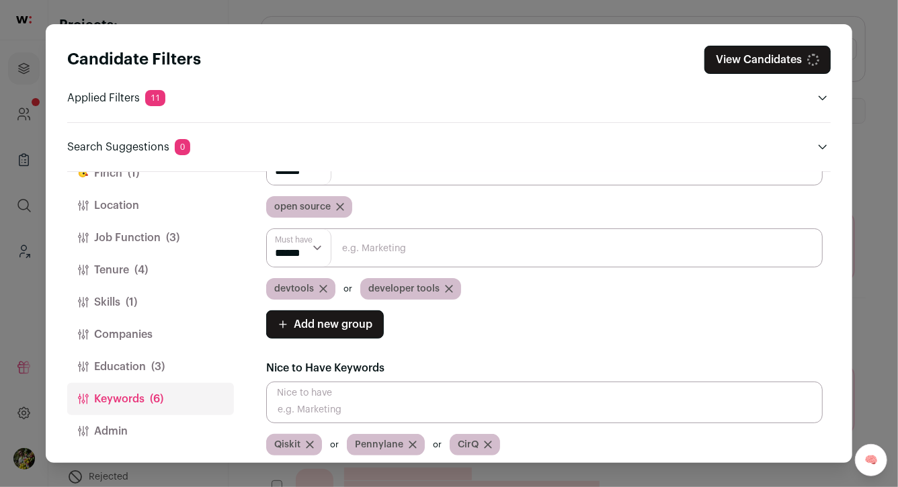
click at [349, 261] on input "Close modal via background" at bounding box center [544, 248] width 556 height 39
paste input "sdk"
type input "sdk"
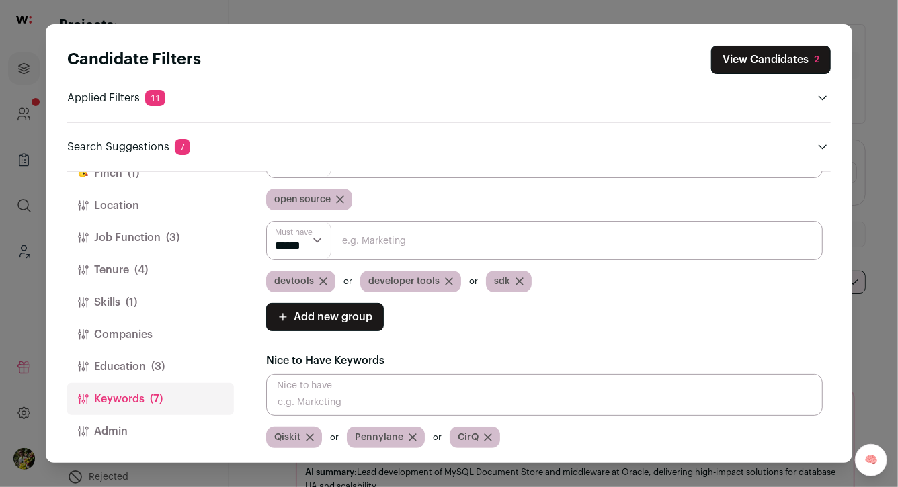
scroll to position [0, 0]
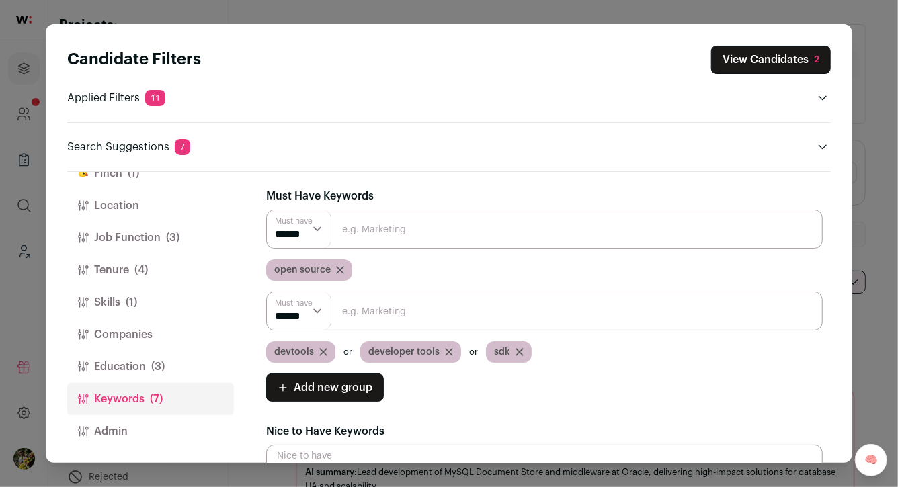
click at [760, 54] on button "View Candidates 2" at bounding box center [771, 60] width 120 height 28
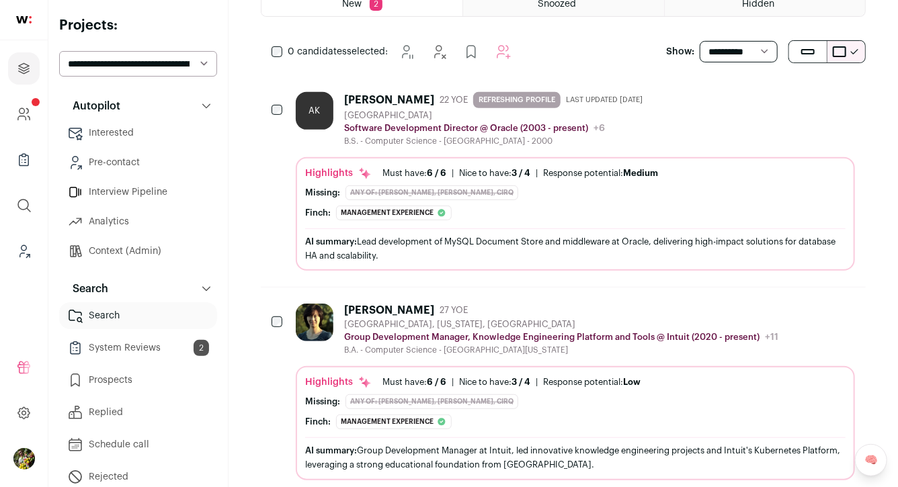
scroll to position [261, 0]
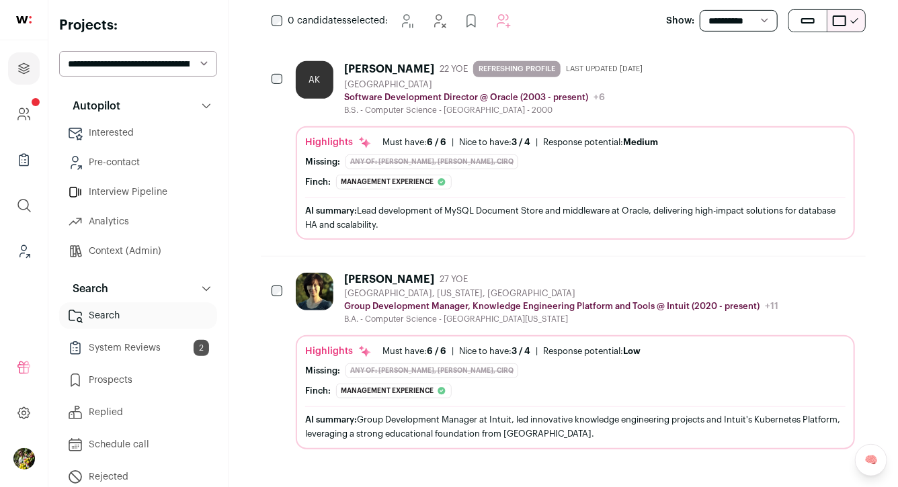
click at [591, 329] on div "Pam Fong 27 YOE Palo Alto, California, United States Group Development Manager,…" at bounding box center [575, 361] width 559 height 176
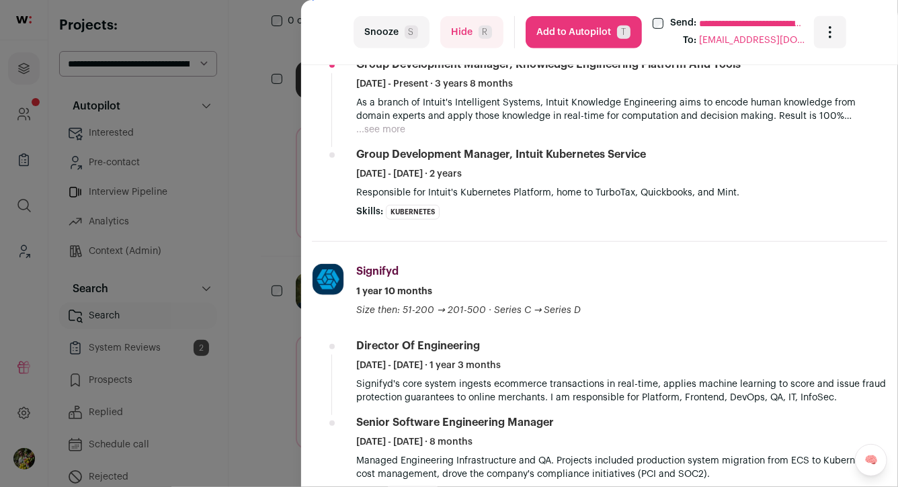
scroll to position [415, 0]
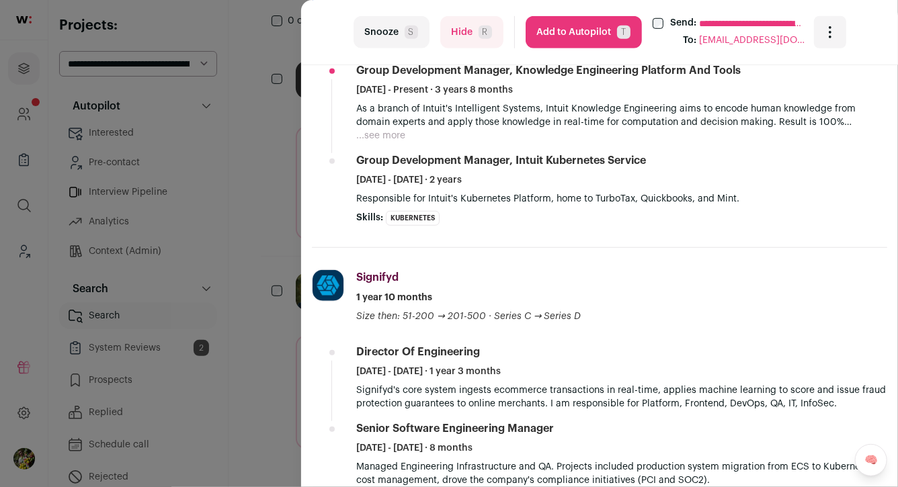
click at [393, 134] on button "...see more" at bounding box center [380, 135] width 49 height 13
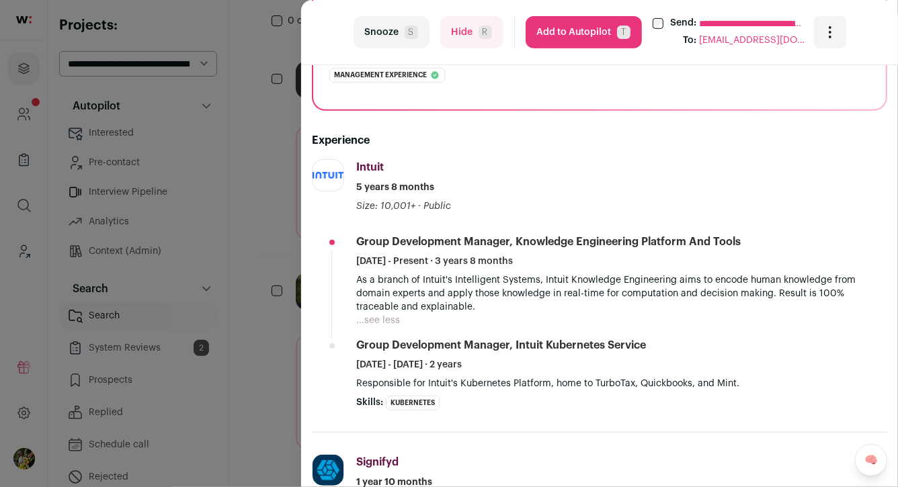
scroll to position [239, 0]
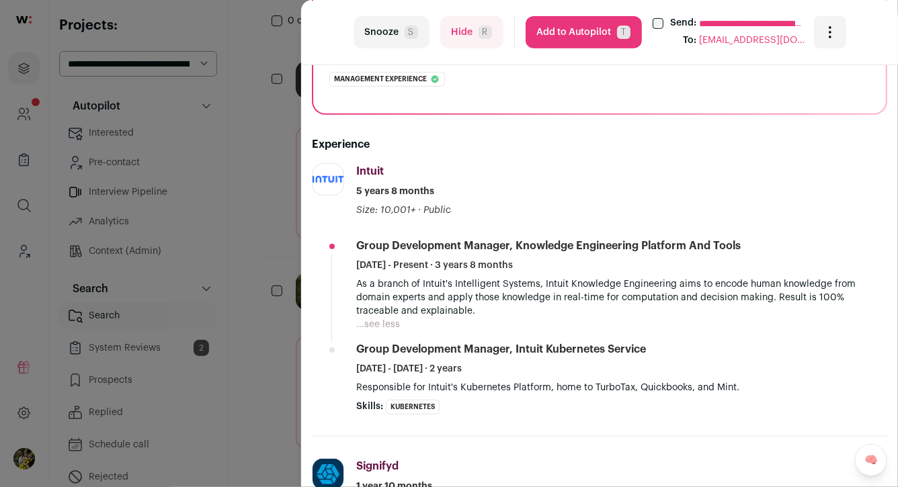
click at [454, 36] on button "Hide R" at bounding box center [471, 32] width 63 height 32
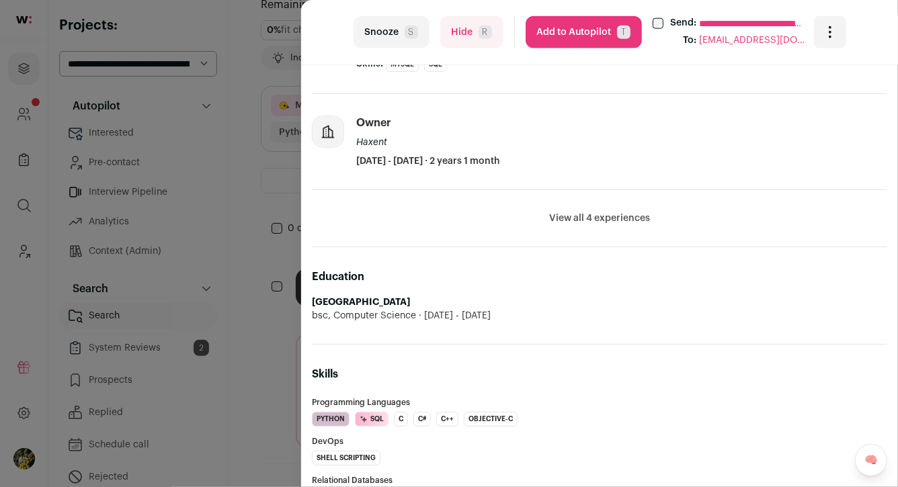
scroll to position [852, 0]
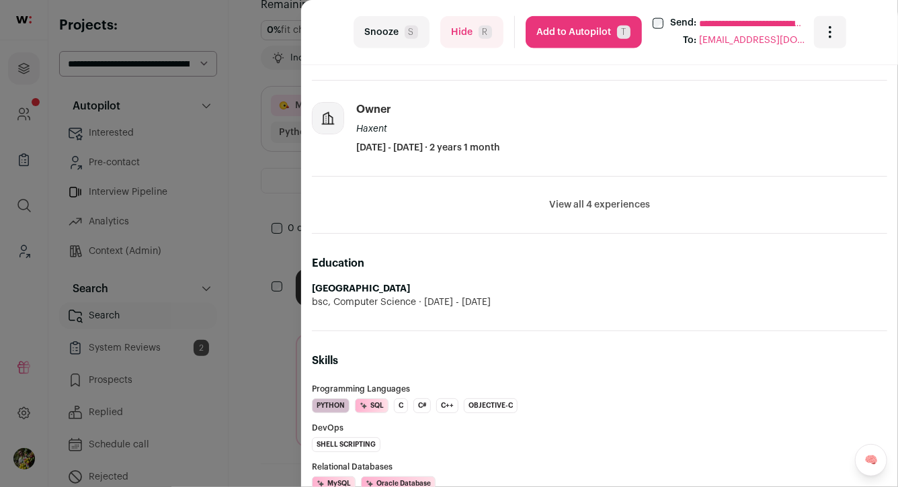
click at [620, 200] on button "View all 4 experiences" at bounding box center [599, 204] width 101 height 13
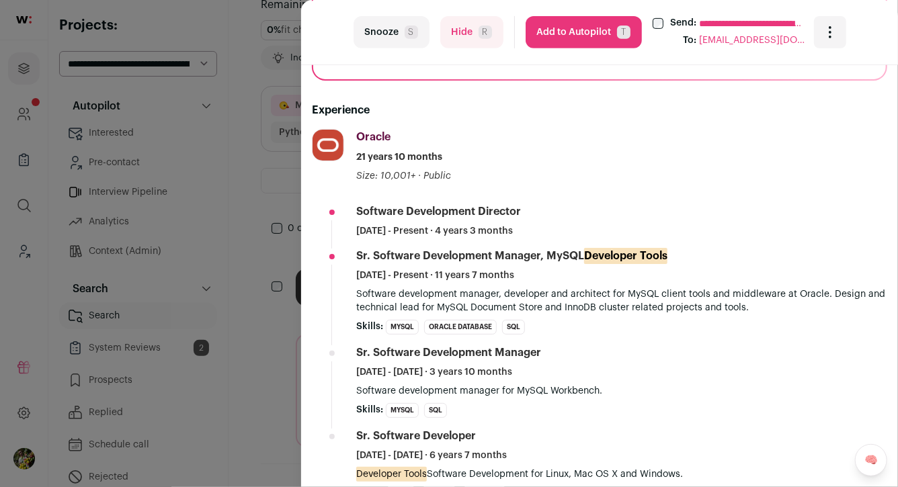
scroll to position [225, 0]
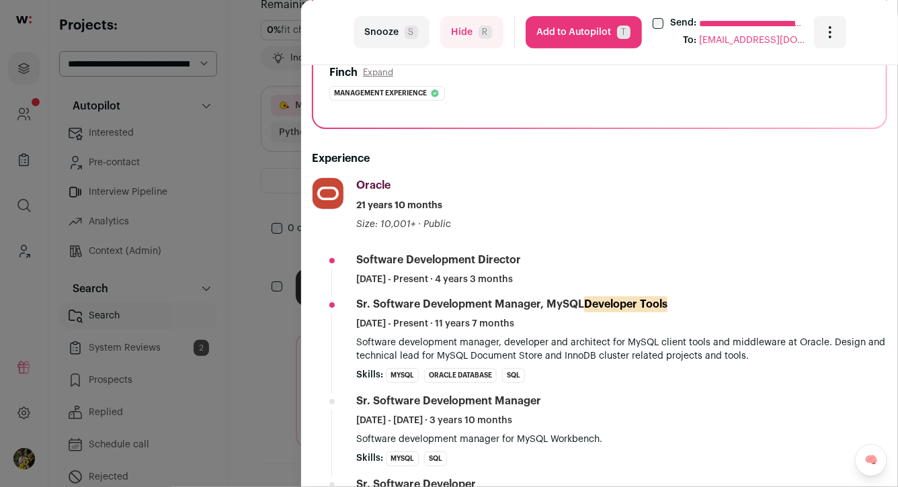
click at [594, 42] on button "Add to Autopilot T" at bounding box center [584, 32] width 116 height 32
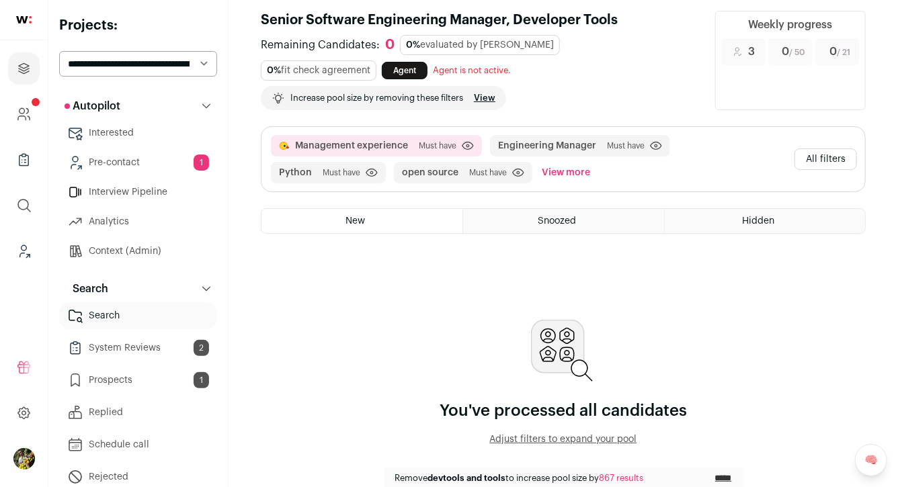
scroll to position [0, 0]
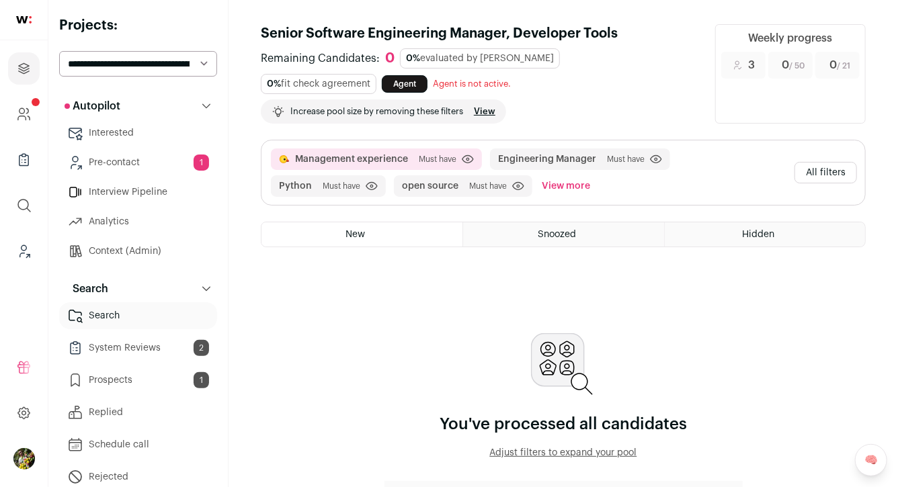
click at [829, 171] on button "All filters" at bounding box center [825, 173] width 63 height 22
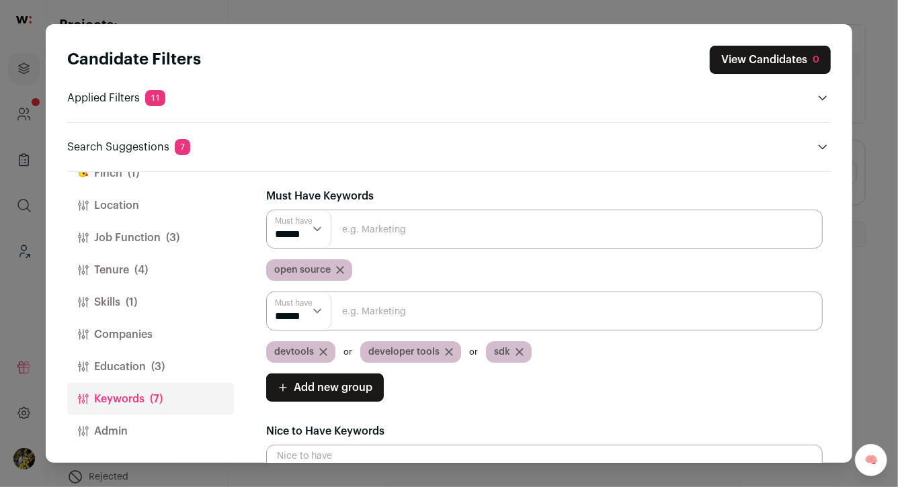
click at [163, 220] on button "Location" at bounding box center [150, 206] width 167 height 32
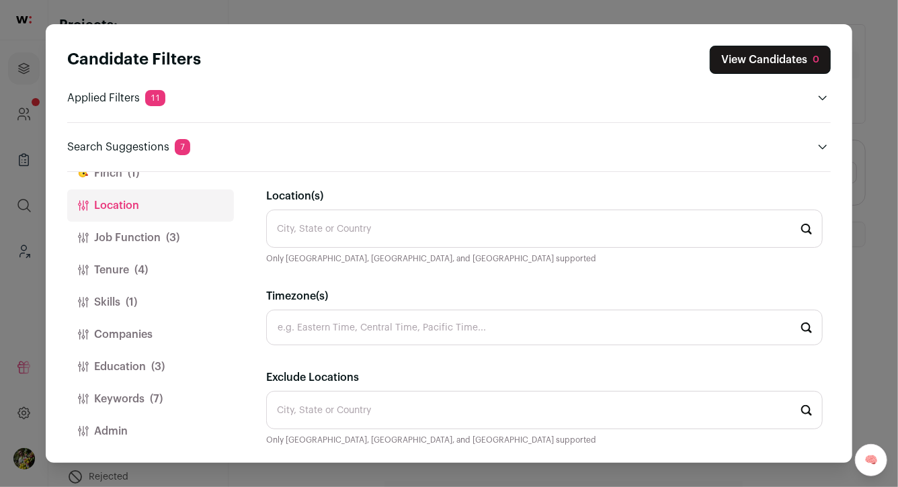
click at [164, 227] on button "Job Function (3)" at bounding box center [150, 238] width 167 height 32
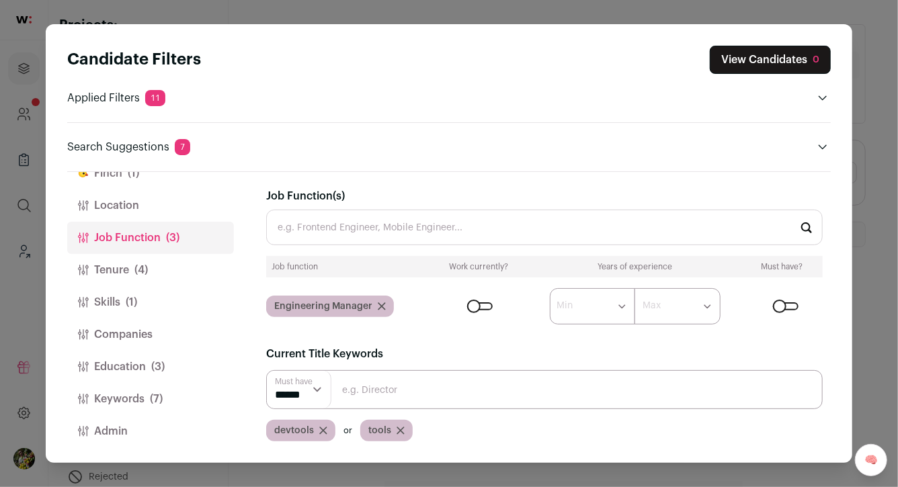
click at [355, 392] on input "Close modal via background" at bounding box center [544, 389] width 556 height 39
type input "tooling"
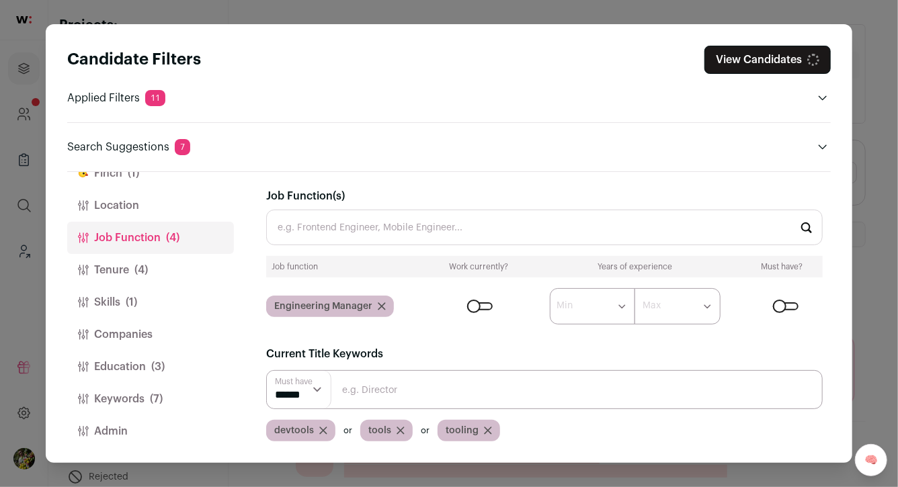
click at [458, 386] on input "Close modal via background" at bounding box center [544, 389] width 556 height 39
type input "productivity"
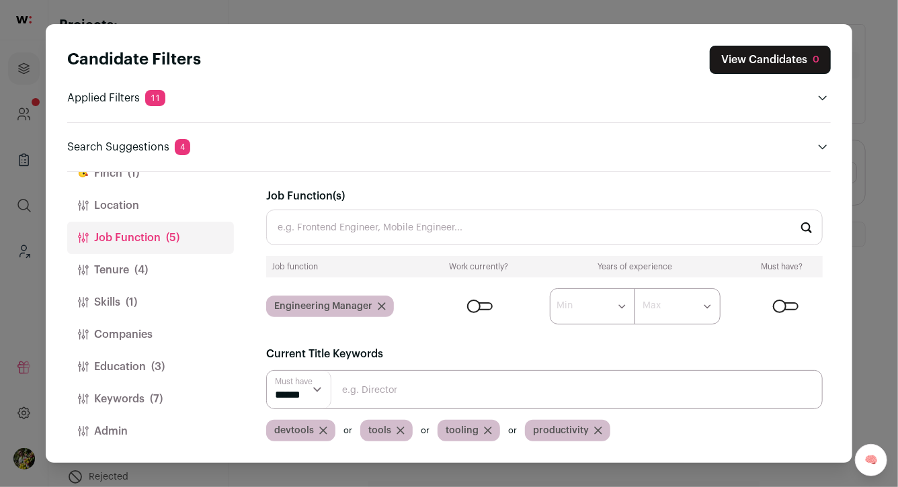
click at [487, 409] on div "Must have ****** ****** devtools tools tooling productivity" at bounding box center [544, 405] width 556 height 71
click at [493, 396] on input "Close modal via background" at bounding box center [544, 389] width 556 height 39
type input "open source"
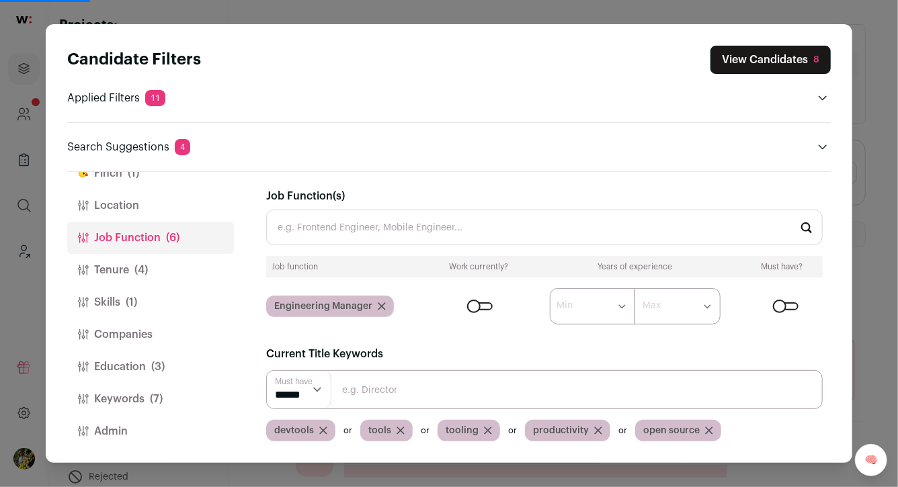
click at [794, 63] on button "View Candidates 8" at bounding box center [770, 60] width 120 height 28
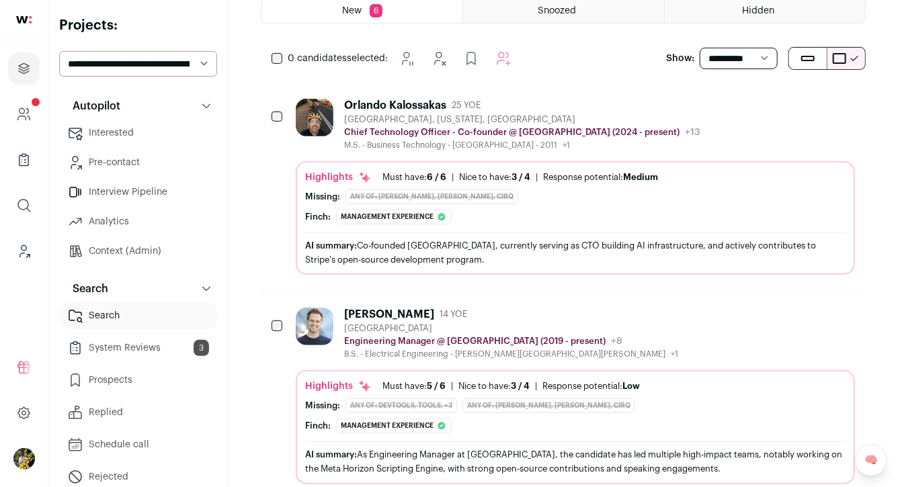
scroll to position [222, 0]
click at [710, 201] on div "Missing: Any of: Qiskit, Pennylane, CirQ" at bounding box center [575, 198] width 540 height 15
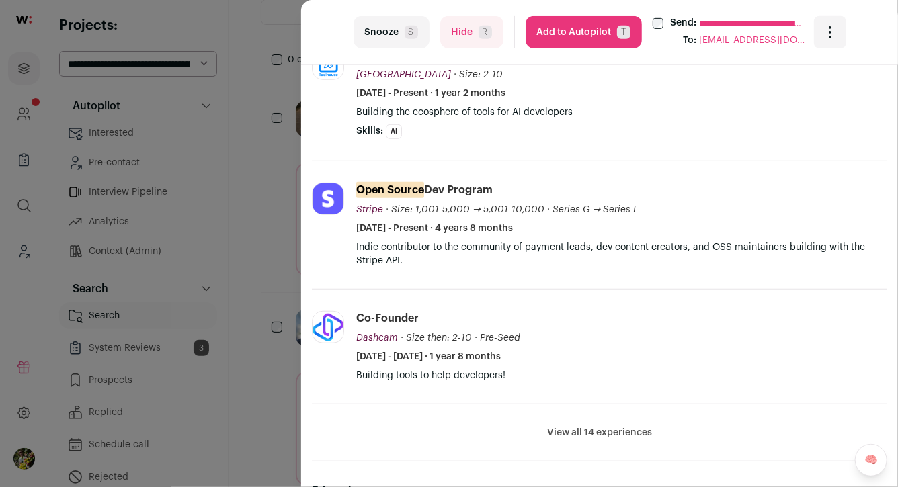
scroll to position [360, 0]
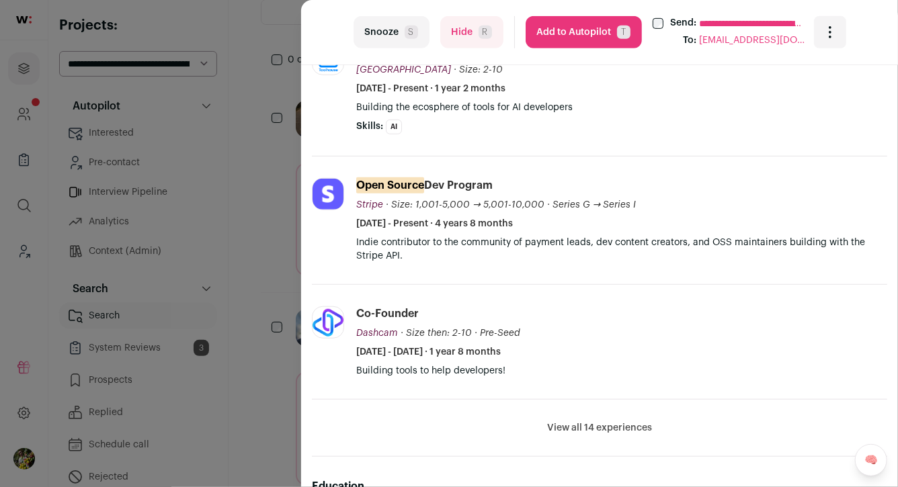
click at [610, 429] on button "View all 14 experiences" at bounding box center [599, 427] width 105 height 13
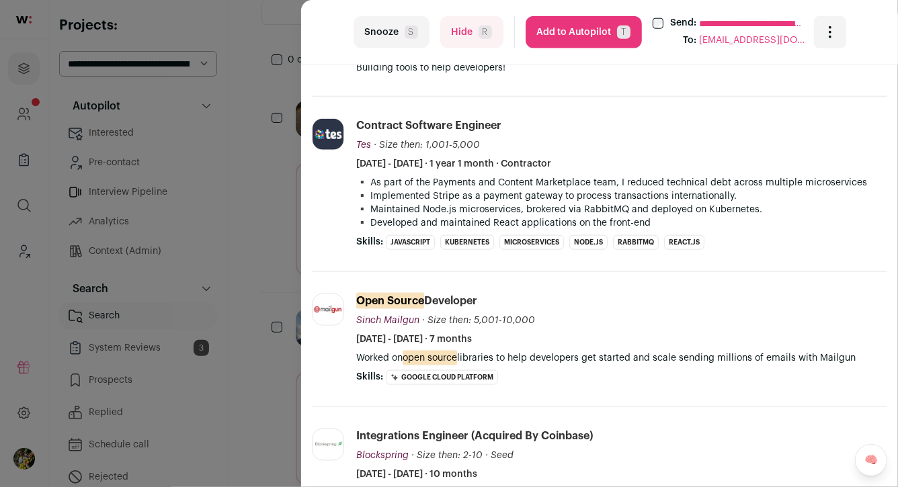
scroll to position [768, 0]
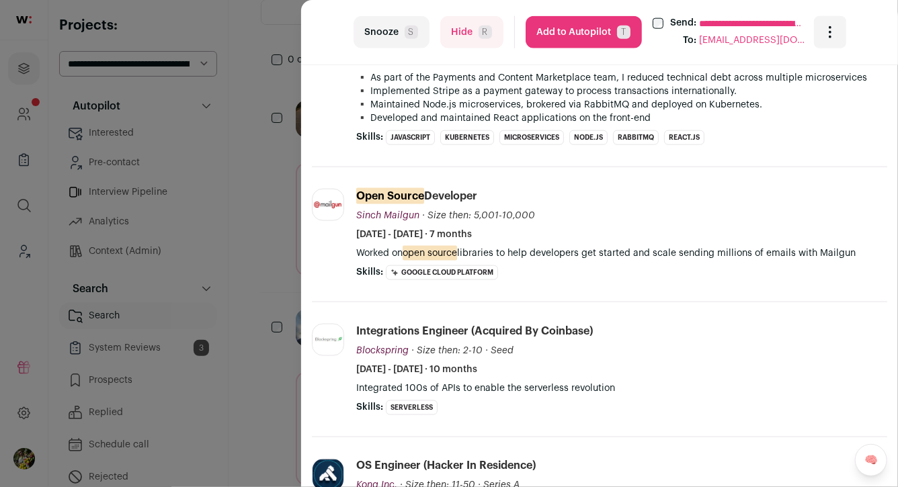
click at [576, 35] on button "Add to Autopilot T" at bounding box center [584, 32] width 116 height 32
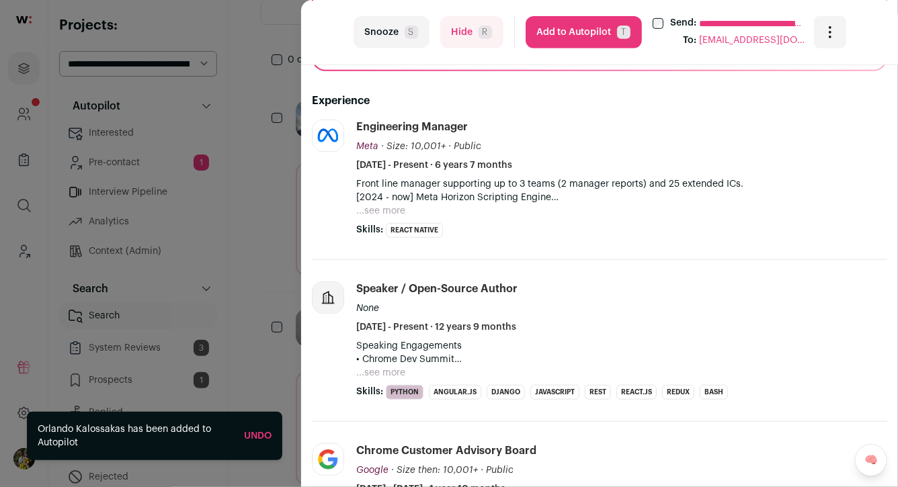
scroll to position [296, 0]
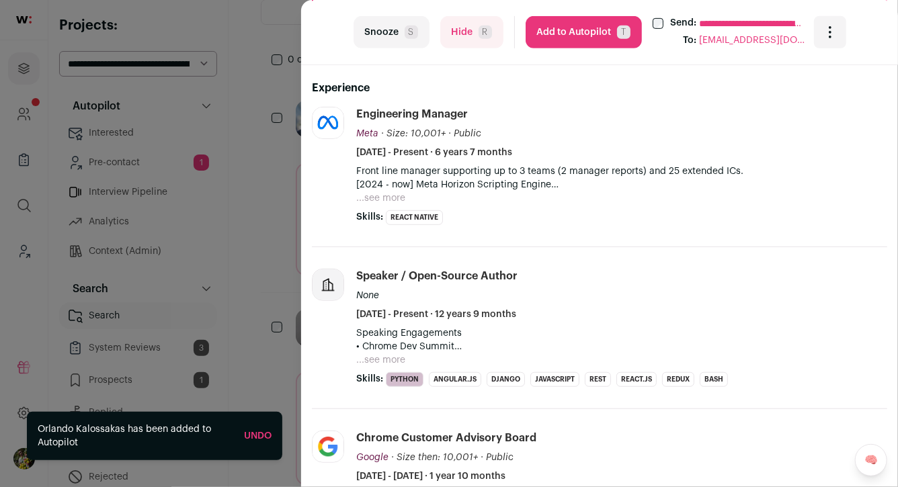
click at [396, 200] on button "...see more" at bounding box center [380, 198] width 49 height 13
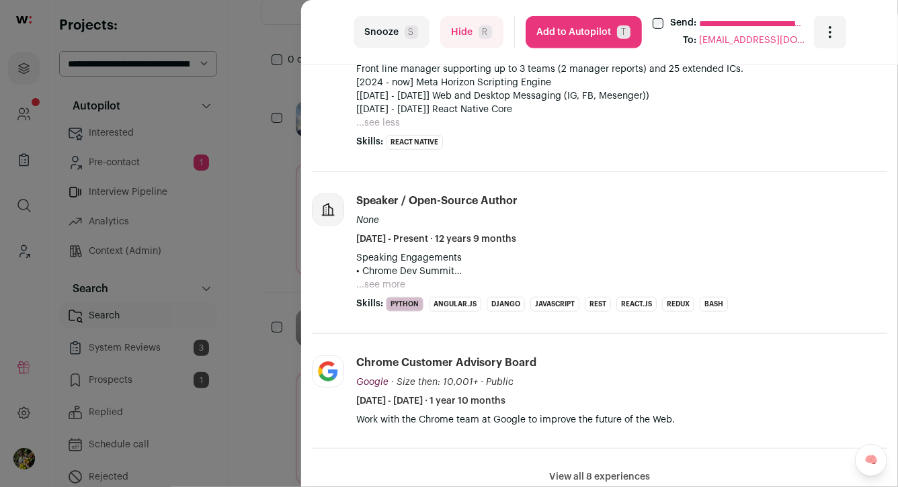
scroll to position [422, 0]
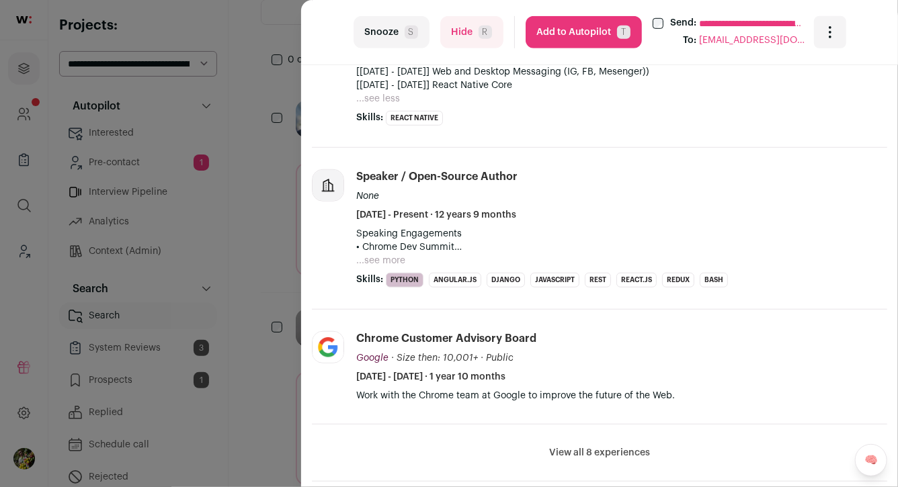
click at [373, 257] on button "...see more" at bounding box center [380, 260] width 49 height 13
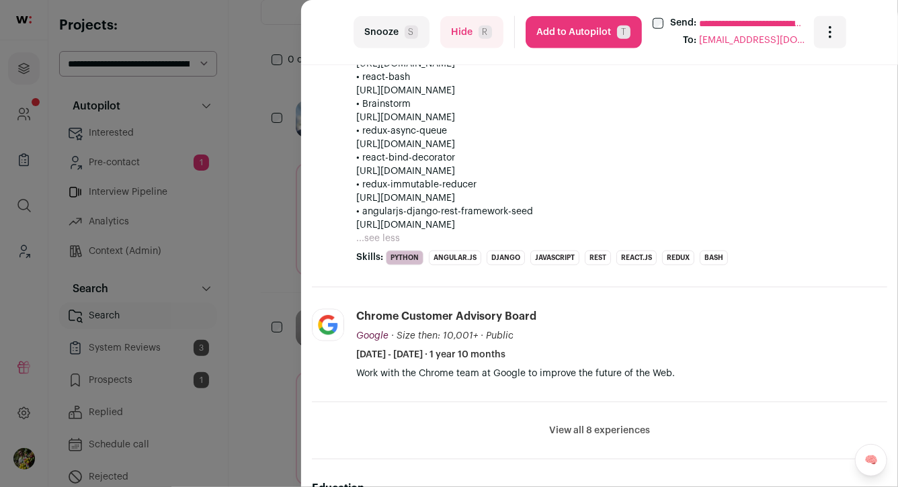
scroll to position [922, 0]
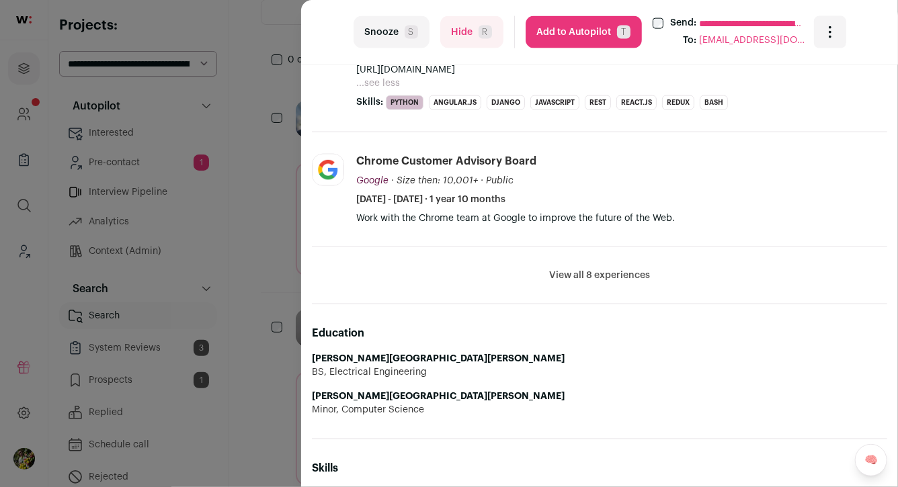
click at [569, 272] on button "View all 8 experiences" at bounding box center [599, 275] width 101 height 13
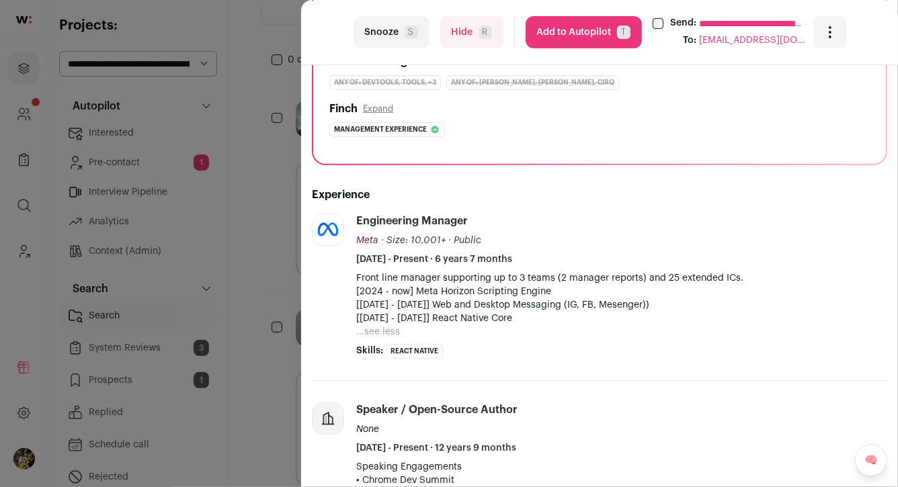
scroll to position [215, 0]
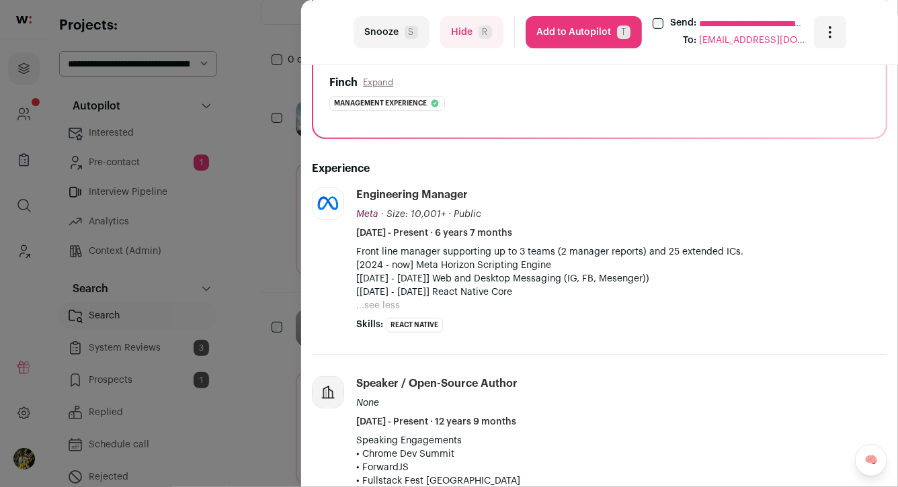
click at [614, 31] on button "Add to Autopilot T" at bounding box center [584, 32] width 116 height 32
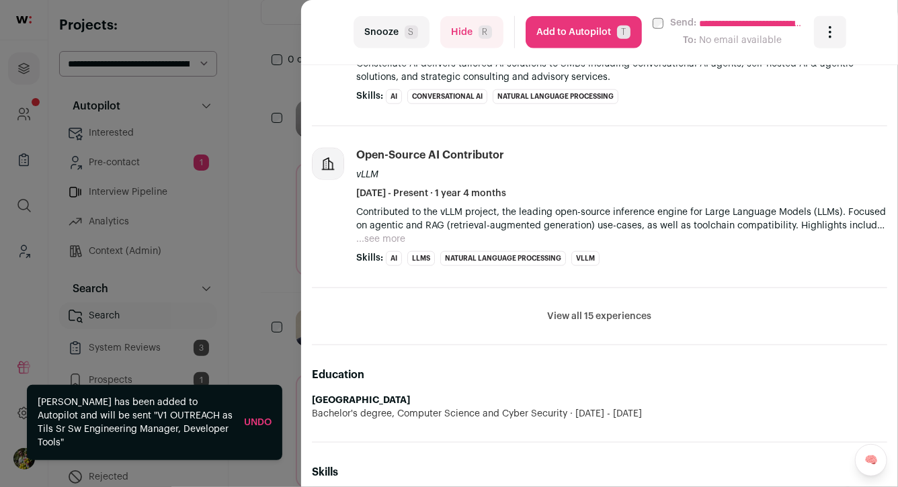
scroll to position [702, 0]
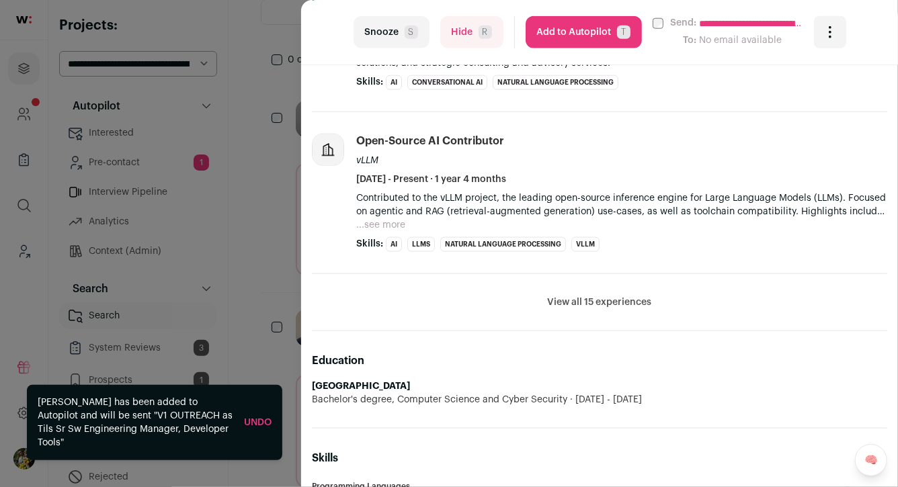
click at [621, 300] on button "View all 15 experiences" at bounding box center [600, 302] width 104 height 13
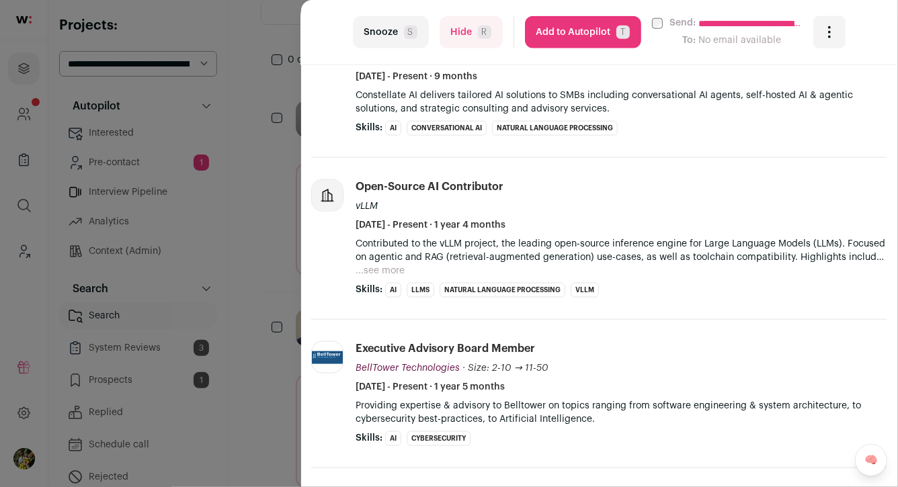
scroll to position [655, 1]
click at [388, 270] on button "...see more" at bounding box center [380, 271] width 49 height 13
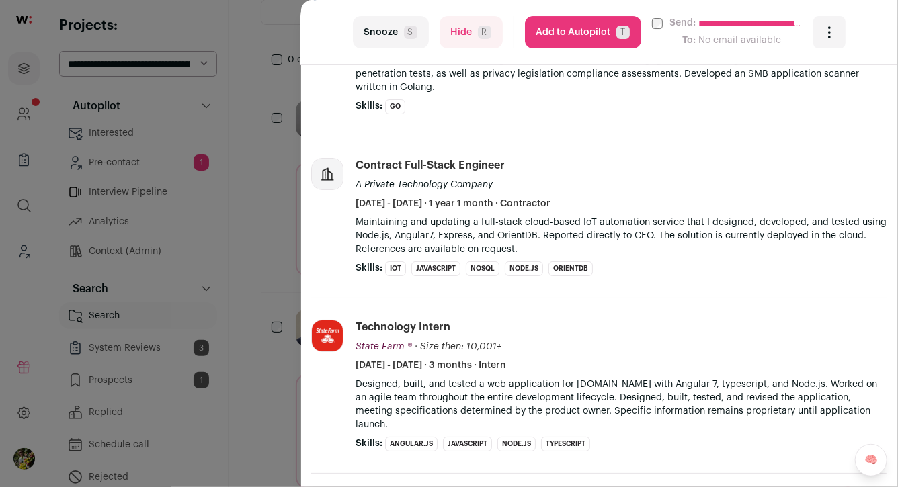
scroll to position [2396, 1]
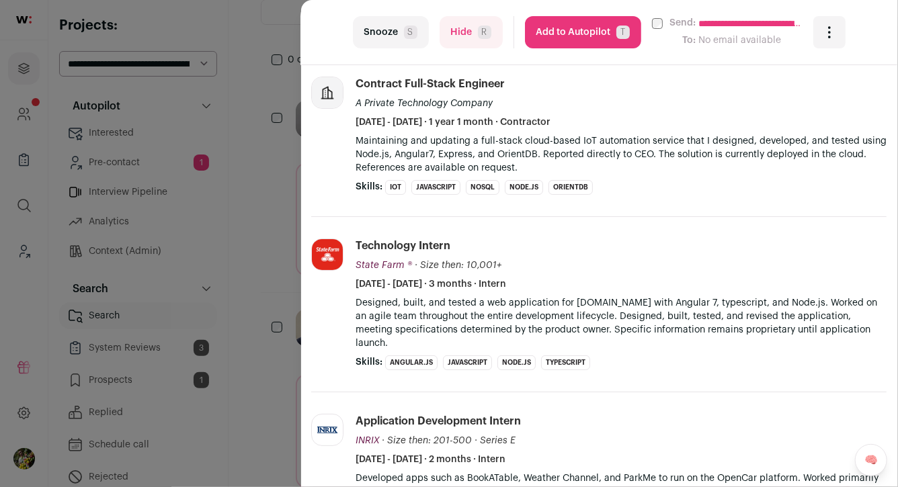
click at [458, 32] on button "Hide R" at bounding box center [471, 32] width 63 height 32
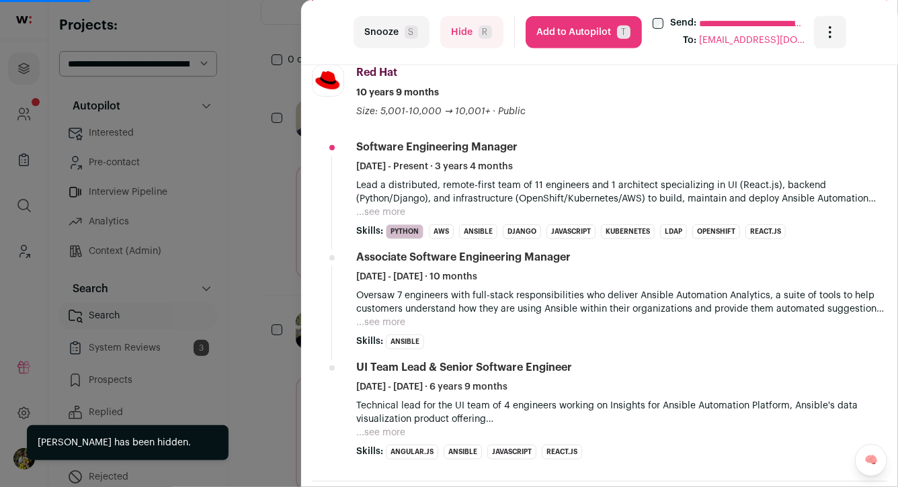
scroll to position [349, 0]
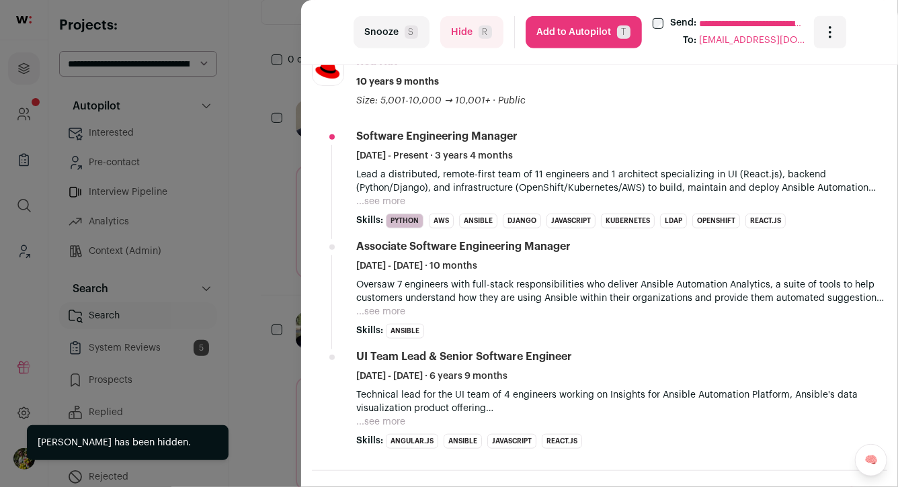
click at [396, 198] on button "...see more" at bounding box center [380, 201] width 49 height 13
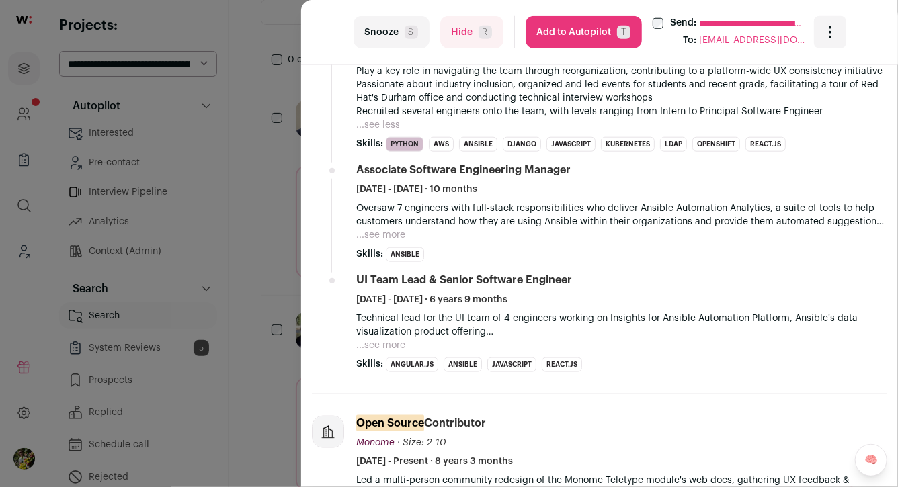
scroll to position [601, 0]
click at [384, 237] on button "...see more" at bounding box center [380, 234] width 49 height 13
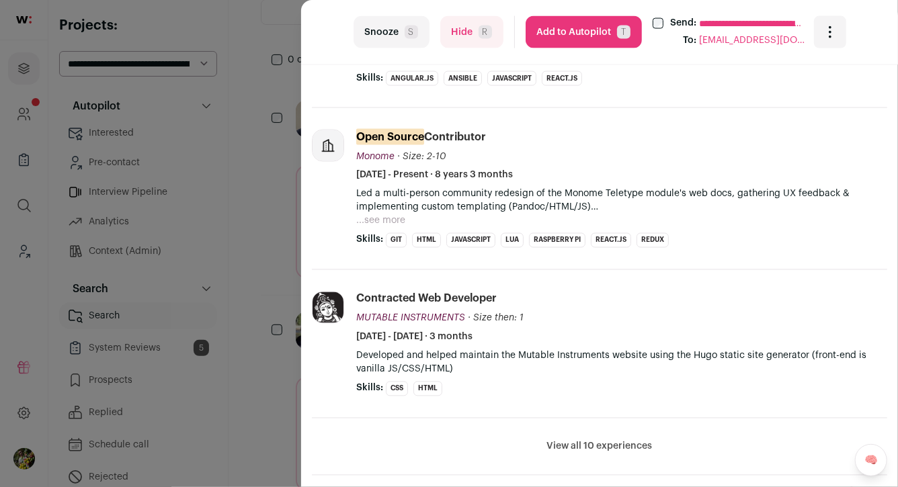
scroll to position [1081, 0]
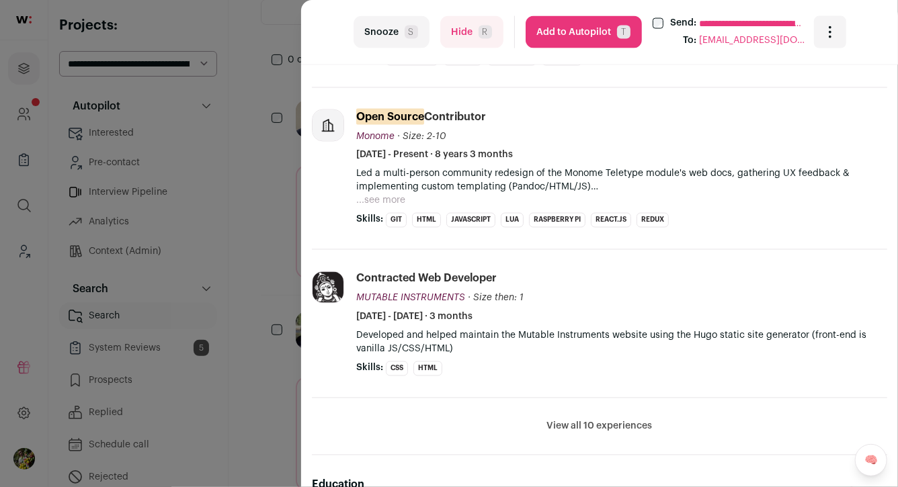
click at [569, 36] on button "Add to Autopilot T" at bounding box center [584, 32] width 116 height 32
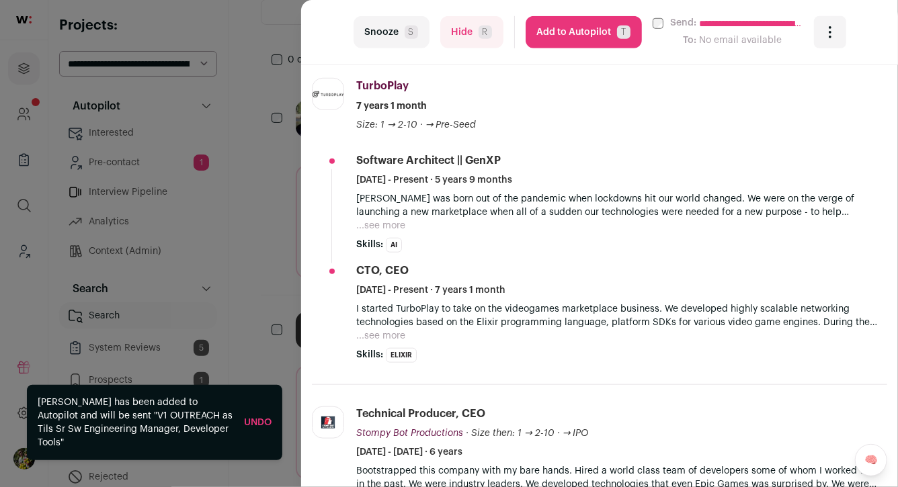
scroll to position [491, 0]
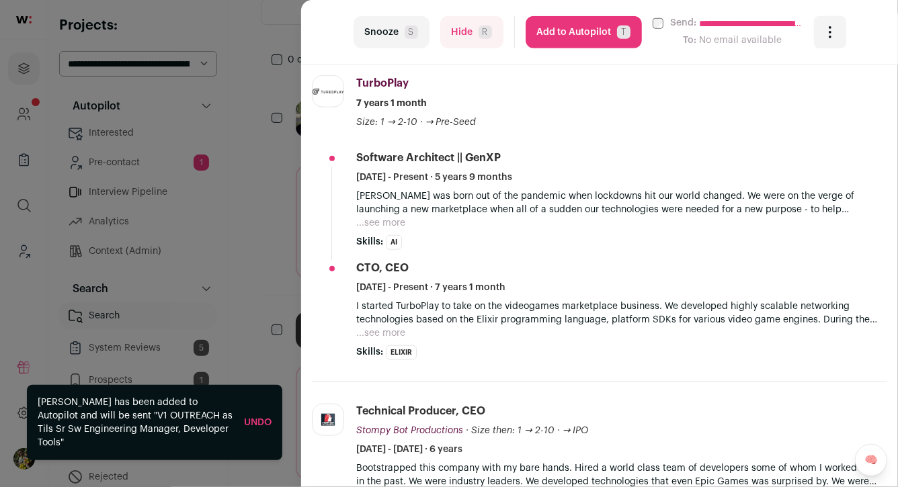
click at [284, 245] on div "**********" at bounding box center [449, 243] width 898 height 487
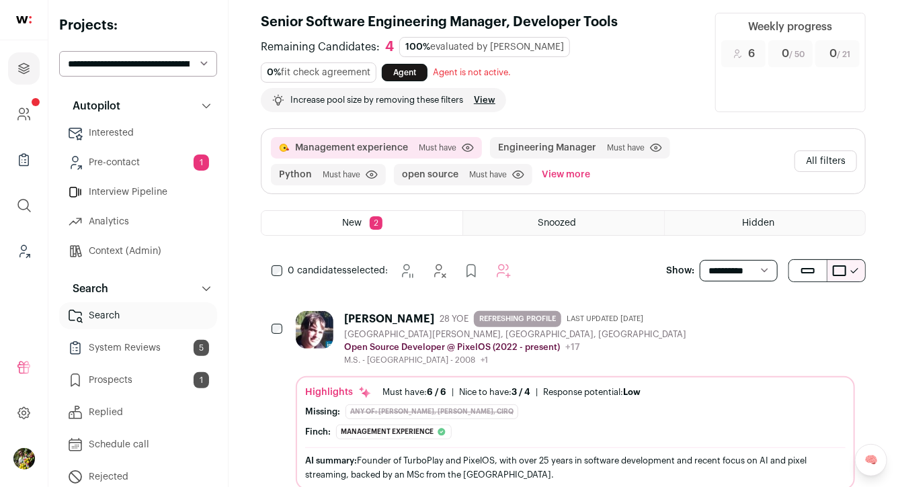
scroll to position [13, 0]
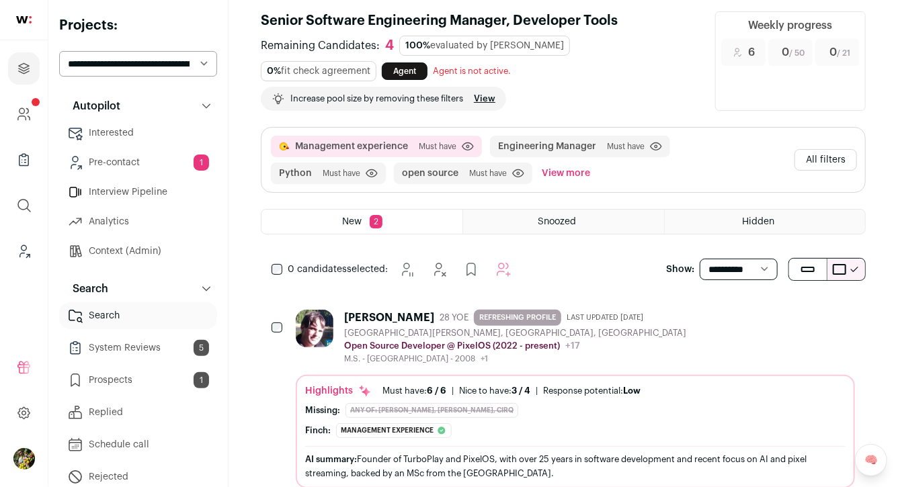
click at [185, 153] on link "Pre-contact 1" at bounding box center [138, 162] width 158 height 27
